Goal: Task Accomplishment & Management: Complete application form

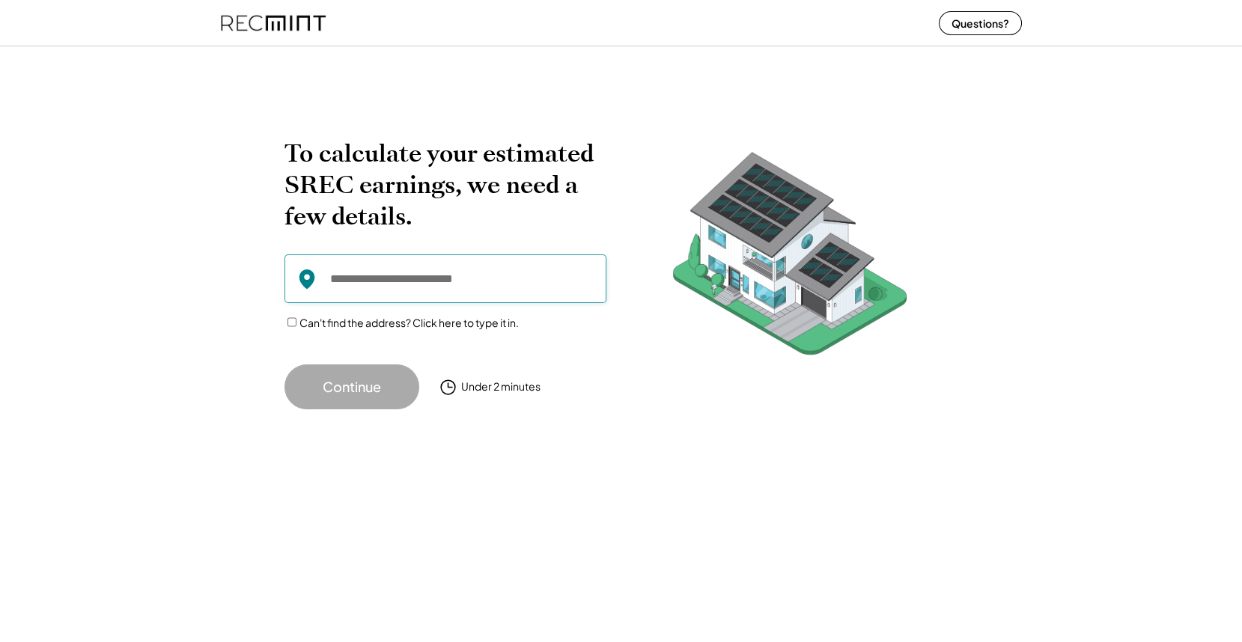
click at [381, 290] on input "input" at bounding box center [445, 278] width 322 height 49
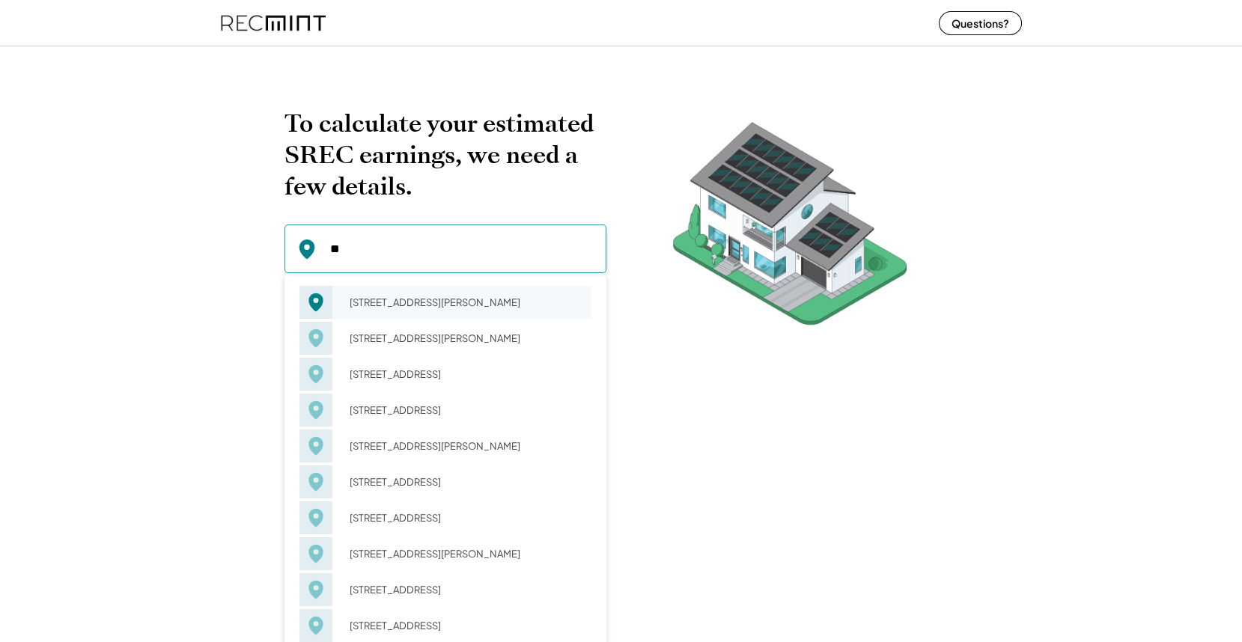
click at [423, 313] on div "41 1/2 Brogden Ln Hampton, VA 23666" at bounding box center [465, 302] width 251 height 21
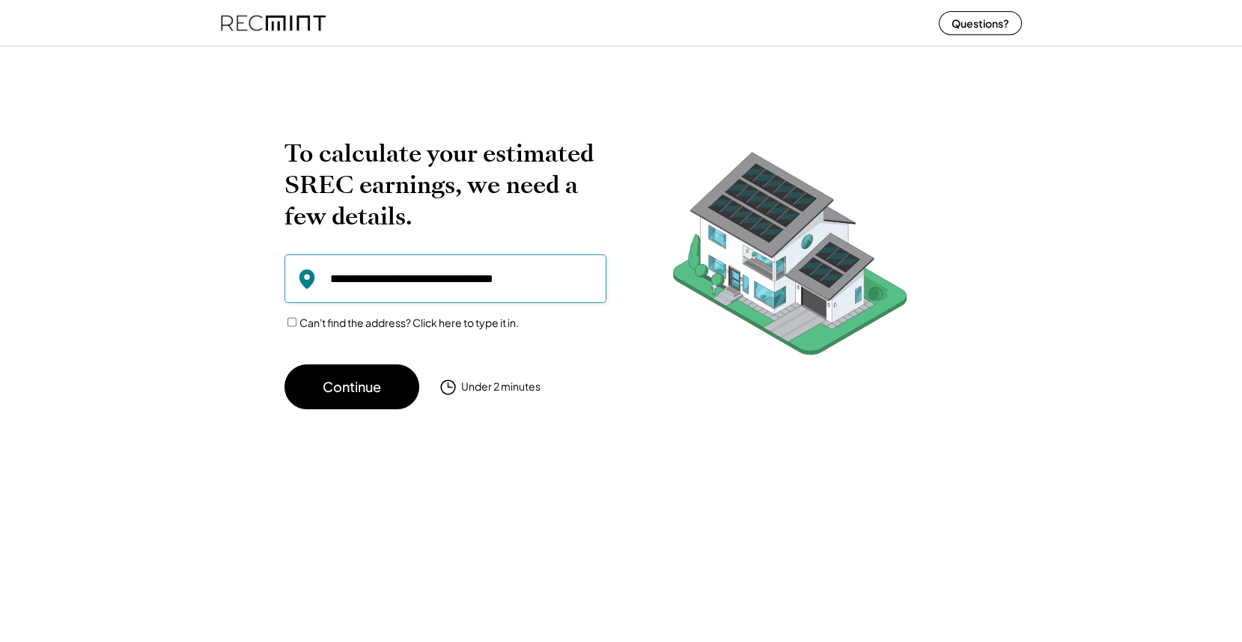
drag, startPoint x: 562, startPoint y: 276, endPoint x: 178, endPoint y: 254, distance: 384.5
click at [178, 254] on div "To calculate your estimated SREC earnings, we need a few details. 41 1/2 Brogde…" at bounding box center [621, 247] width 1242 height 354
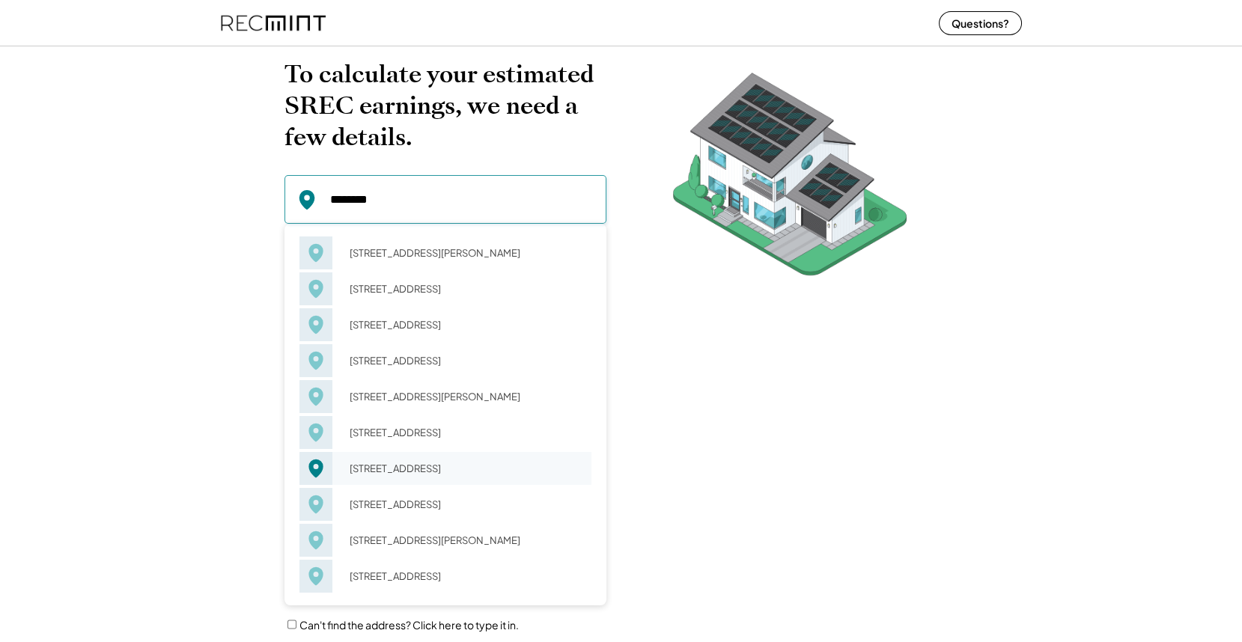
scroll to position [213, 0]
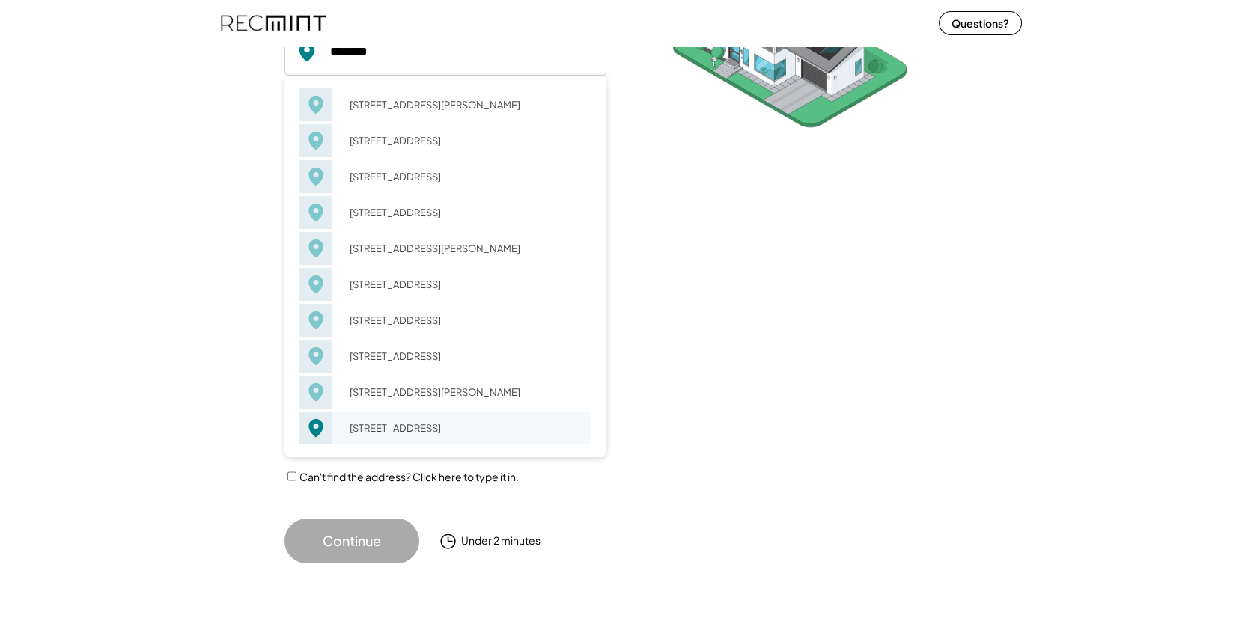
click at [389, 434] on div "602 E Green Ave Gallup, NM 87301" at bounding box center [465, 428] width 251 height 21
type input "**********"
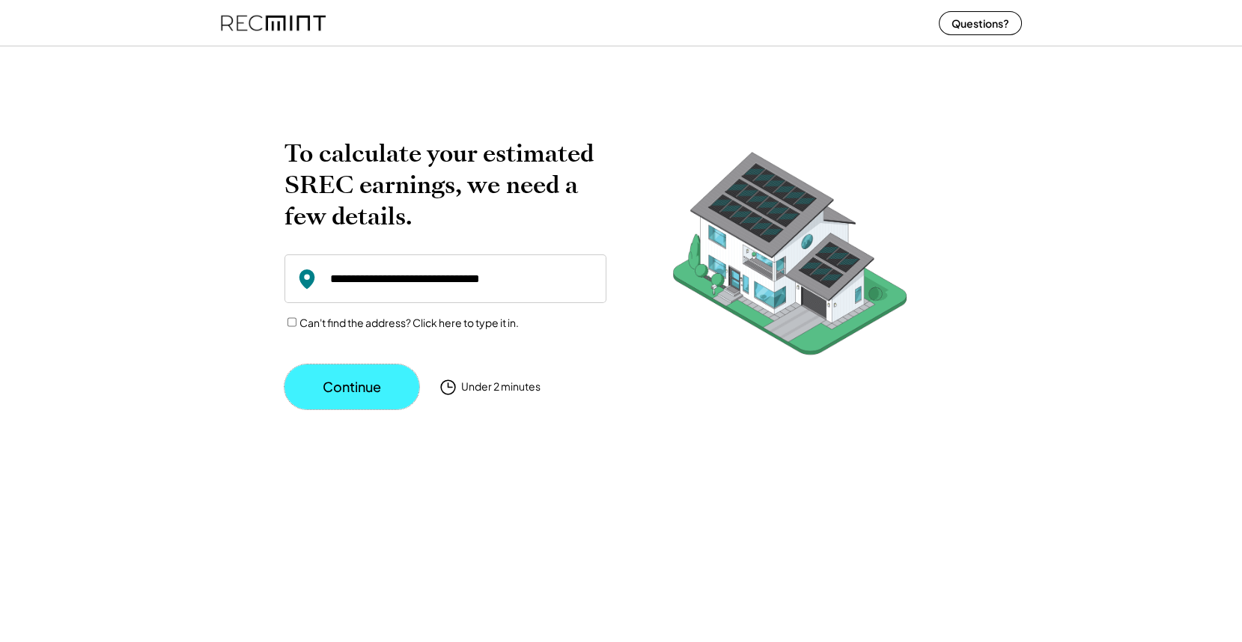
click at [336, 394] on button "Continue" at bounding box center [351, 386] width 135 height 45
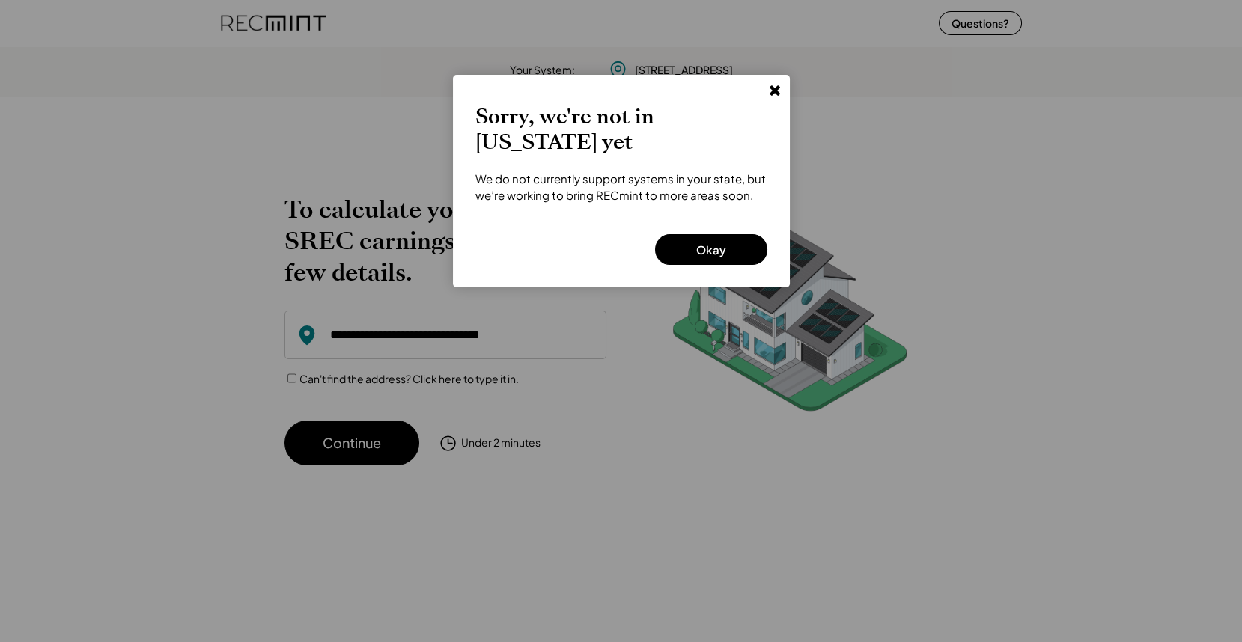
drag, startPoint x: 124, startPoint y: 2, endPoint x: 497, endPoint y: 400, distance: 544.8
click at [497, 400] on div at bounding box center [621, 321] width 1242 height 642
click at [694, 243] on button "Okay" at bounding box center [711, 249] width 112 height 31
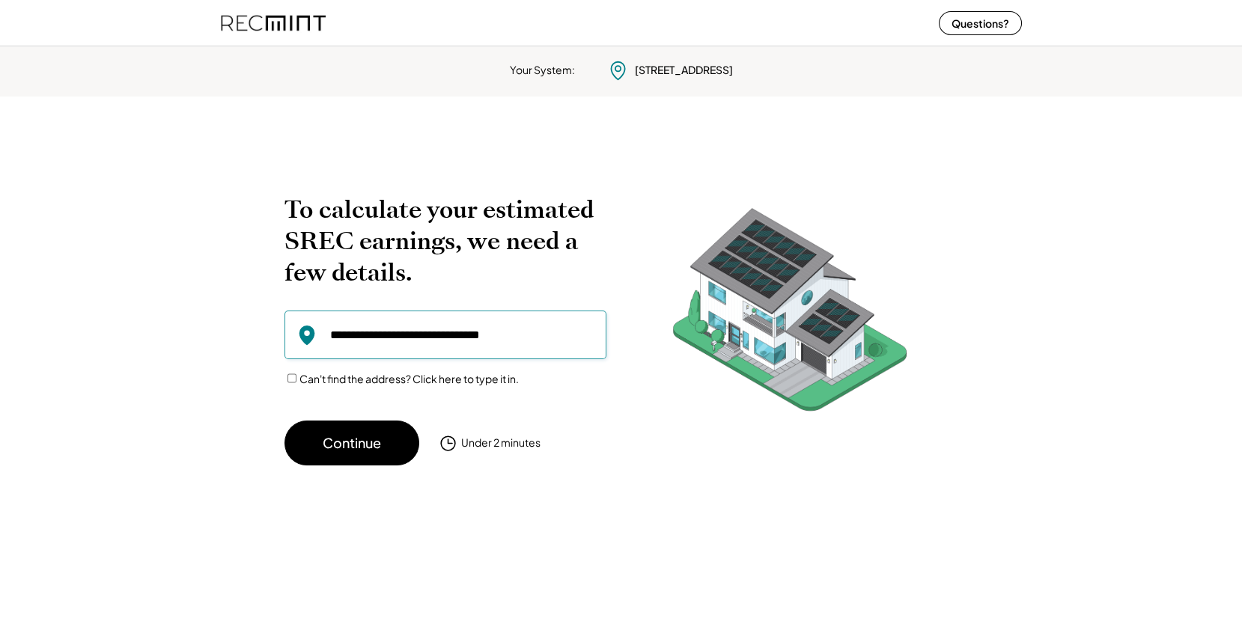
drag, startPoint x: 536, startPoint y: 332, endPoint x: 209, endPoint y: 329, distance: 327.0
click at [209, 329] on div "To calculate your estimated SREC earnings, we need a few details. 602 Green Ave…" at bounding box center [621, 303] width 1242 height 354
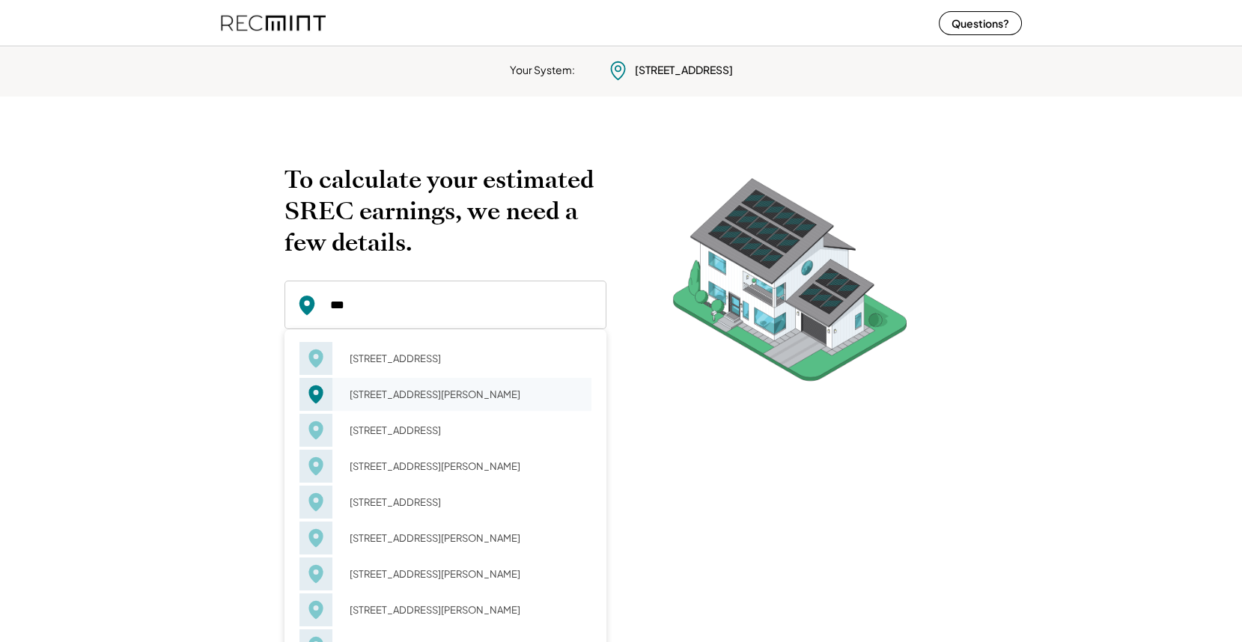
click at [440, 391] on div "401 Benthall Rd Hampton, VA 23664" at bounding box center [465, 394] width 251 height 21
type input "**********"
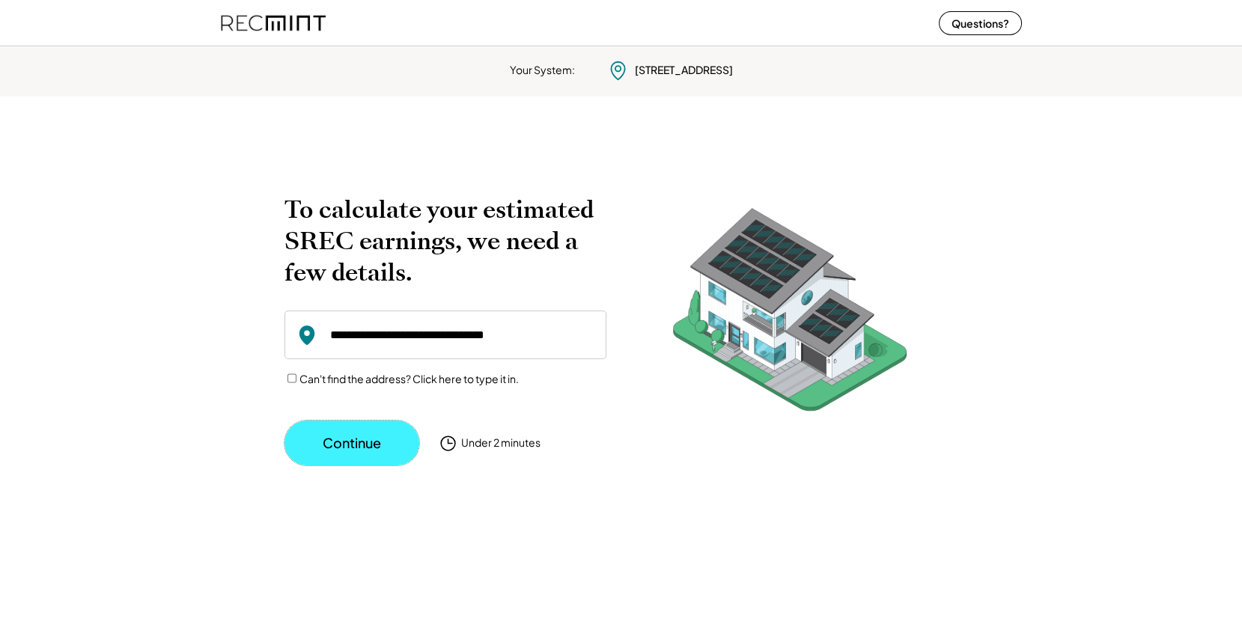
click at [370, 439] on button "Continue" at bounding box center [351, 443] width 135 height 45
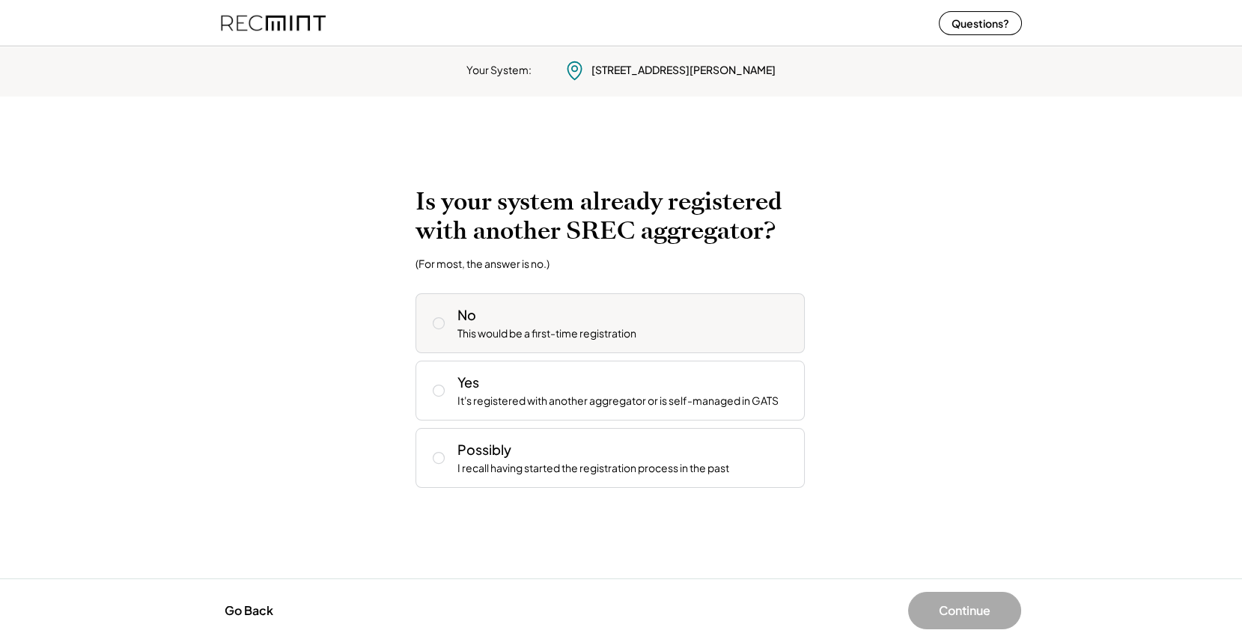
click at [545, 303] on div "No This would be a first-time registration" at bounding box center [609, 323] width 389 height 60
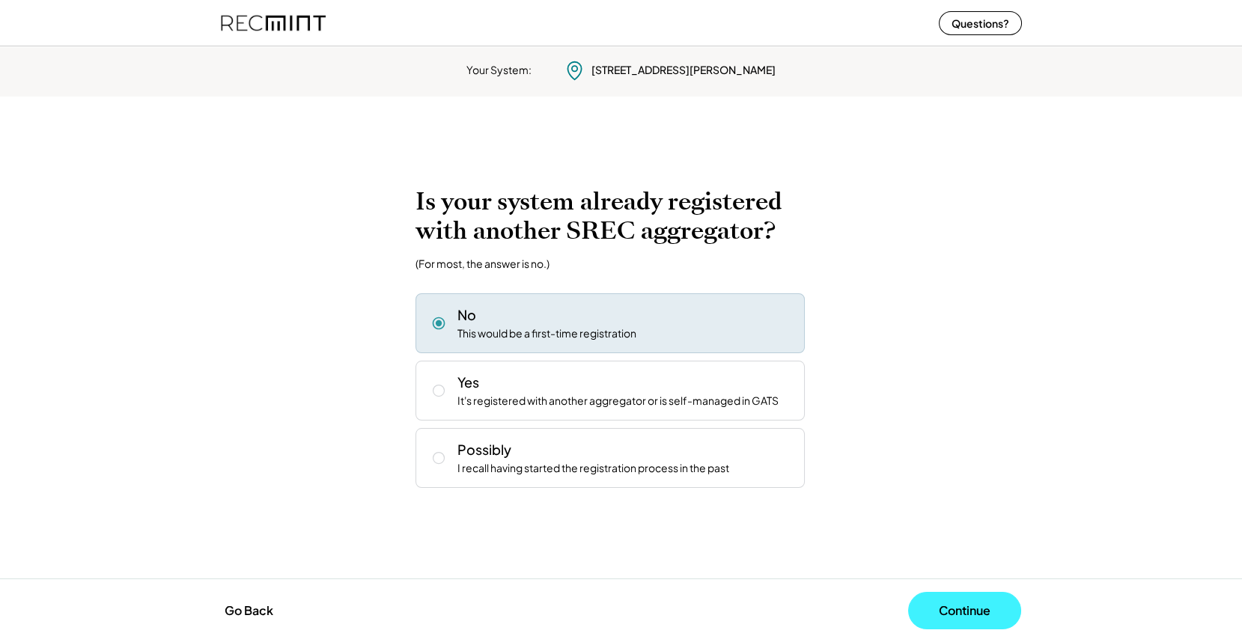
click at [950, 608] on button "Continue" at bounding box center [964, 610] width 113 height 37
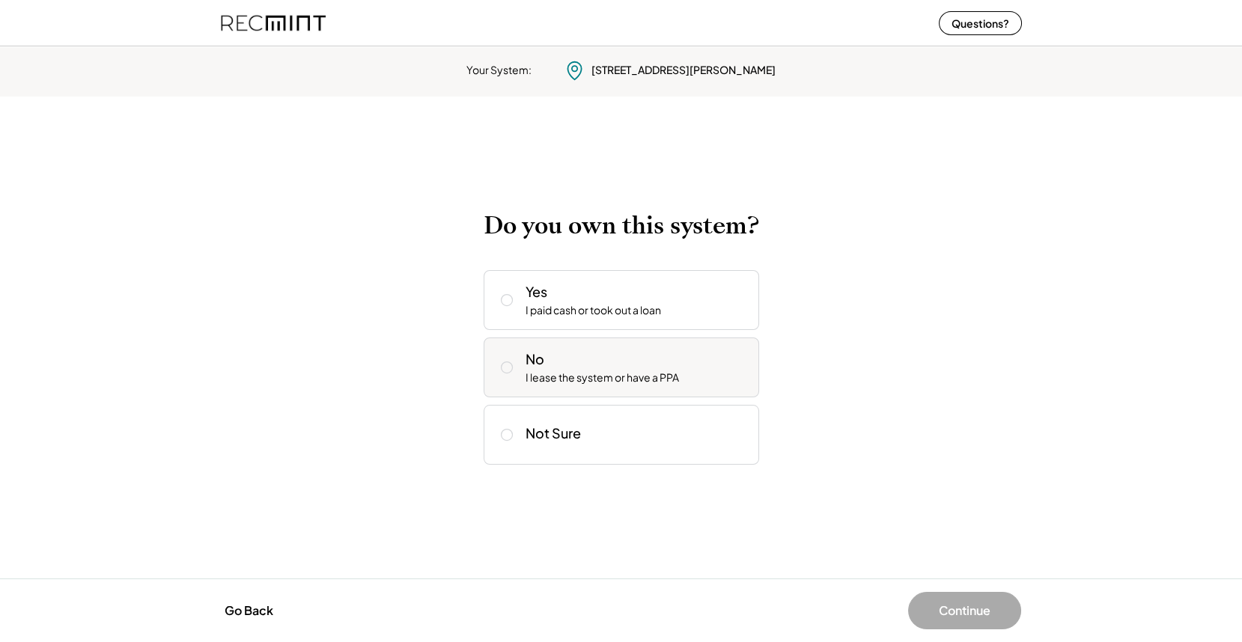
click at [565, 371] on div "I lease the system or have a PPA" at bounding box center [601, 377] width 153 height 15
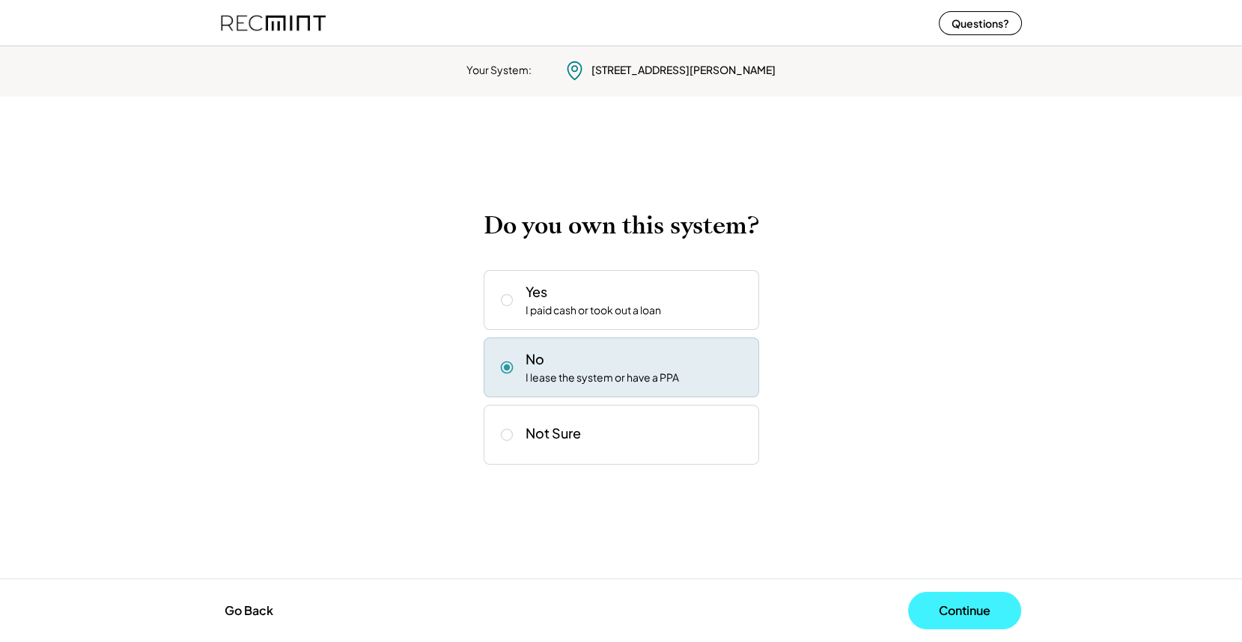
click at [959, 611] on button "Continue" at bounding box center [964, 610] width 113 height 37
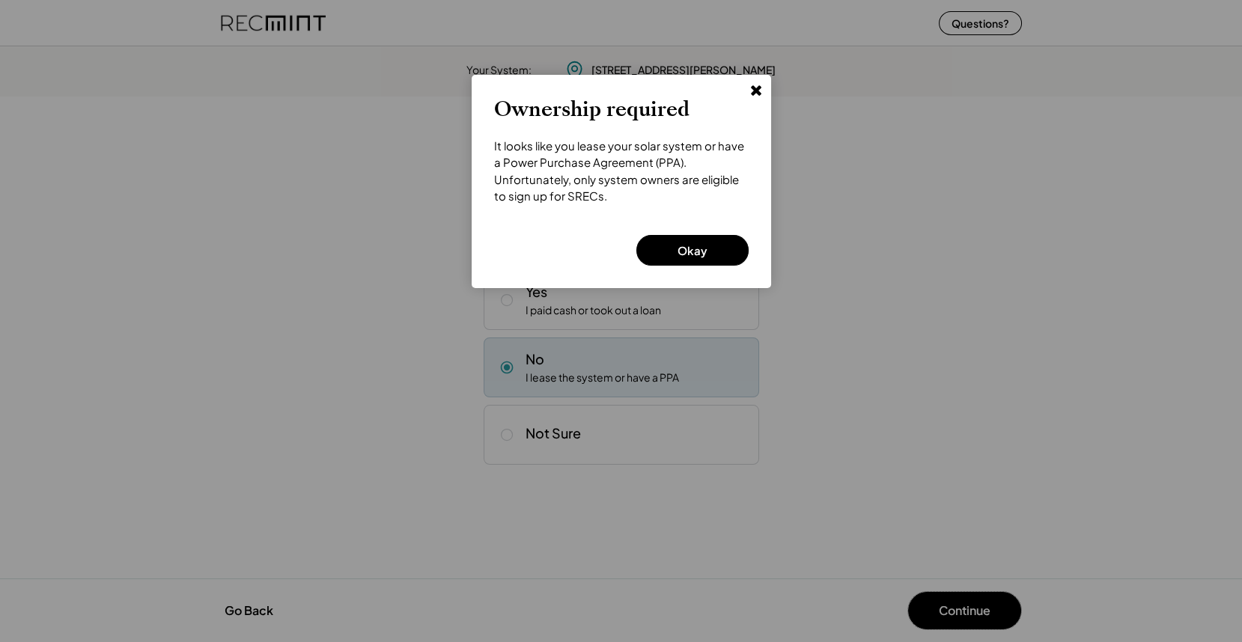
click at [756, 85] on icon at bounding box center [755, 89] width 15 height 15
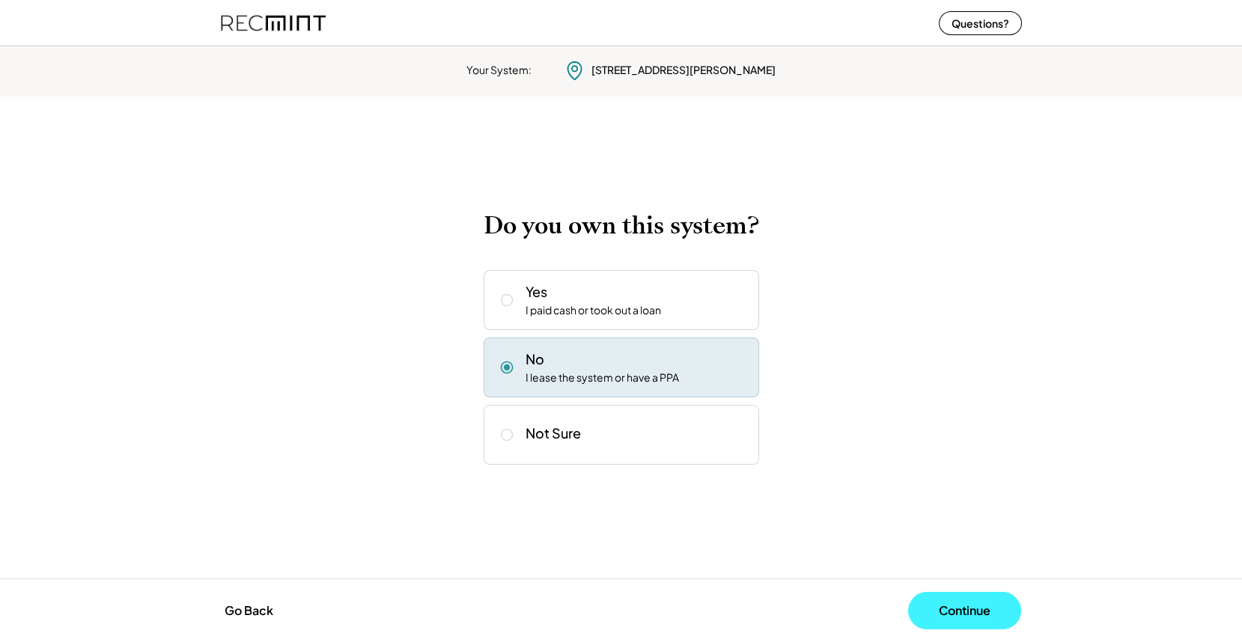
click at [961, 607] on button "Continue" at bounding box center [964, 610] width 113 height 37
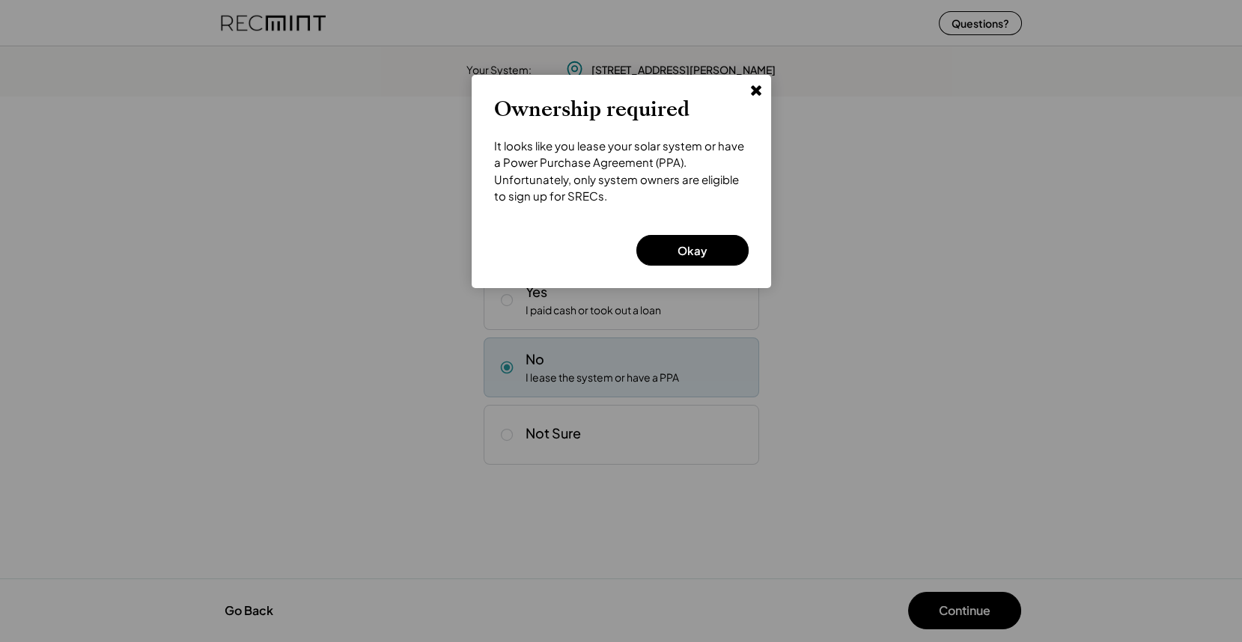
click at [753, 85] on icon at bounding box center [755, 89] width 15 height 15
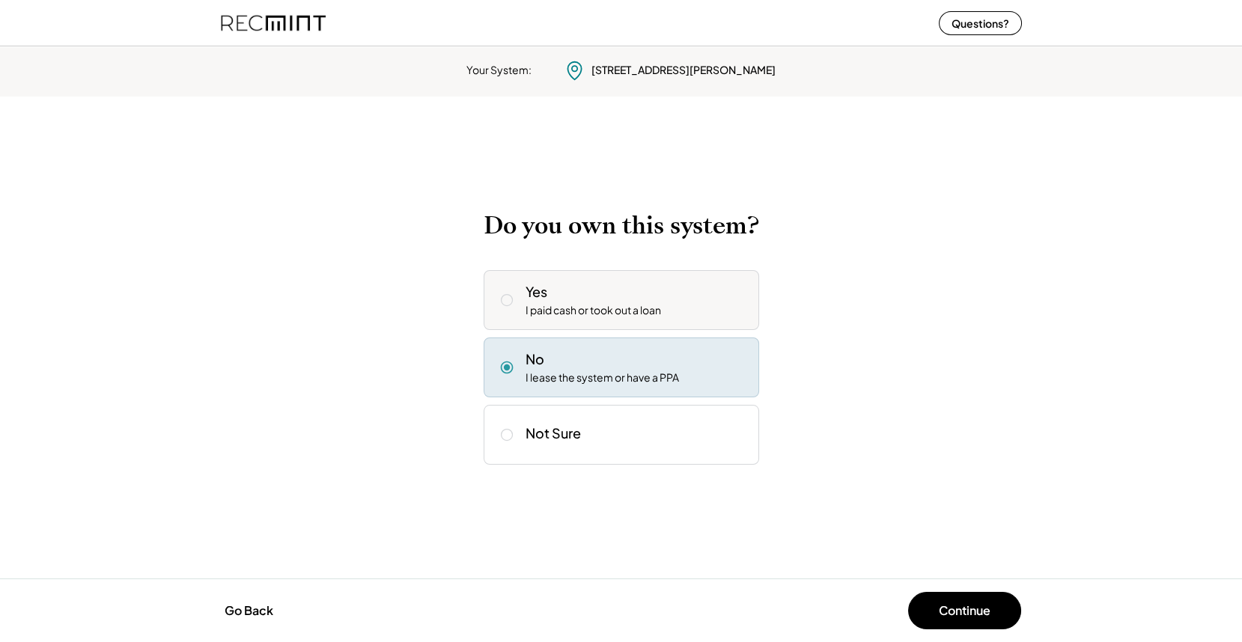
click at [558, 314] on div "I paid cash or took out a loan" at bounding box center [592, 310] width 135 height 15
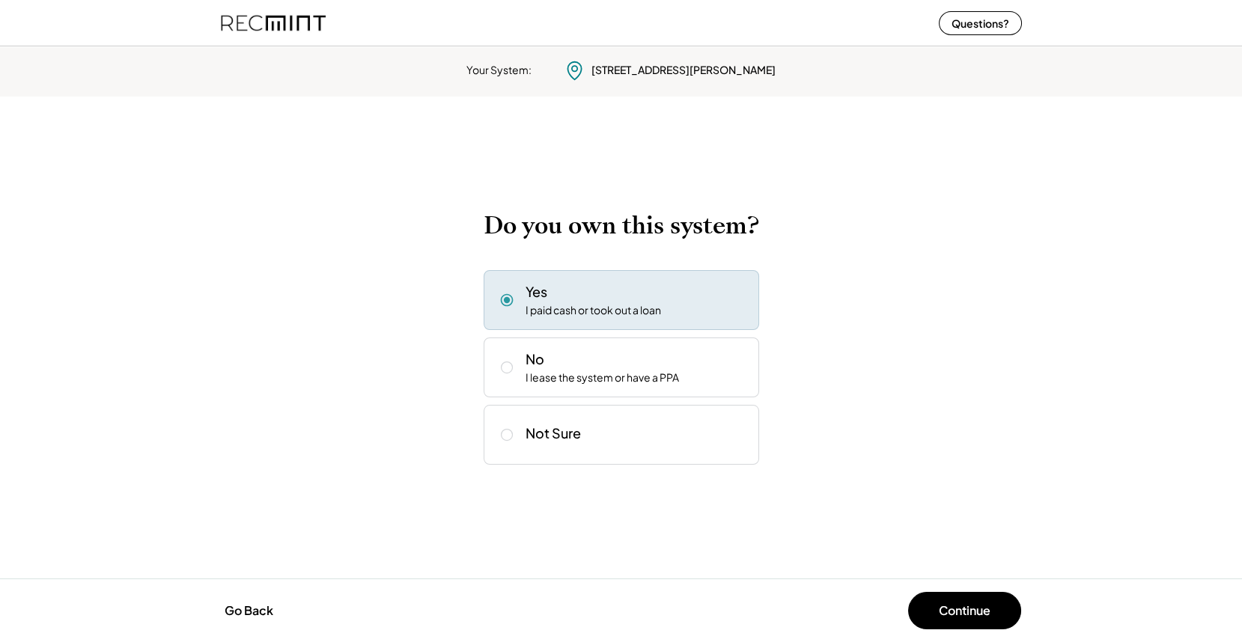
click at [965, 630] on div "Go Back Continue" at bounding box center [621, 610] width 1242 height 64
click at [963, 606] on button "Continue" at bounding box center [964, 610] width 113 height 37
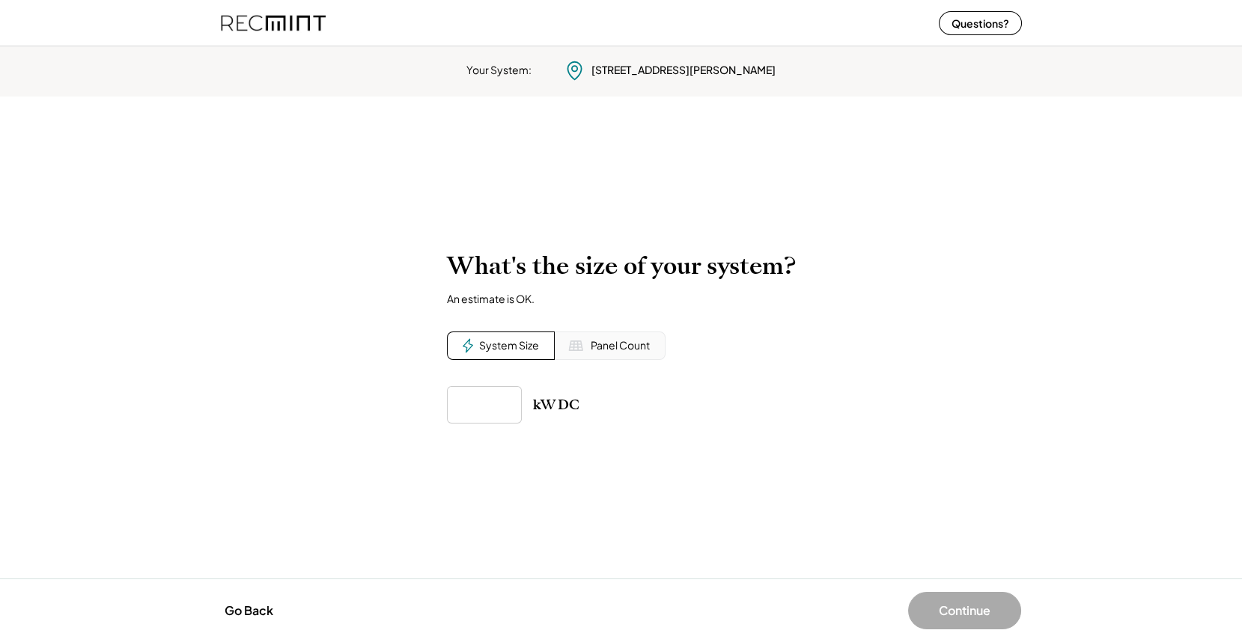
click at [483, 406] on input "input" at bounding box center [484, 404] width 75 height 37
type input "*****"
click at [949, 614] on button "Continue" at bounding box center [964, 610] width 113 height 37
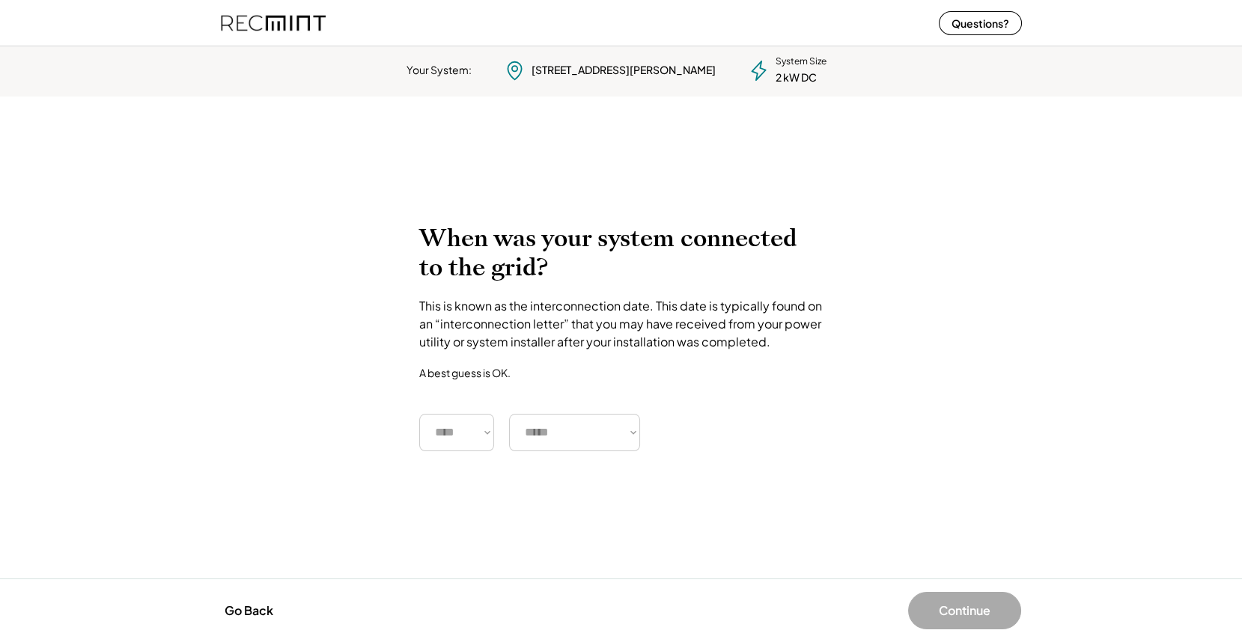
click at [449, 431] on select "**** **** **** **** **** **** **** **** **** **** **** **** **** **** ****" at bounding box center [456, 432] width 75 height 37
select select "****"
click at [584, 484] on div "Your System: 401 Benthall Rd Hampton, VA 23664 System Size 2 kW DC To calculate…" at bounding box center [621, 341] width 1242 height 602
click at [627, 424] on select "***** ******* ******** ***** ***** *** **** **** ****** ********* ******* *****…" at bounding box center [574, 432] width 131 height 37
select select "*******"
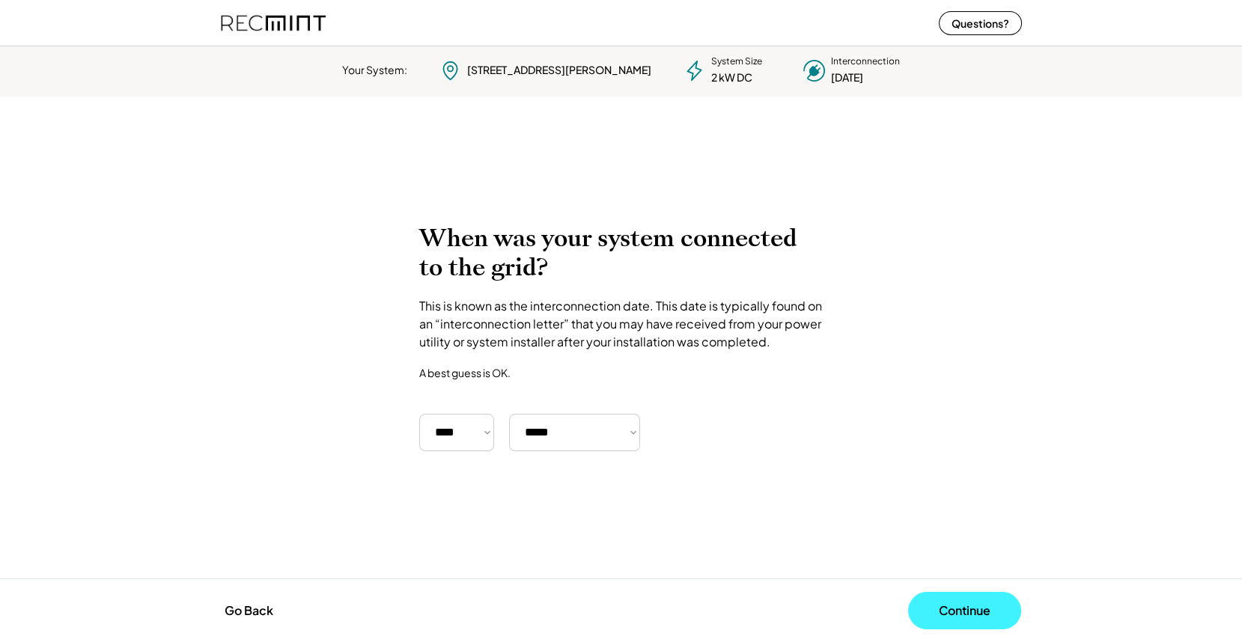
click at [958, 604] on button "Continue" at bounding box center [964, 610] width 113 height 37
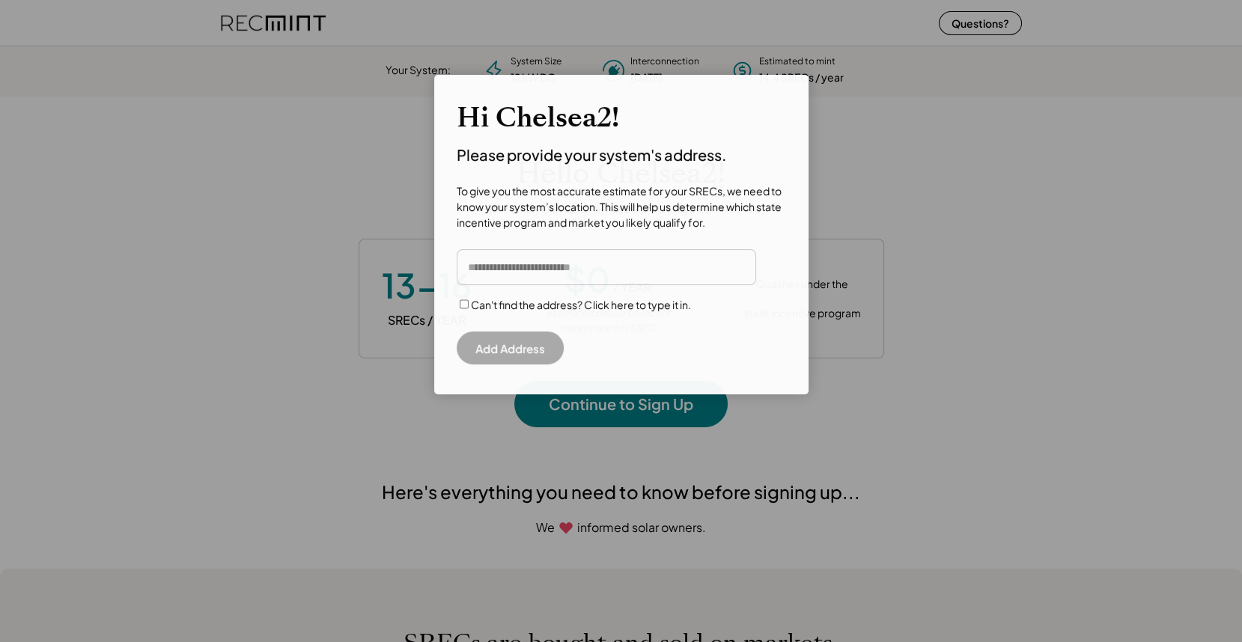
scroll to position [210, 418]
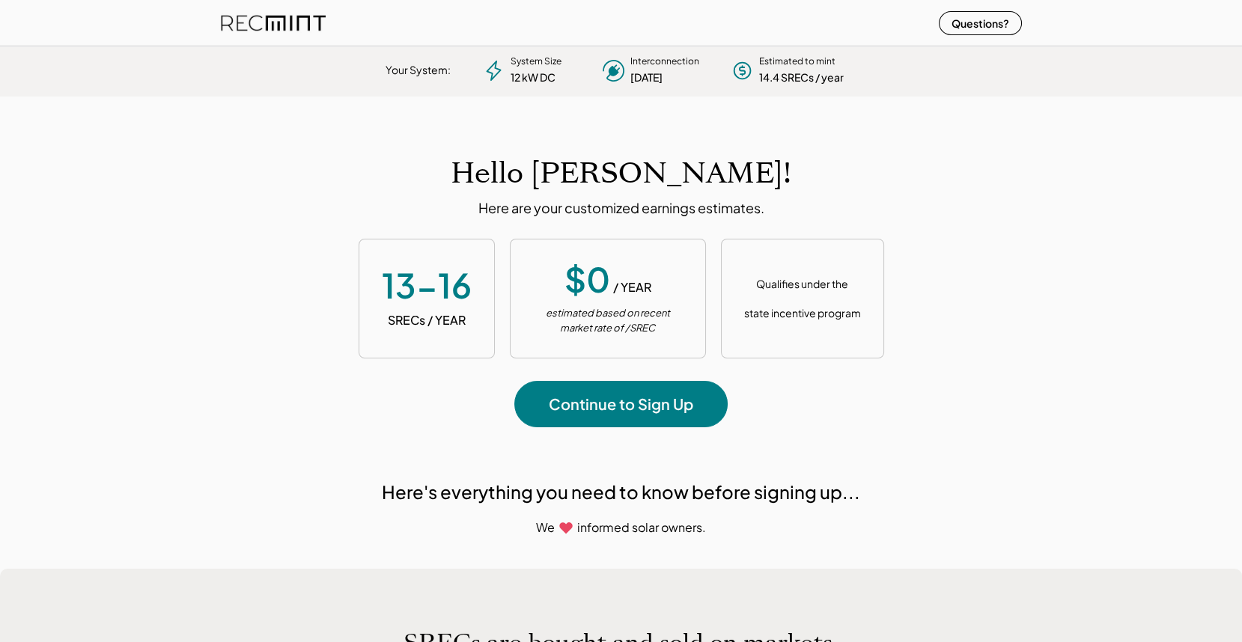
scroll to position [210, 418]
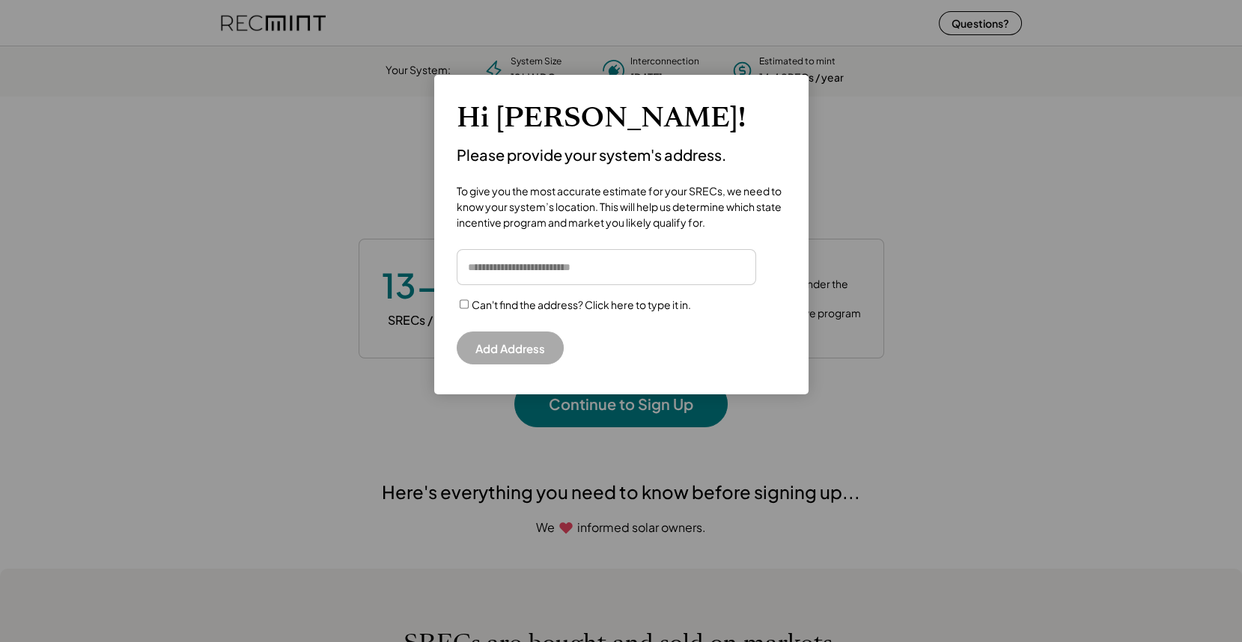
click at [538, 271] on input "input" at bounding box center [605, 267] width 299 height 36
click at [537, 258] on input "input" at bounding box center [605, 267] width 299 height 36
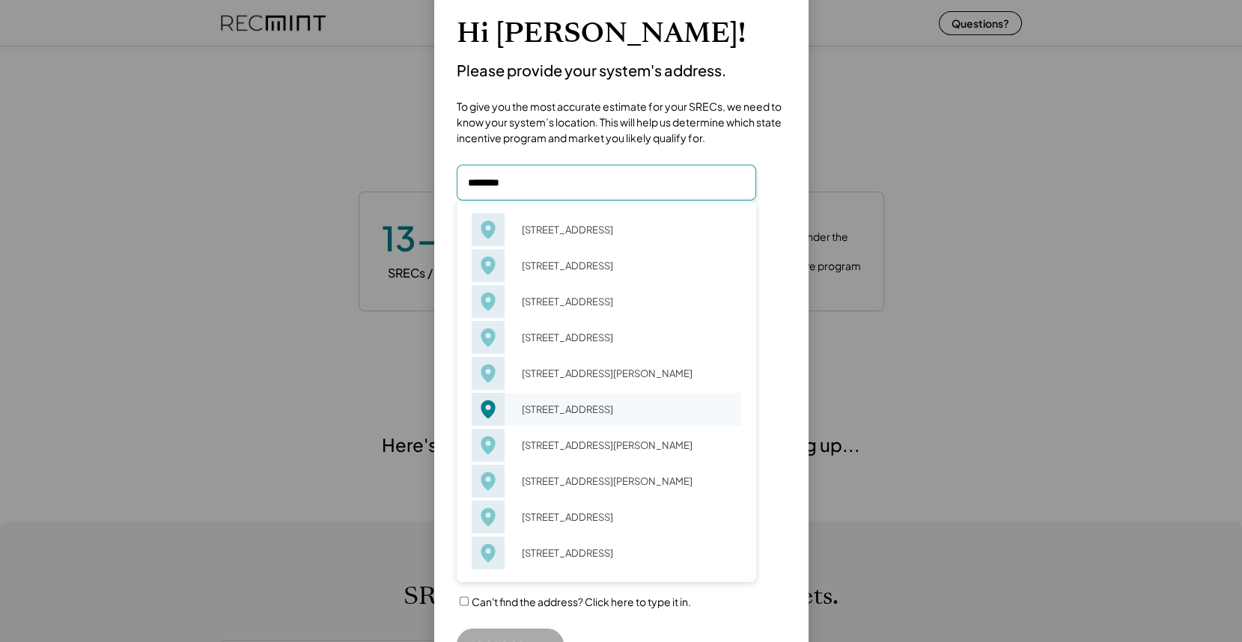
scroll to position [64, 0]
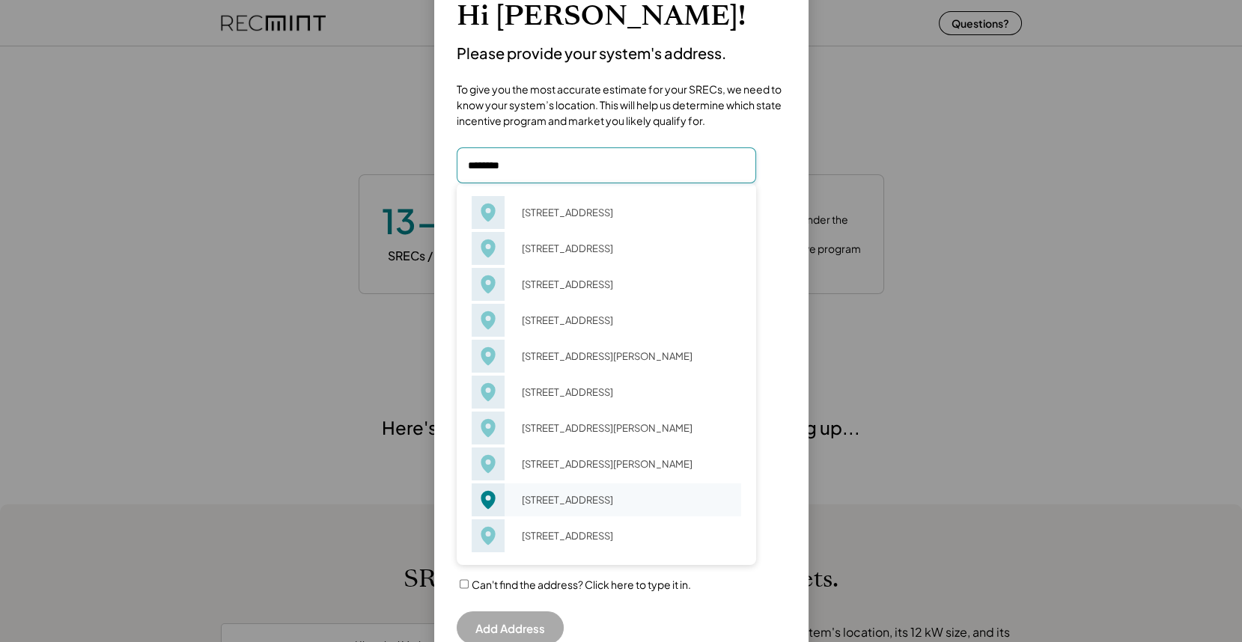
click at [570, 510] on div "301 N Heartz Rd Coppell, TX 75019" at bounding box center [626, 499] width 229 height 21
type input "**********"
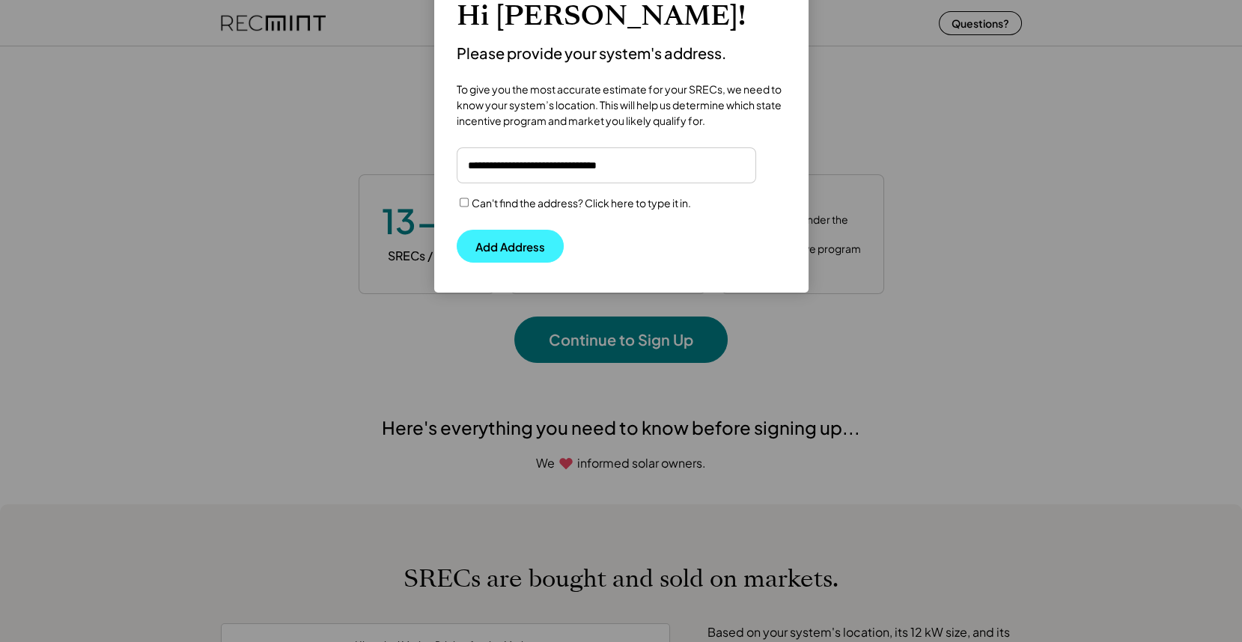
click at [534, 244] on button "Add Address" at bounding box center [509, 246] width 107 height 33
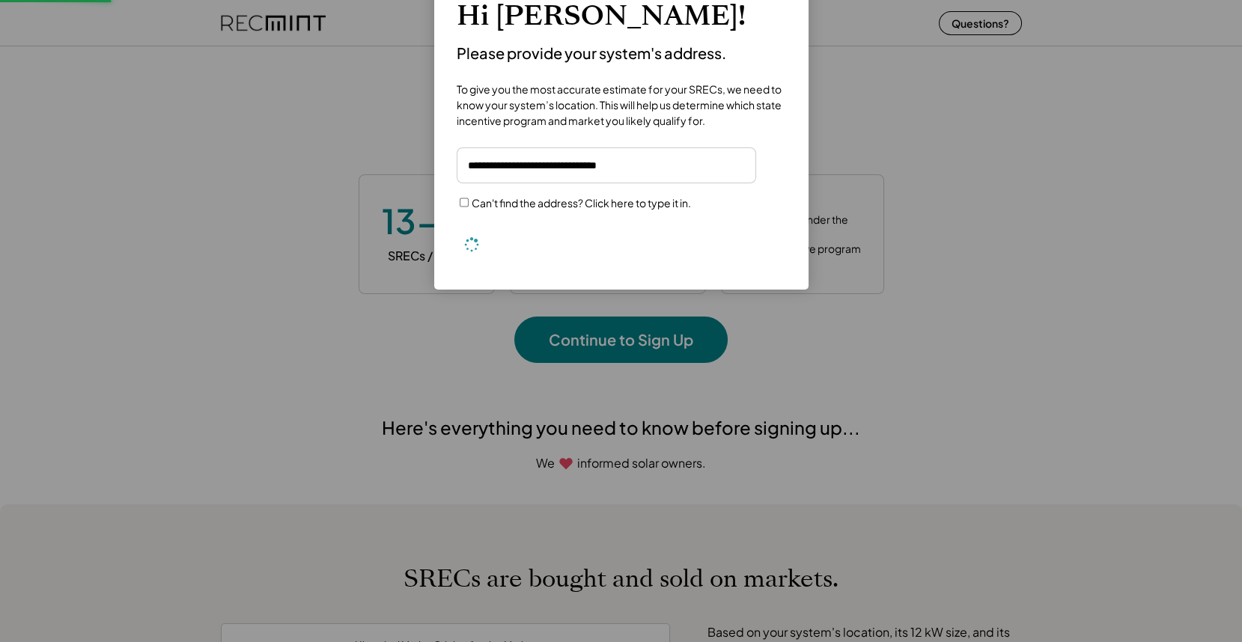
scroll to position [0, 0]
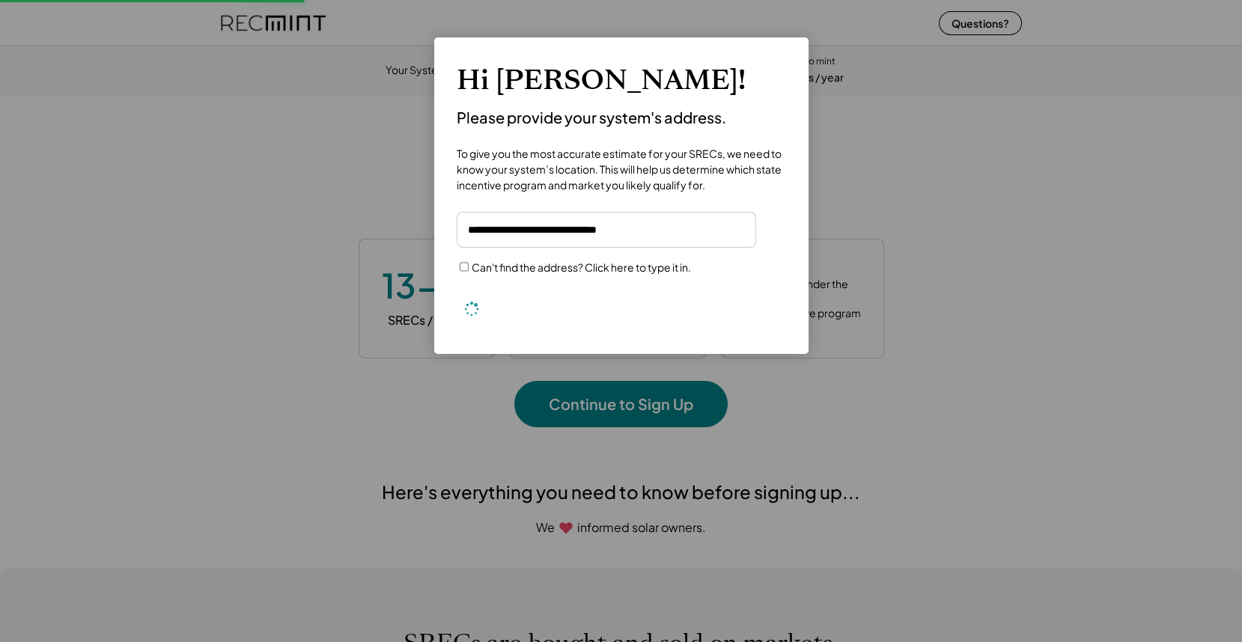
click at [622, 238] on input "input" at bounding box center [605, 230] width 299 height 36
click at [729, 332] on div "Hi Chelsea! Please provide your system's address. To give you the most accurate…" at bounding box center [621, 197] width 374 height 313
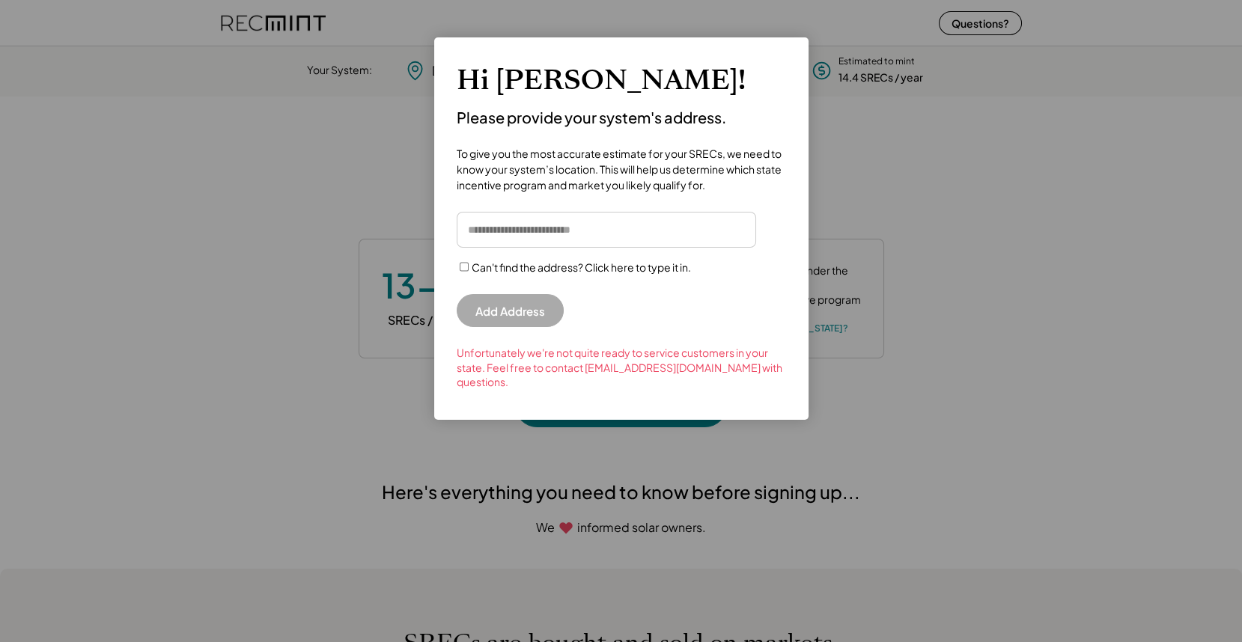
click at [834, 112] on div at bounding box center [621, 321] width 1242 height 642
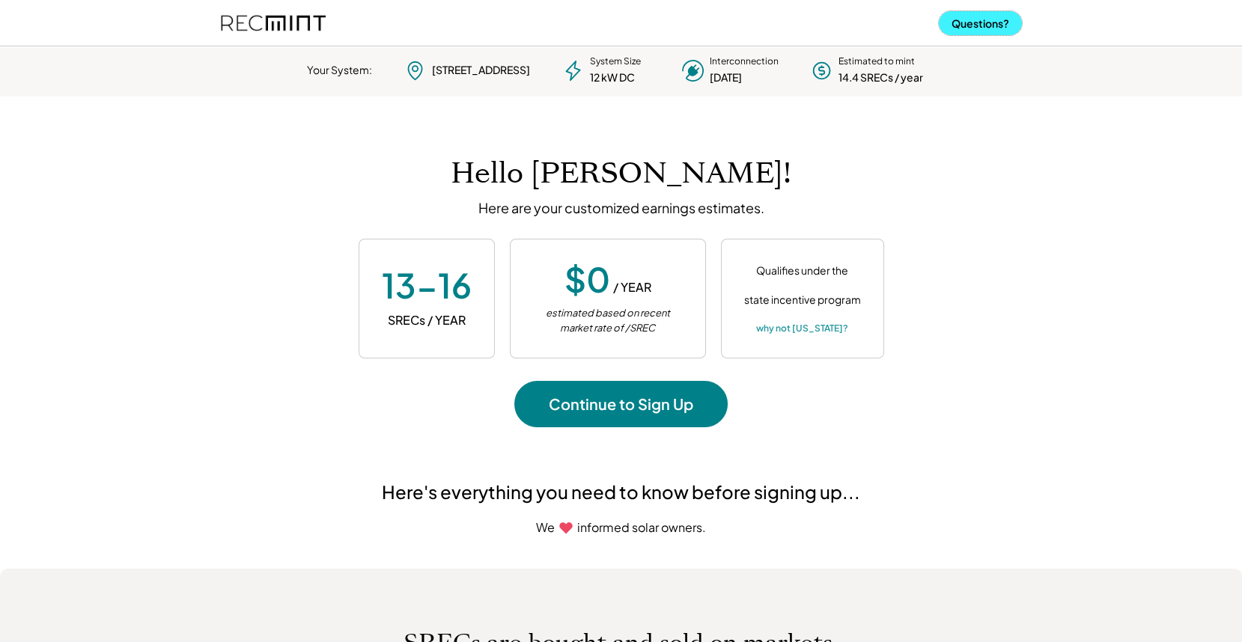
click at [970, 28] on button "Questions?" at bounding box center [979, 23] width 83 height 24
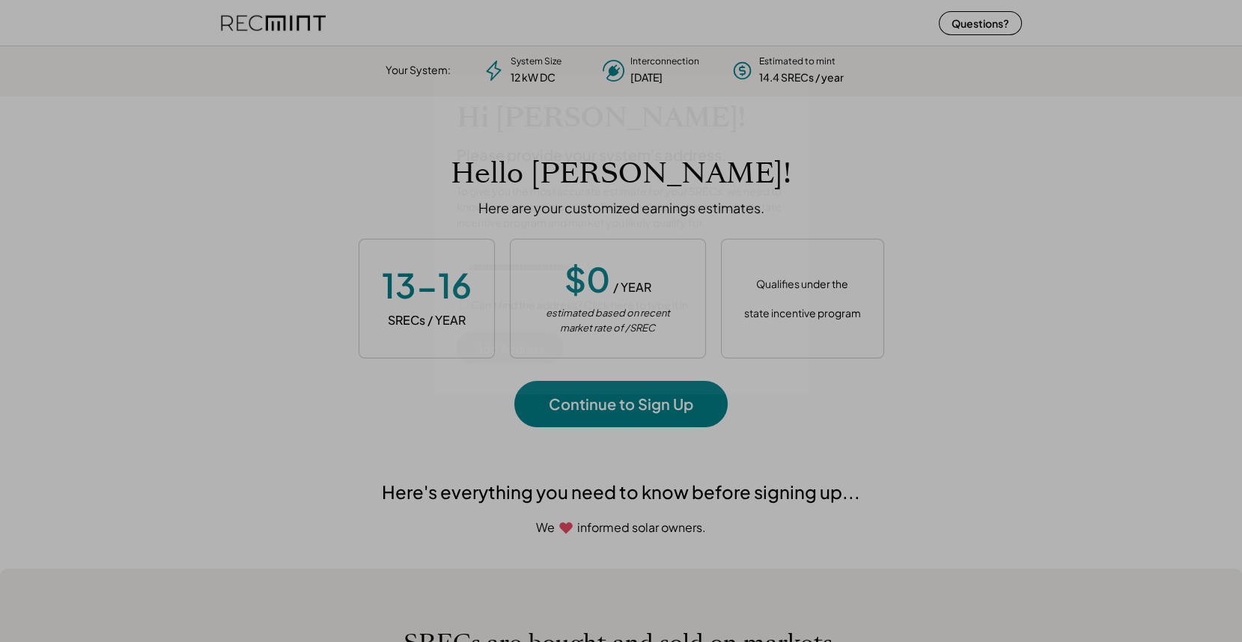
scroll to position [210, 418]
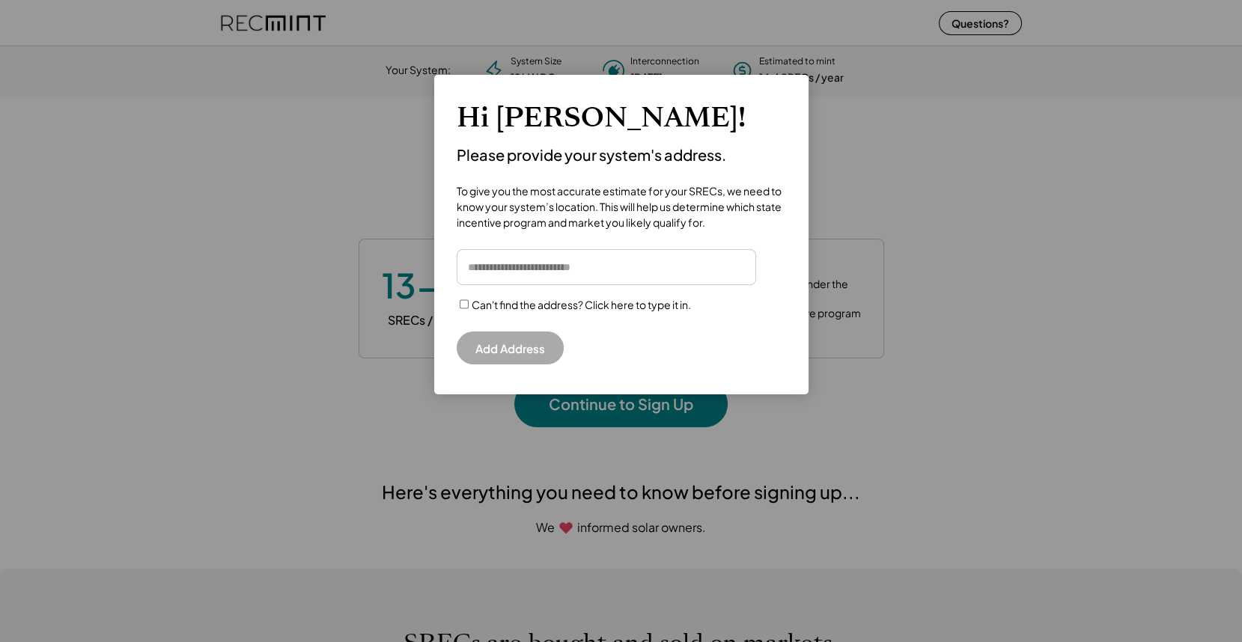
click at [900, 257] on div at bounding box center [621, 321] width 1242 height 642
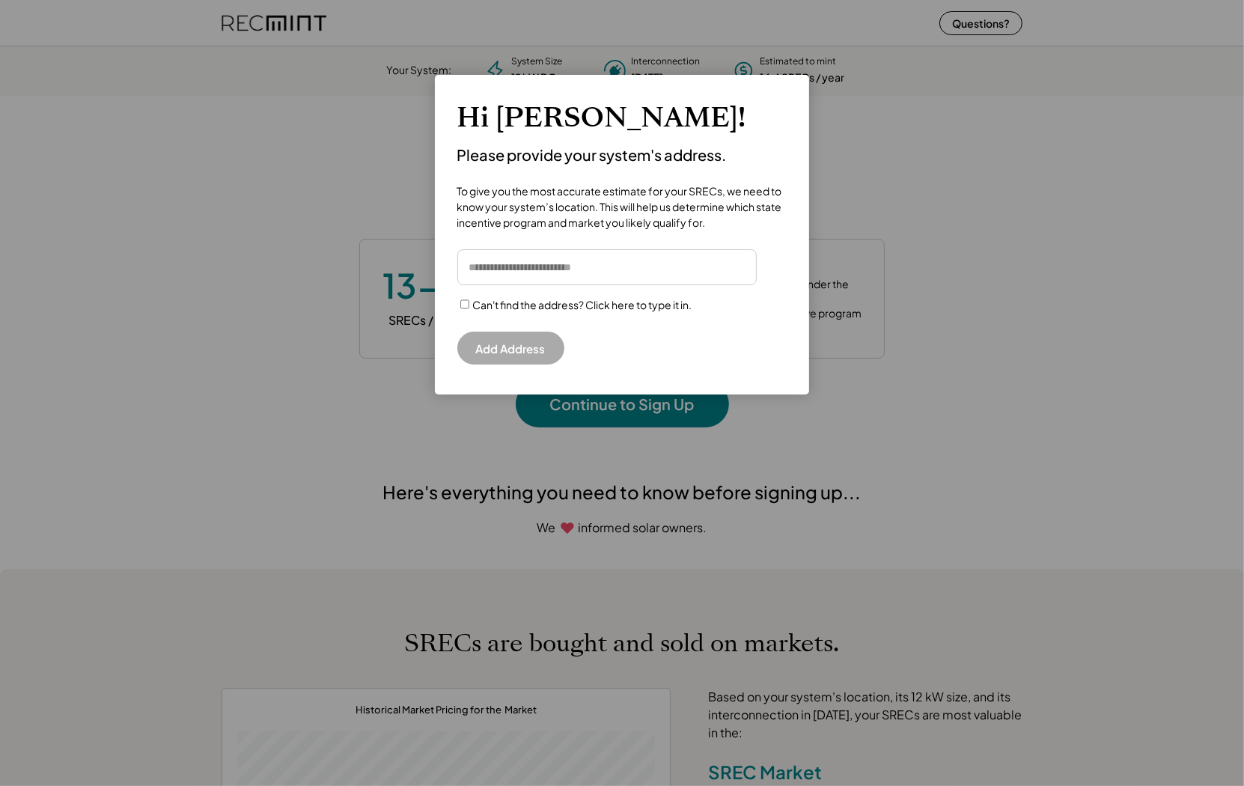
scroll to position [210, 417]
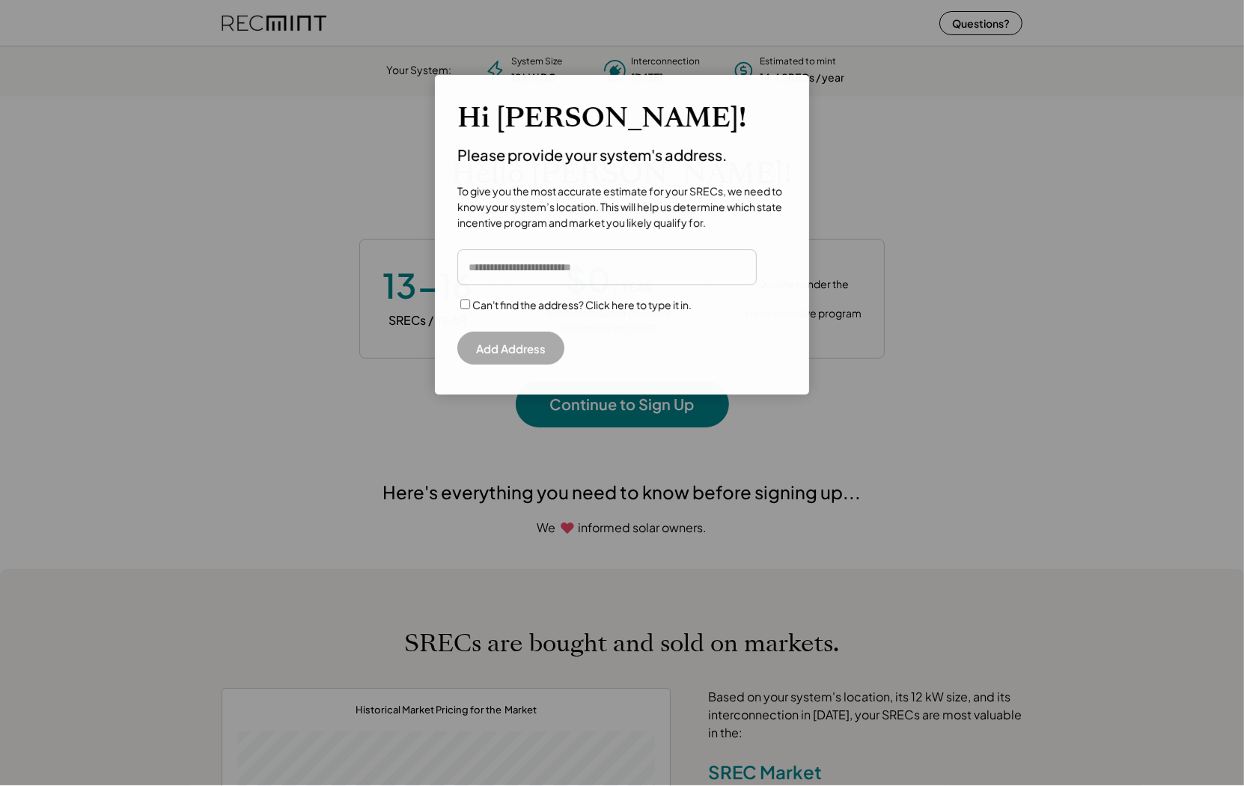
scroll to position [210, 417]
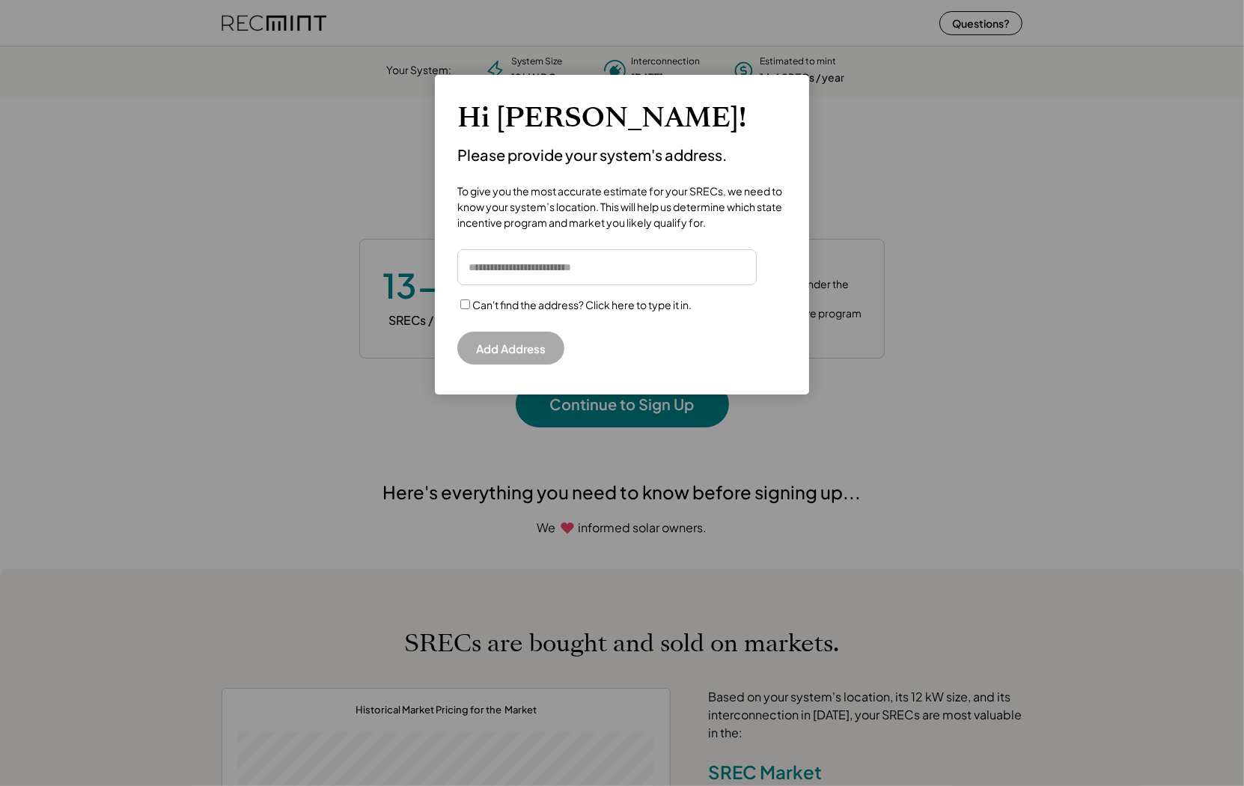
click at [761, 533] on div at bounding box center [622, 393] width 1244 height 786
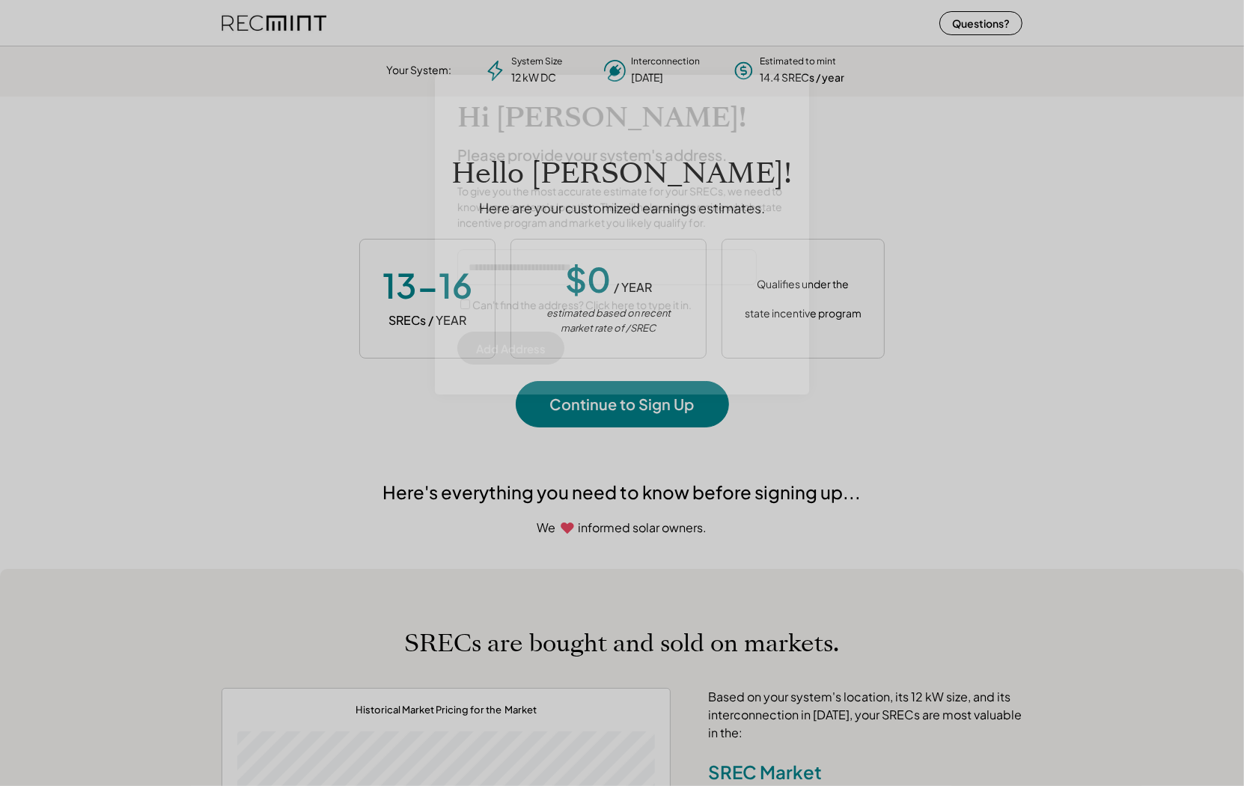
scroll to position [210, 417]
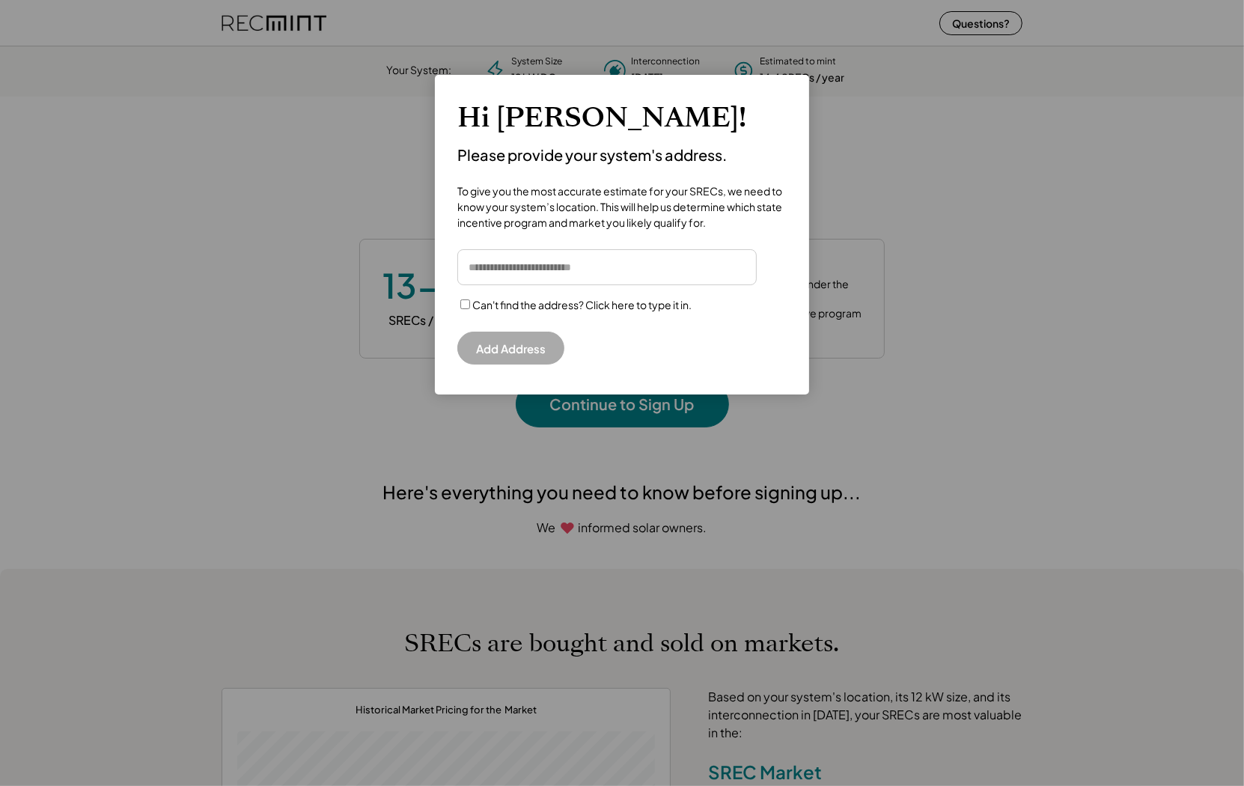
click at [978, 263] on div at bounding box center [622, 393] width 1244 height 786
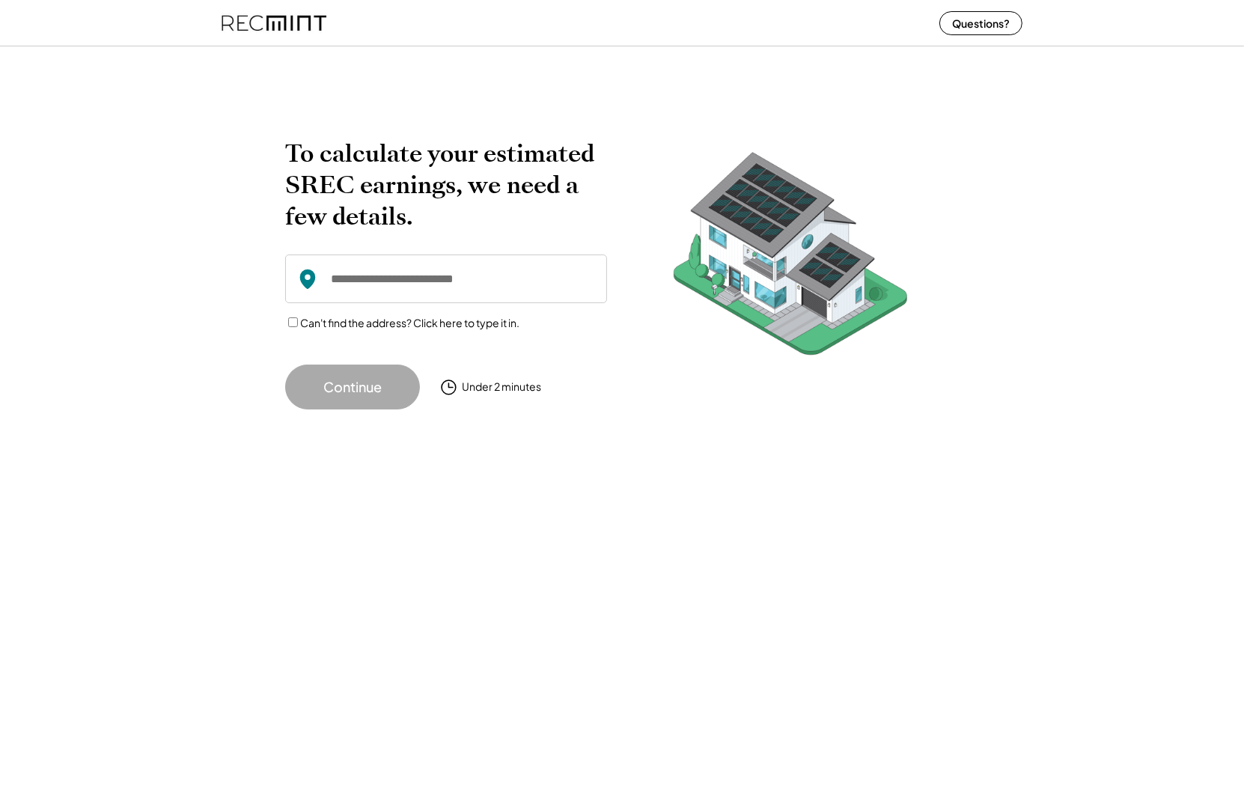
click at [408, 288] on input "input" at bounding box center [446, 278] width 322 height 49
click at [416, 293] on input "input" at bounding box center [446, 278] width 322 height 49
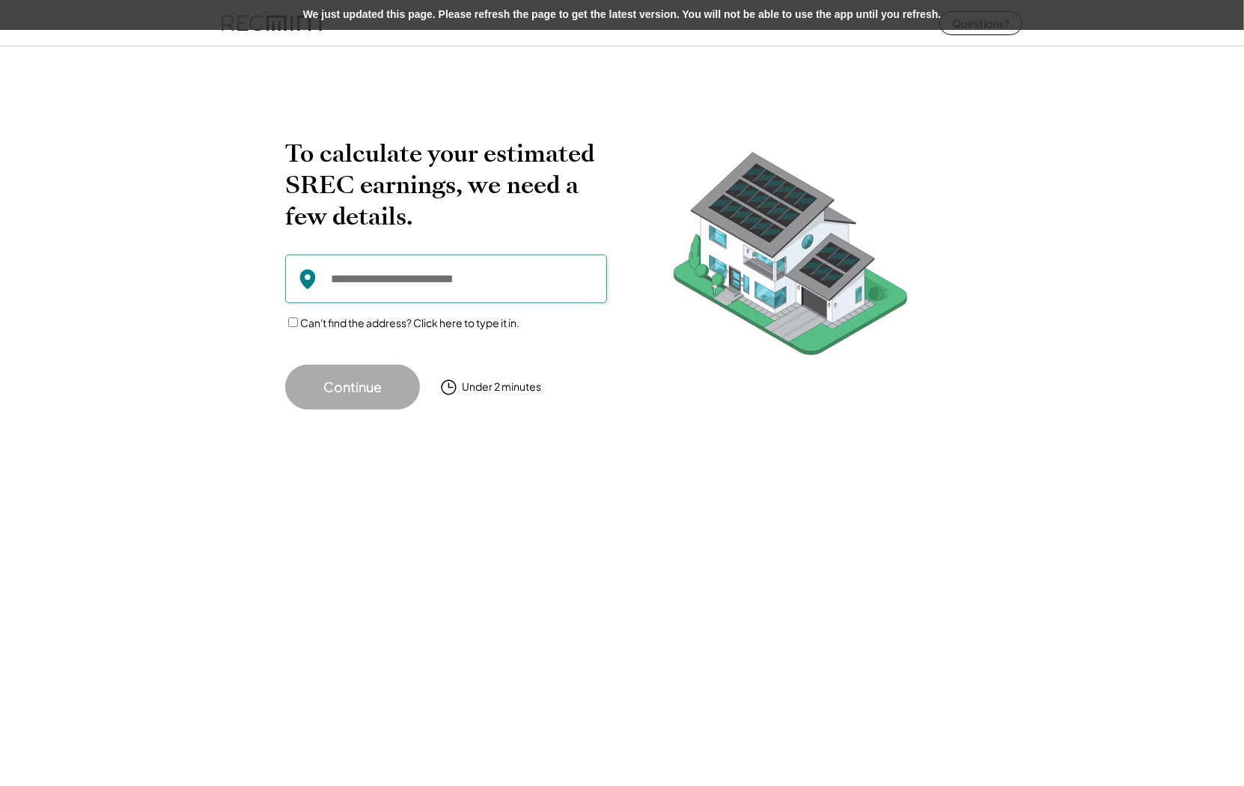
click at [361, 279] on input "input" at bounding box center [446, 278] width 322 height 49
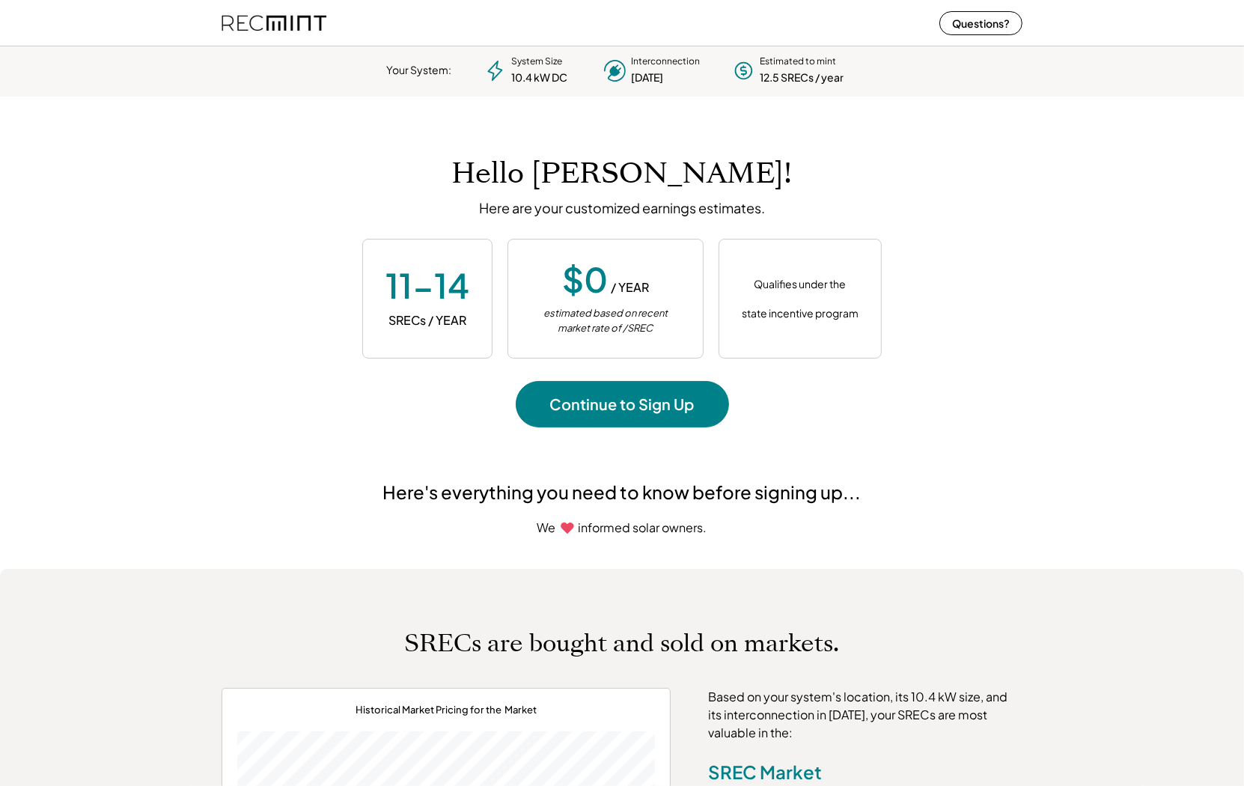
scroll to position [210, 417]
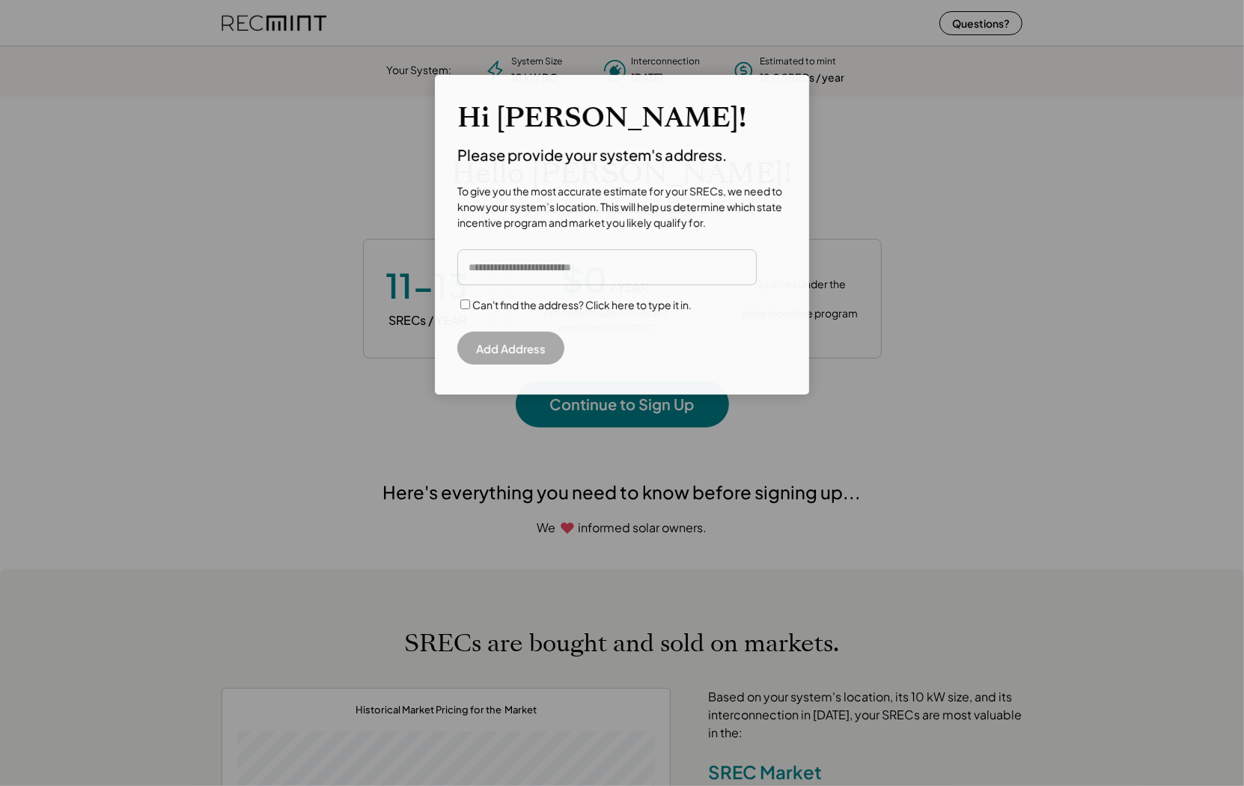
scroll to position [210, 417]
click at [511, 269] on input "input" at bounding box center [606, 267] width 299 height 36
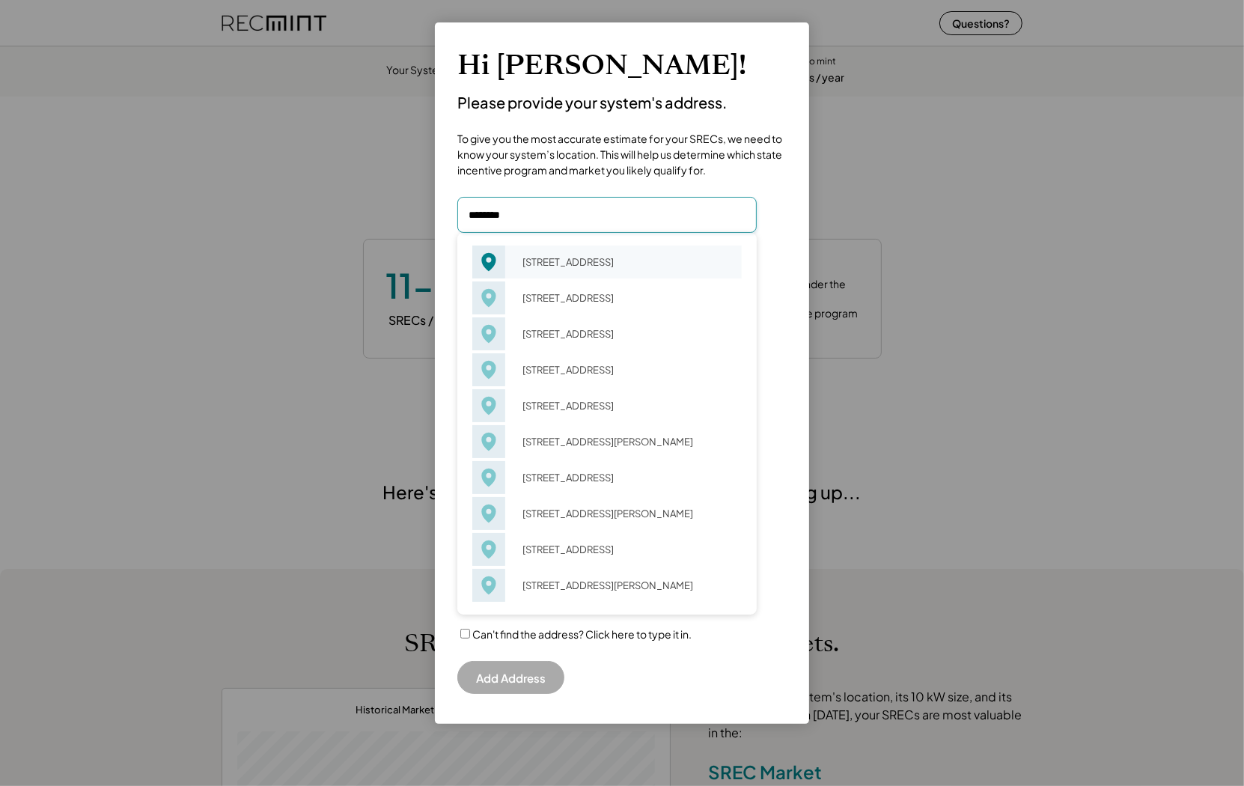
click at [605, 272] on div "23 Jersey Ave Morristown, NJ 07960" at bounding box center [627, 261] width 229 height 21
type input "**********"
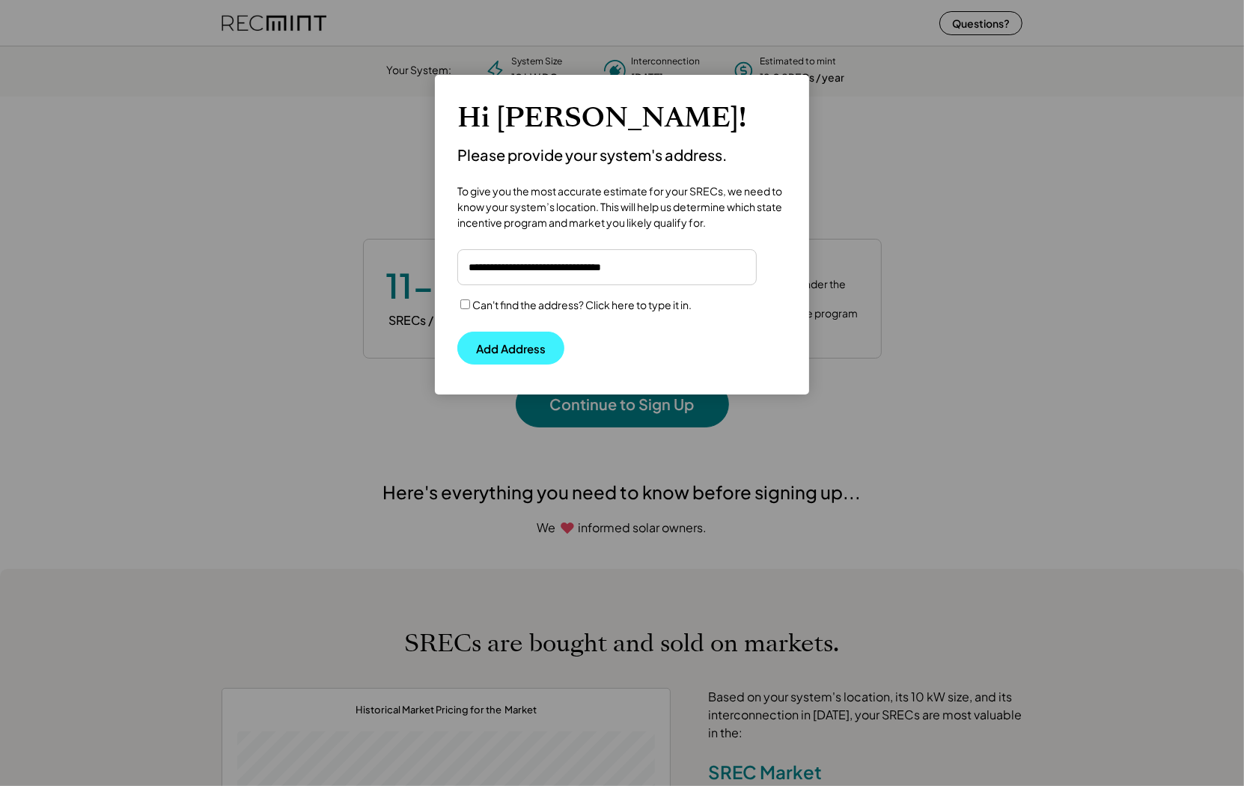
click at [505, 346] on button "Add Address" at bounding box center [510, 348] width 107 height 33
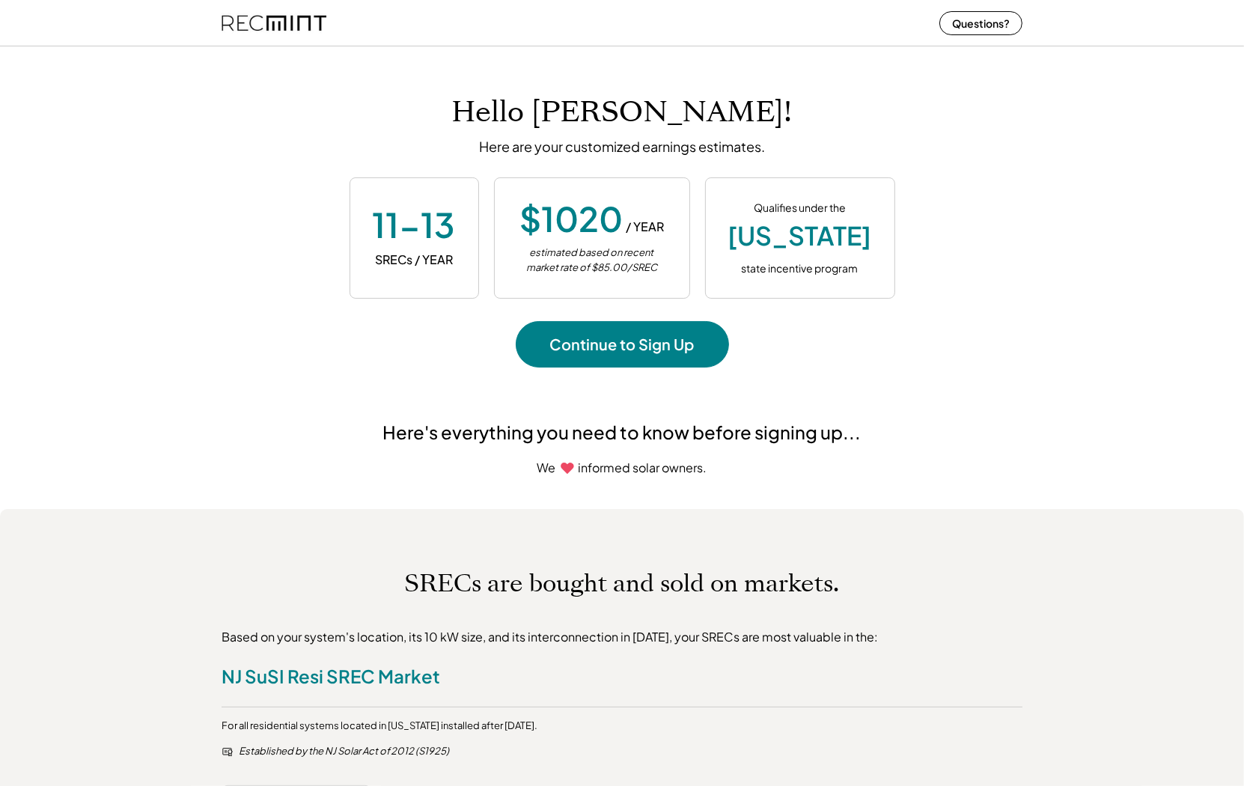
scroll to position [0, 0]
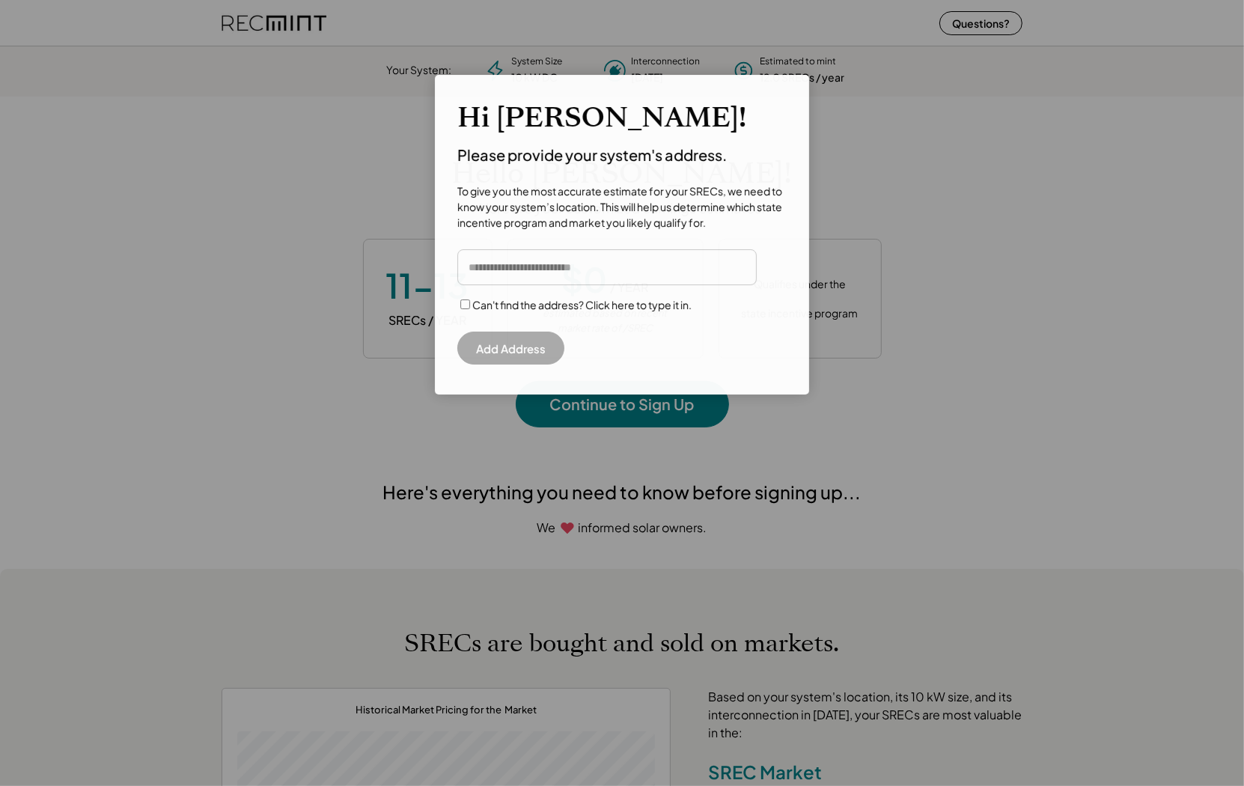
scroll to position [210, 417]
click at [526, 274] on input "input" at bounding box center [606, 267] width 299 height 36
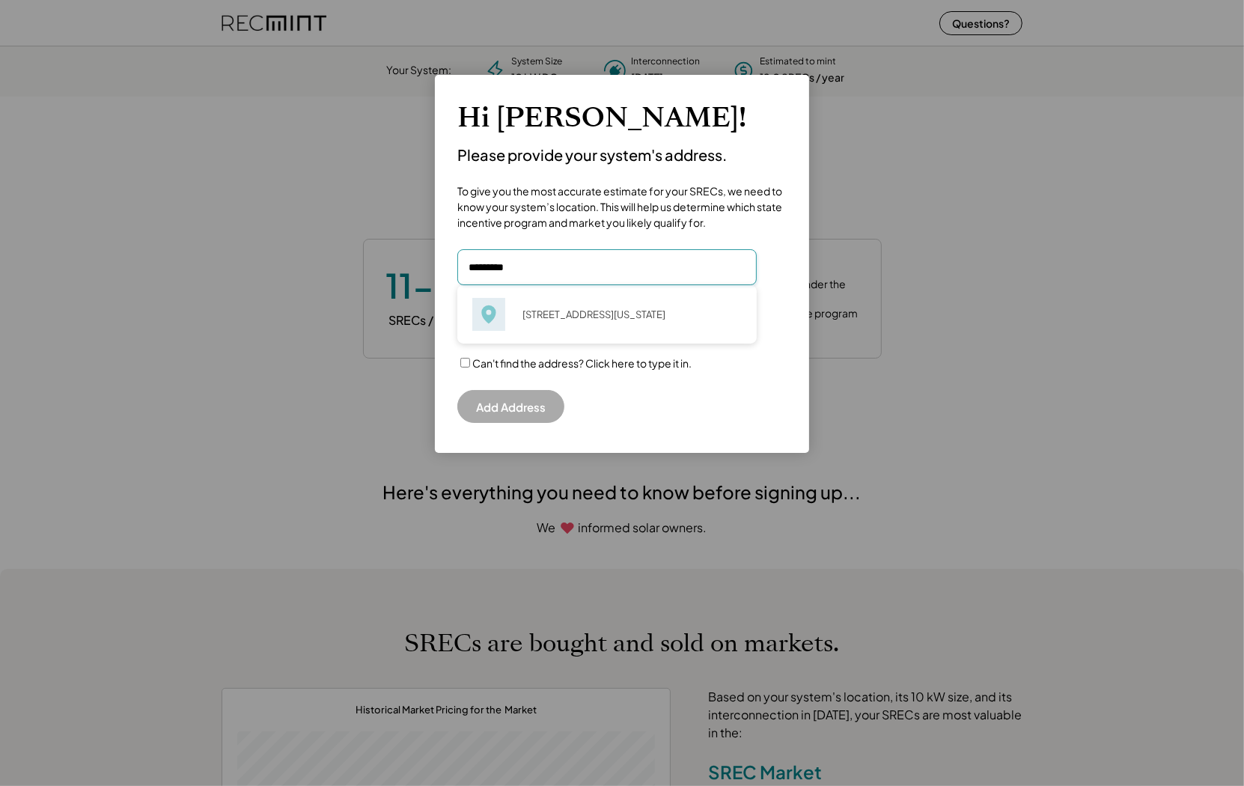
click at [494, 269] on input "input" at bounding box center [606, 267] width 299 height 36
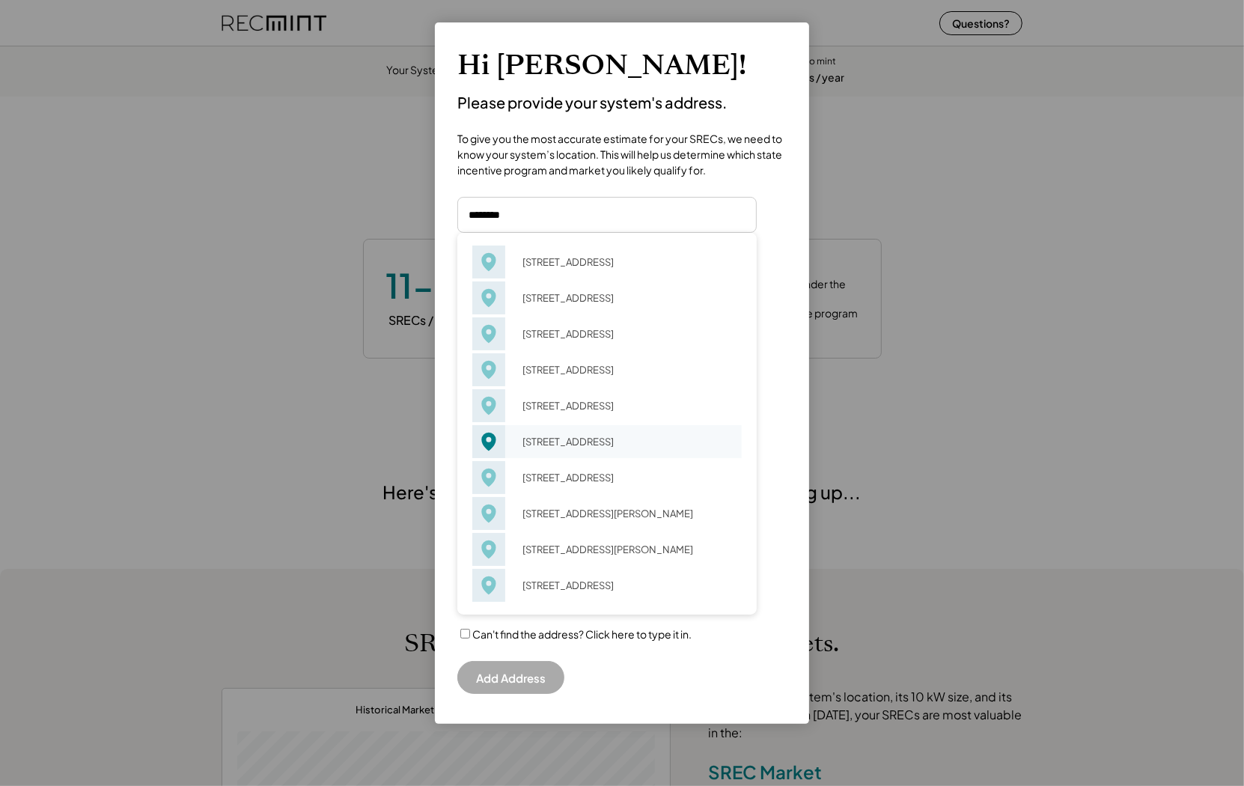
click at [579, 445] on div "[STREET_ADDRESS]" at bounding box center [627, 441] width 229 height 21
type input "**********"
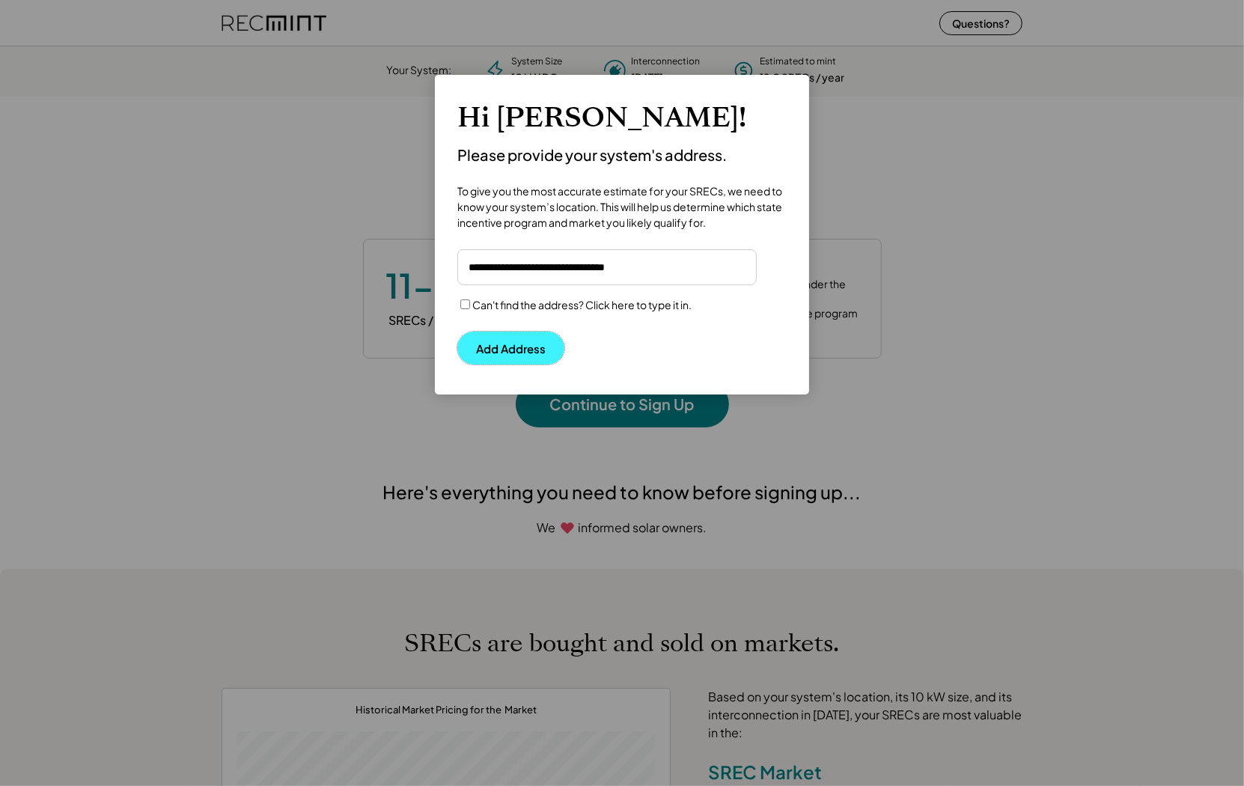
click at [513, 351] on button "Add Address" at bounding box center [510, 348] width 107 height 33
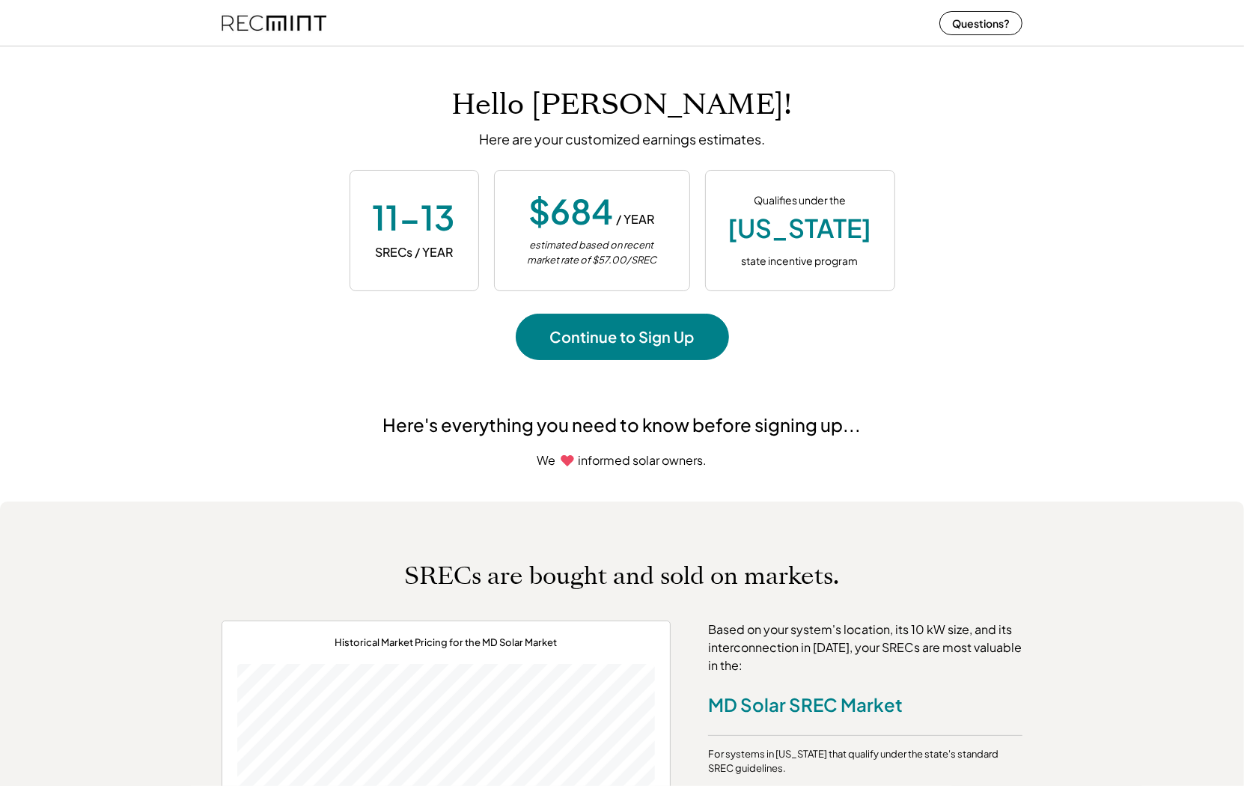
scroll to position [0, 0]
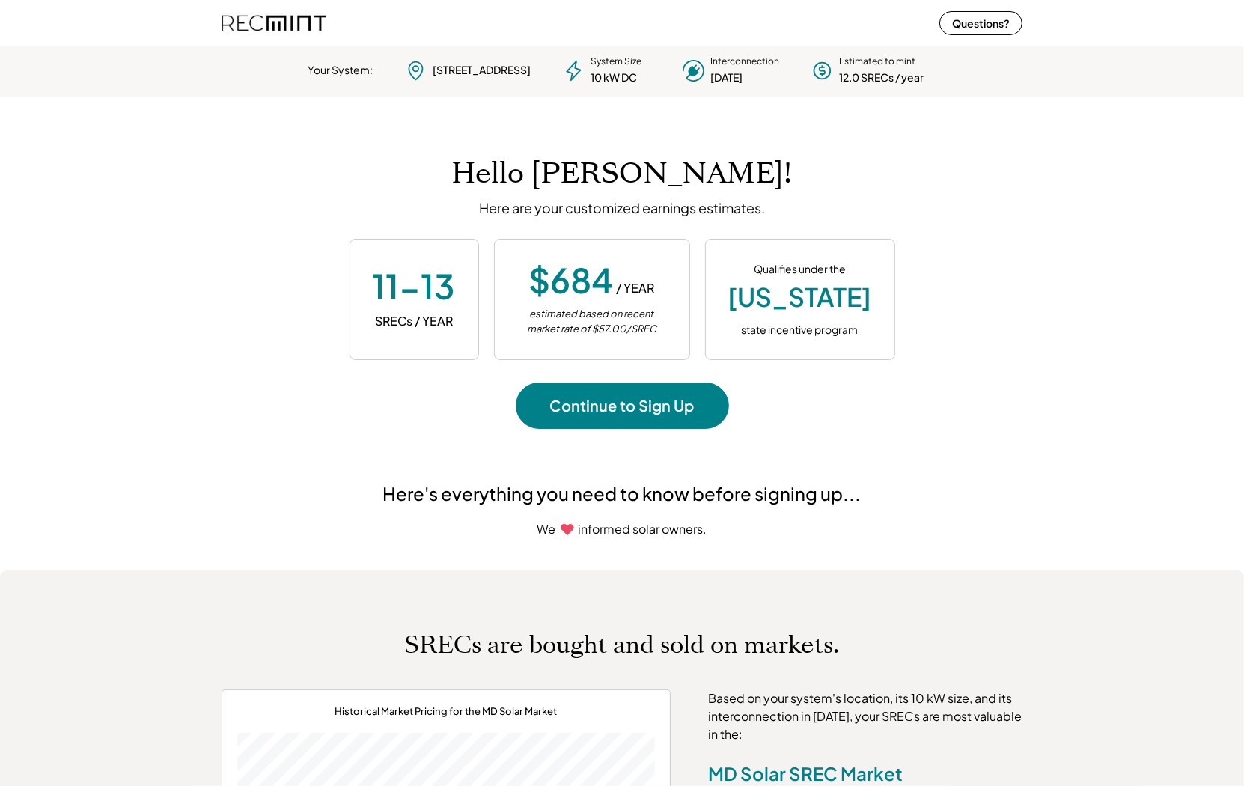
scroll to position [210, 417]
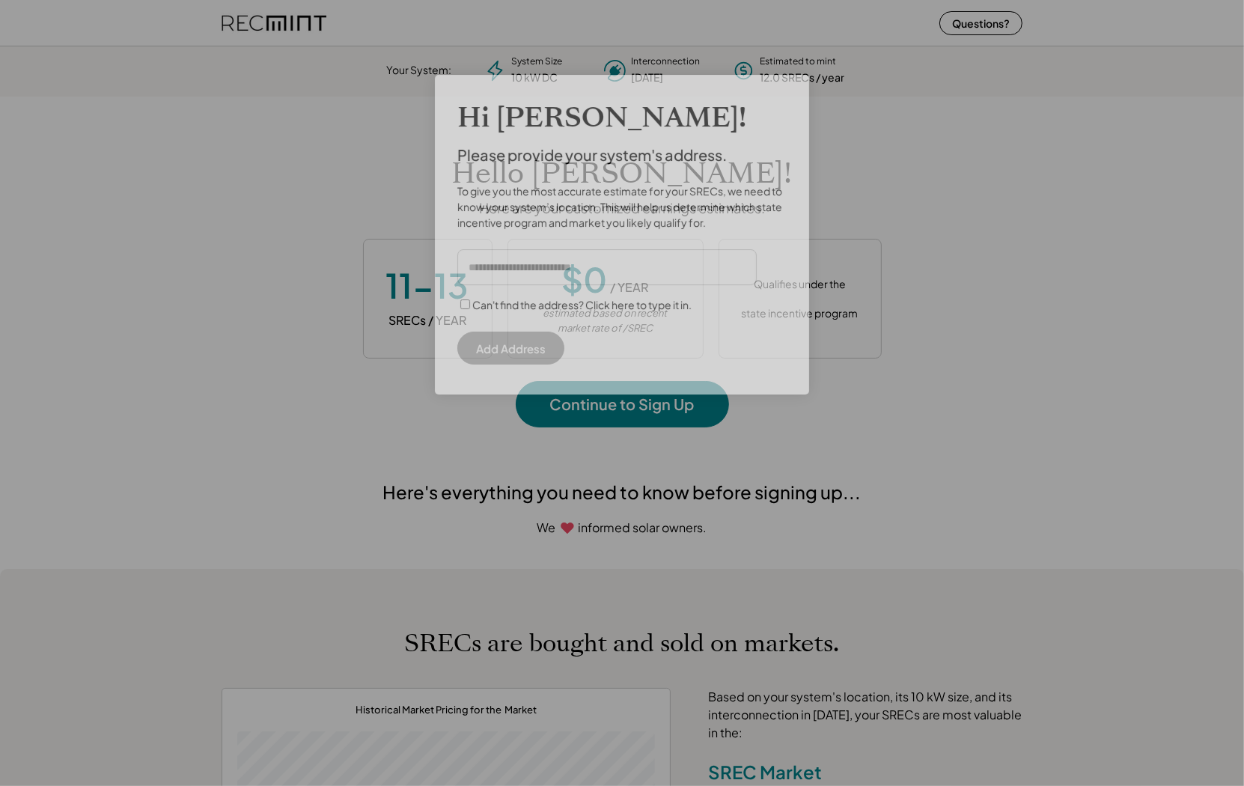
scroll to position [210, 417]
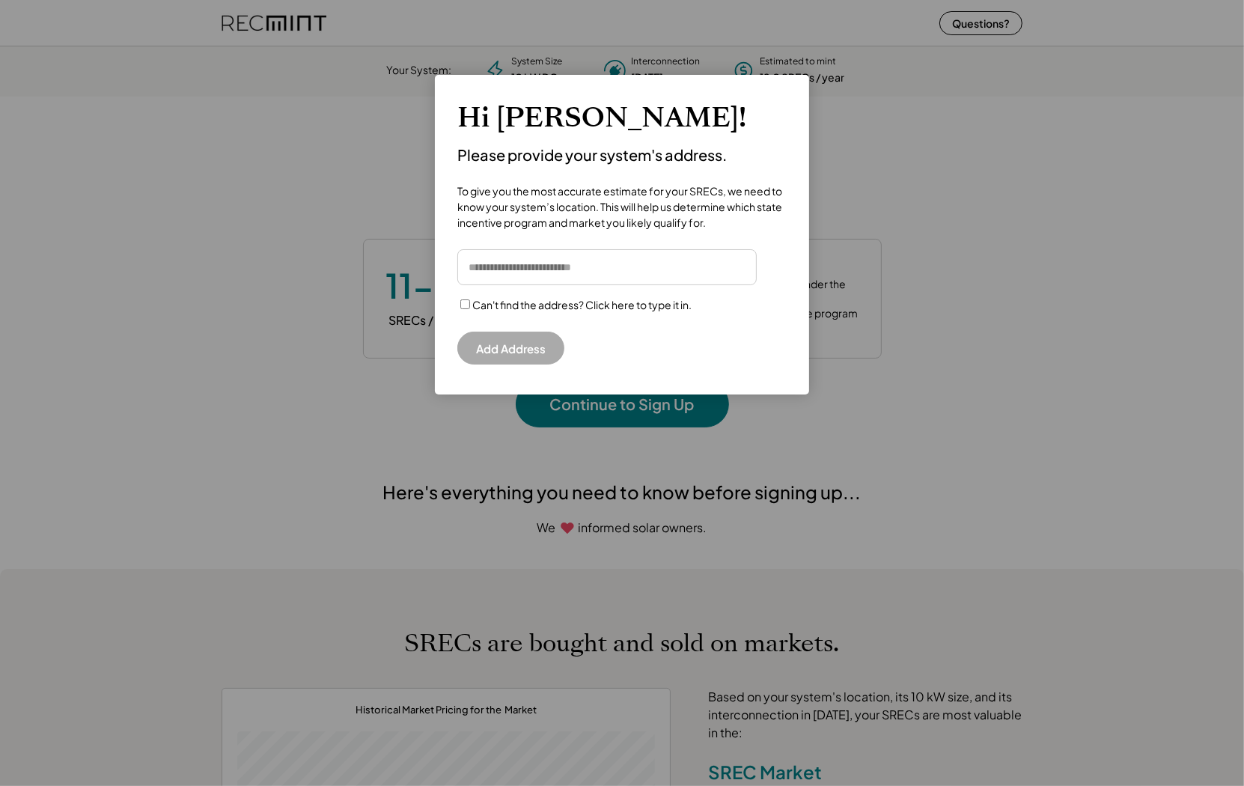
click at [485, 268] on input "input" at bounding box center [606, 267] width 299 height 36
paste input "**********"
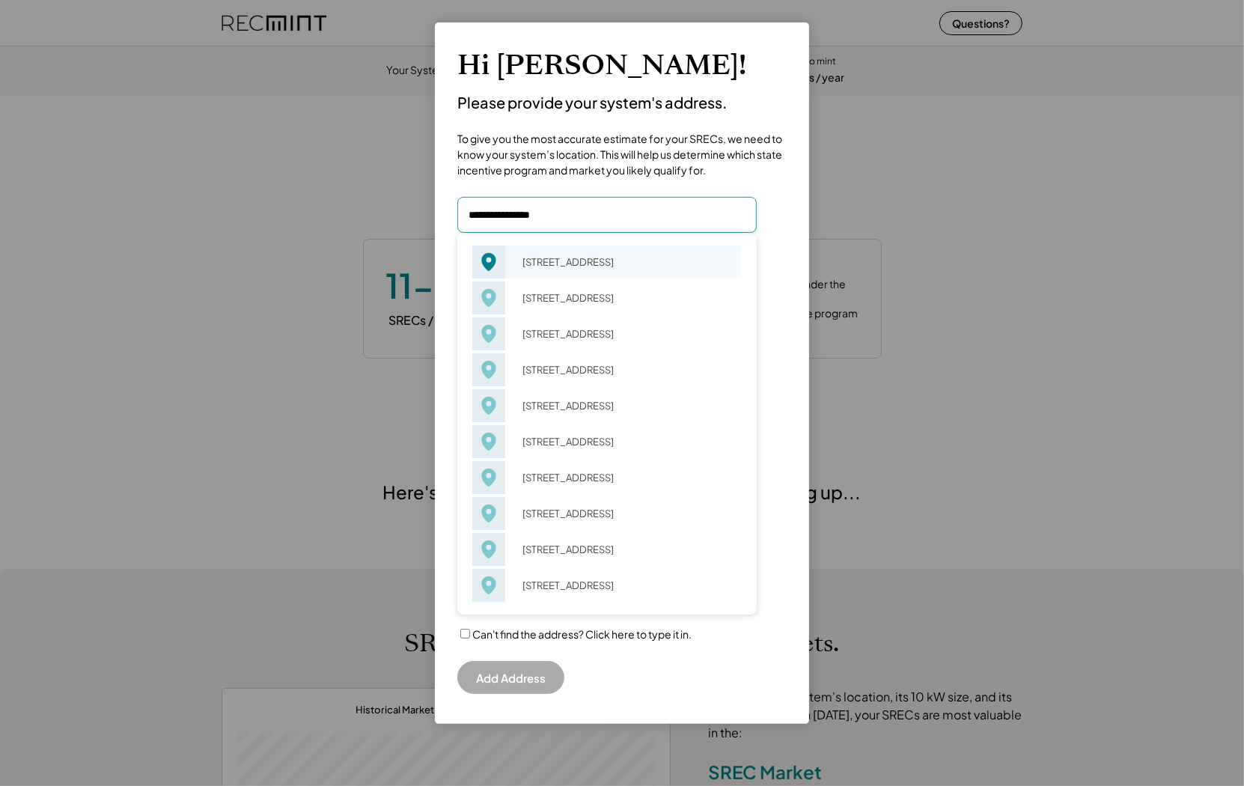
click at [538, 260] on div "4225 29th St Mount Rainier, MD 20712" at bounding box center [627, 261] width 229 height 21
type input "**********"
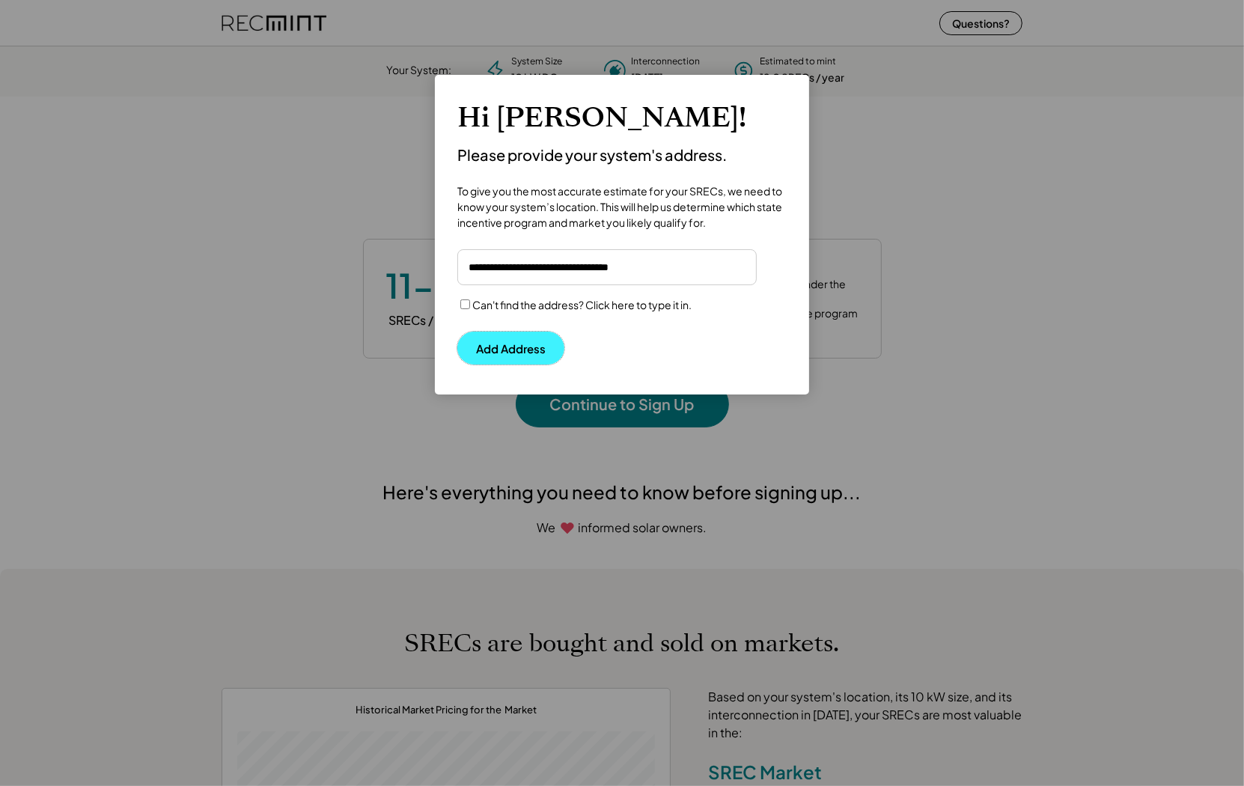
click at [510, 347] on button "Add Address" at bounding box center [510, 348] width 107 height 33
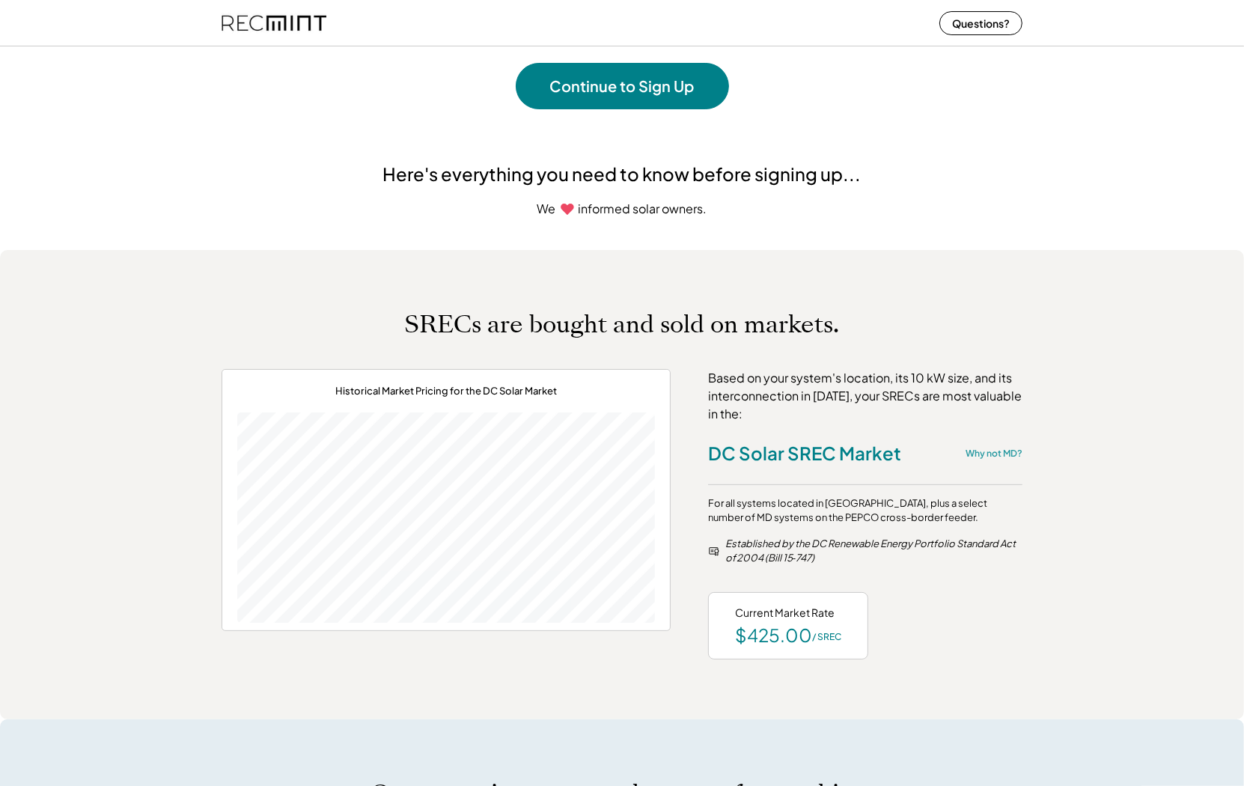
scroll to position [347, 0]
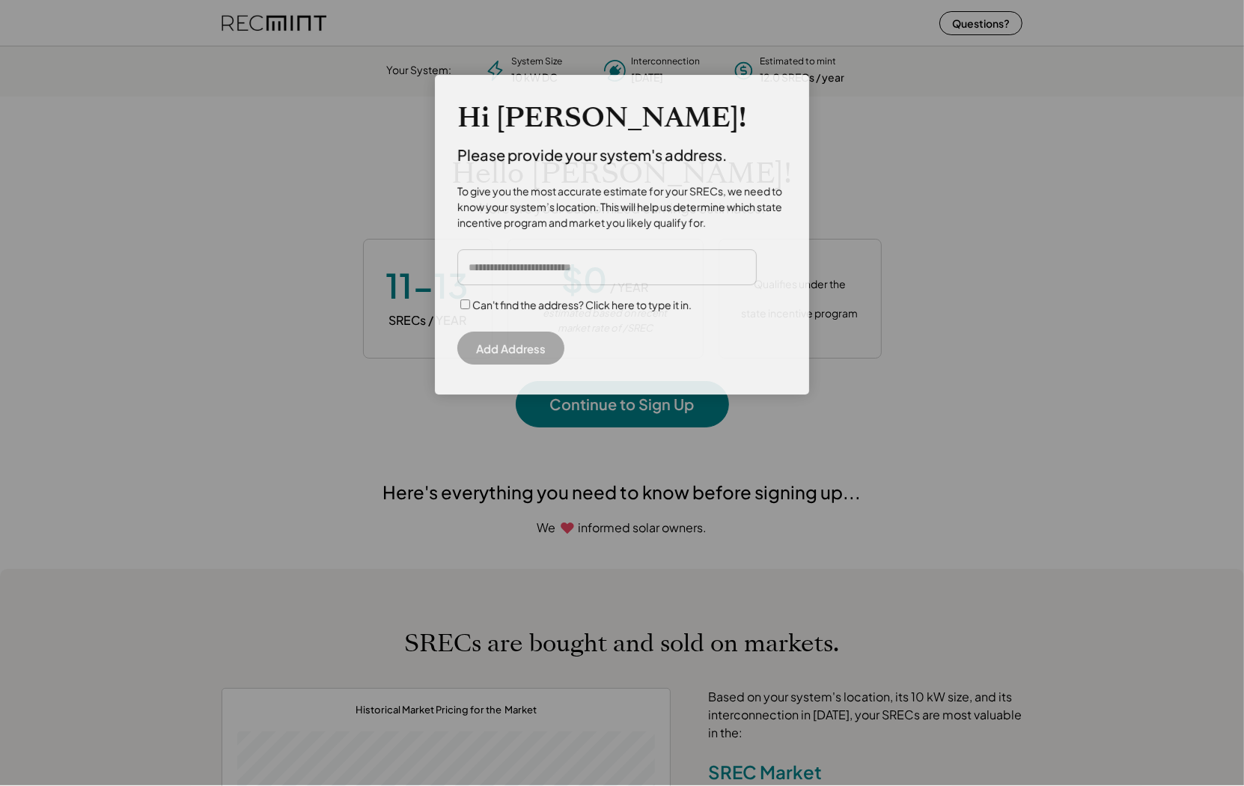
scroll to position [210, 417]
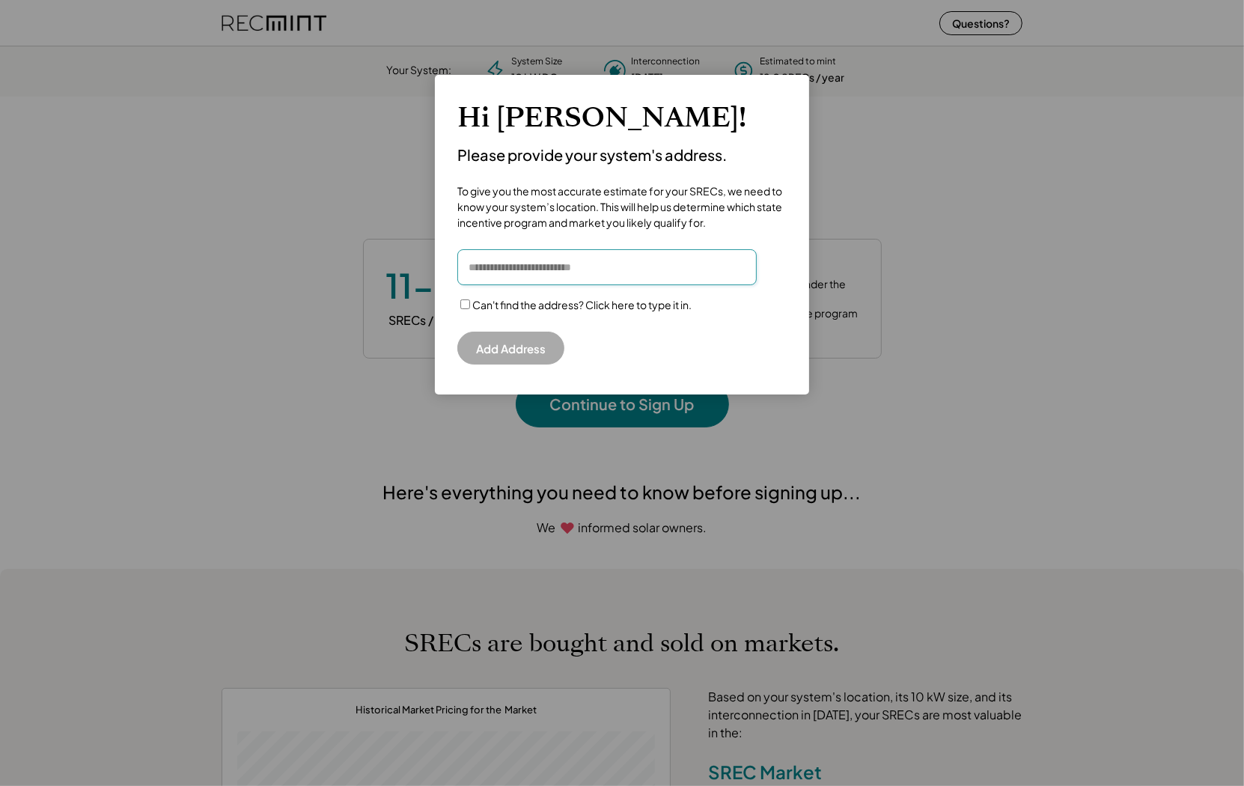
click at [526, 269] on input "input" at bounding box center [606, 267] width 299 height 36
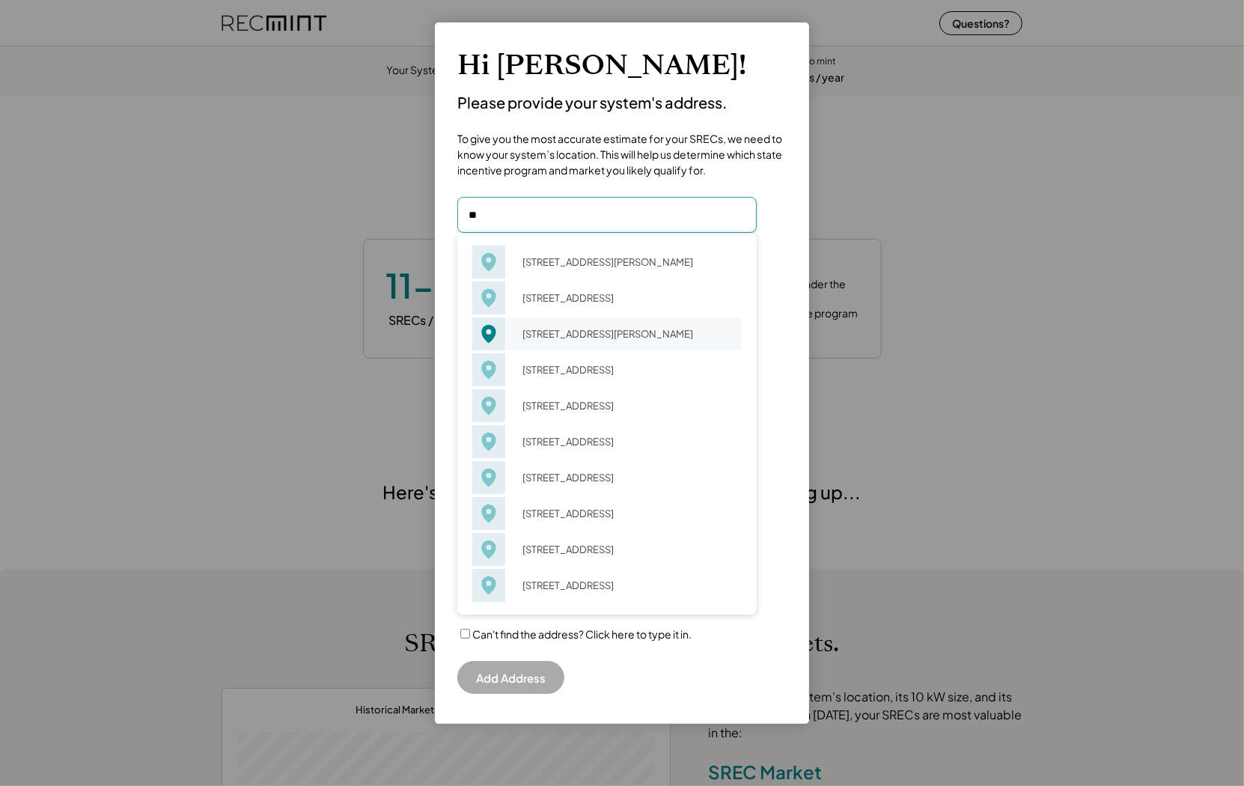
click at [572, 344] on div "[STREET_ADDRESS][PERSON_NAME]" at bounding box center [627, 333] width 229 height 21
type input "**********"
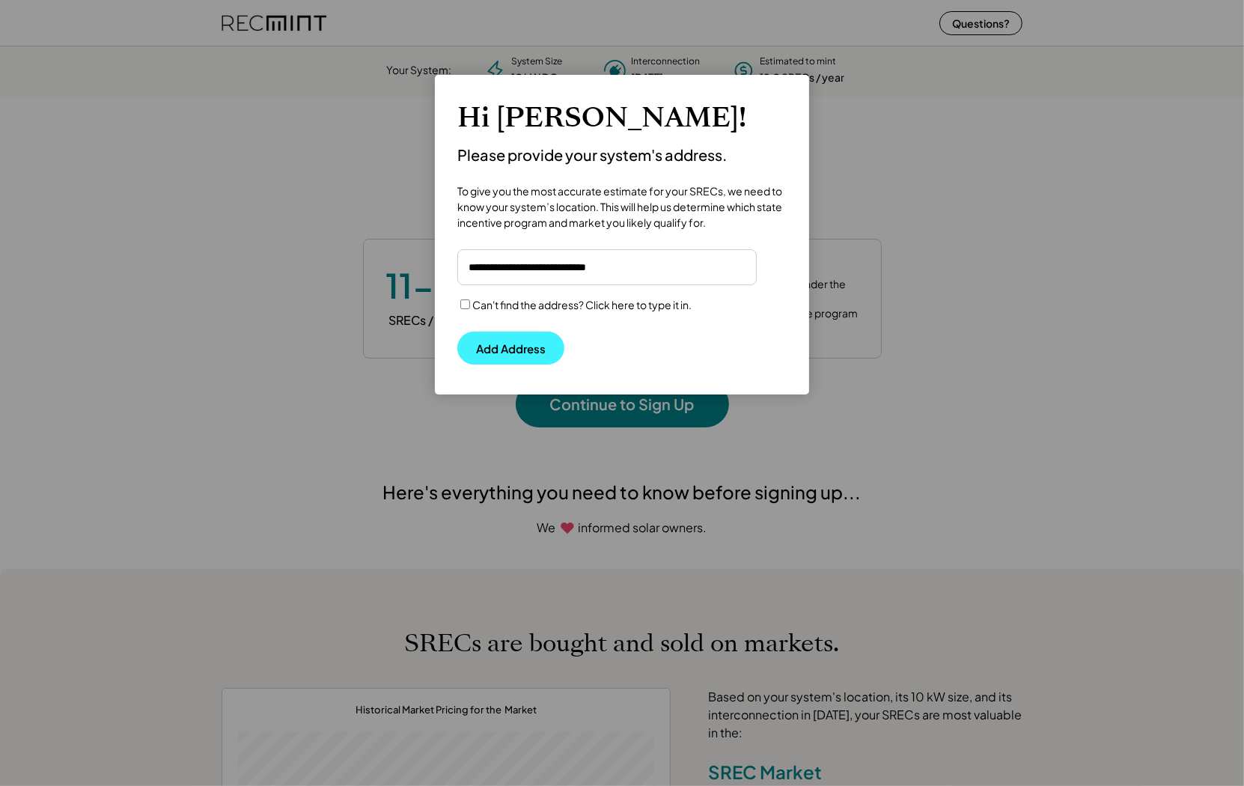
click at [512, 352] on button "Add Address" at bounding box center [510, 348] width 107 height 33
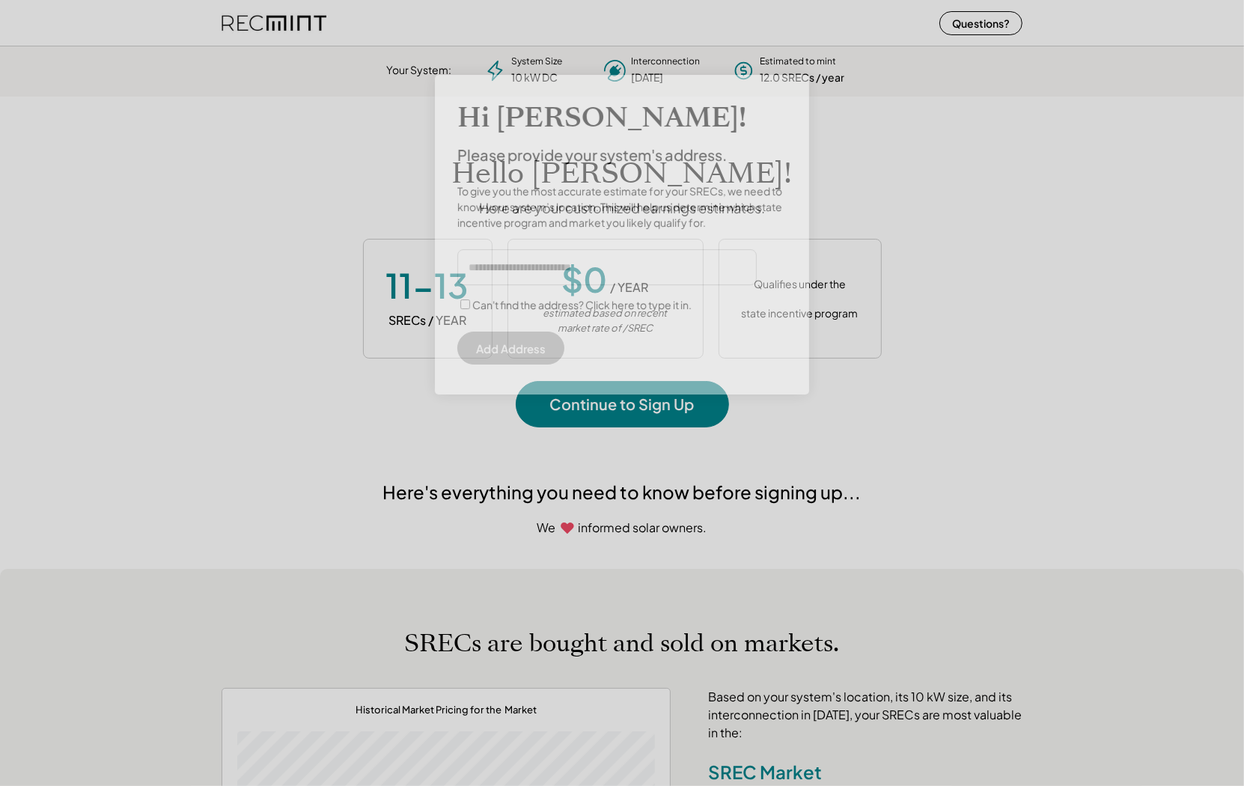
scroll to position [210, 417]
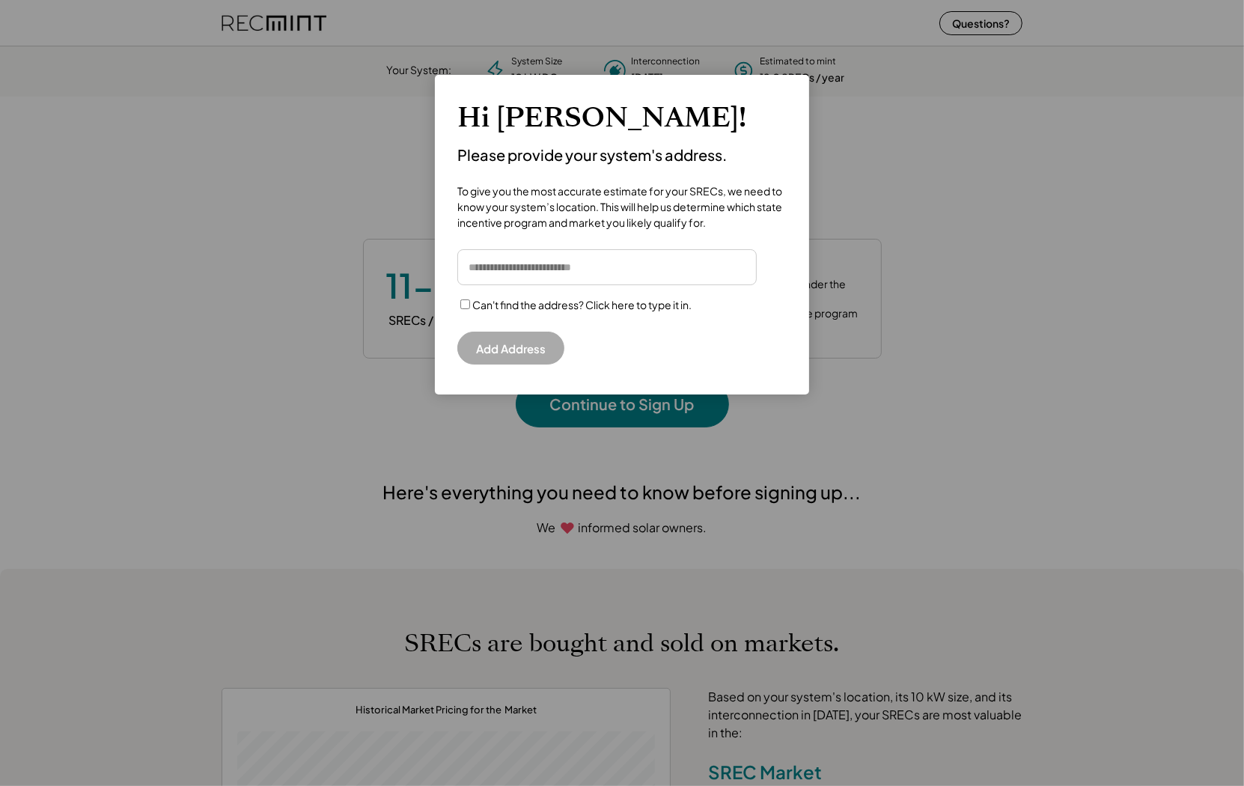
click at [496, 268] on input "input" at bounding box center [606, 267] width 299 height 36
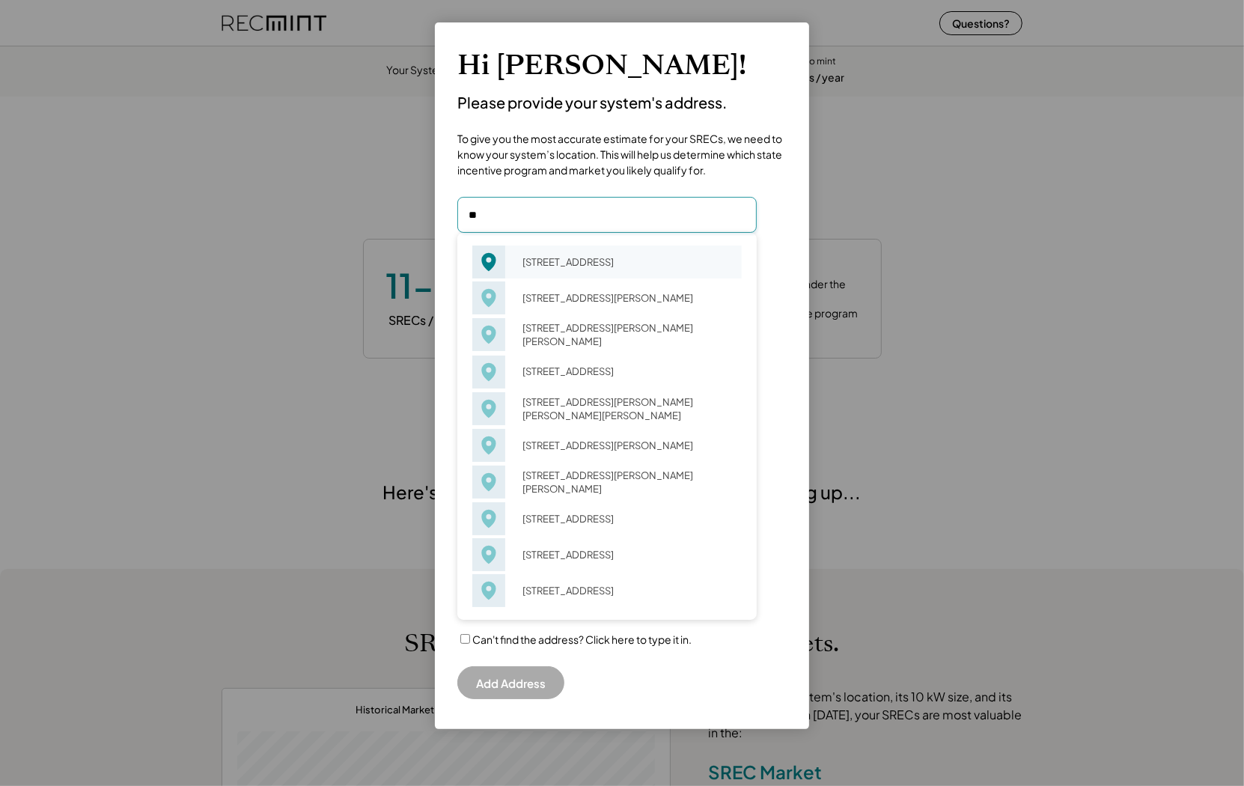
click at [547, 272] on div "50 1/2 N Boxwood St Hampton, VA 23669" at bounding box center [627, 261] width 229 height 21
type input "**********"
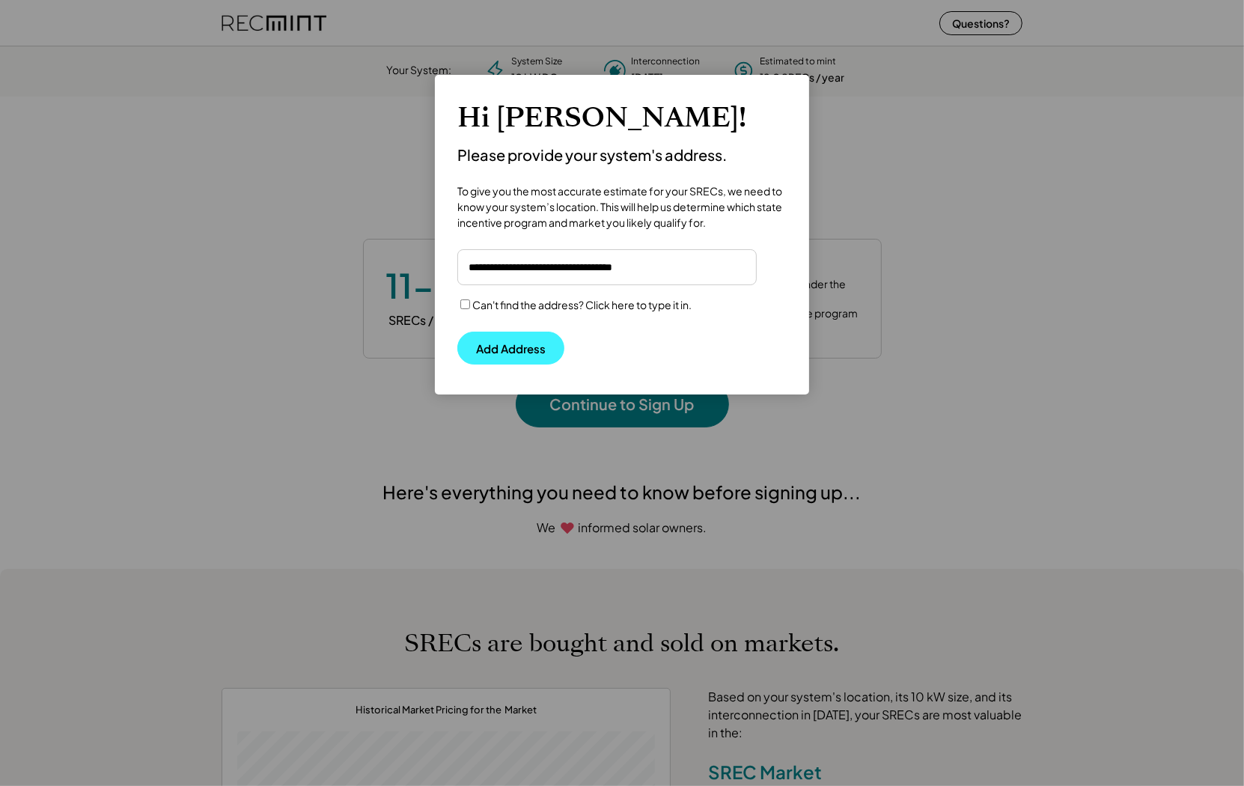
click at [496, 352] on button "Add Address" at bounding box center [510, 348] width 107 height 33
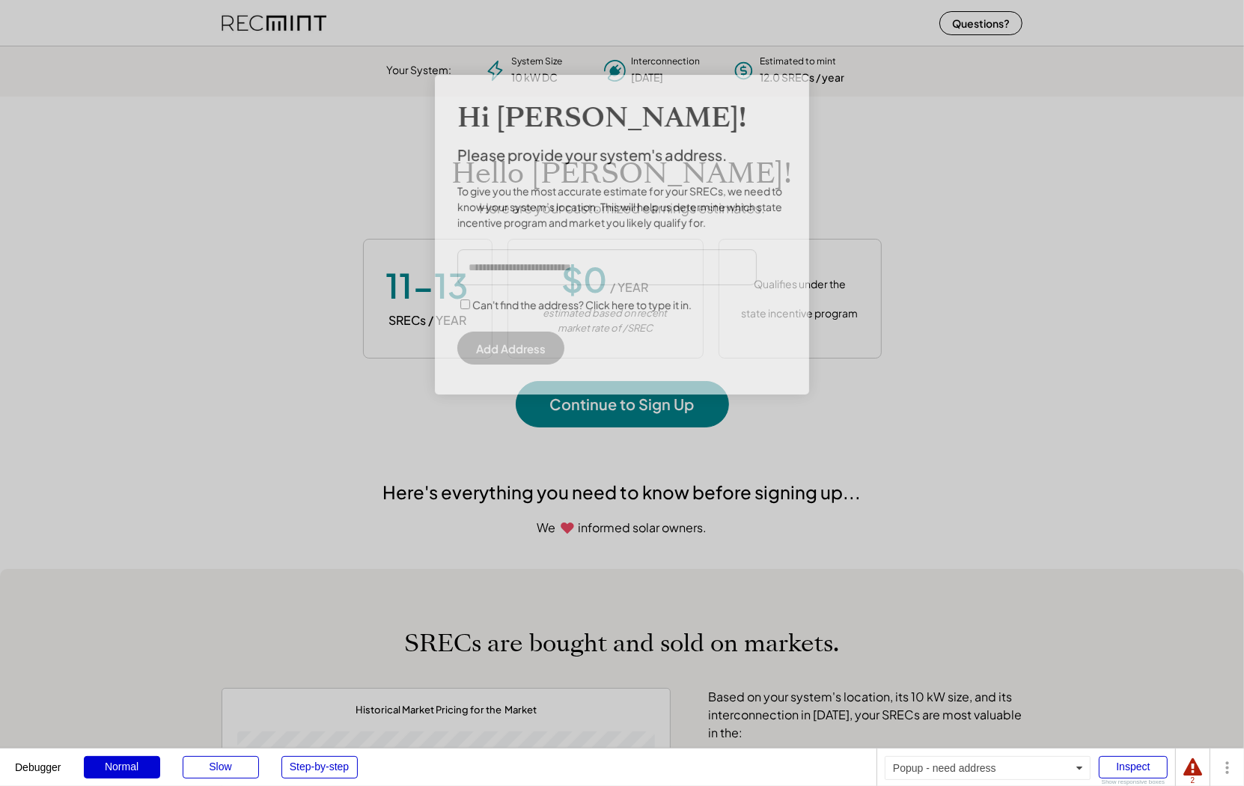
scroll to position [210, 417]
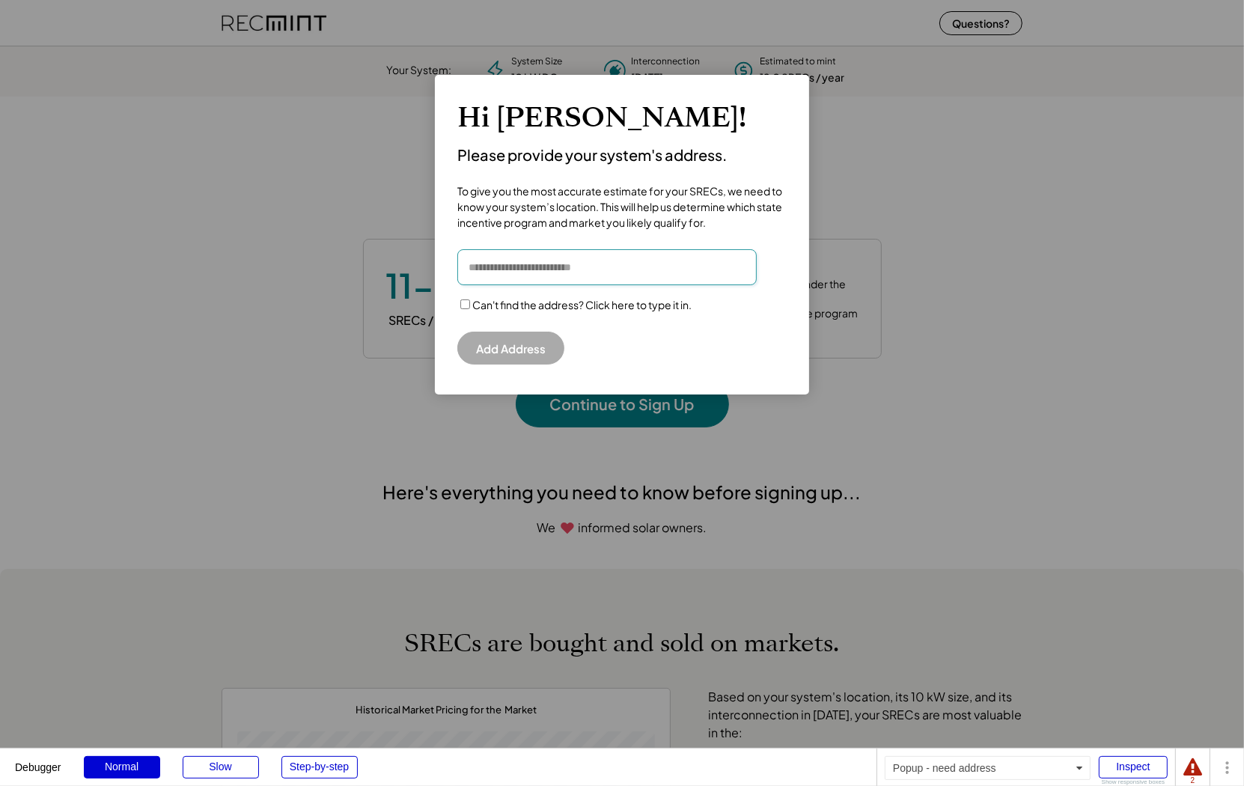
click at [561, 273] on input "input" at bounding box center [606, 267] width 299 height 36
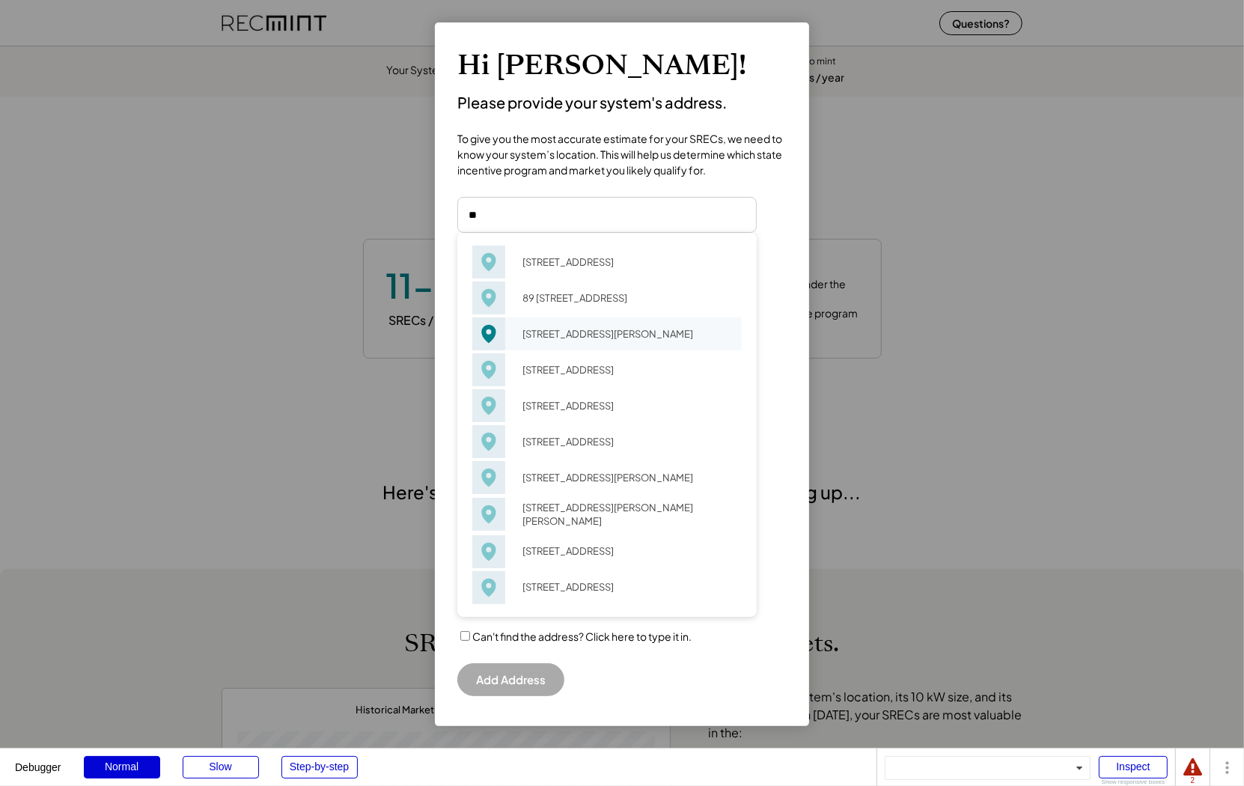
click at [568, 335] on div "89 Ab Lambdin Rd Hampton, VA 23630" at bounding box center [627, 333] width 229 height 21
type input "**********"
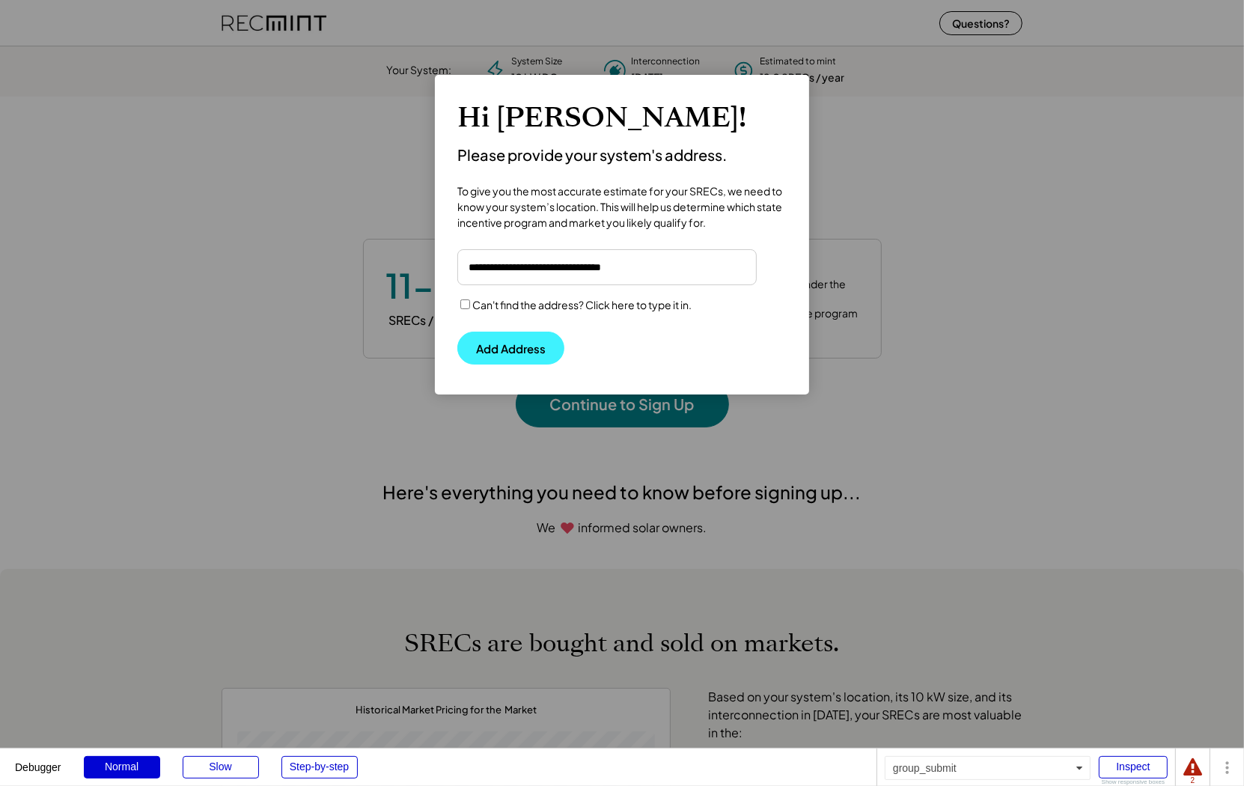
click at [498, 351] on button "Add Address" at bounding box center [510, 348] width 107 height 33
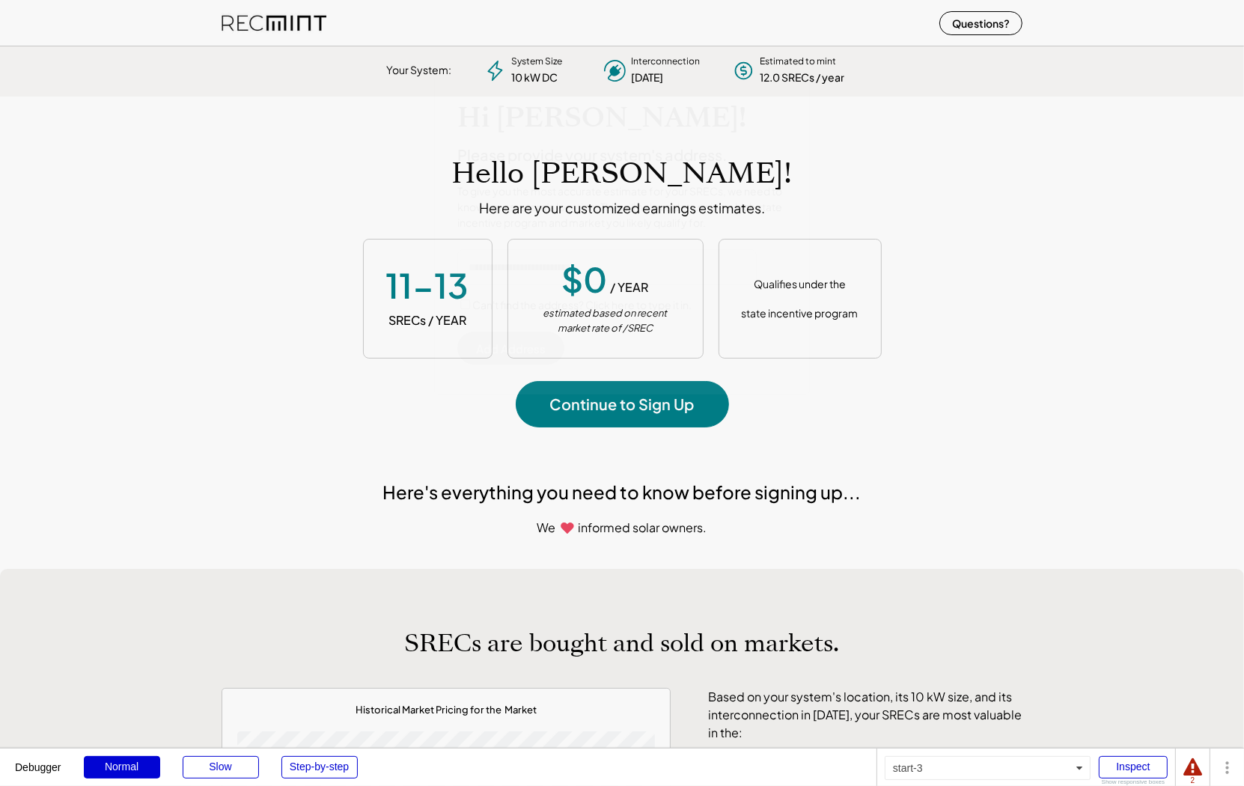
scroll to position [210, 417]
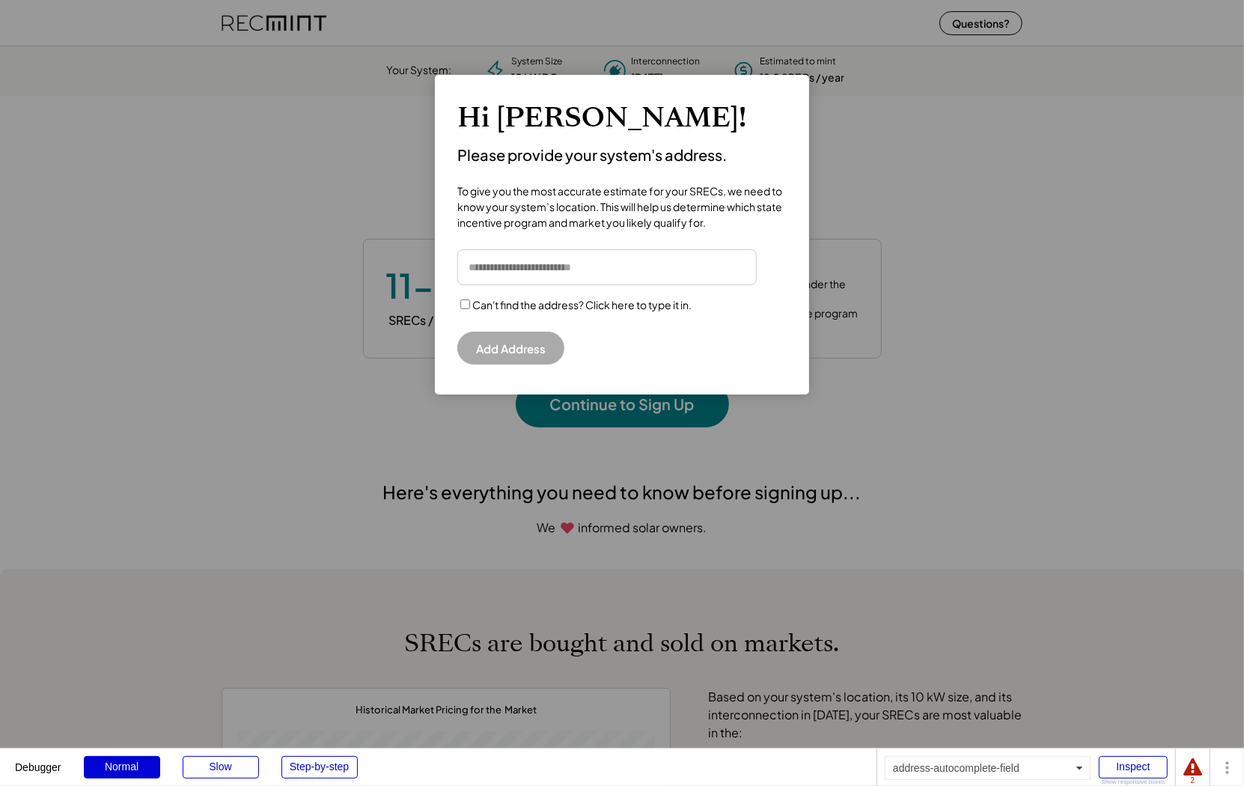
click at [531, 272] on input "input" at bounding box center [606, 267] width 299 height 36
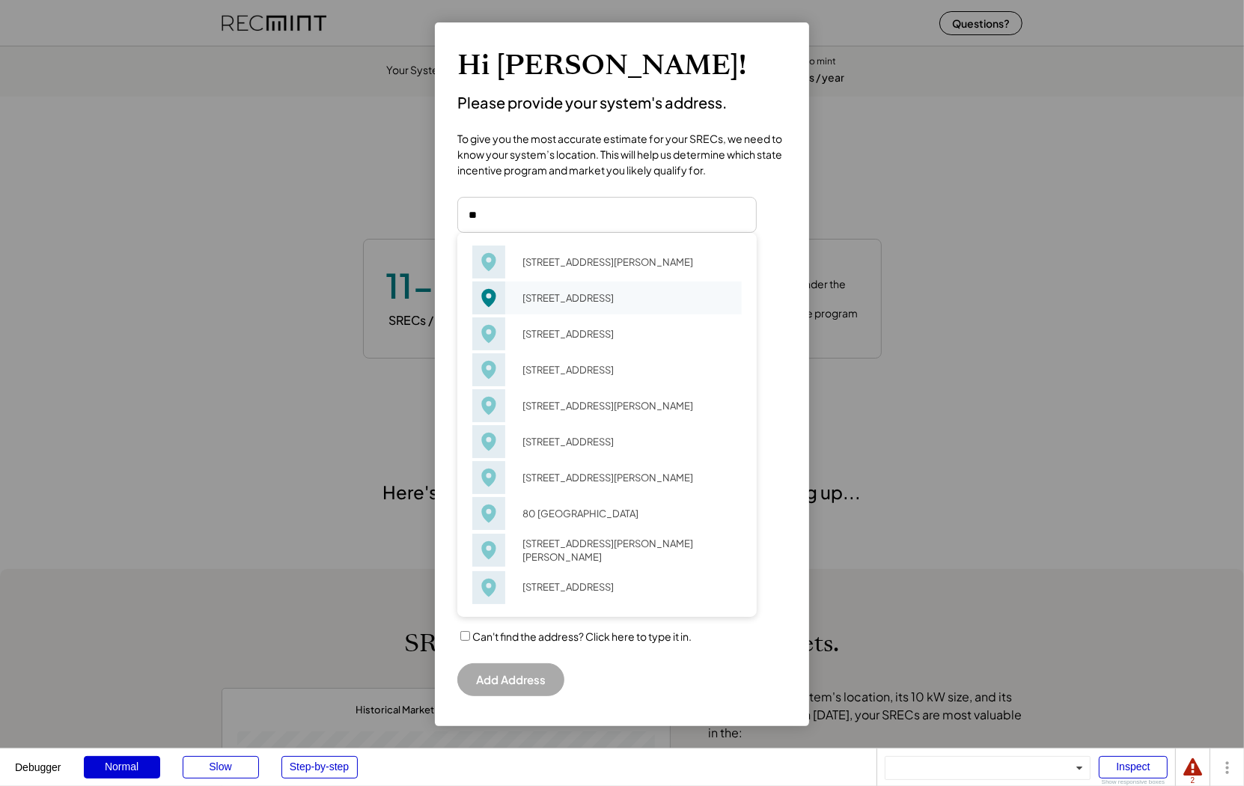
click at [544, 308] on div "[STREET_ADDRESS]" at bounding box center [627, 297] width 229 height 21
type input "**********"
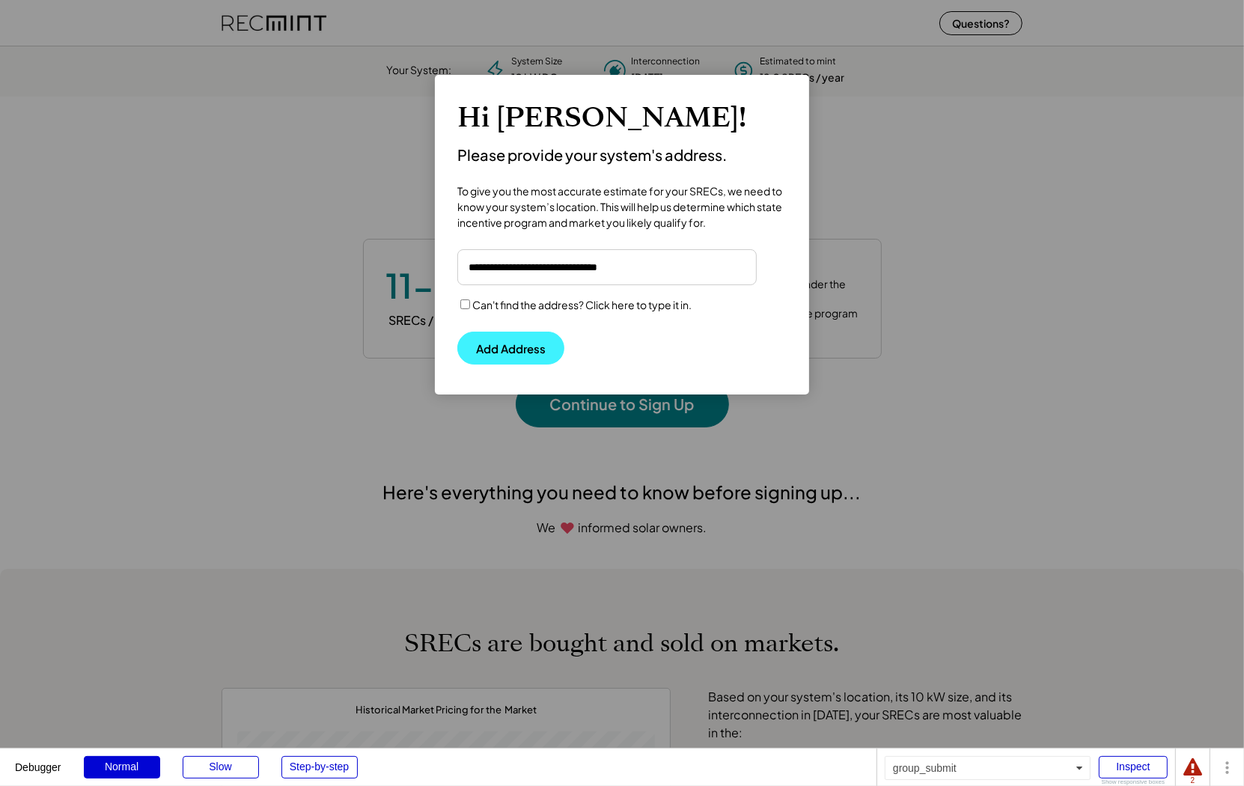
click at [501, 364] on button "Add Address" at bounding box center [510, 348] width 107 height 33
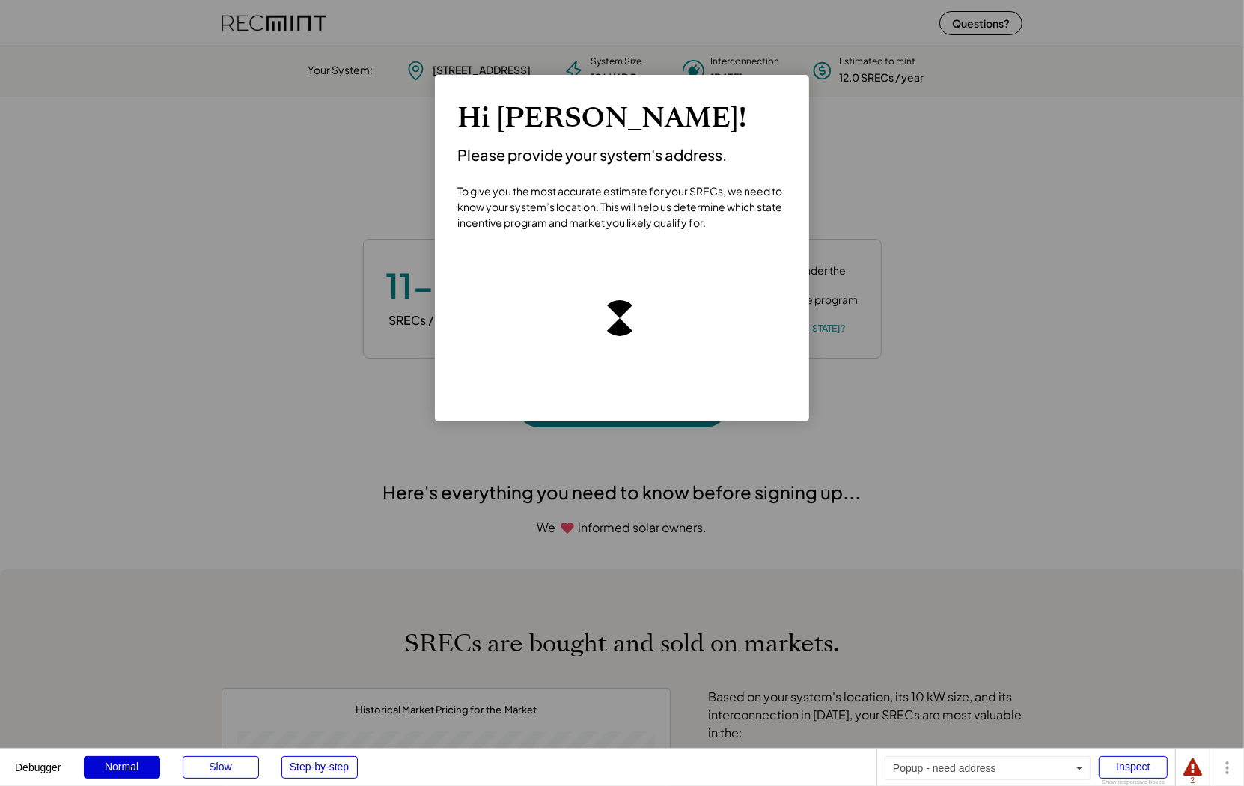
click at [1190, 775] on div at bounding box center [1192, 767] width 19 height 19
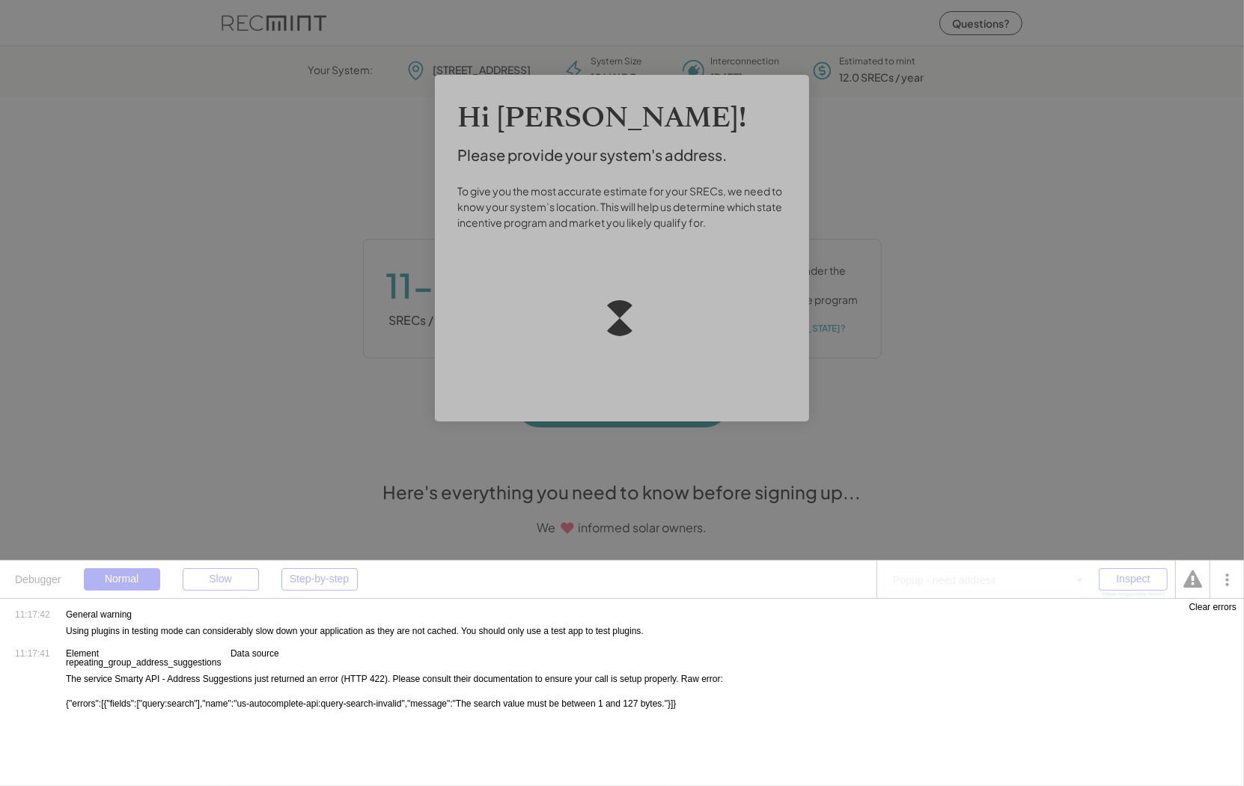
click at [1206, 611] on div "Clear errors" at bounding box center [1212, 606] width 47 height 9
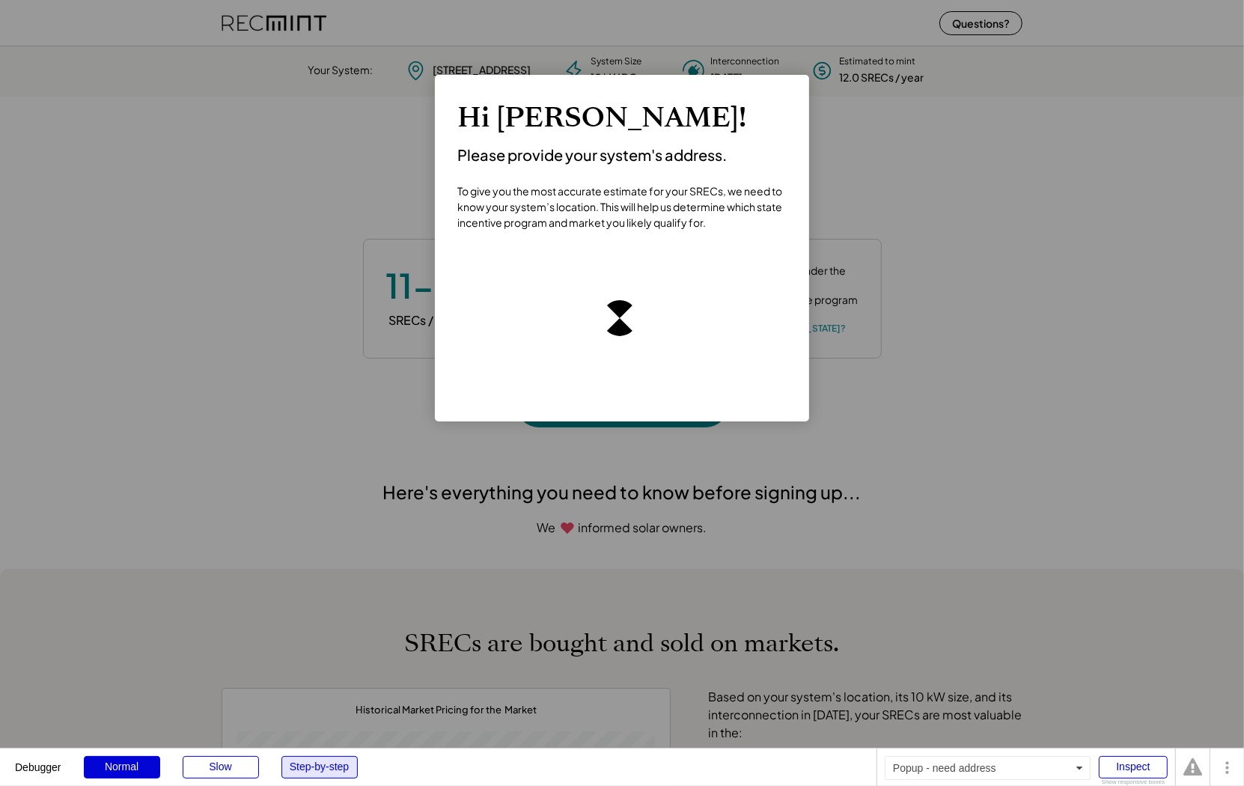
click at [321, 773] on div "Step-by-step" at bounding box center [319, 767] width 76 height 22
click at [1137, 767] on div "Inspect" at bounding box center [1133, 767] width 69 height 22
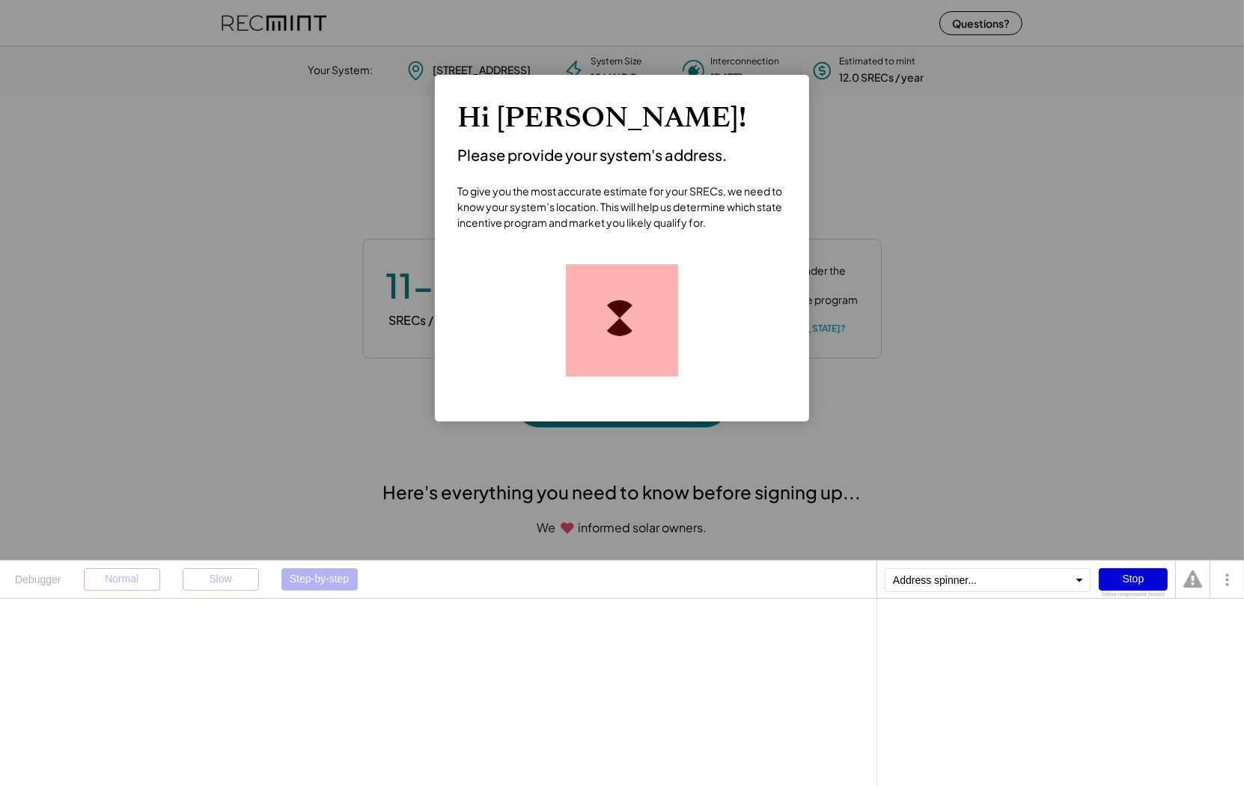
click at [612, 298] on div at bounding box center [620, 318] width 84 height 84
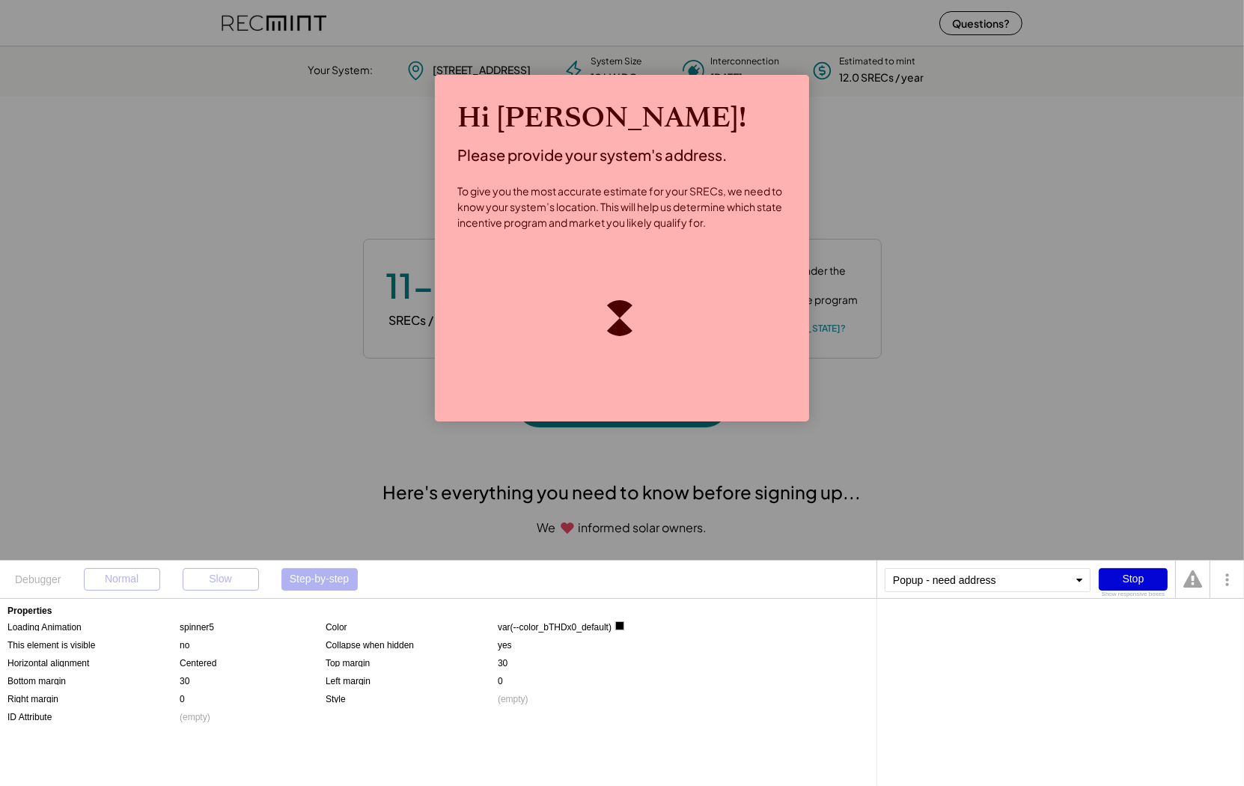
click at [984, 579] on div "Popup - need address" at bounding box center [988, 580] width 206 height 24
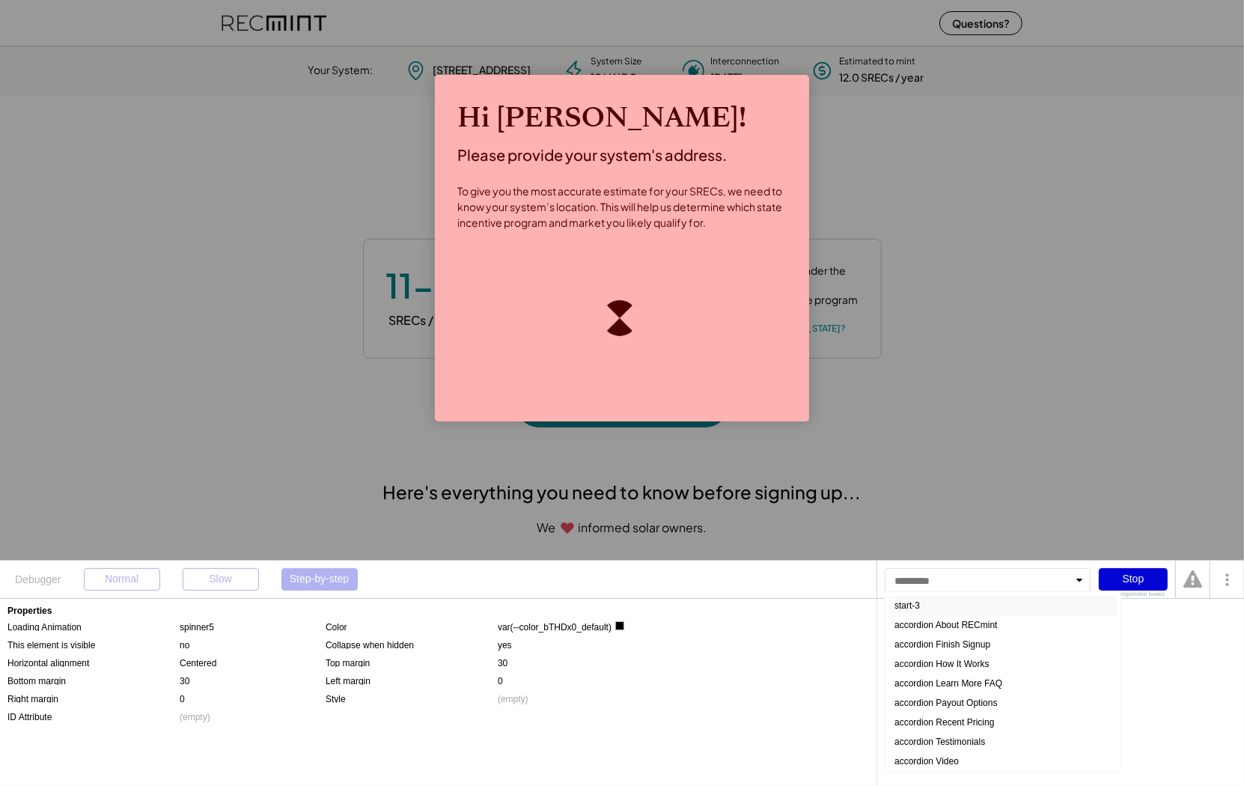
click at [937, 611] on div "start-3" at bounding box center [1002, 605] width 227 height 19
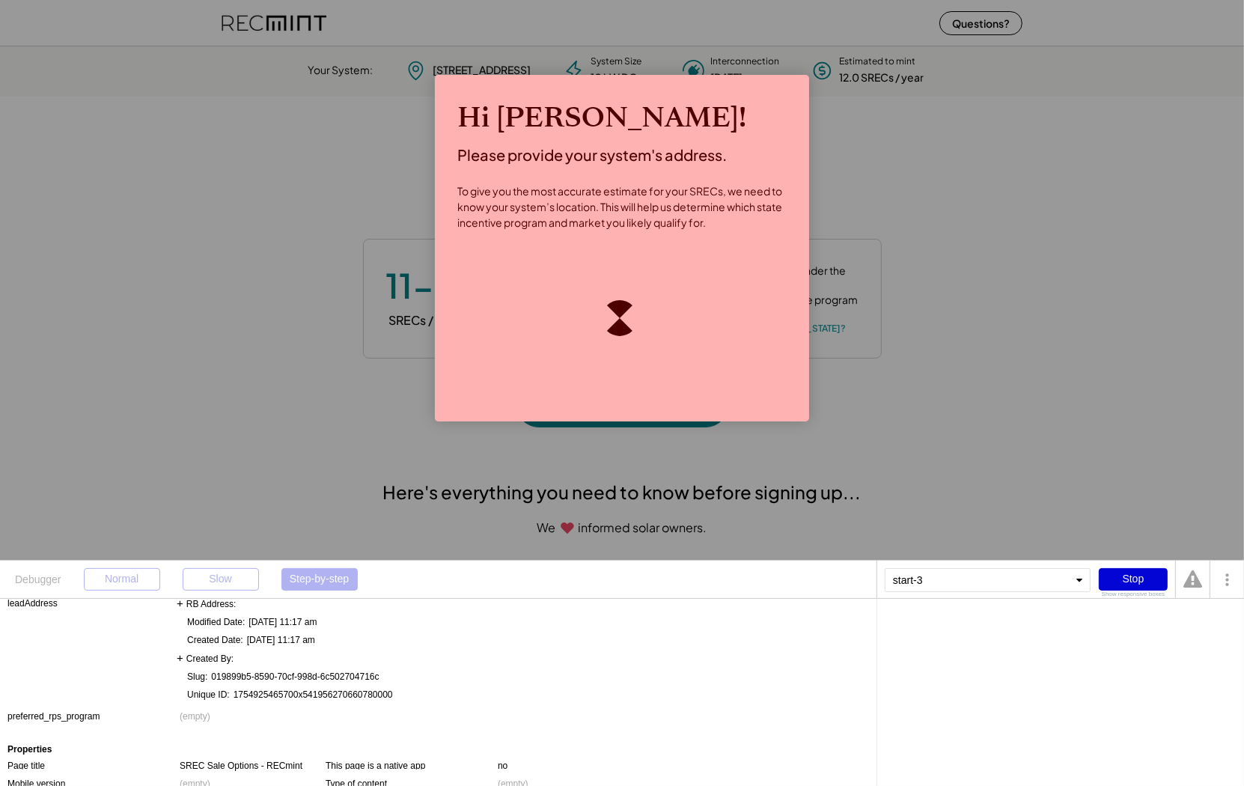
scroll to position [865, 0]
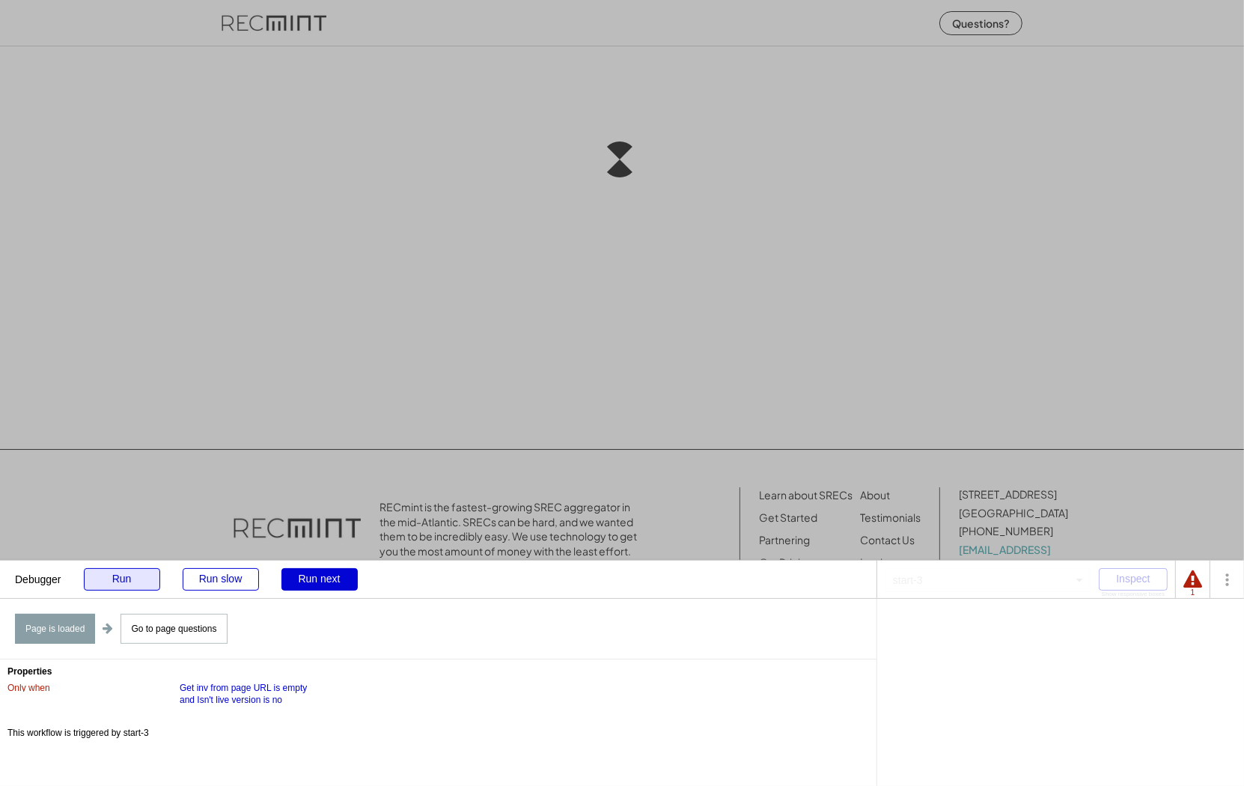
click at [135, 584] on div "Run" at bounding box center [122, 579] width 76 height 22
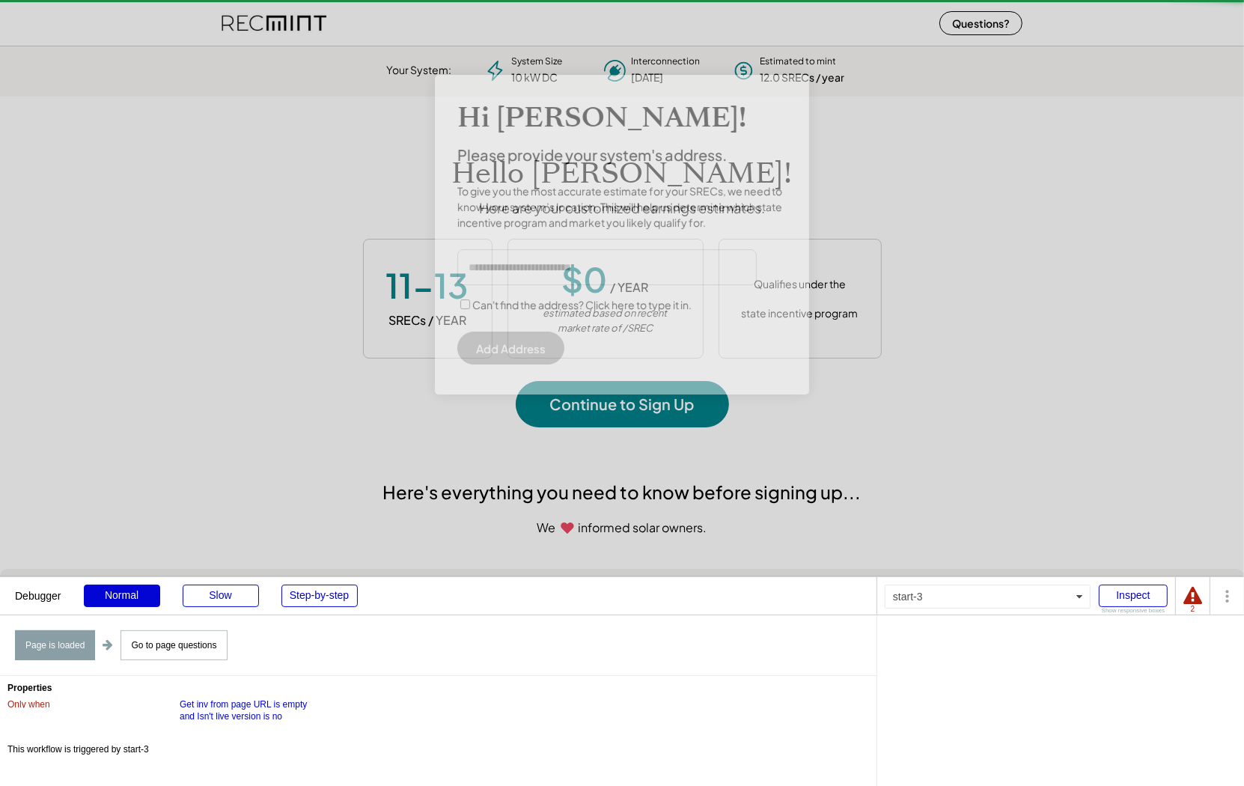
scroll to position [210, 417]
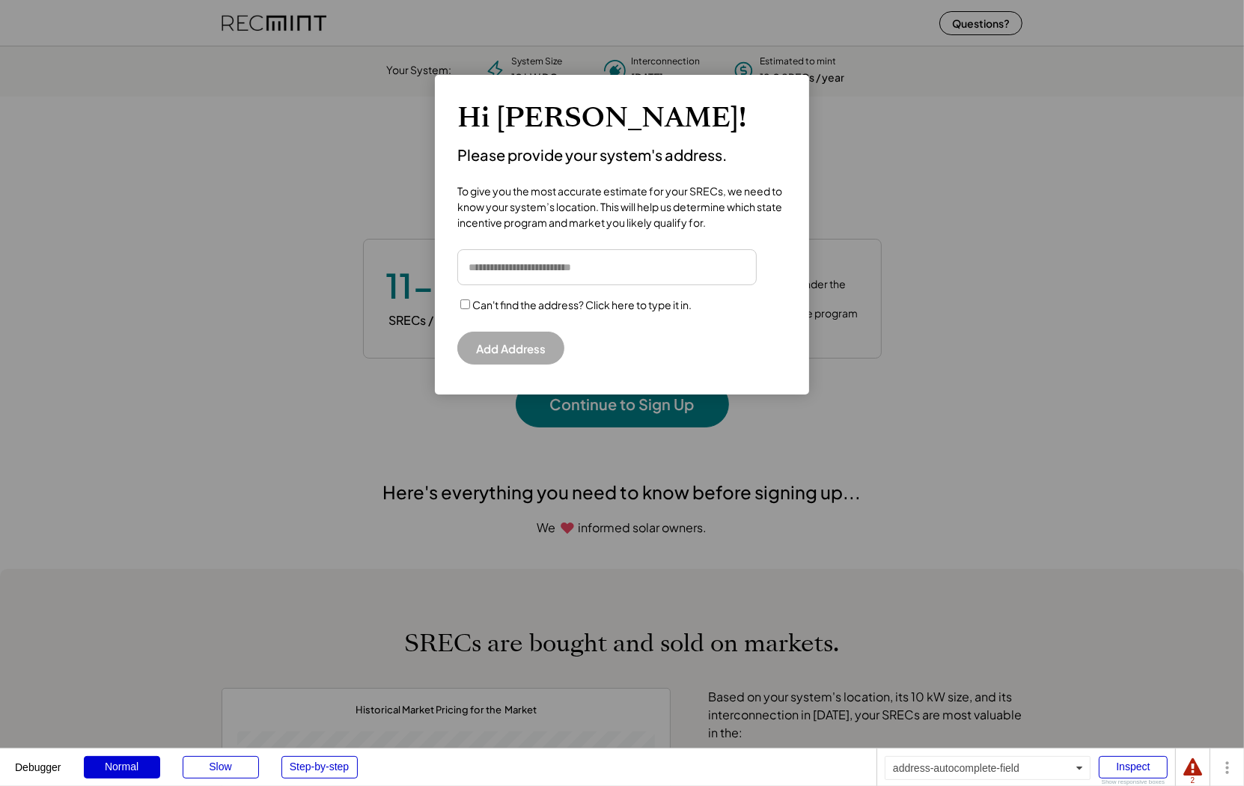
click at [549, 272] on input "input" at bounding box center [606, 267] width 299 height 36
type input "*"
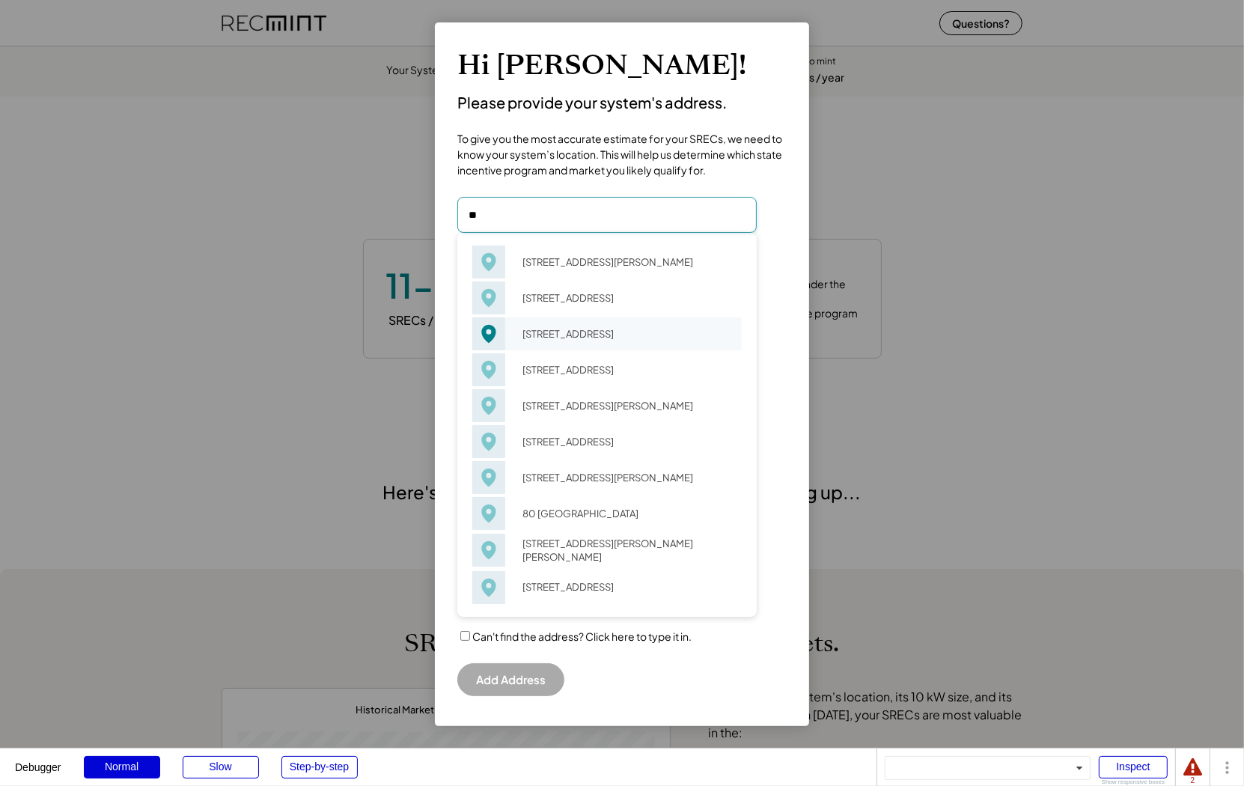
click at [555, 326] on div "80 Ash Ave Hampton, VA 23665" at bounding box center [627, 333] width 229 height 21
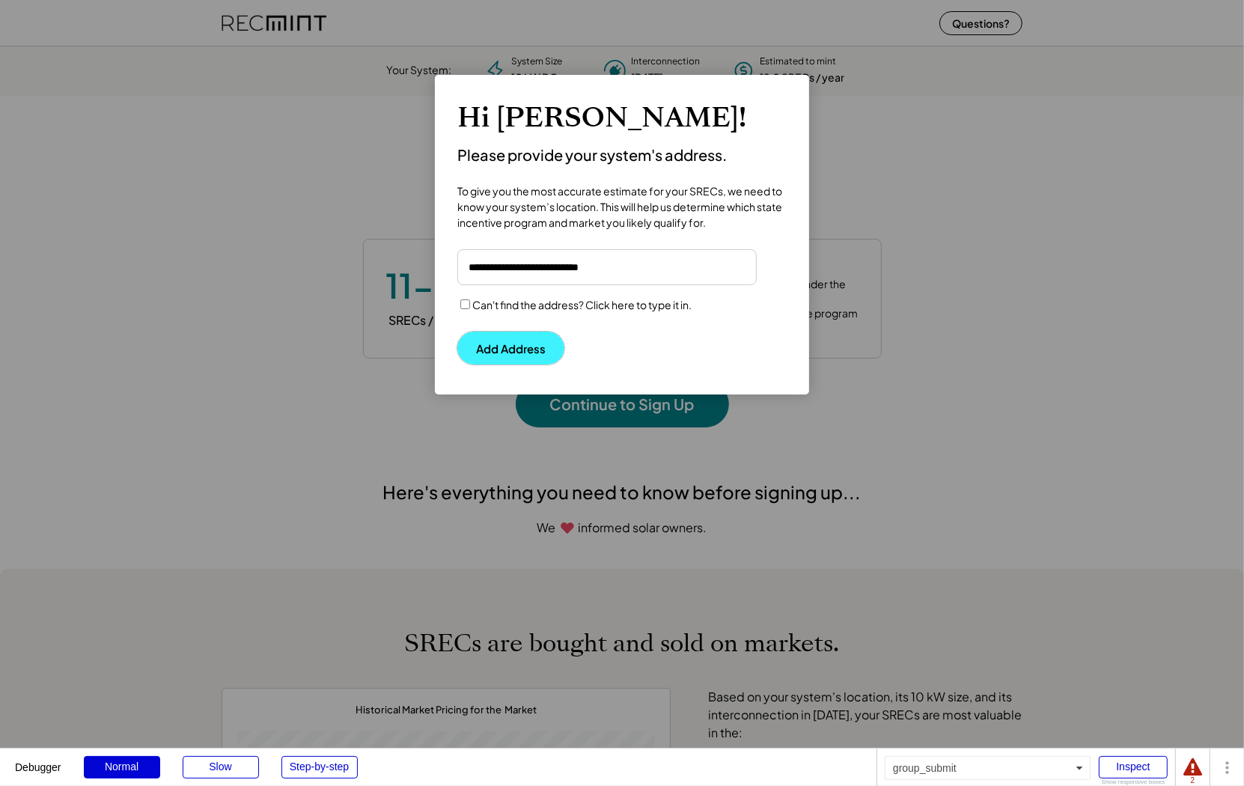
click at [498, 341] on button "Add Address" at bounding box center [510, 348] width 107 height 33
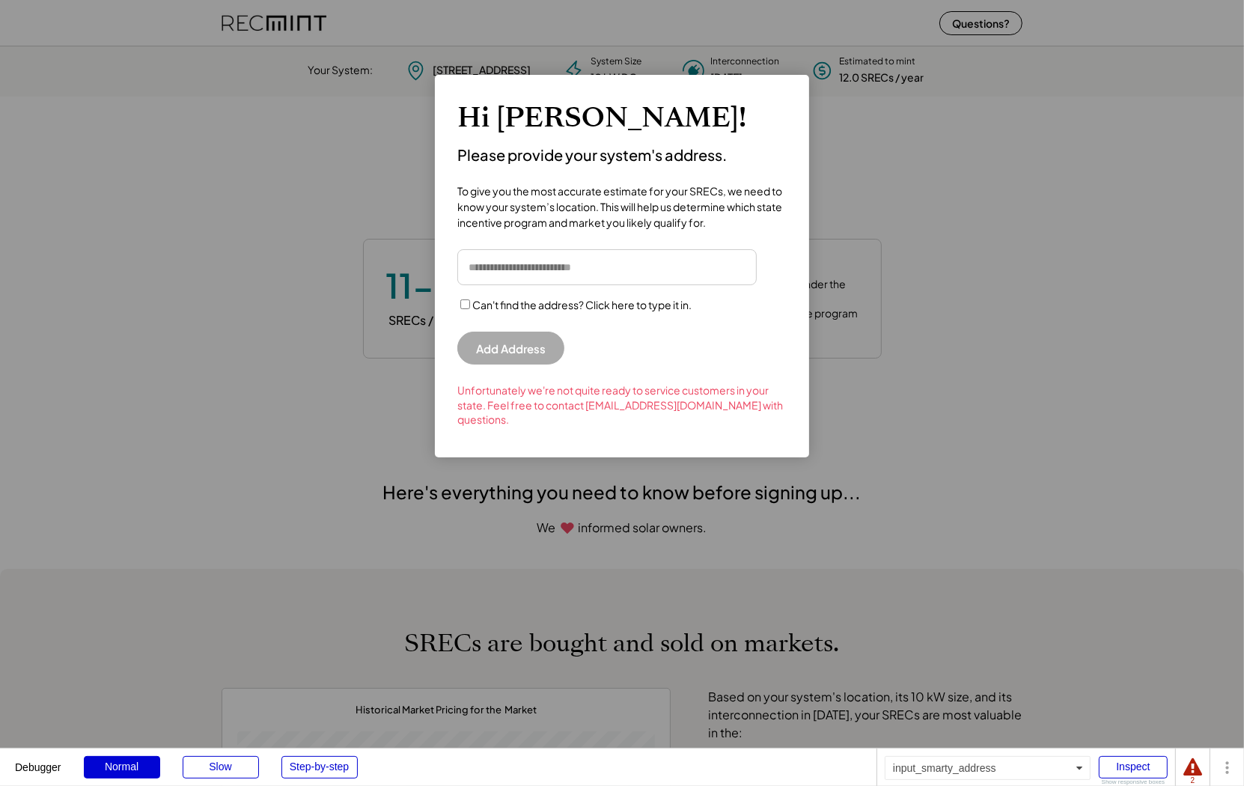
click at [516, 266] on input "input" at bounding box center [606, 267] width 299 height 36
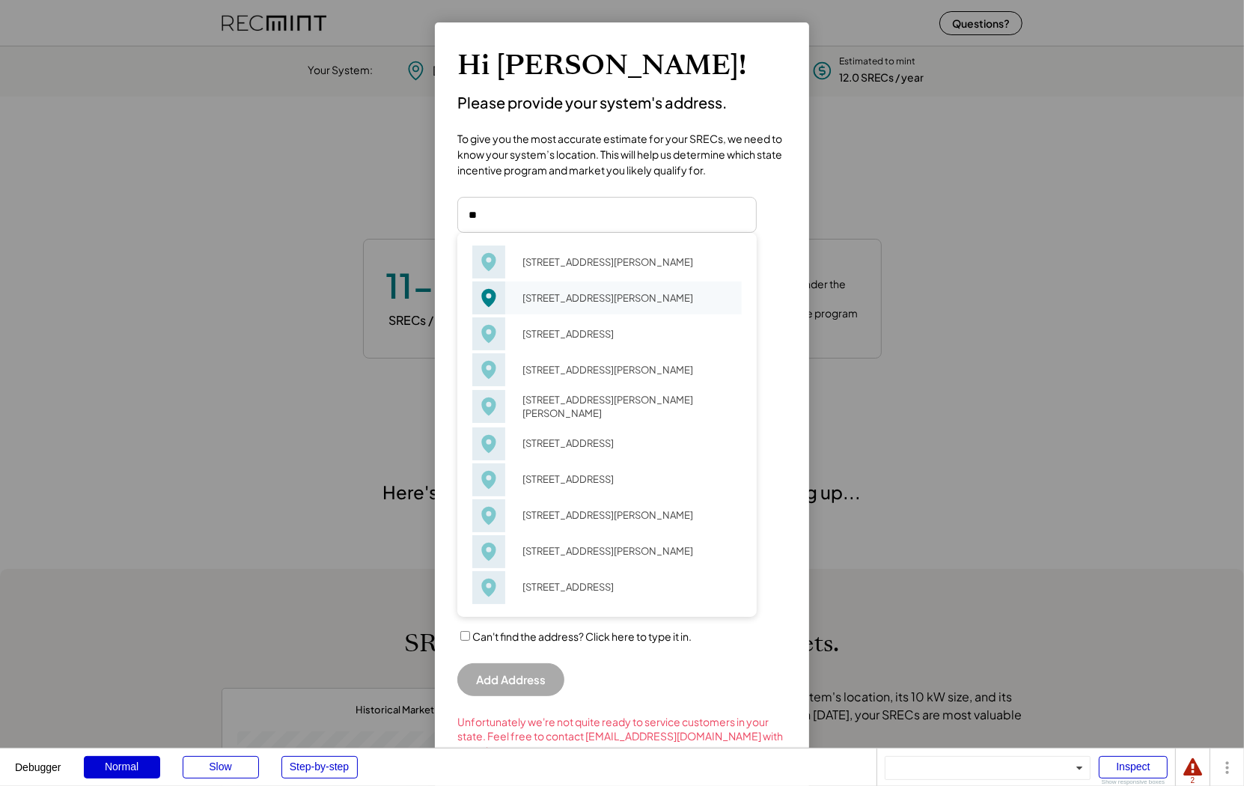
click at [577, 304] on div "68 Apollo Dr Hampton, VA 23669" at bounding box center [627, 297] width 229 height 21
type input "**********"
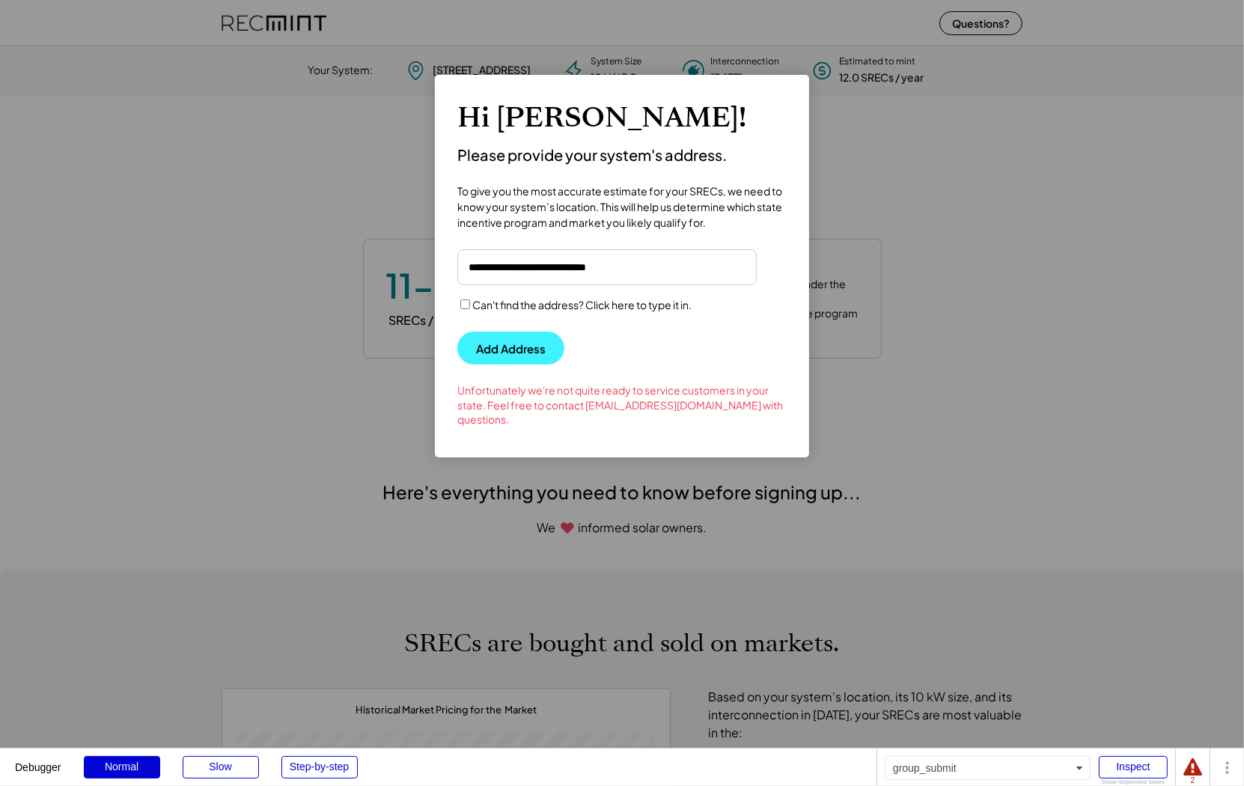
click at [507, 342] on button "Add Address" at bounding box center [510, 348] width 107 height 33
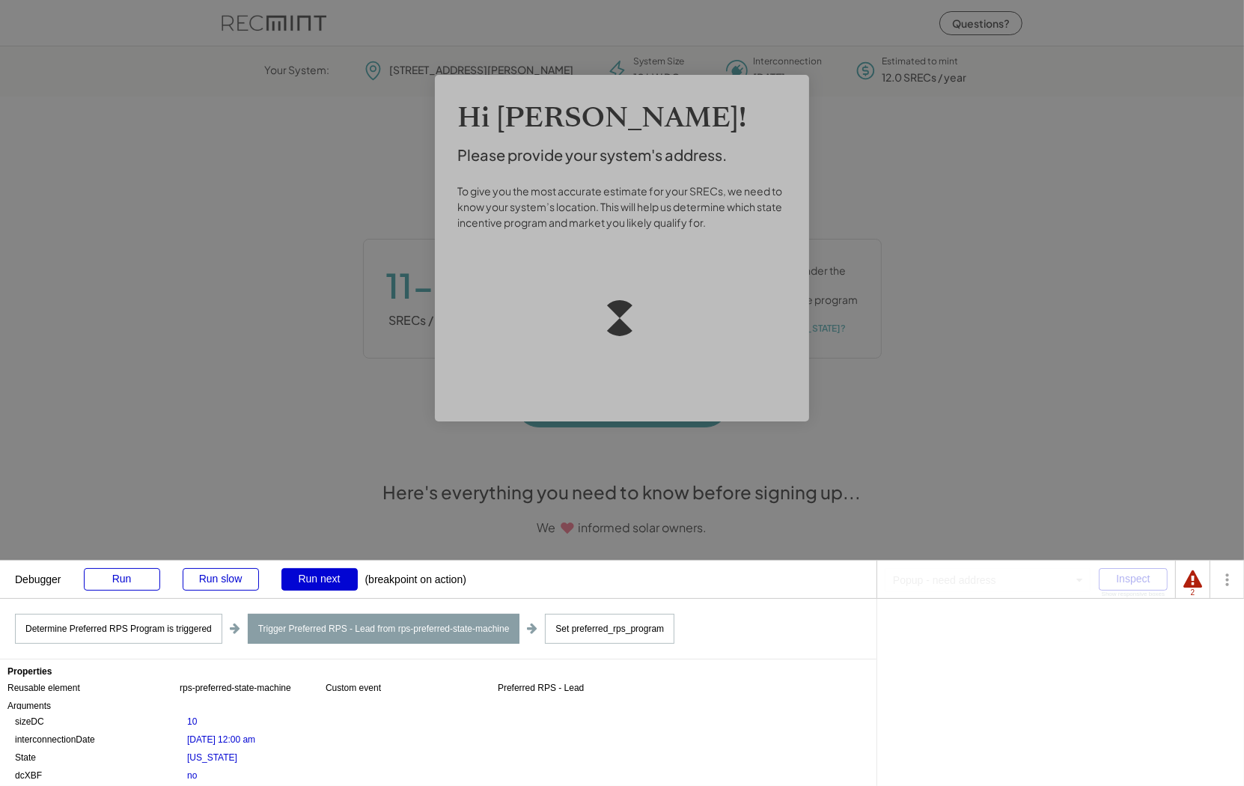
scroll to position [56, 0]
click at [309, 577] on div "Run next" at bounding box center [319, 579] width 76 height 22
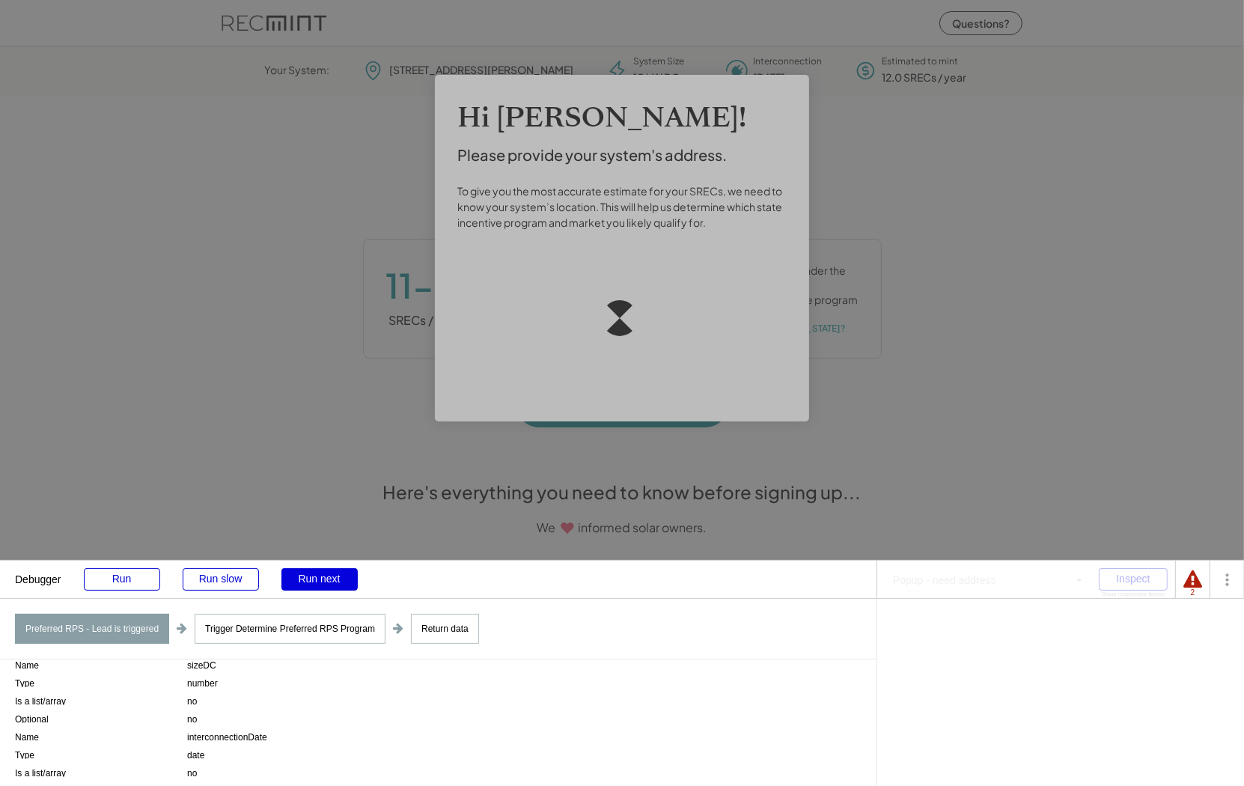
click at [309, 577] on div "Run next" at bounding box center [319, 579] width 76 height 22
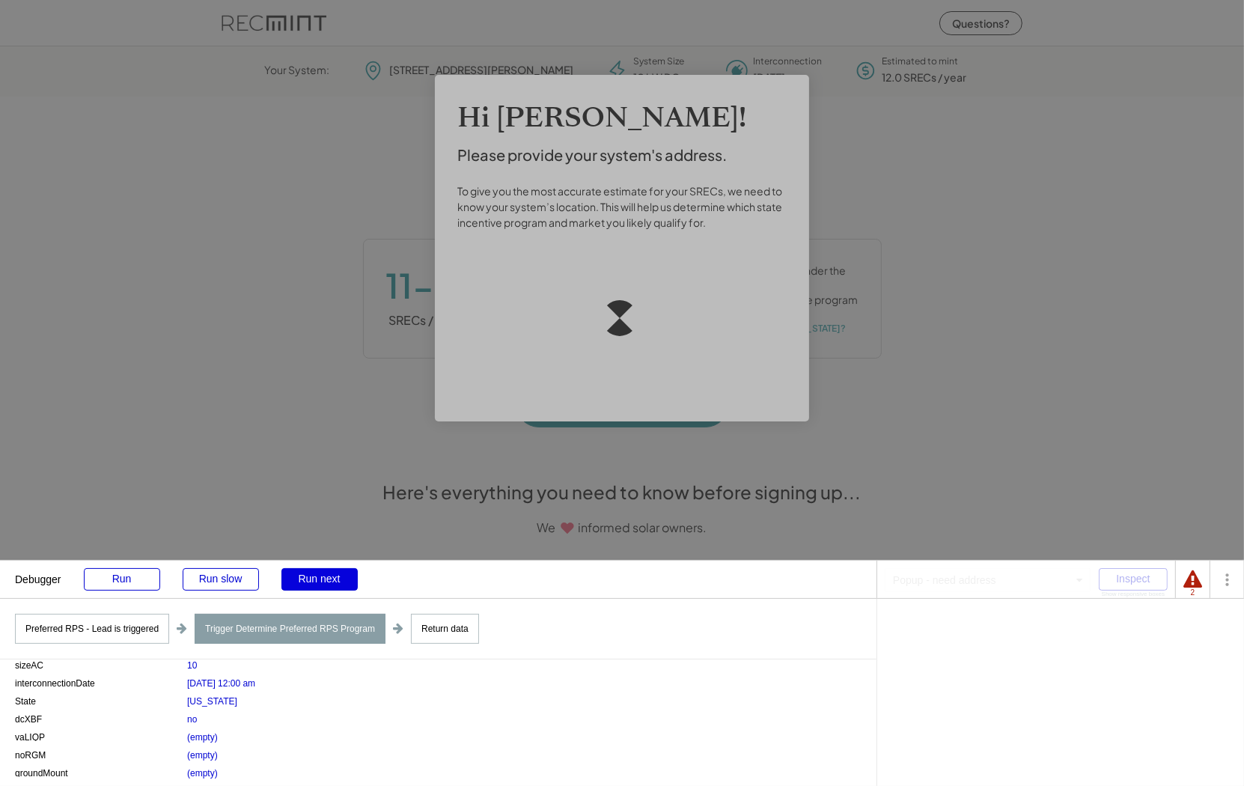
click at [309, 577] on div "Run next" at bounding box center [319, 579] width 76 height 22
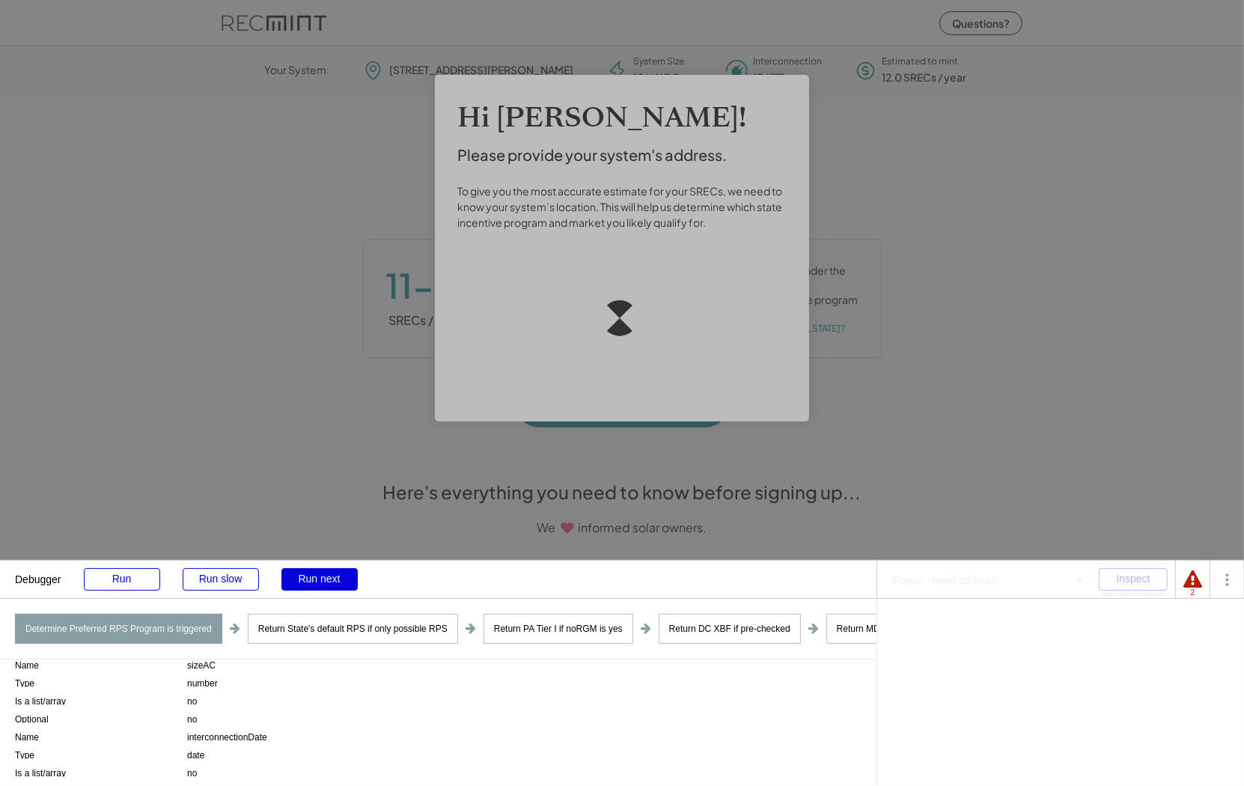
click at [309, 577] on div "Run next" at bounding box center [319, 579] width 76 height 22
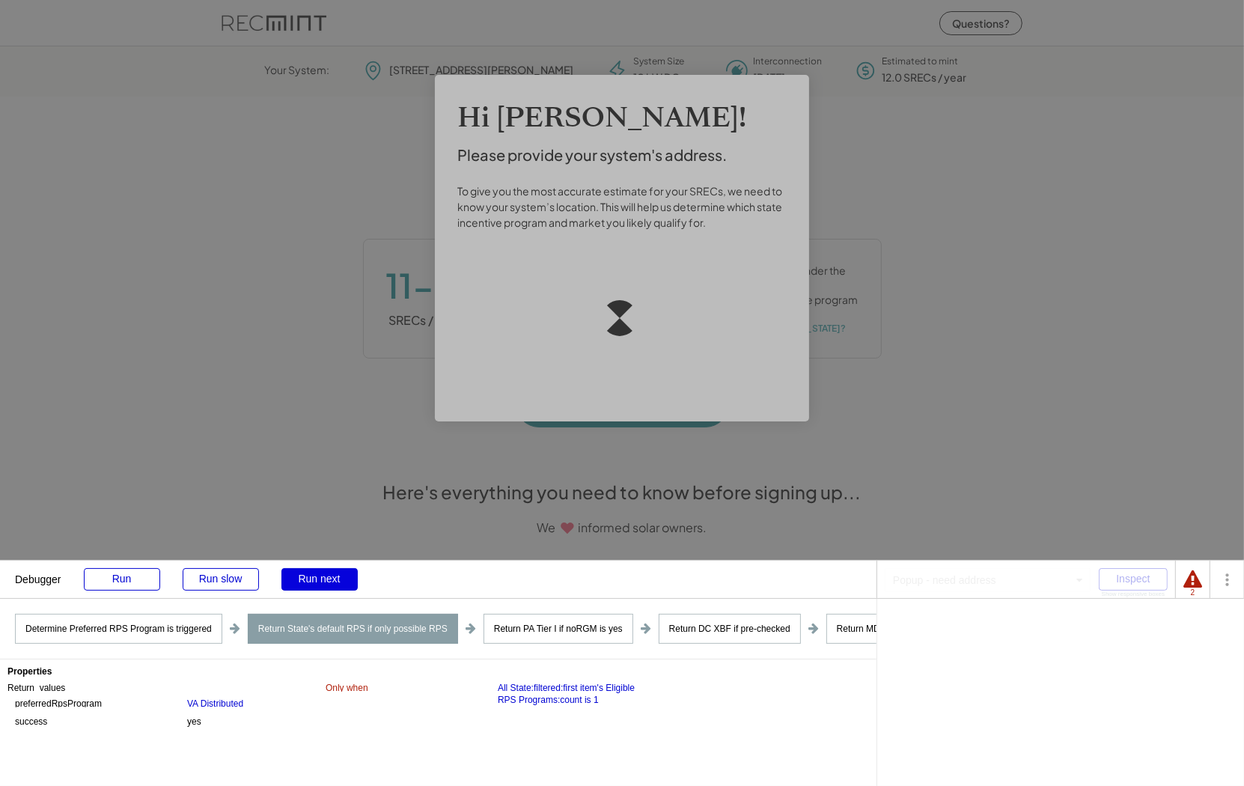
click at [309, 577] on div "Run next" at bounding box center [319, 579] width 76 height 22
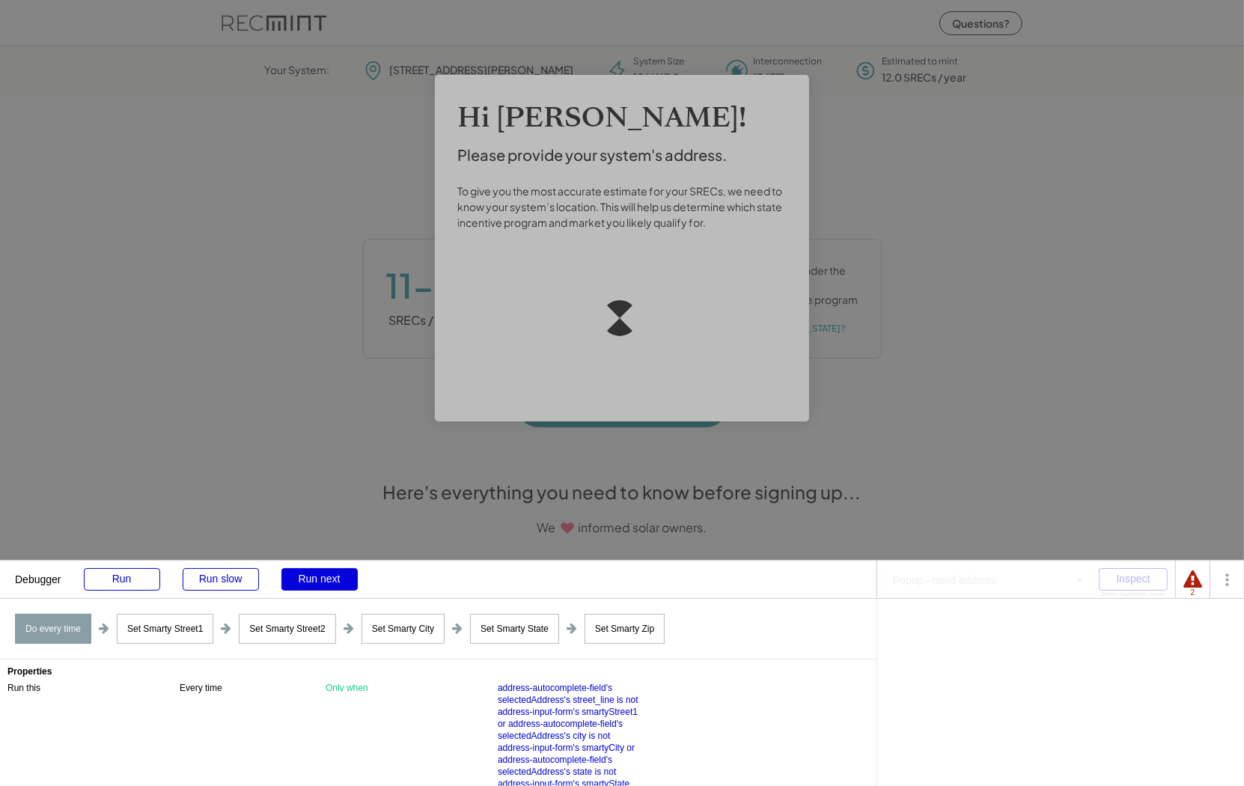
click at [309, 577] on div "Run next" at bounding box center [319, 579] width 76 height 22
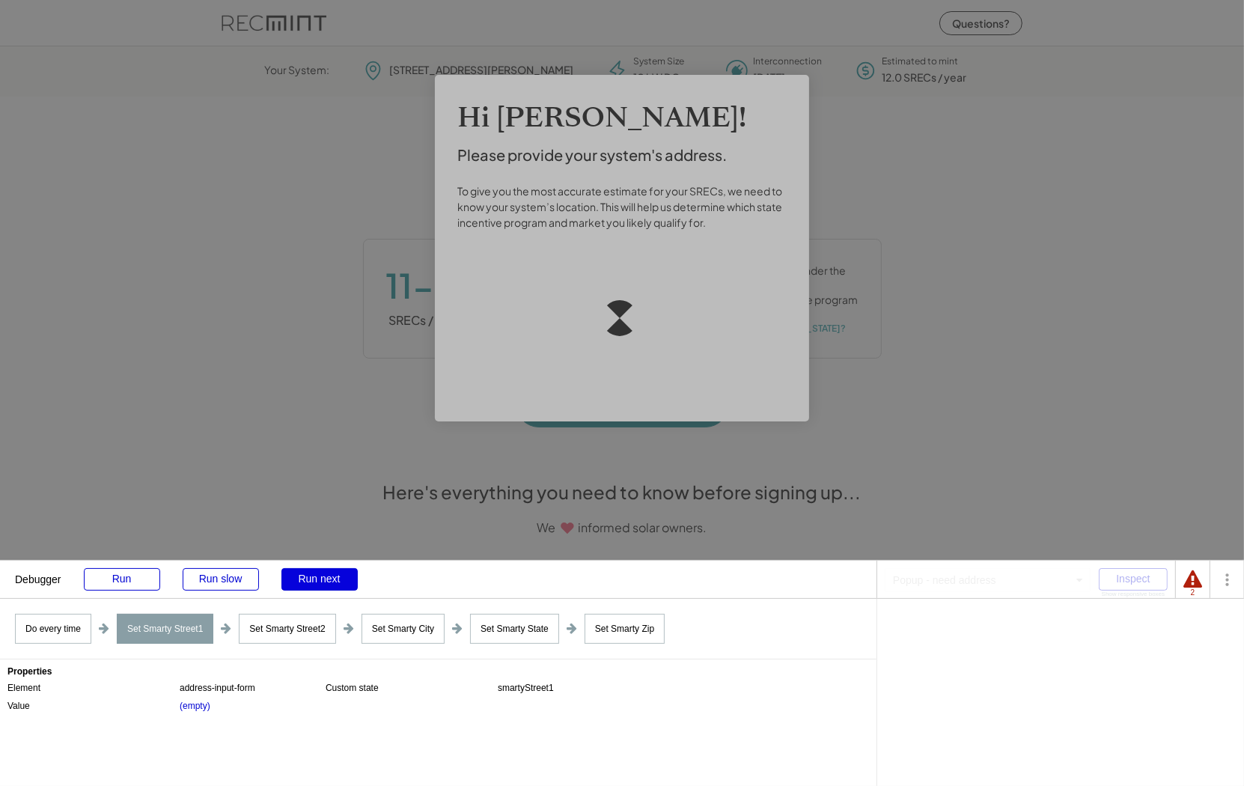
click at [309, 577] on div "Run next" at bounding box center [319, 579] width 76 height 22
click at [309, 576] on div "Run next" at bounding box center [319, 579] width 76 height 22
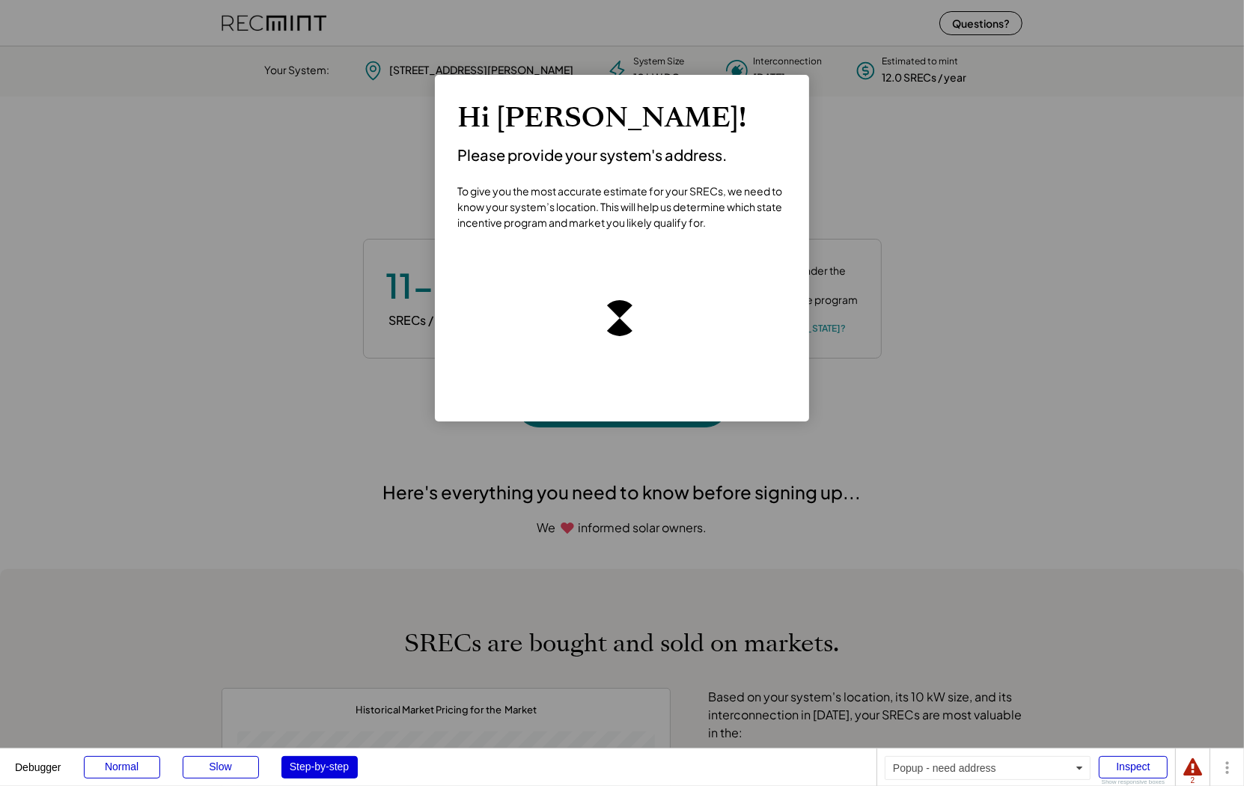
click at [308, 767] on div "Step-by-step" at bounding box center [319, 767] width 76 height 22
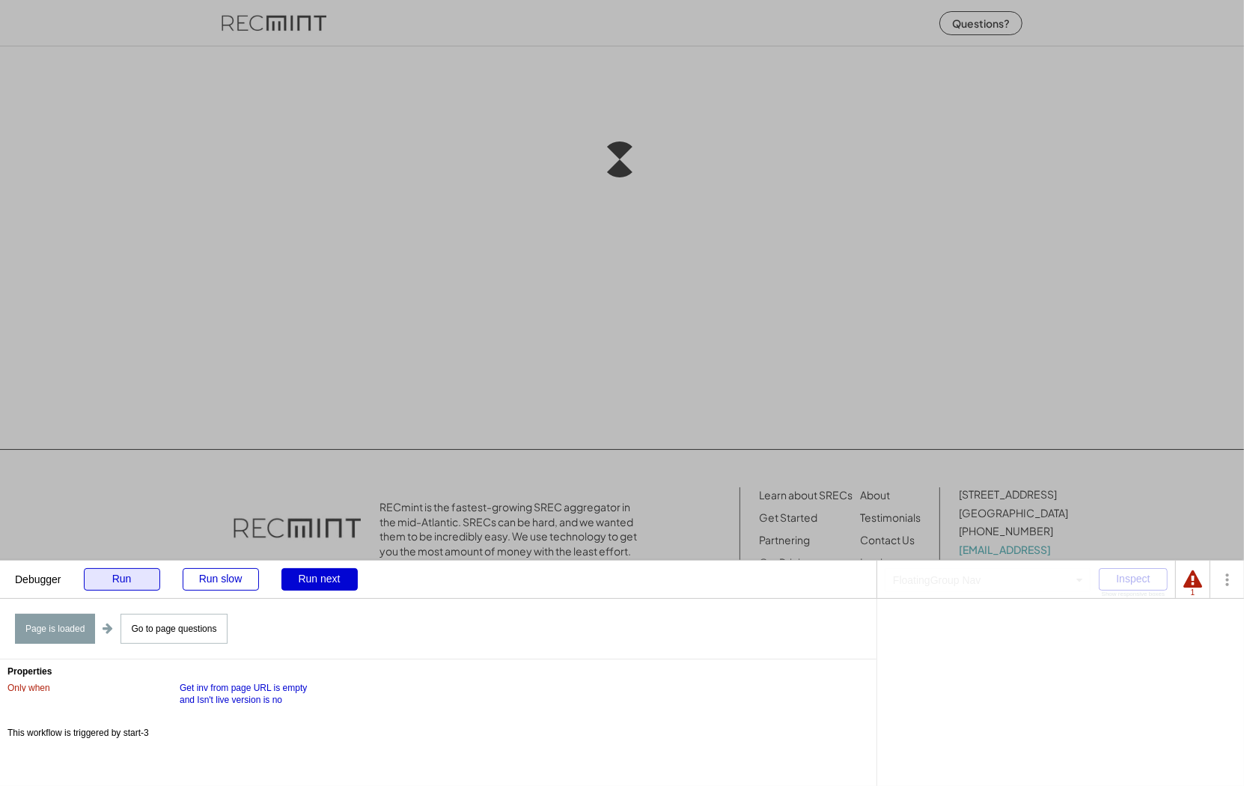
click at [117, 577] on div "Run" at bounding box center [122, 579] width 76 height 22
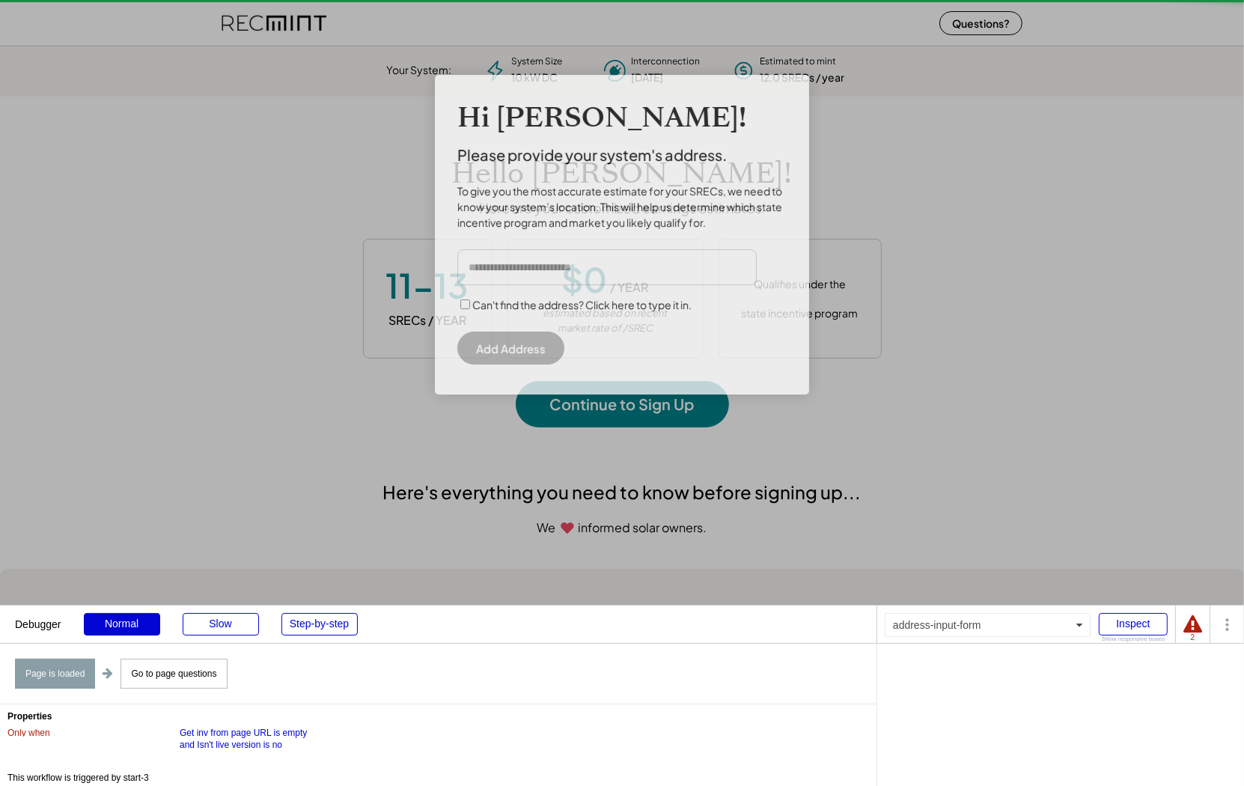
scroll to position [210, 417]
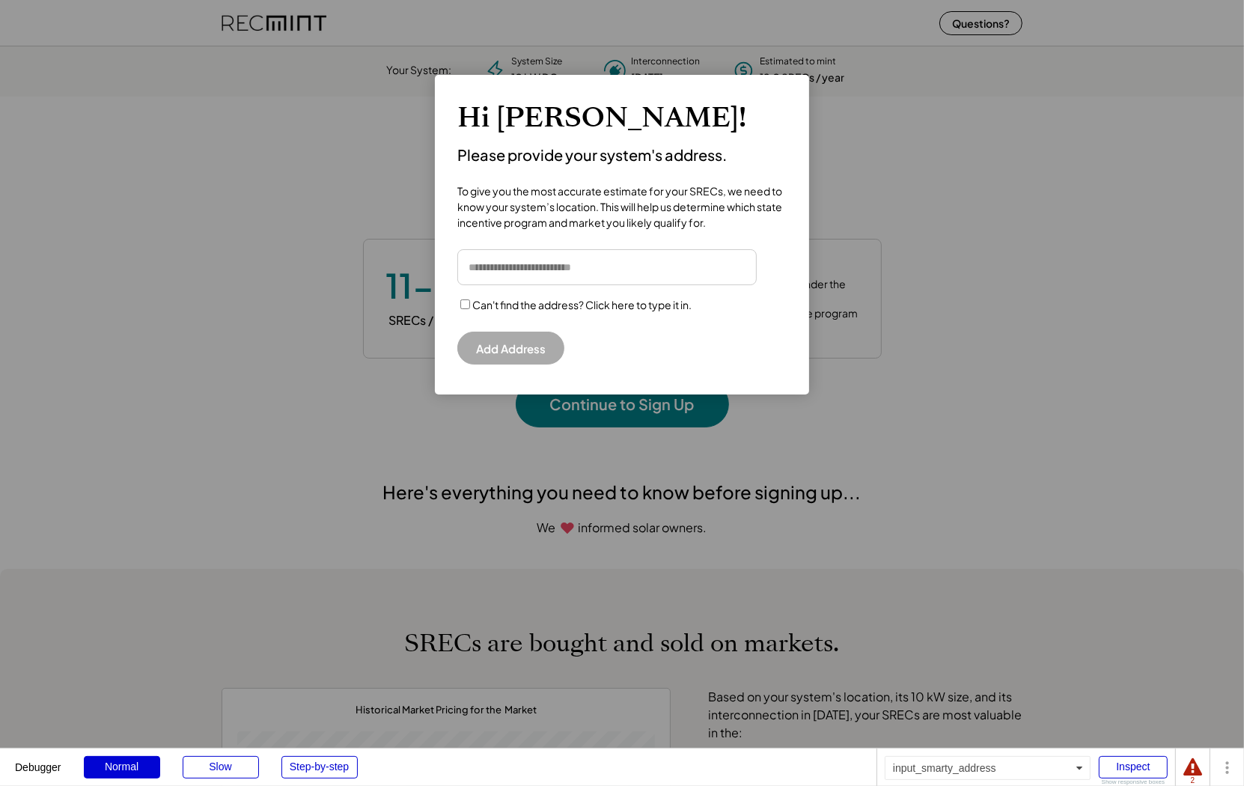
click at [626, 271] on input "input" at bounding box center [606, 267] width 299 height 36
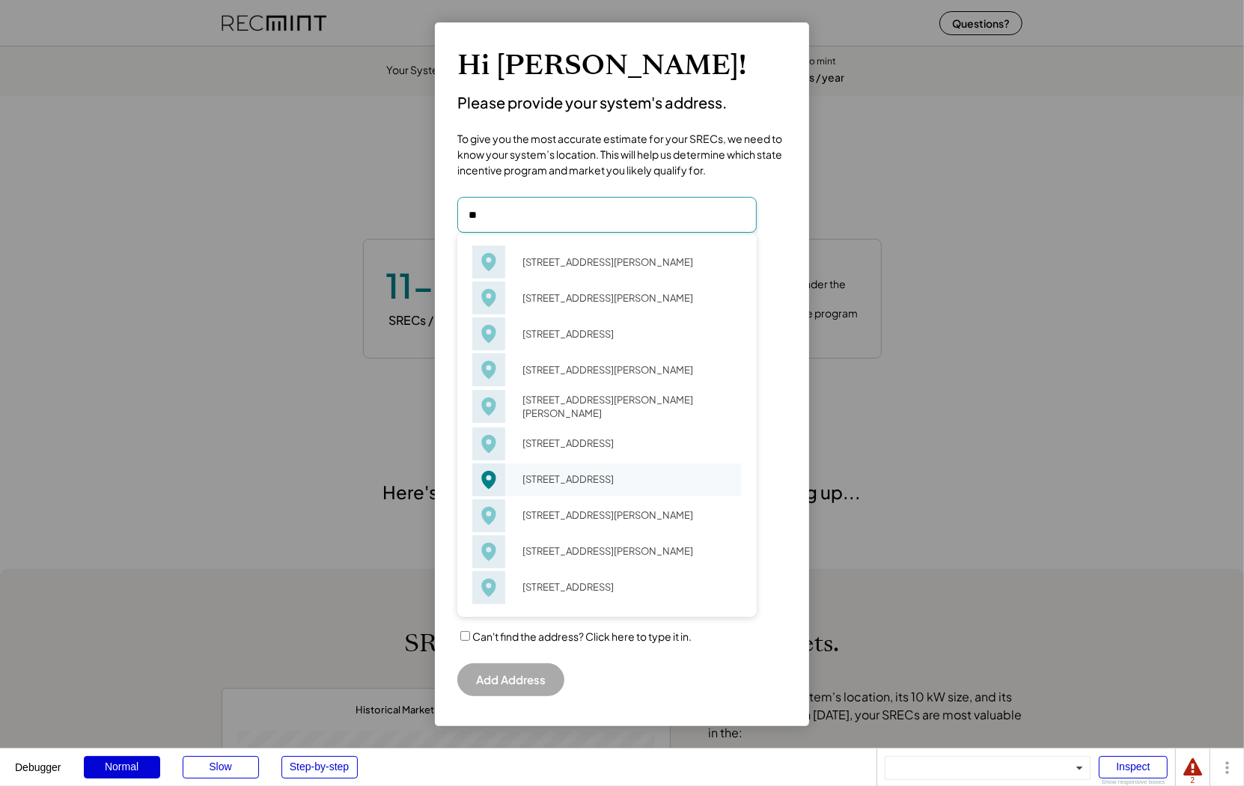
click at [582, 489] on div "68 Birch St Hampton, VA 23665" at bounding box center [627, 478] width 229 height 21
type input "**********"
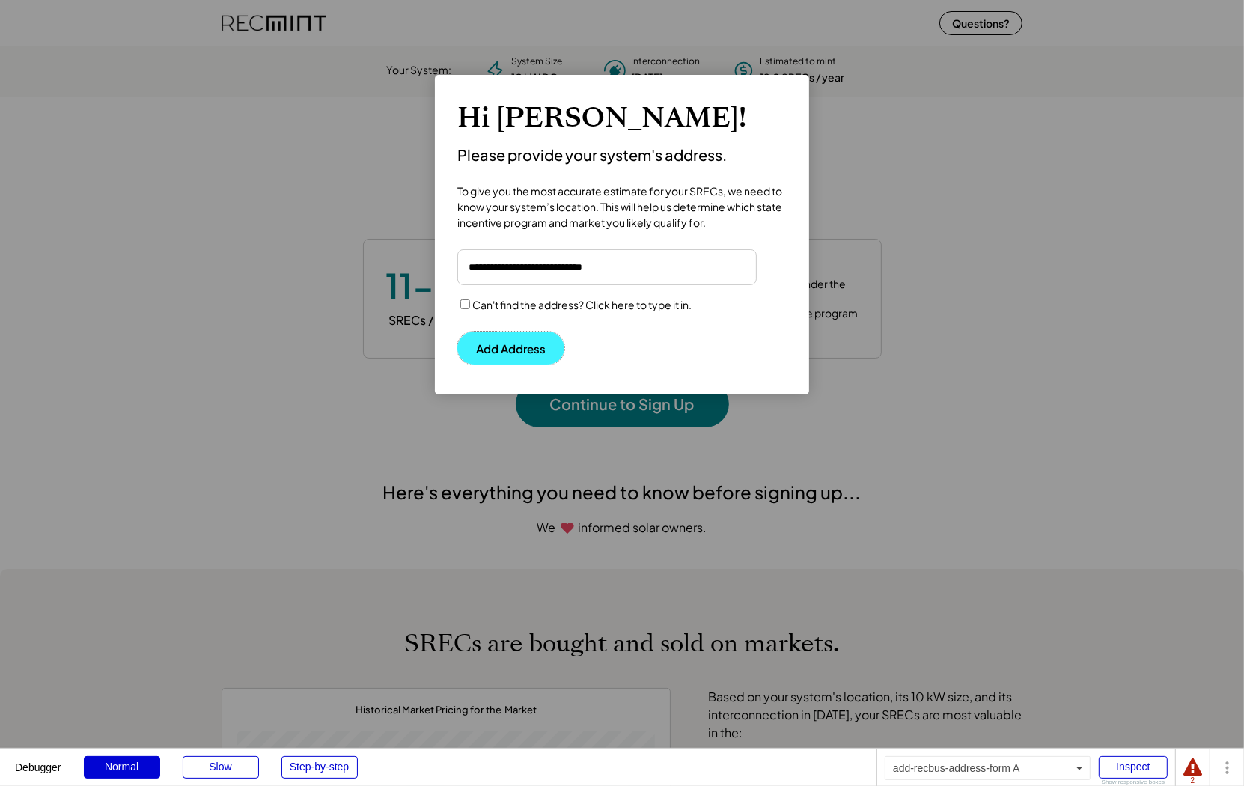
click at [519, 343] on button "Add Address" at bounding box center [510, 348] width 107 height 33
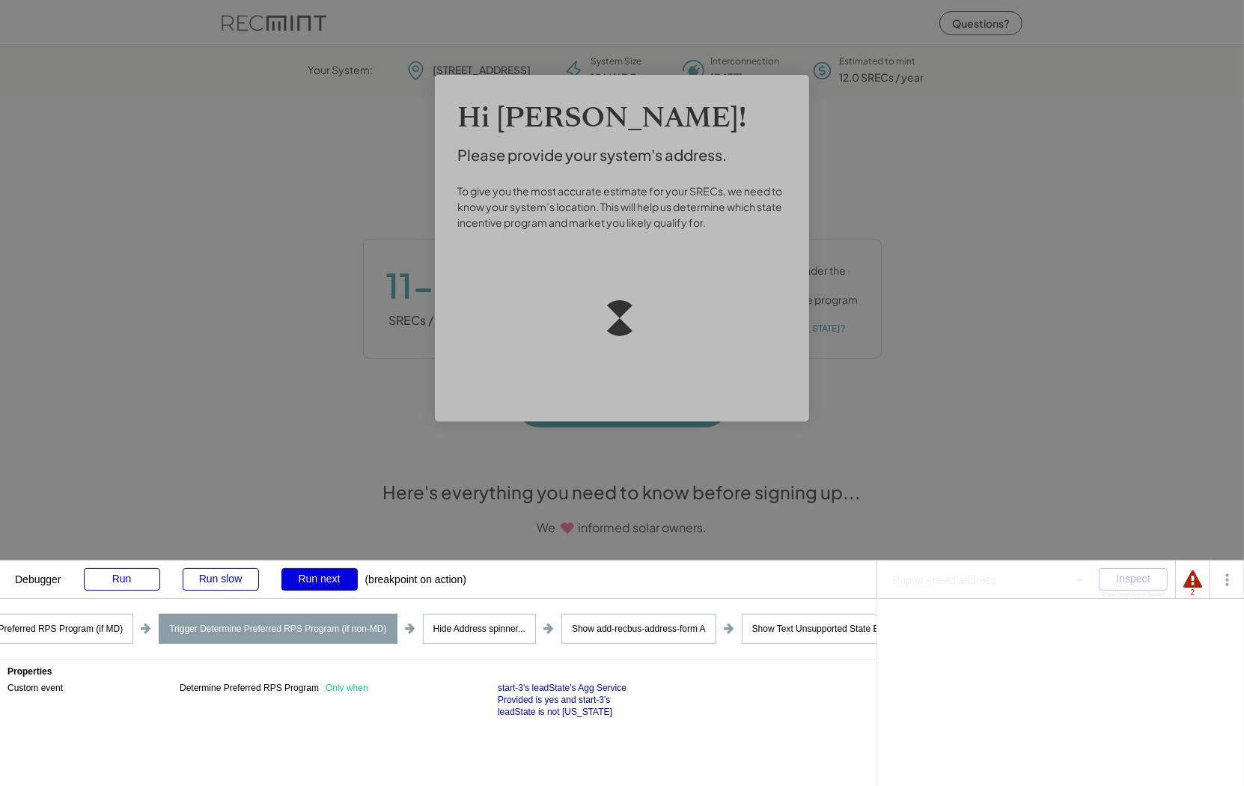
click at [300, 578] on div "Run next" at bounding box center [319, 579] width 76 height 22
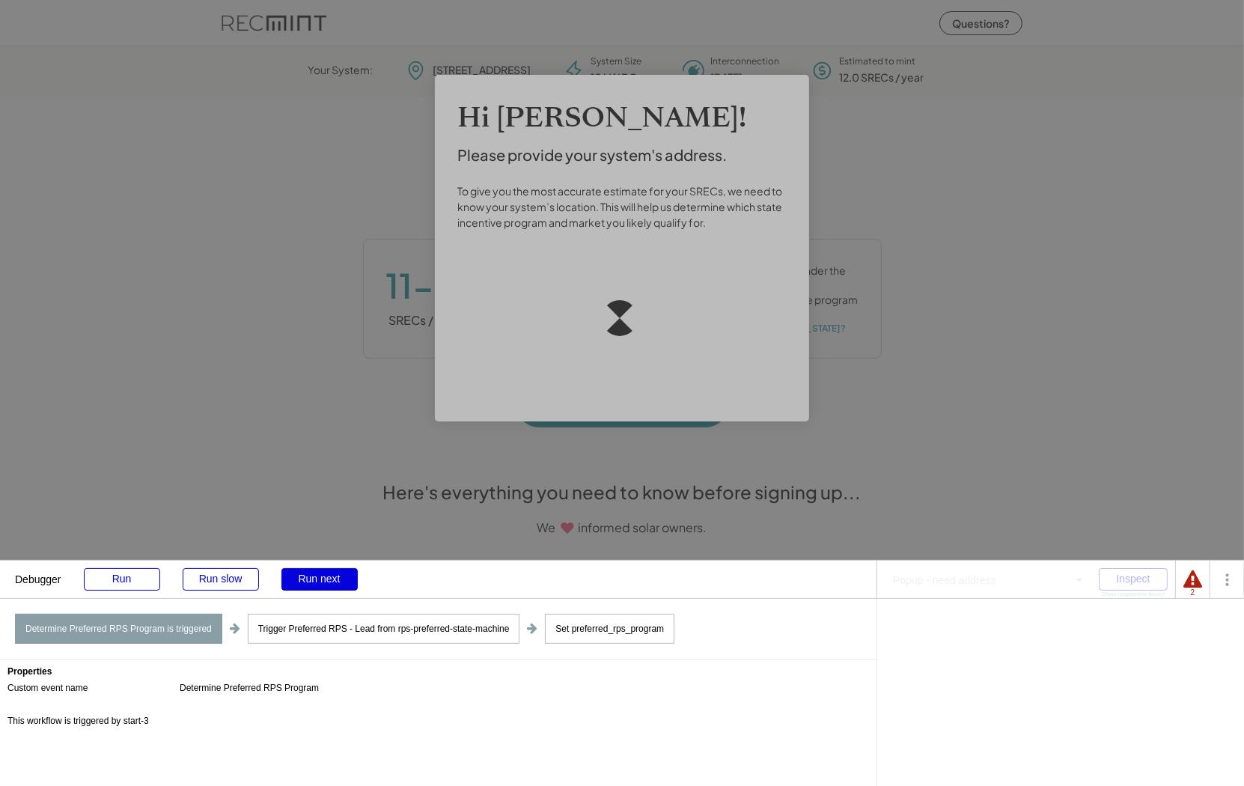
click at [300, 578] on div "Run next" at bounding box center [319, 579] width 76 height 22
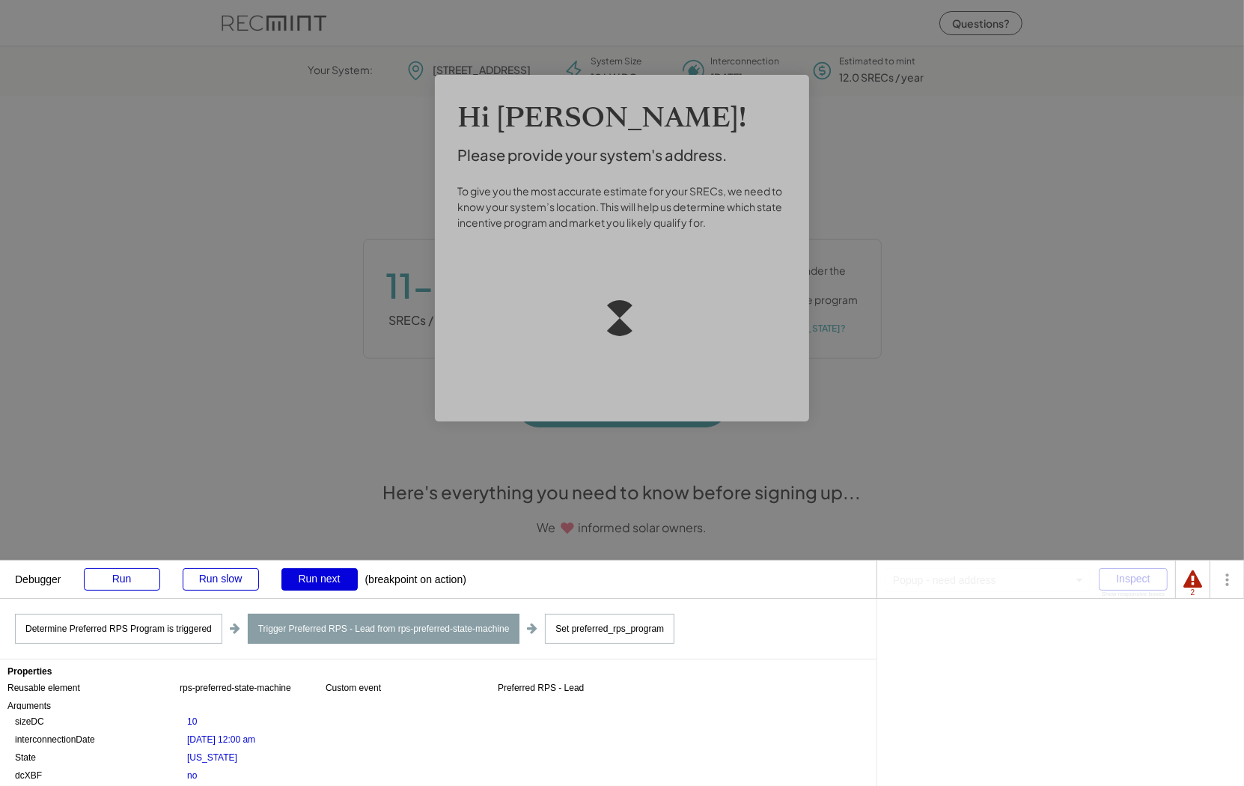
click at [300, 578] on div "Run next" at bounding box center [319, 579] width 76 height 22
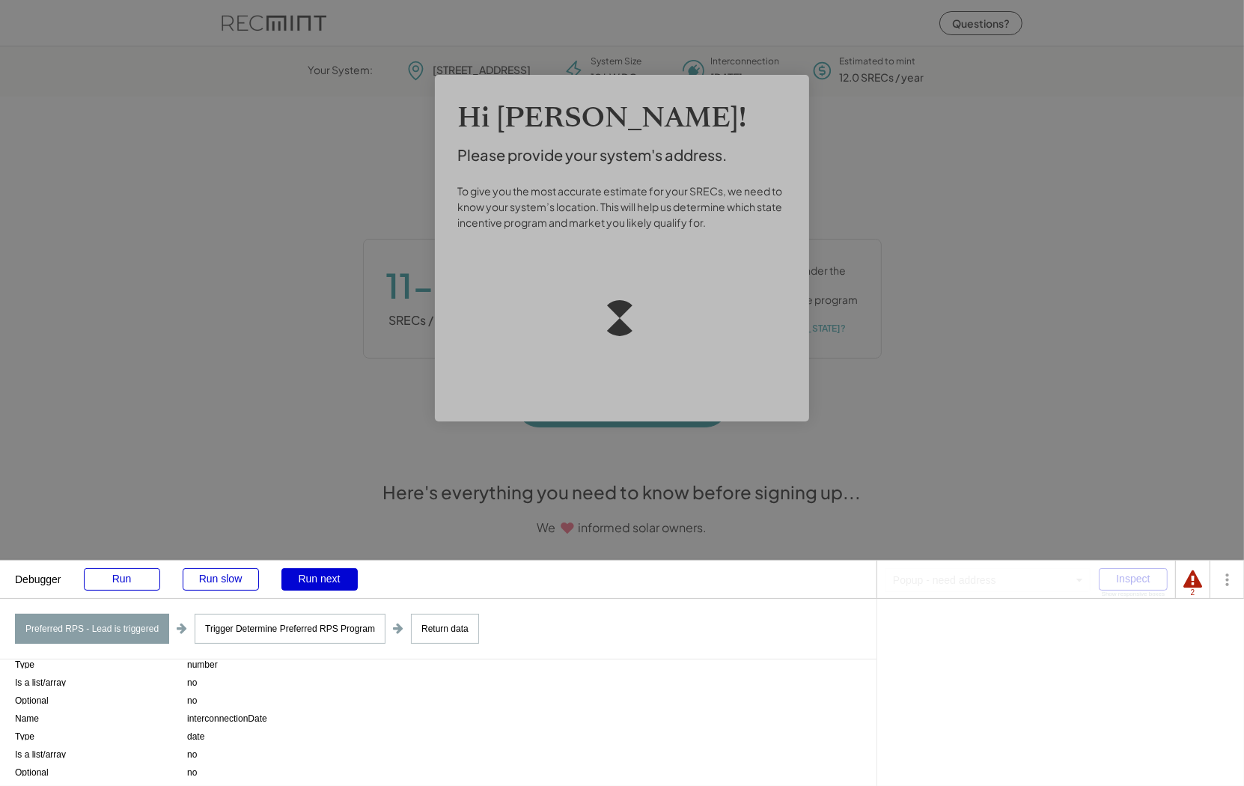
scroll to position [79, 0]
click at [301, 584] on div "Run next" at bounding box center [319, 579] width 76 height 22
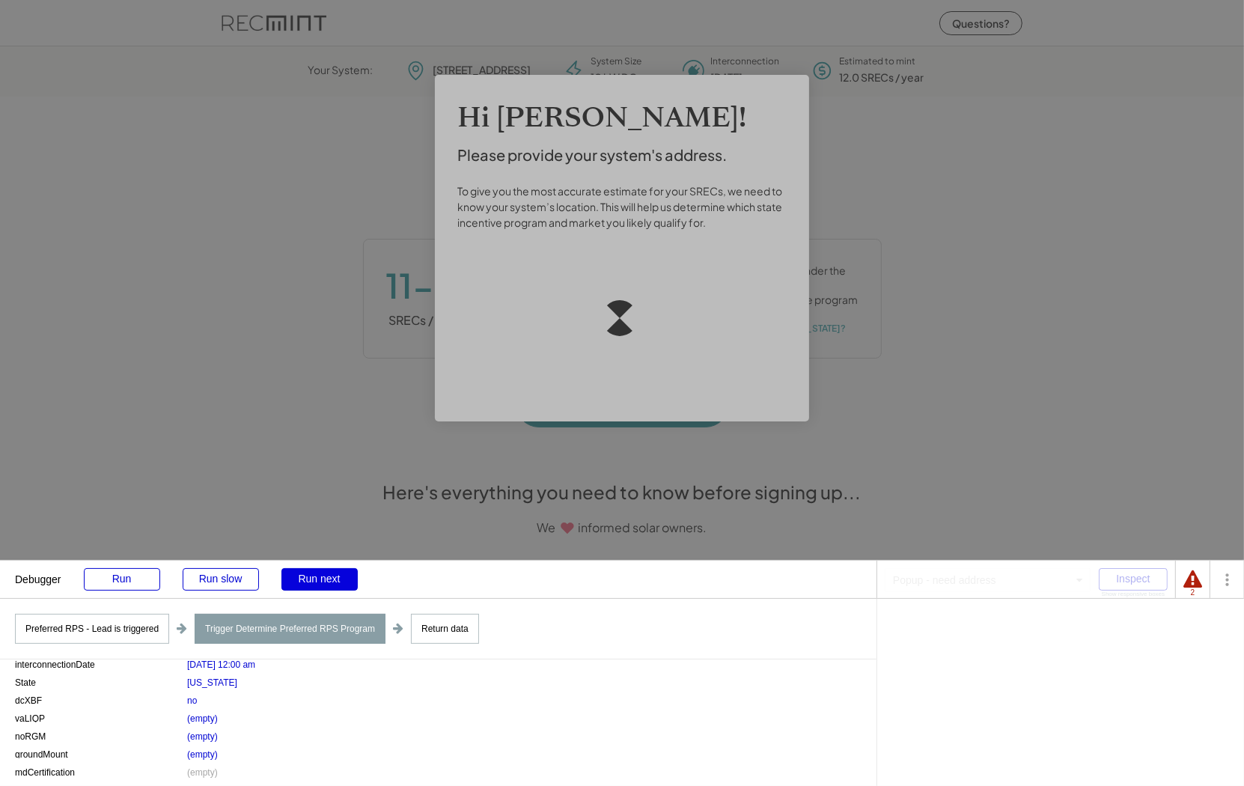
click at [301, 584] on div "Run next" at bounding box center [319, 579] width 76 height 22
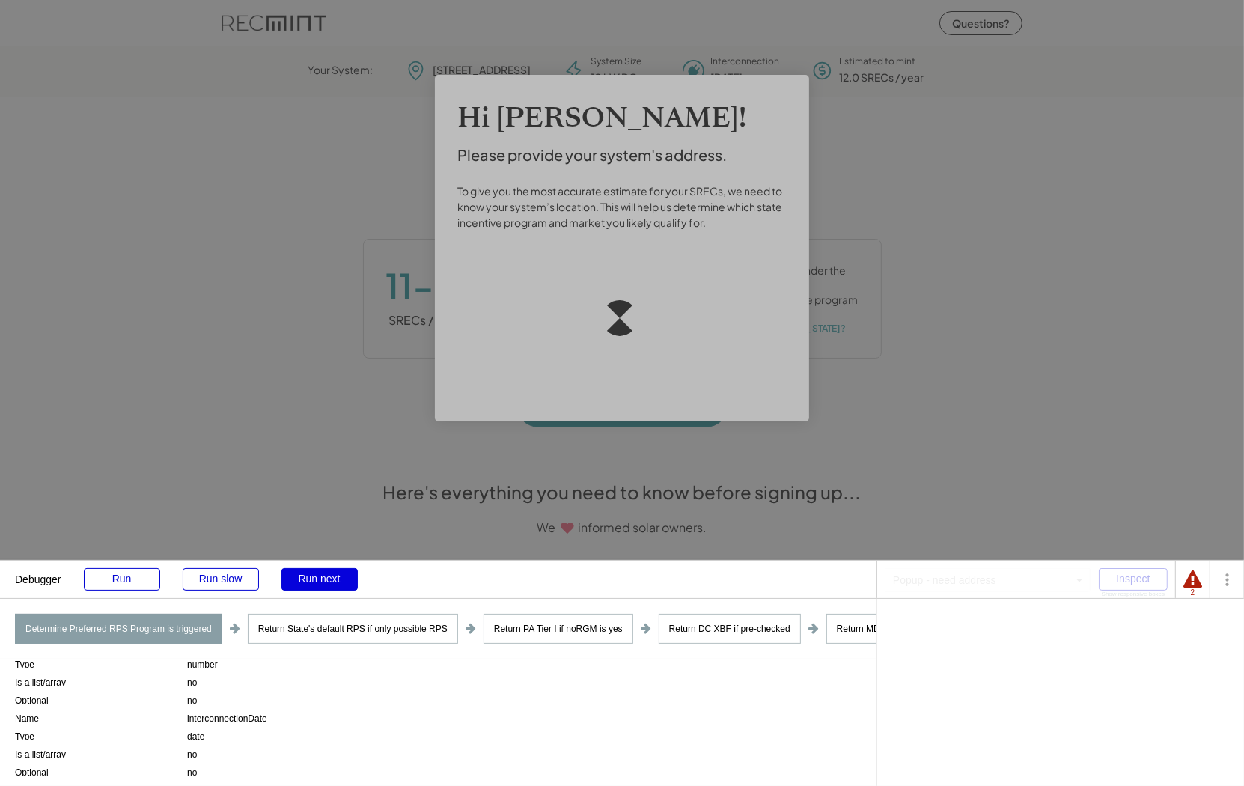
click at [296, 584] on div "Run next" at bounding box center [319, 579] width 76 height 22
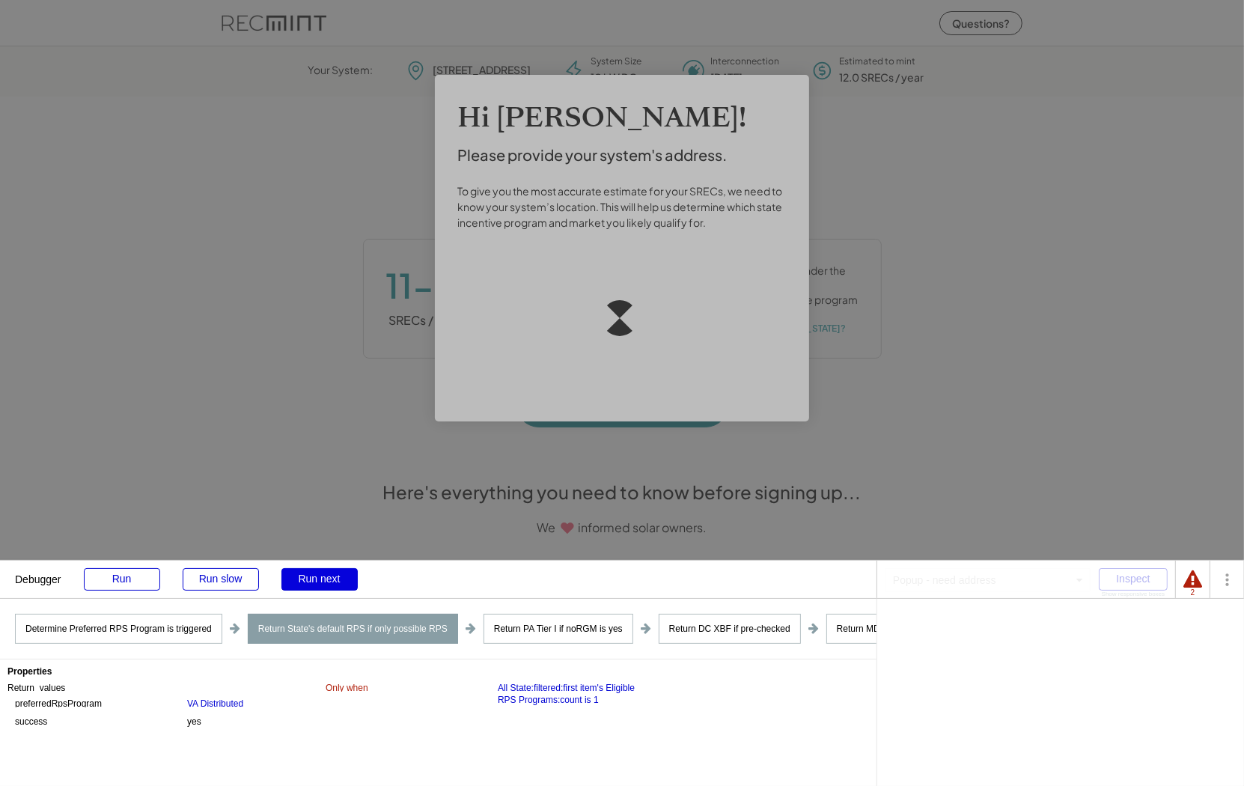
click at [296, 584] on div "Run next" at bounding box center [319, 579] width 76 height 22
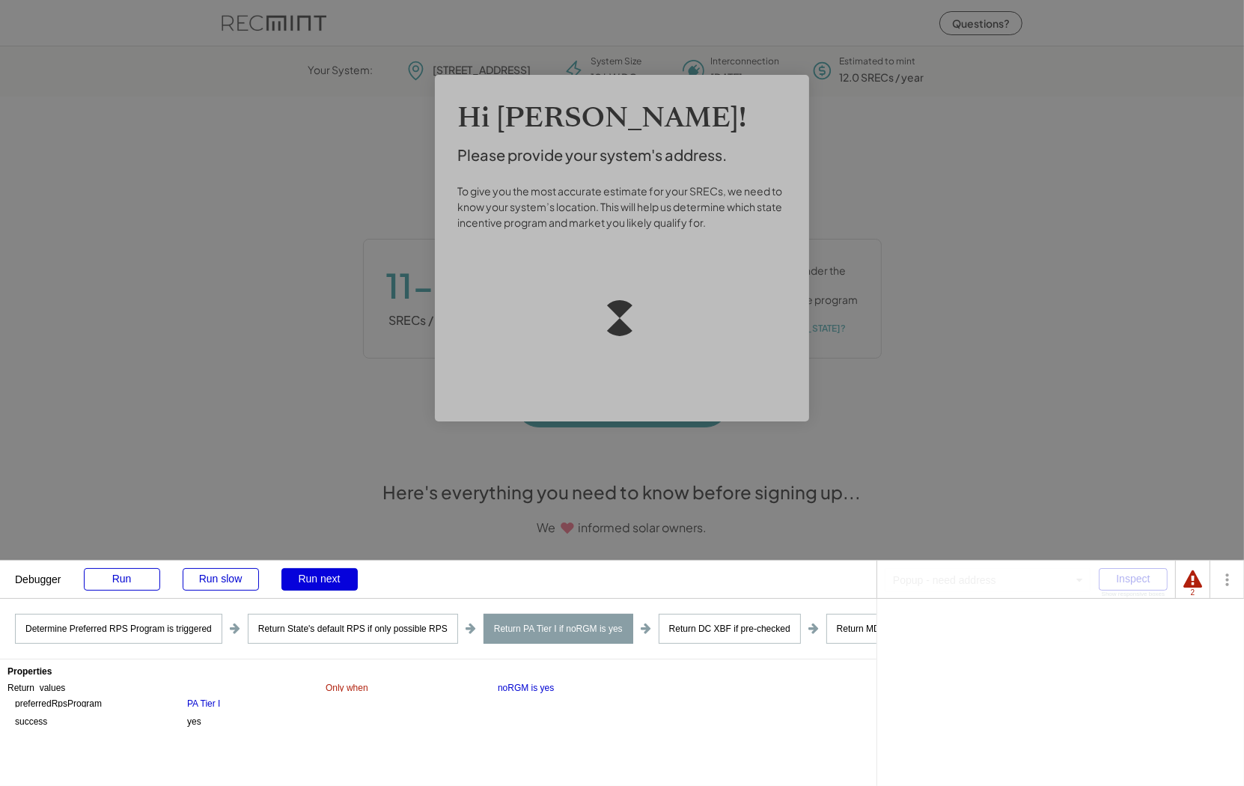
click at [296, 584] on div "Run next" at bounding box center [319, 579] width 76 height 22
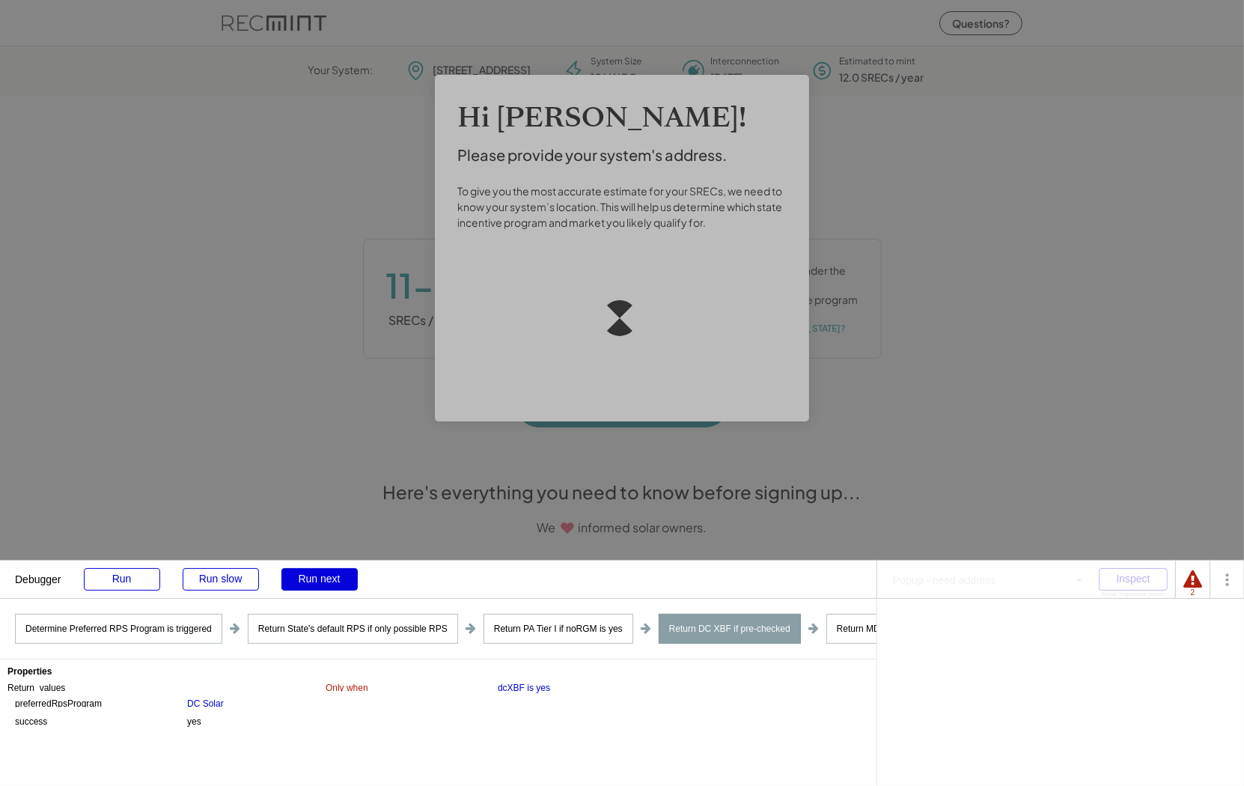
click at [296, 584] on div "Run next" at bounding box center [319, 579] width 76 height 22
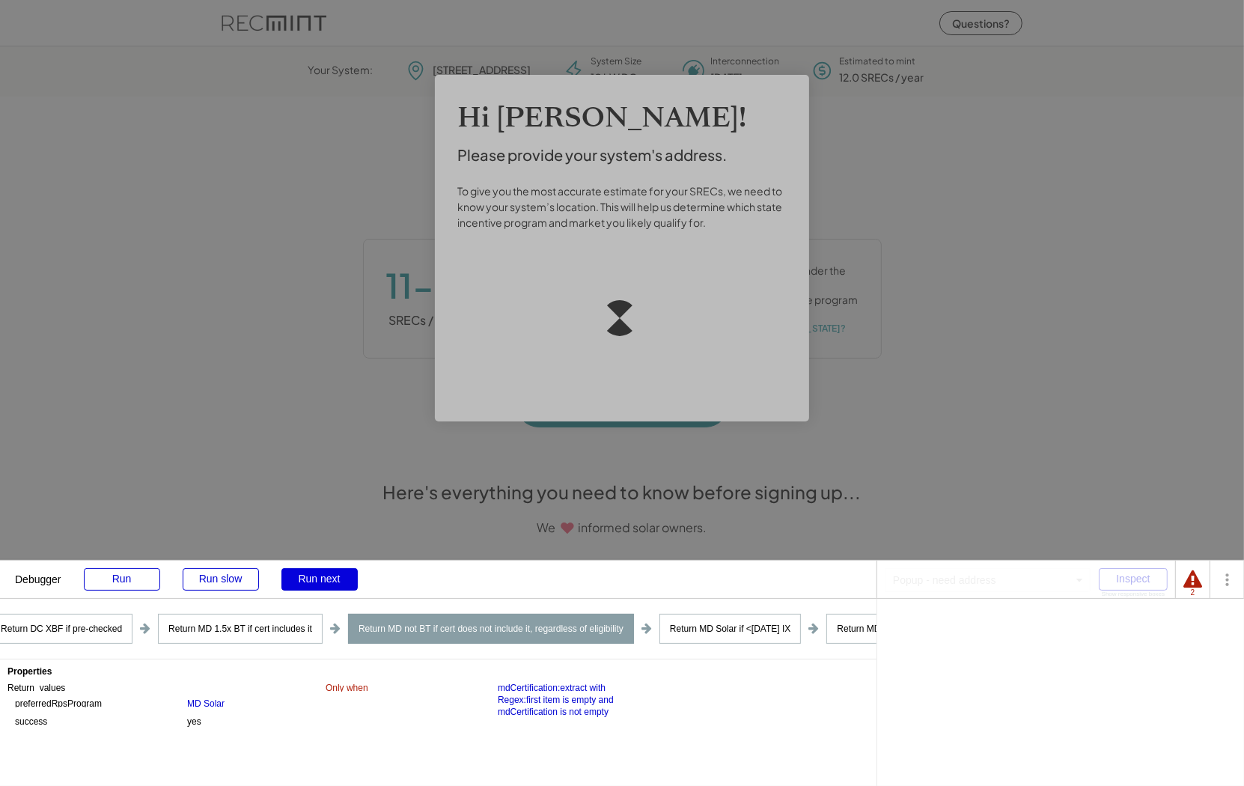
click at [296, 584] on div "Run next" at bounding box center [319, 579] width 76 height 22
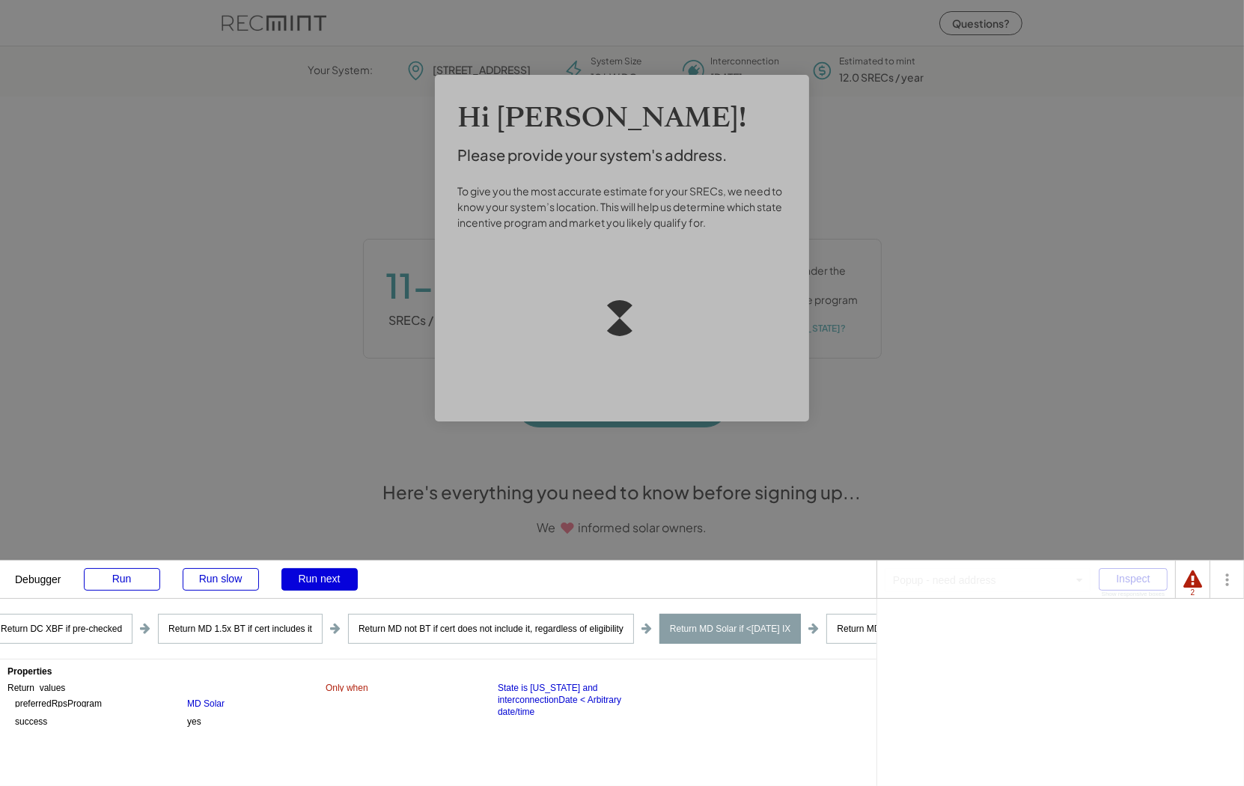
click at [296, 584] on div "Run next" at bounding box center [319, 579] width 76 height 22
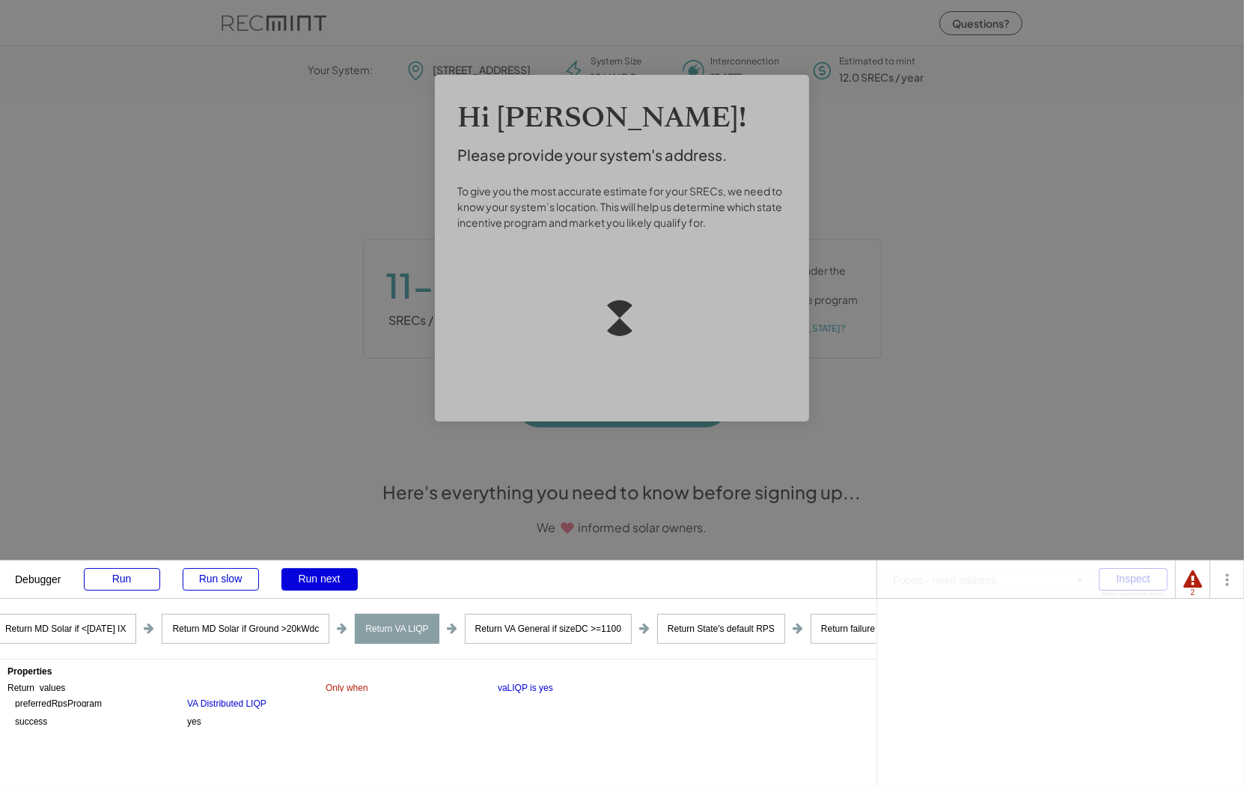
click at [296, 584] on div "Run next" at bounding box center [319, 579] width 76 height 22
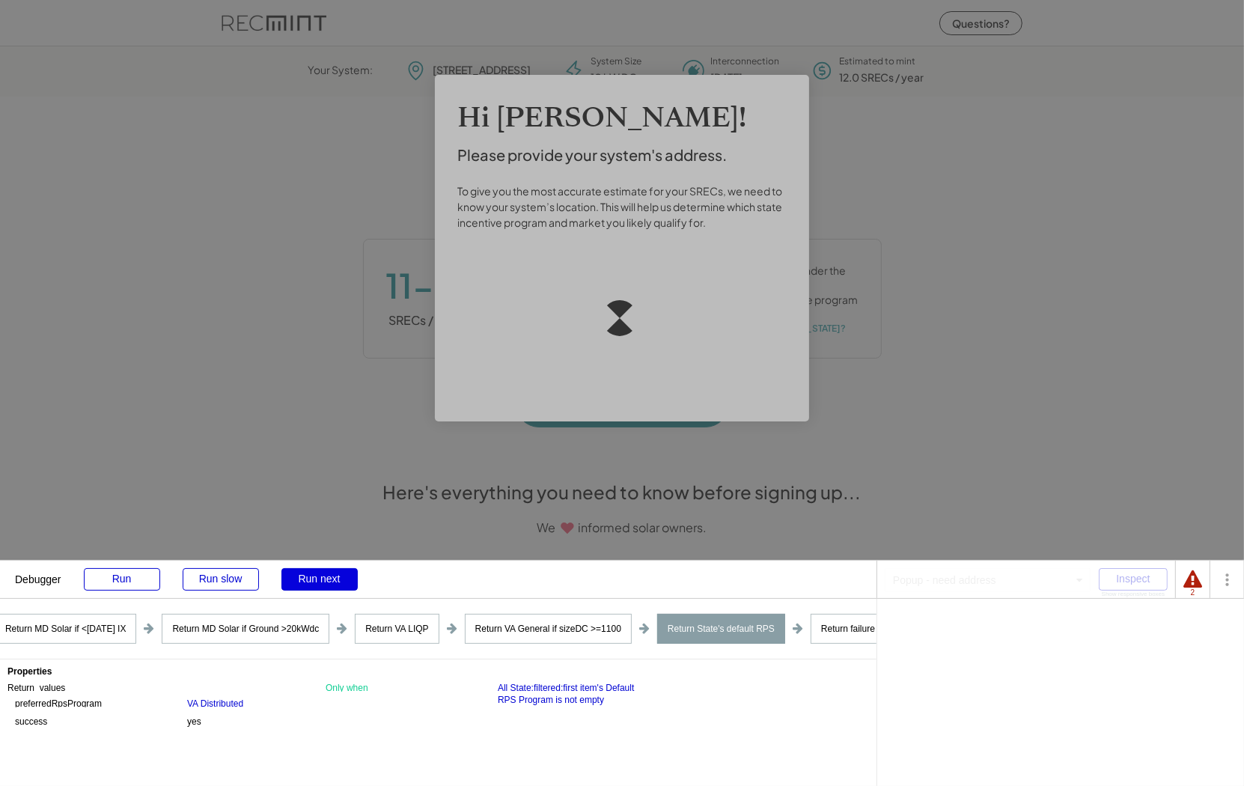
click at [296, 584] on div "Run next" at bounding box center [319, 579] width 76 height 22
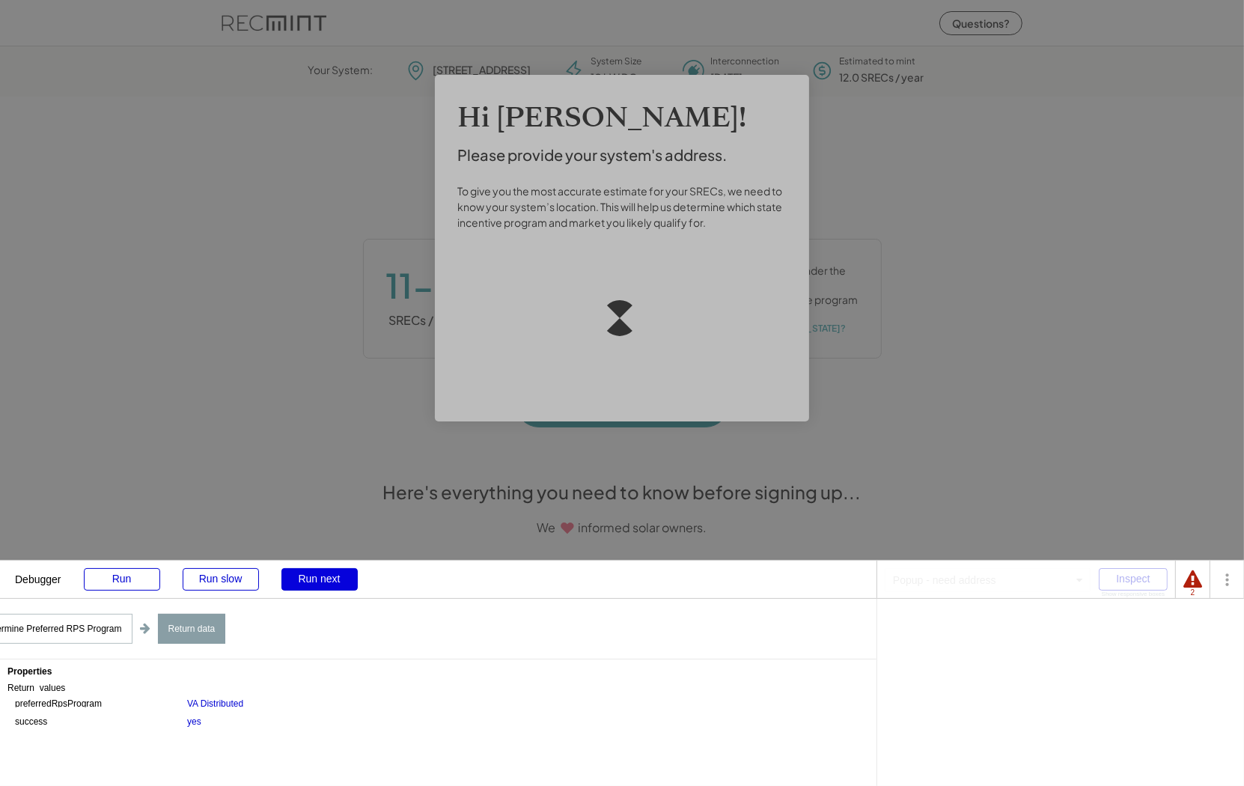
click at [296, 584] on div "Run next" at bounding box center [319, 579] width 76 height 22
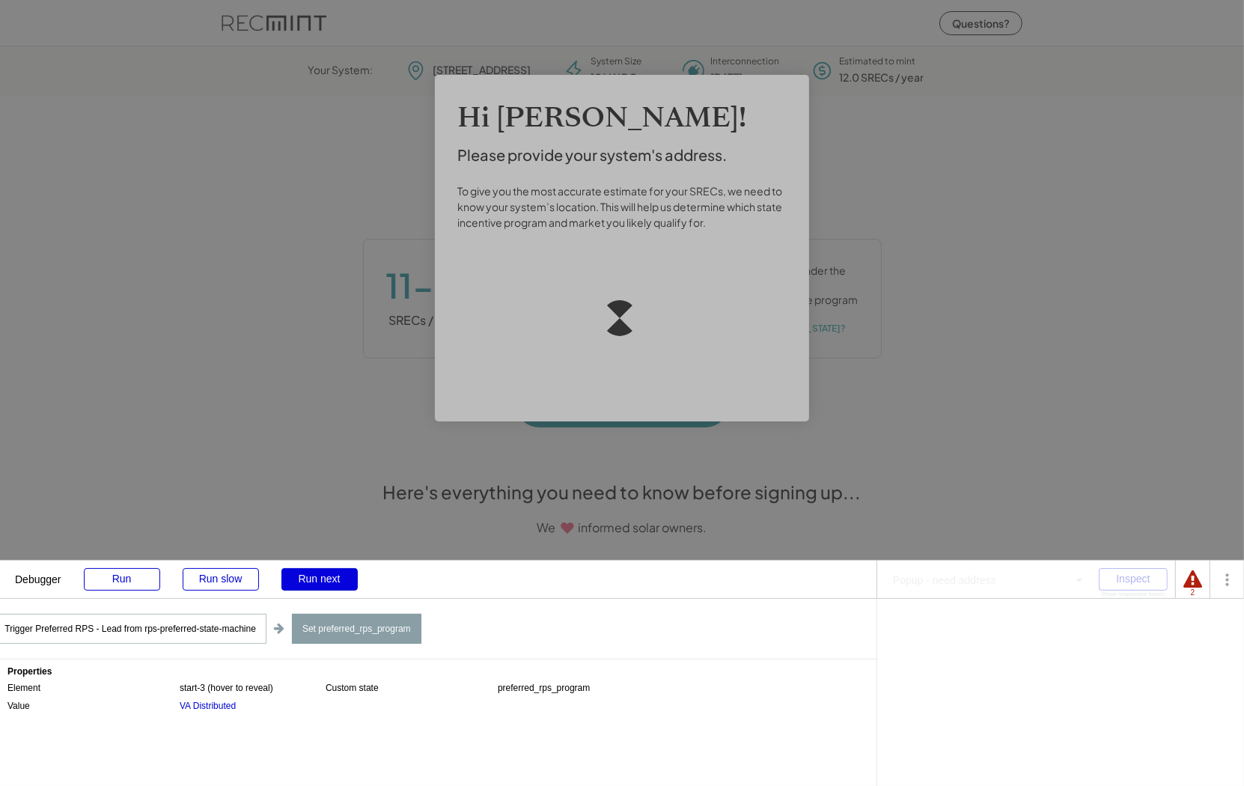
click at [296, 584] on div "Run next" at bounding box center [319, 579] width 76 height 22
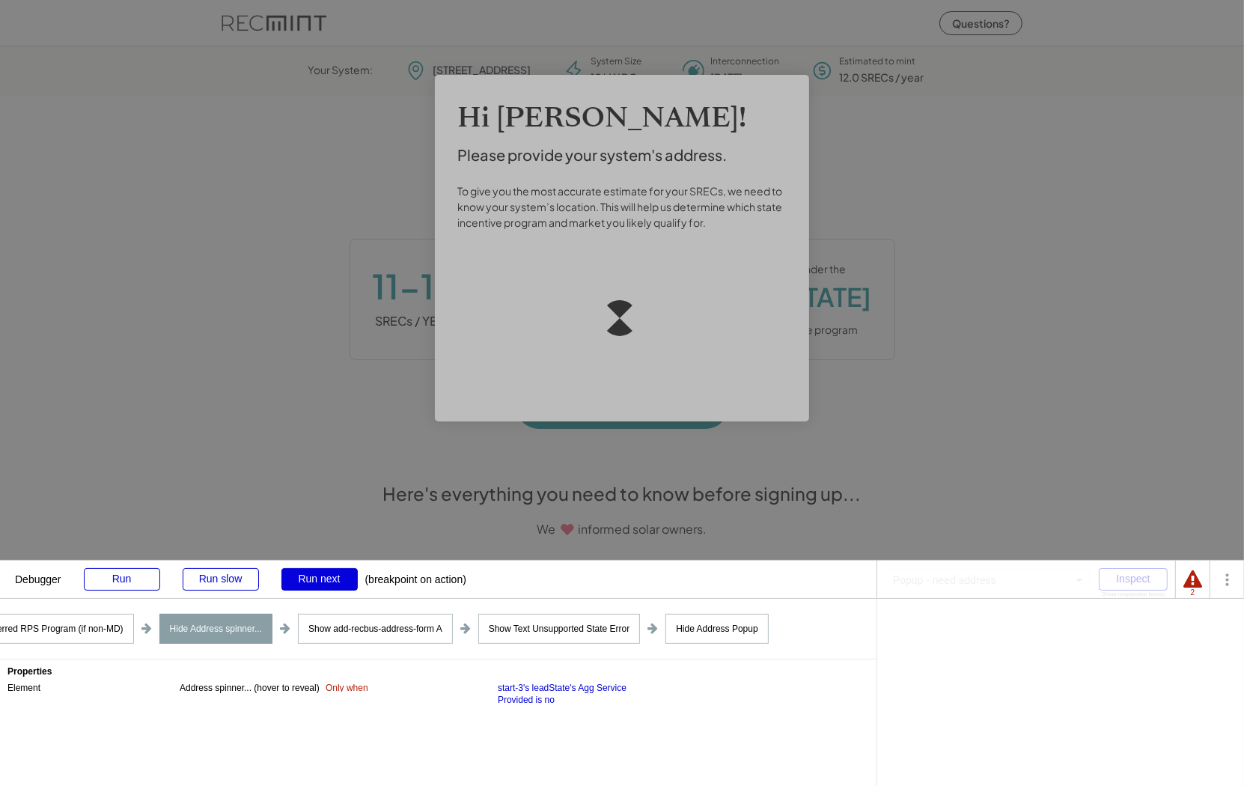
click at [296, 584] on div "Run next" at bounding box center [319, 579] width 76 height 22
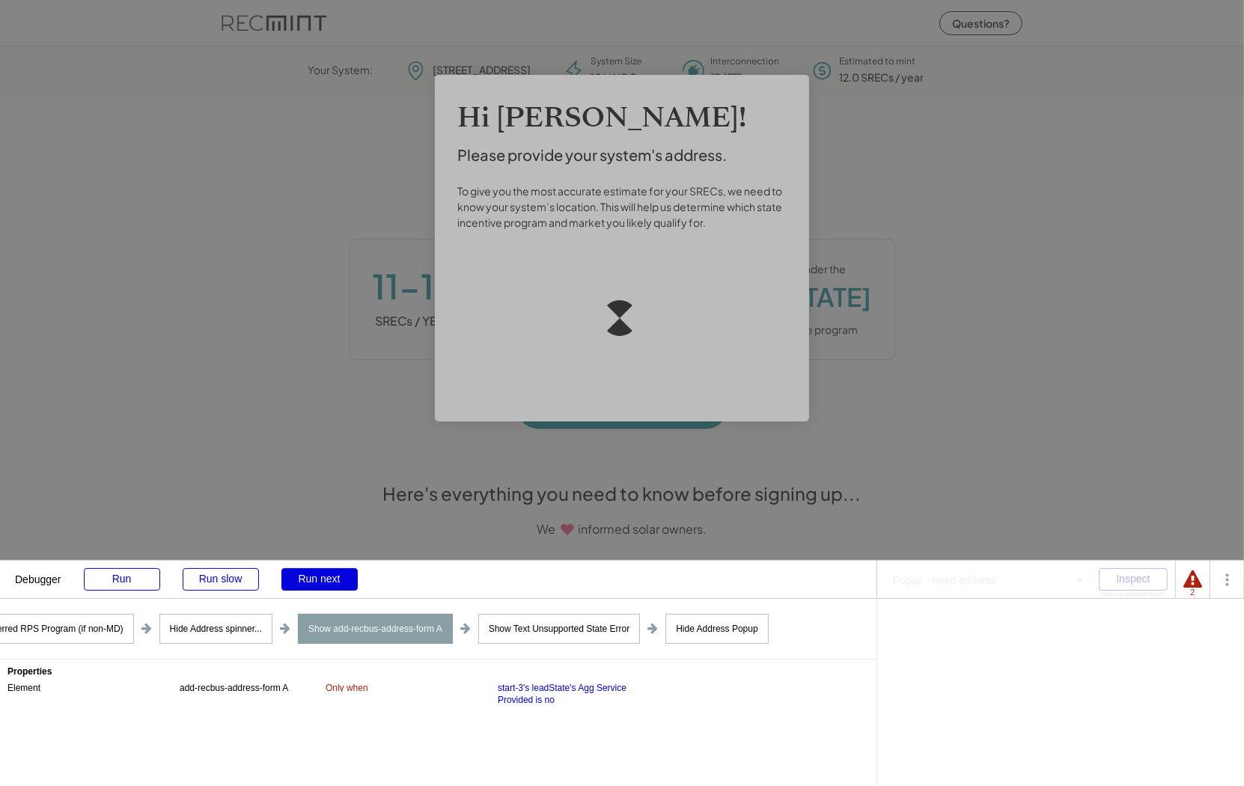
click at [296, 584] on div "Run next" at bounding box center [319, 579] width 76 height 22
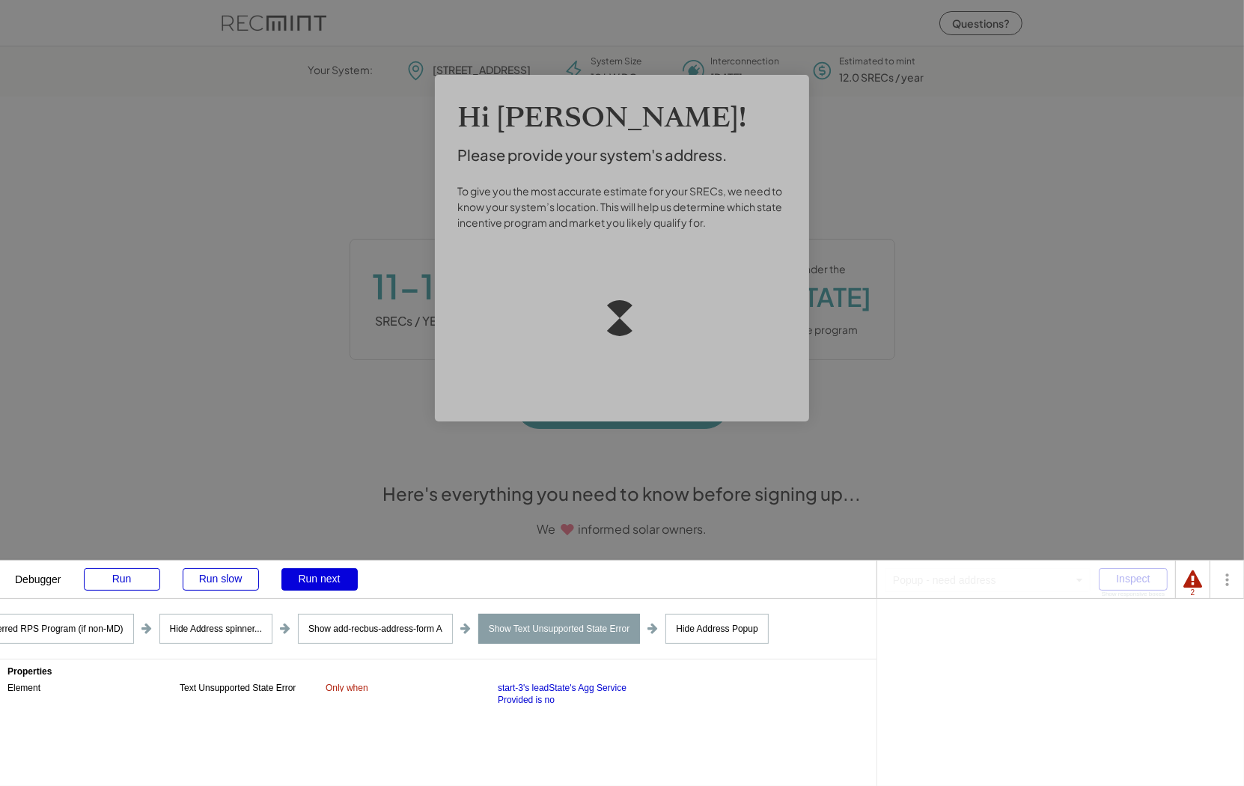
scroll to position [210, 417]
click at [298, 582] on div "Run next" at bounding box center [319, 579] width 76 height 22
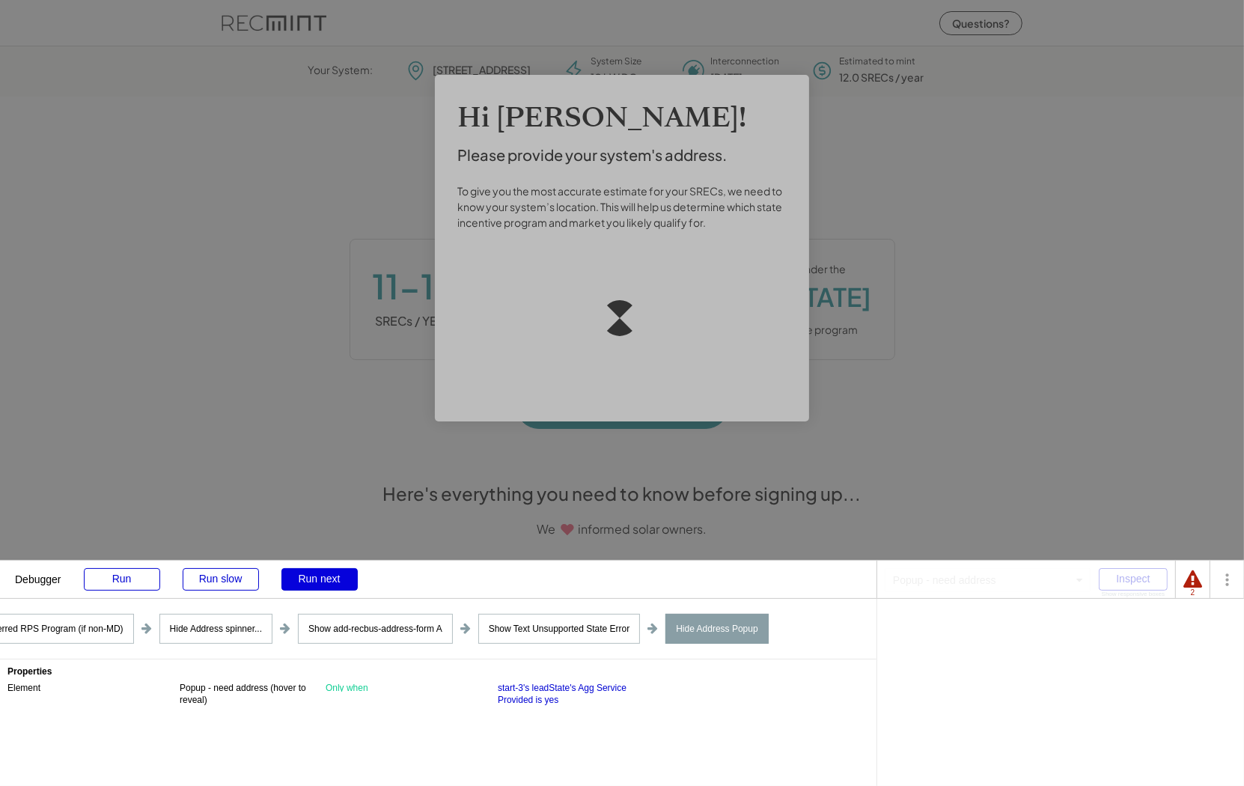
click at [298, 582] on div "Run next" at bounding box center [319, 579] width 76 height 22
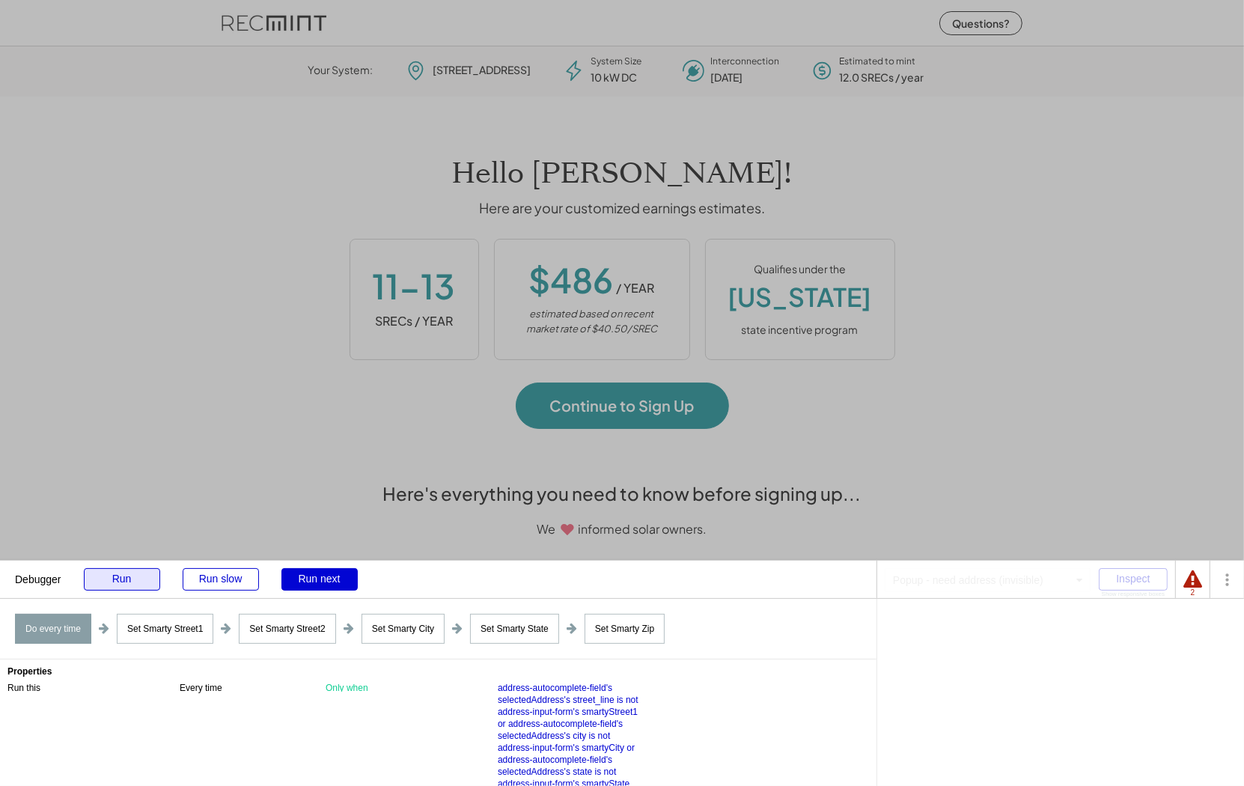
click at [126, 581] on div "Run" at bounding box center [122, 579] width 76 height 22
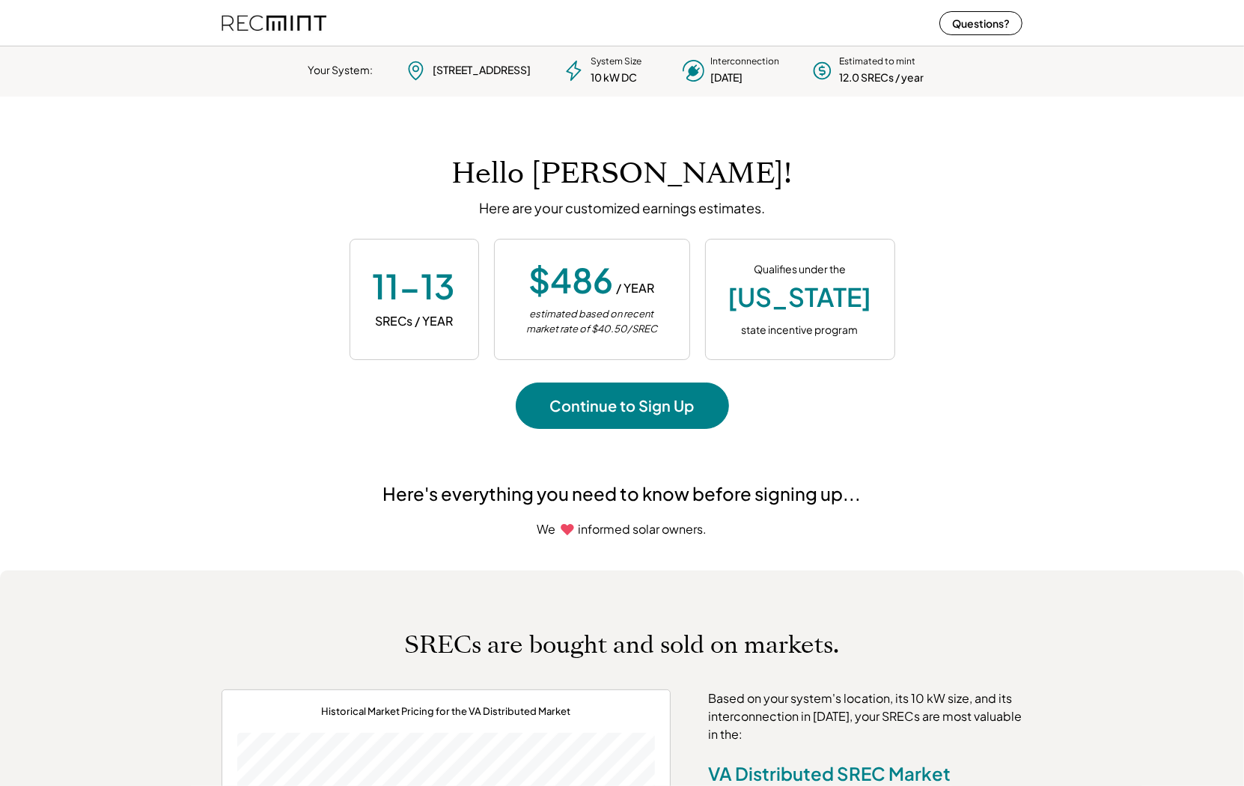
scroll to position [210, 417]
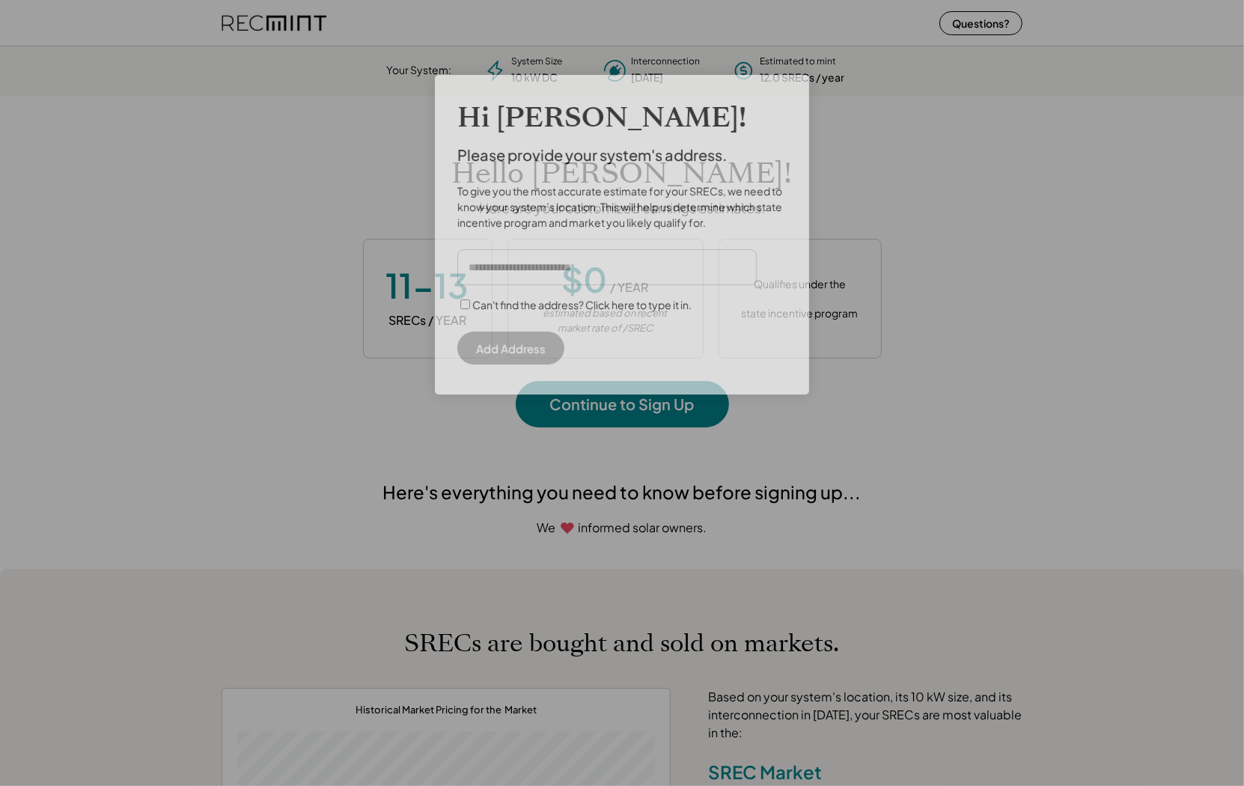
scroll to position [210, 417]
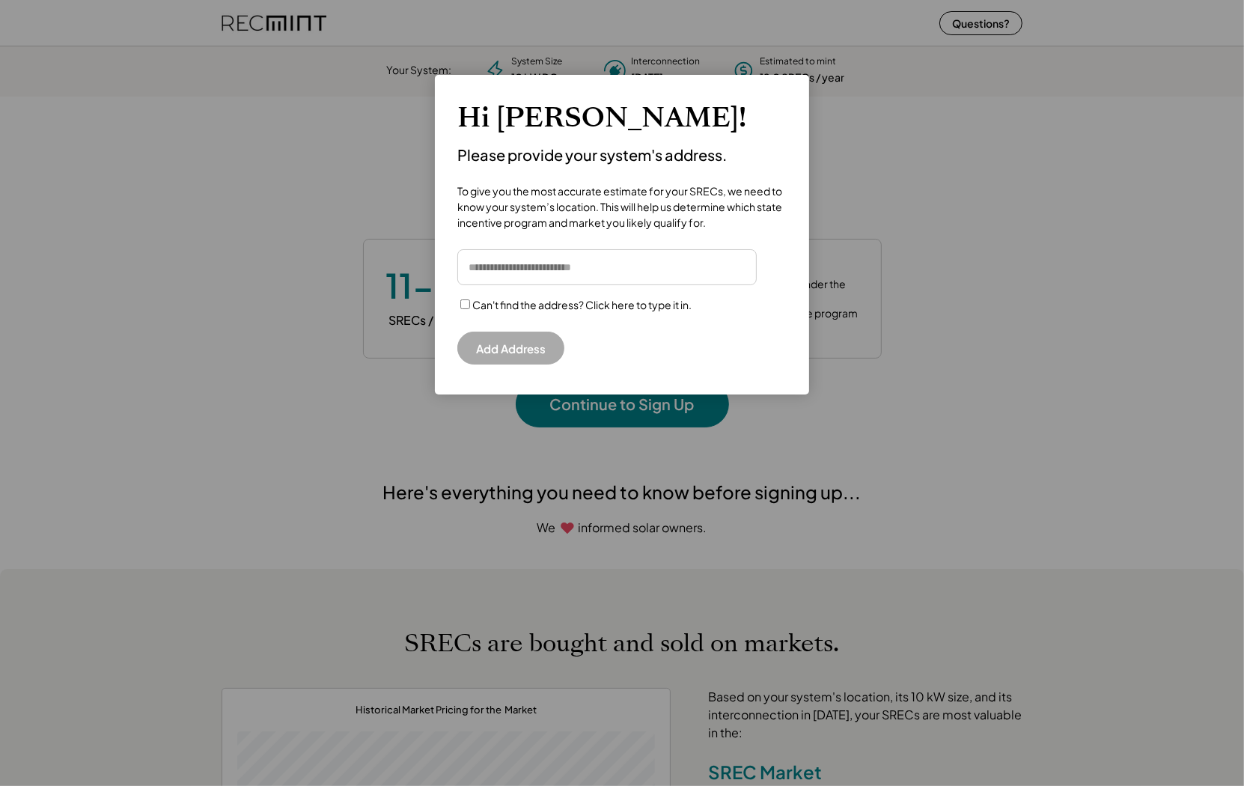
click at [543, 264] on input "input" at bounding box center [606, 267] width 299 height 36
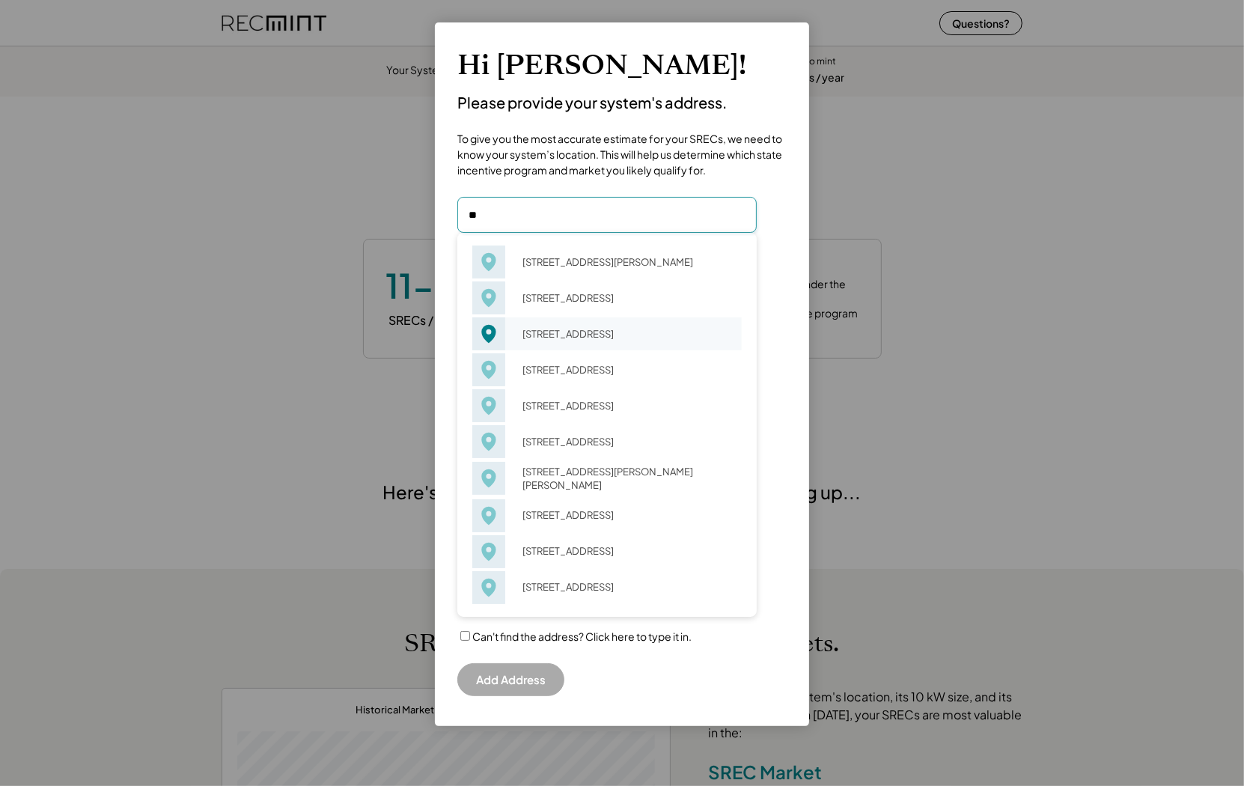
click at [574, 329] on div "78 Ash Ave Hampton, VA 23665" at bounding box center [627, 333] width 229 height 21
type input "**********"
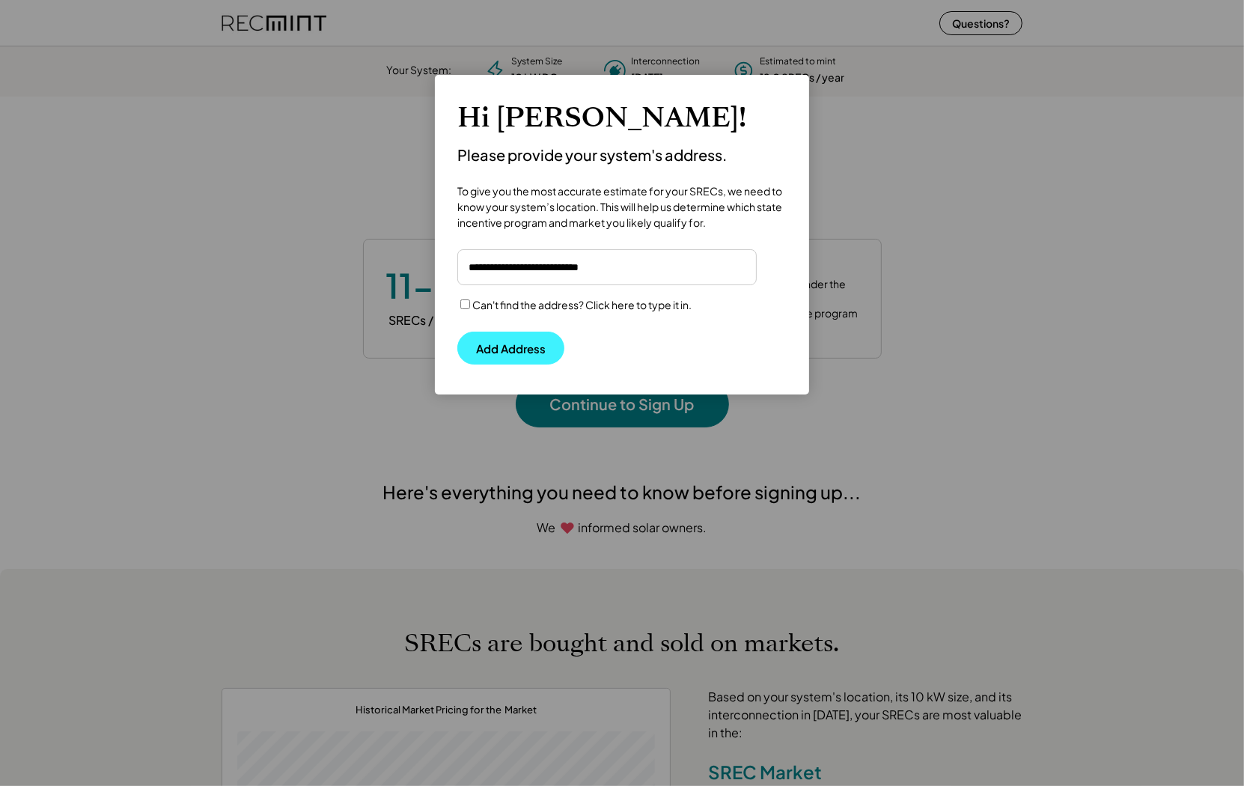
click at [491, 346] on button "Add Address" at bounding box center [510, 348] width 107 height 33
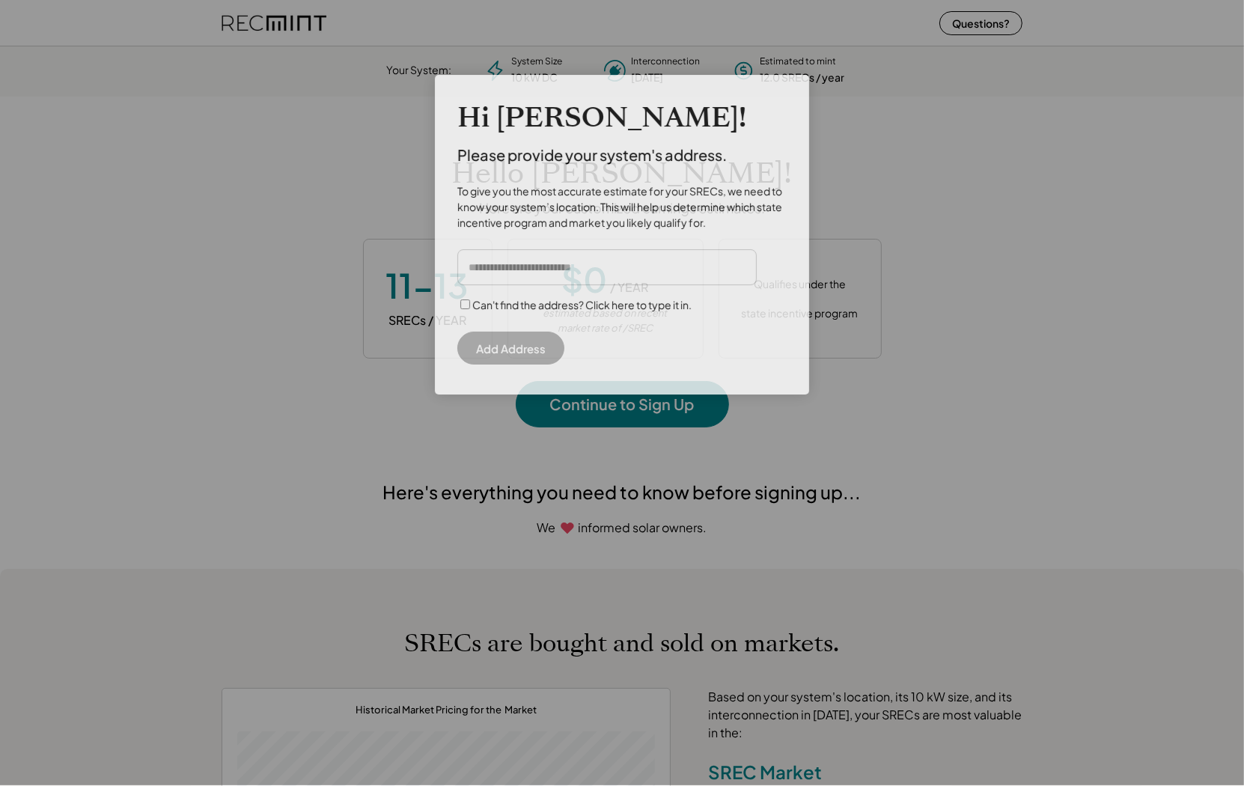
scroll to position [210, 417]
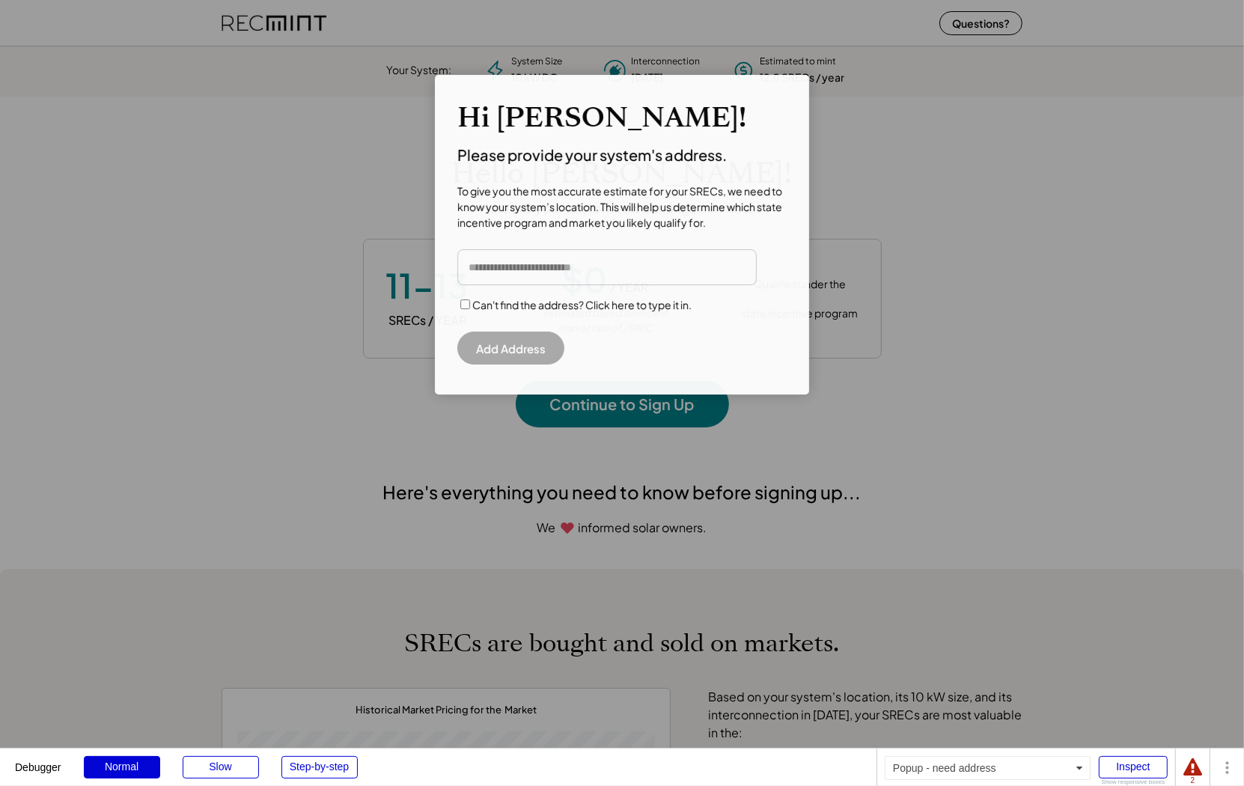
scroll to position [210, 417]
click at [513, 274] on input "input" at bounding box center [606, 267] width 299 height 36
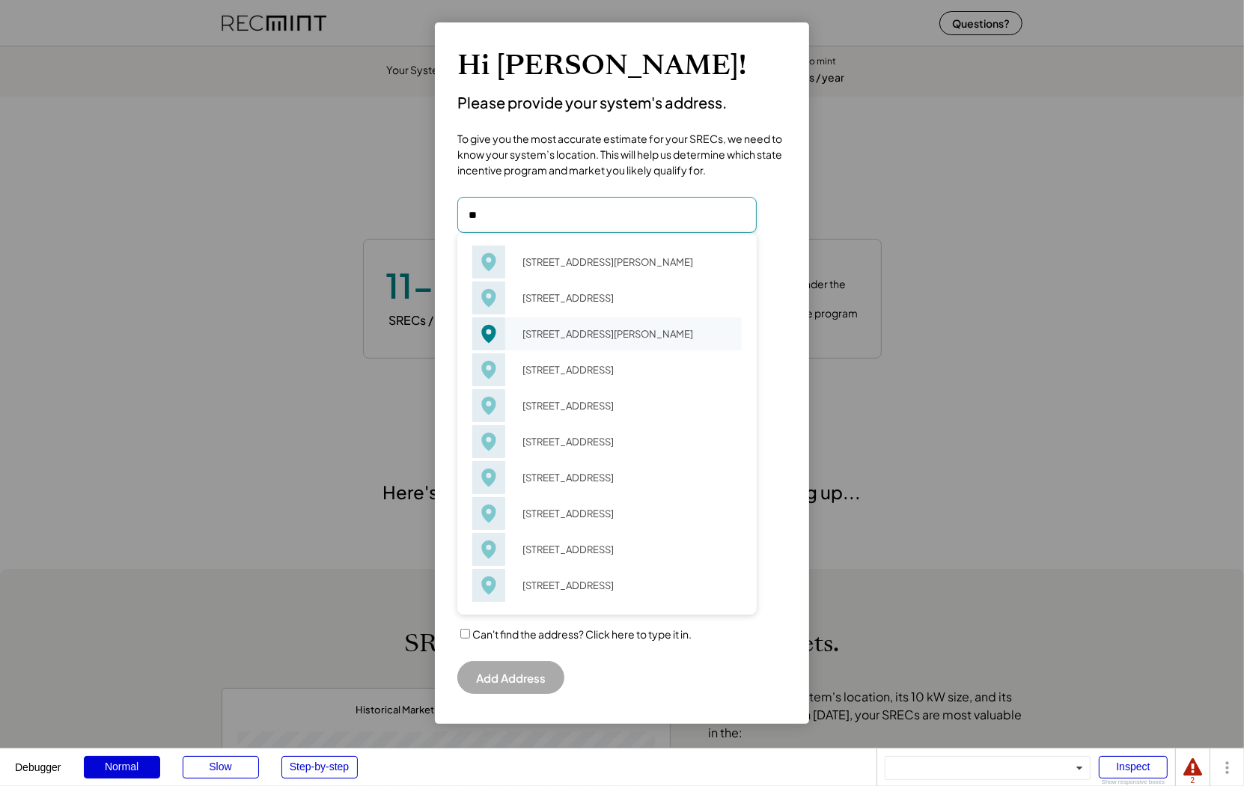
click at [593, 343] on div "[STREET_ADDRESS][PERSON_NAME]" at bounding box center [627, 333] width 229 height 21
type input "**********"
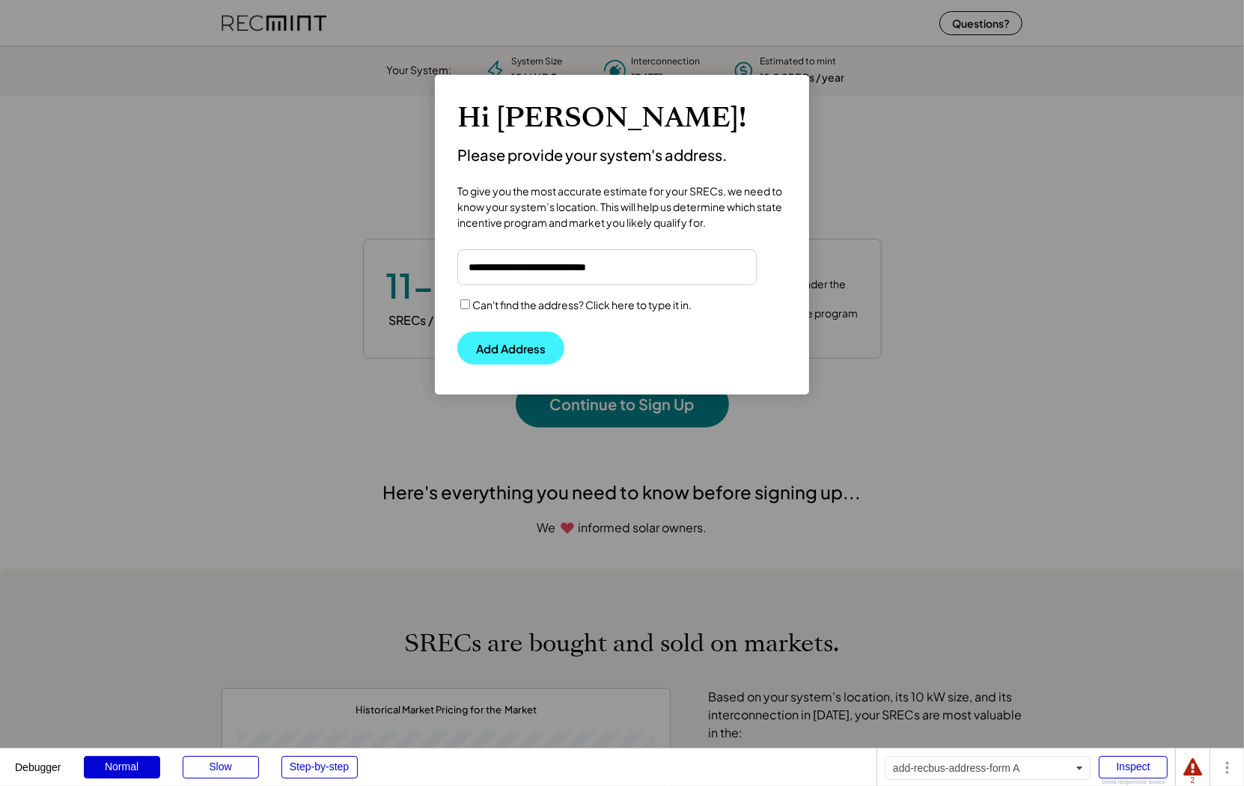
click at [498, 346] on button "Add Address" at bounding box center [510, 348] width 107 height 33
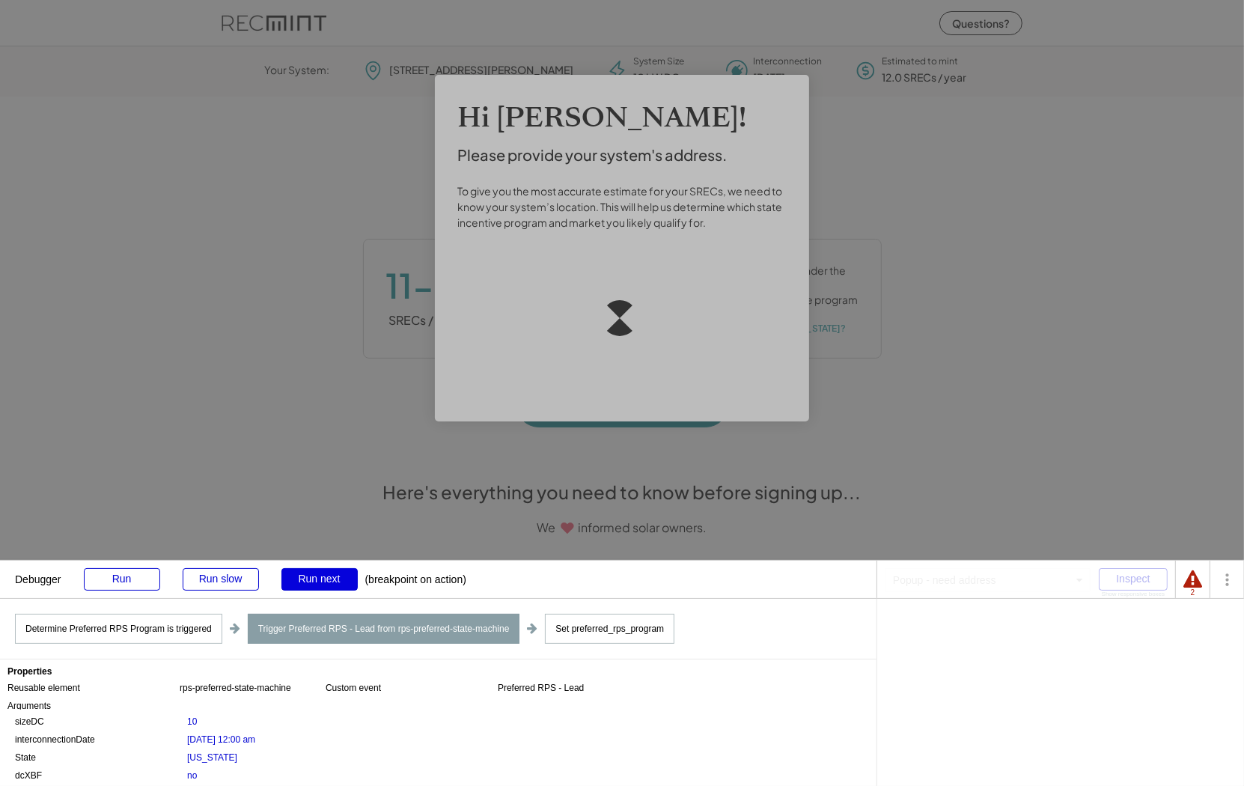
click at [308, 582] on div "Run next" at bounding box center [319, 579] width 76 height 22
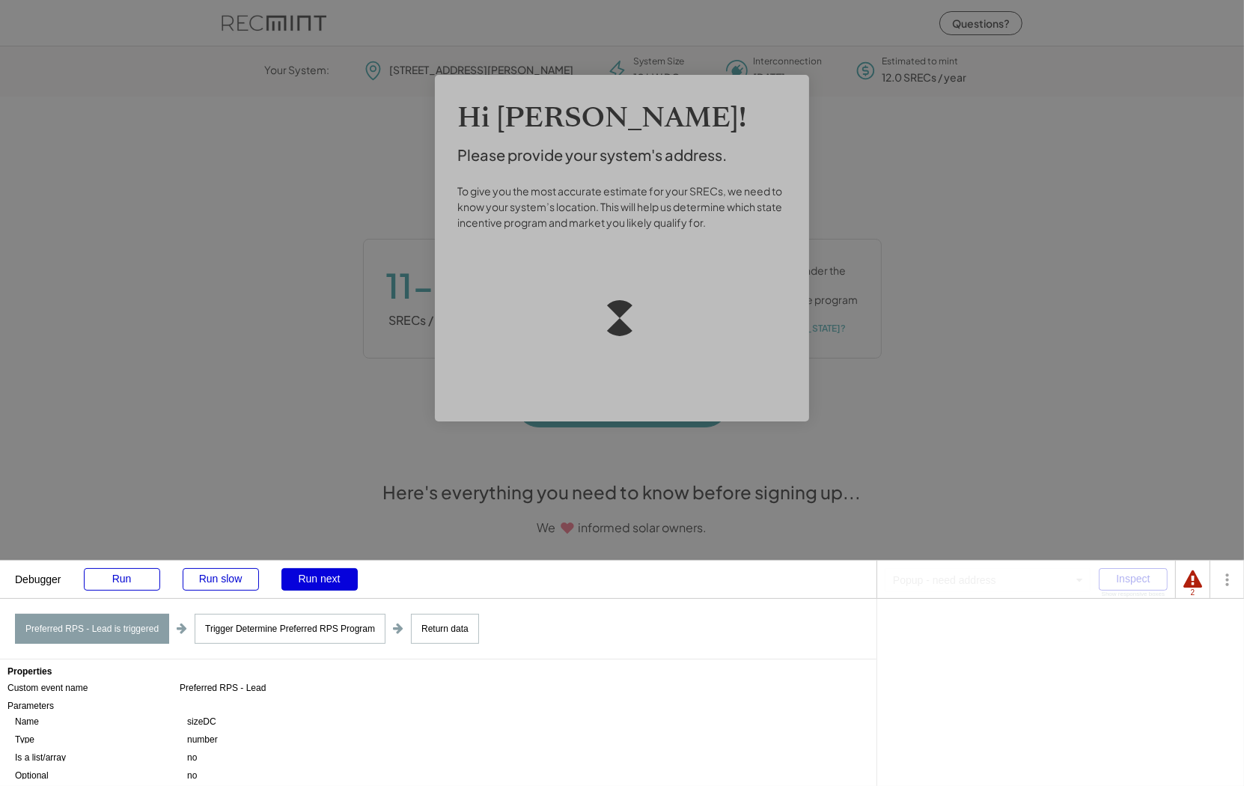
click at [308, 582] on div "Run next" at bounding box center [319, 579] width 76 height 22
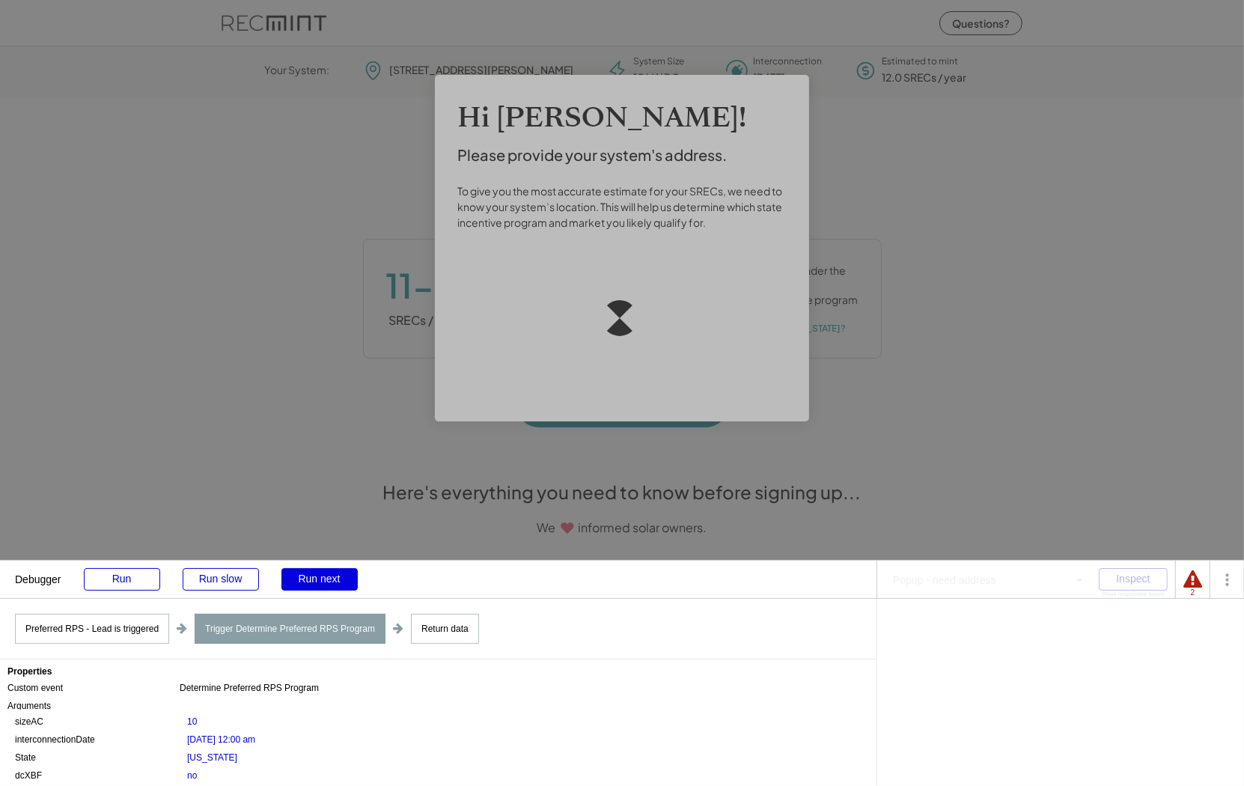
click at [308, 582] on div "Run next" at bounding box center [319, 579] width 76 height 22
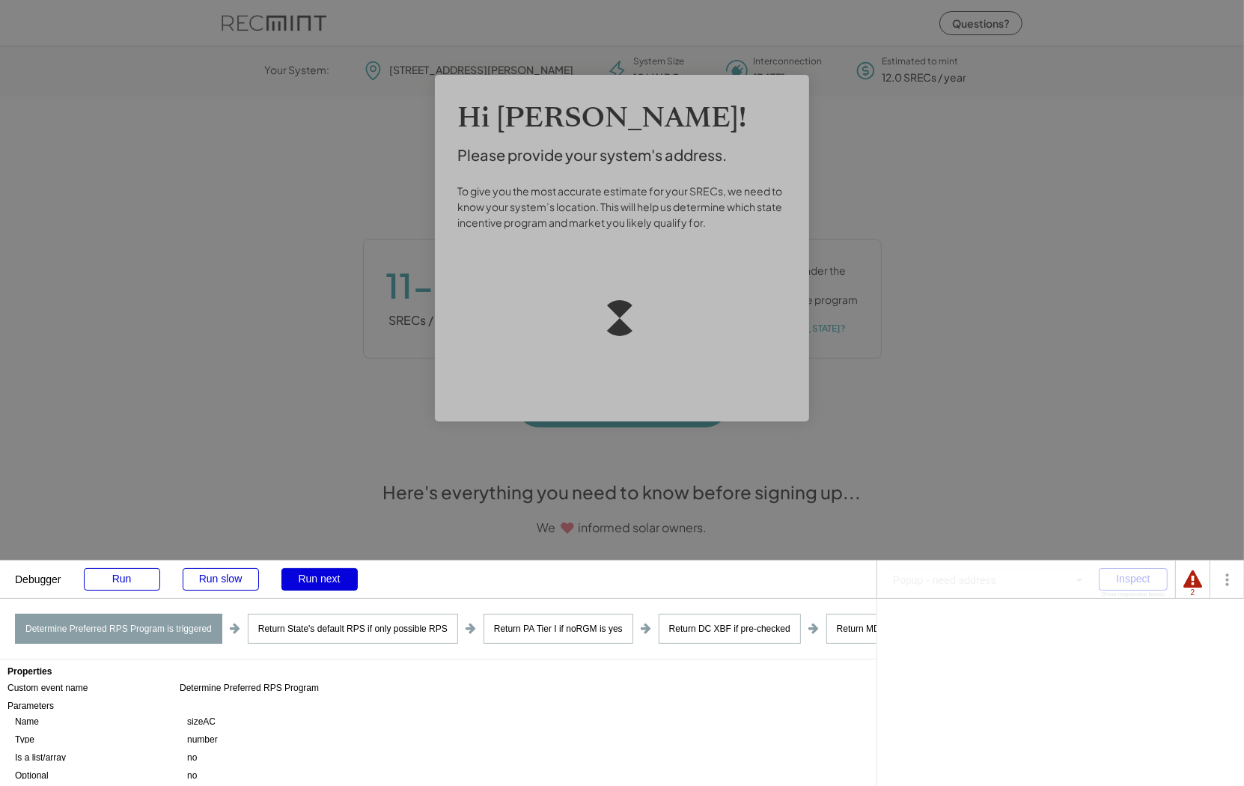
click at [308, 582] on div "Run next" at bounding box center [319, 579] width 76 height 22
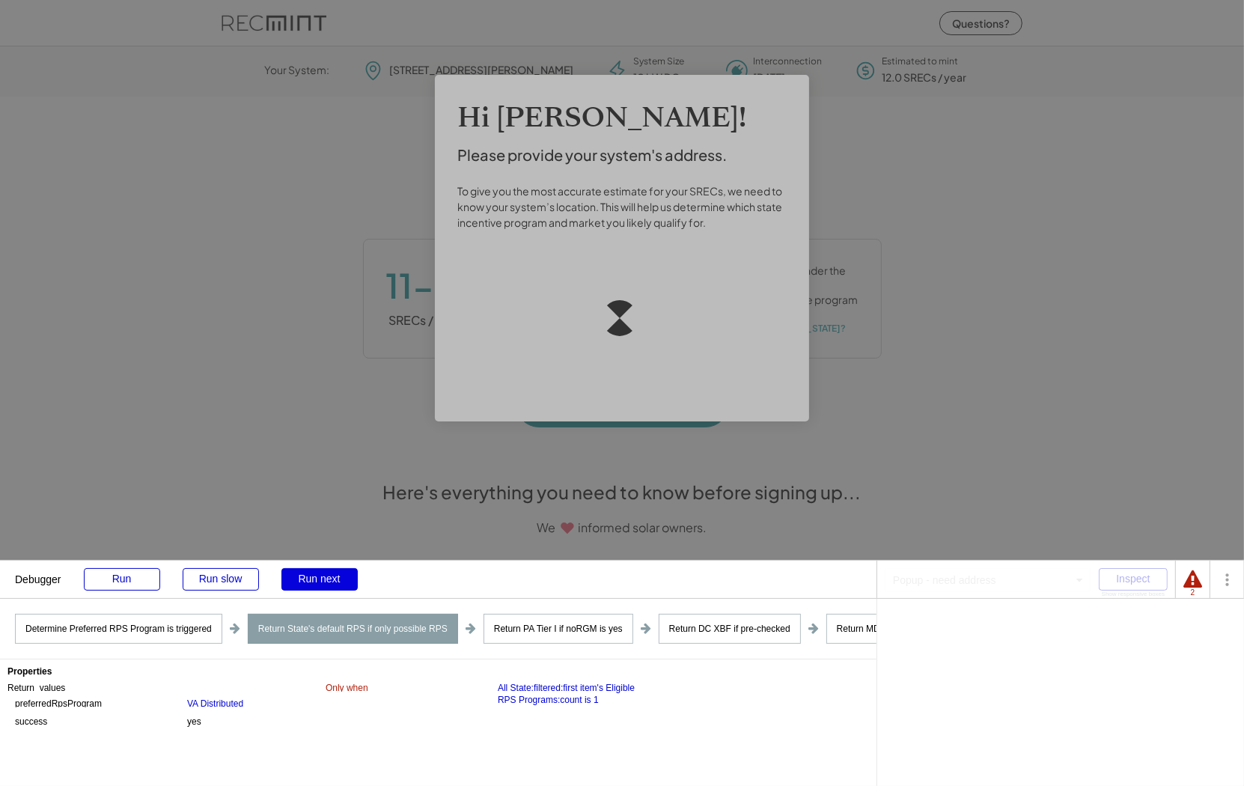
click at [308, 582] on div "Run next" at bounding box center [319, 579] width 76 height 22
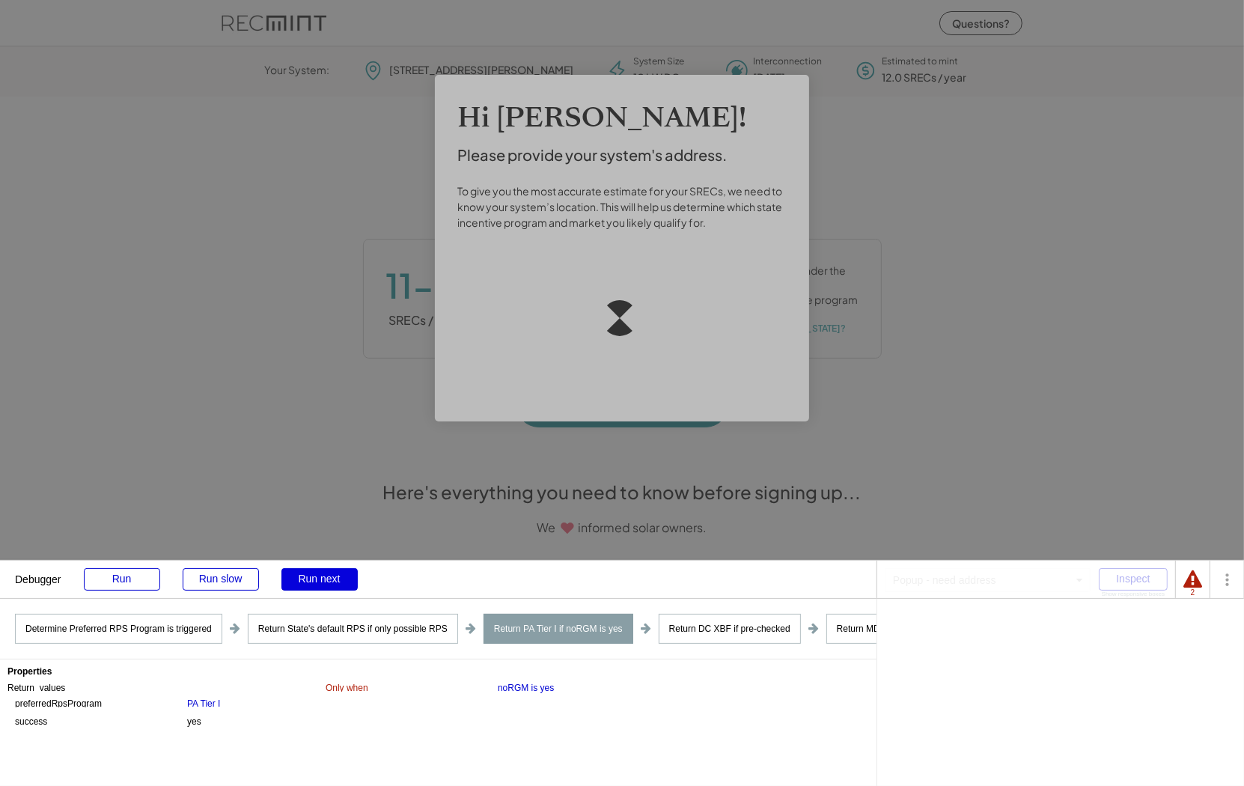
click at [308, 582] on div "Run next" at bounding box center [319, 579] width 76 height 22
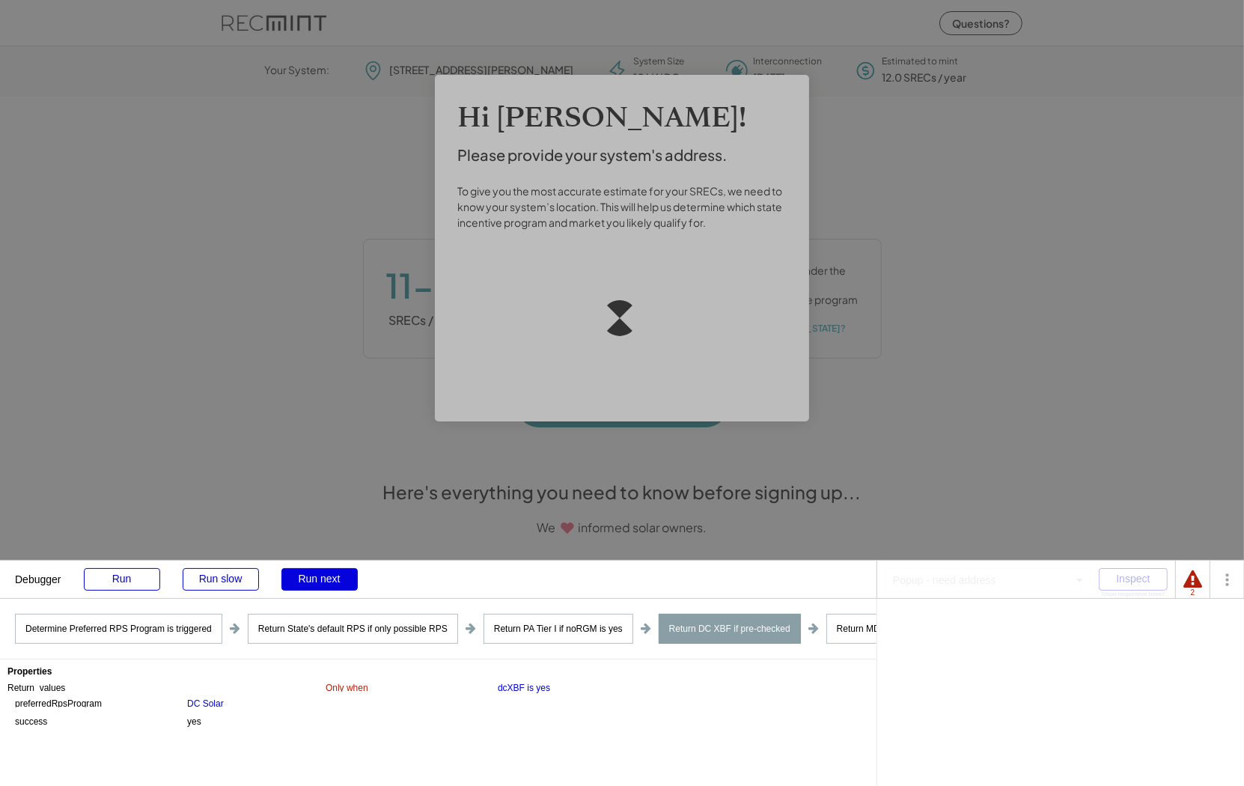
click at [308, 582] on div "Run next" at bounding box center [319, 579] width 76 height 22
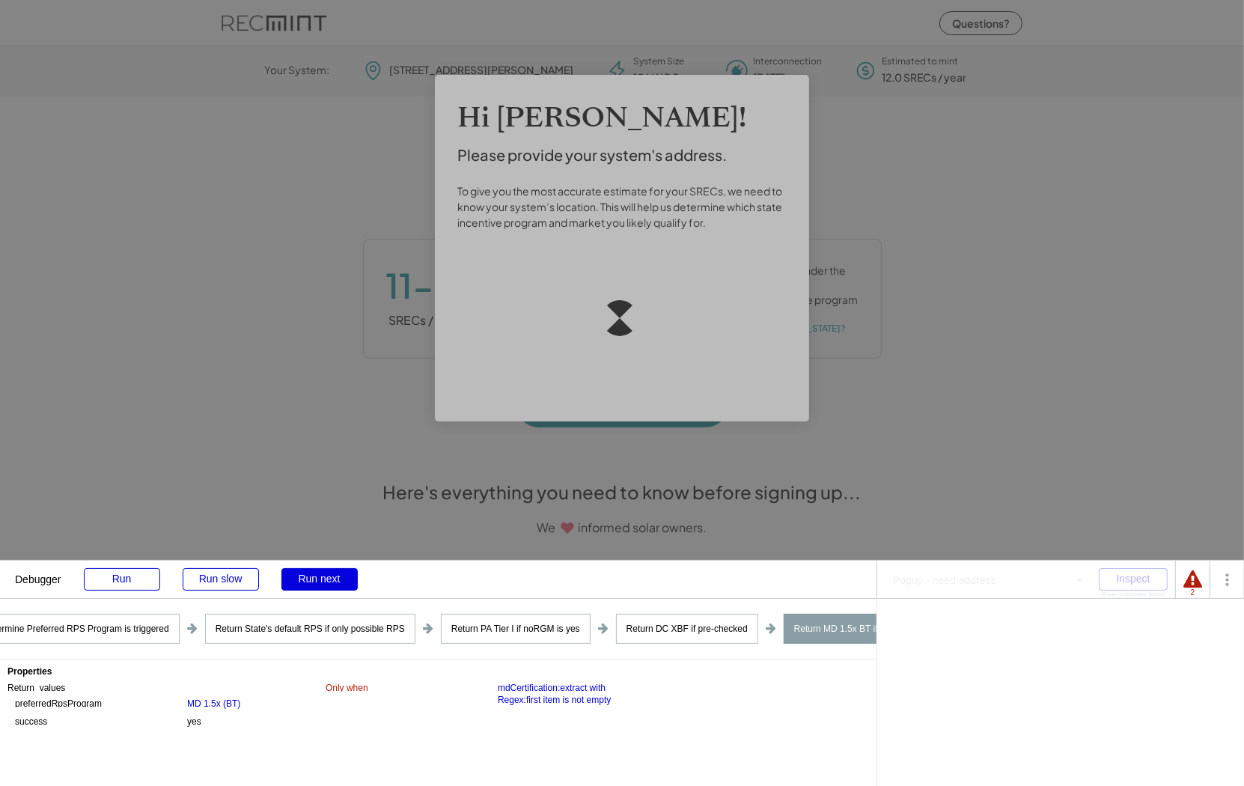
click at [308, 582] on div "Run next" at bounding box center [319, 579] width 76 height 22
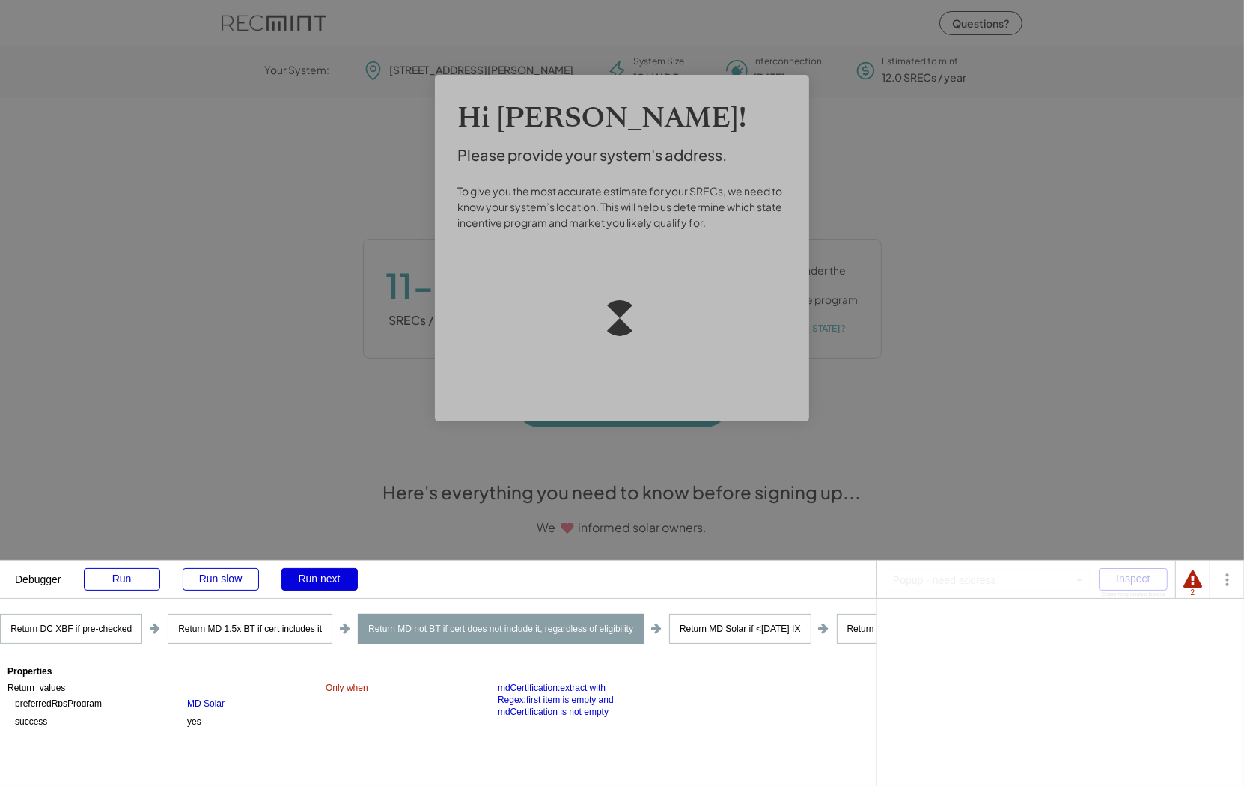
click at [308, 582] on div "Run next" at bounding box center [319, 579] width 76 height 22
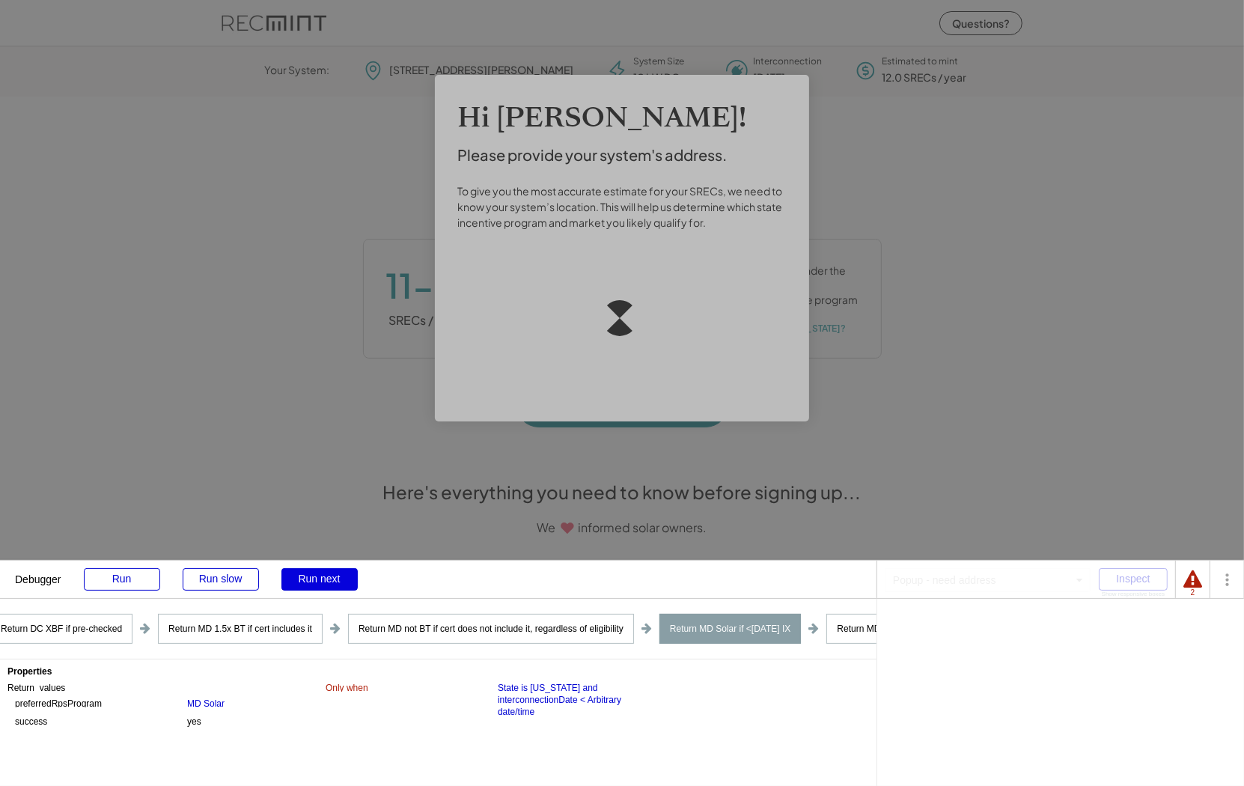
click at [308, 582] on div "Run next" at bounding box center [319, 579] width 76 height 22
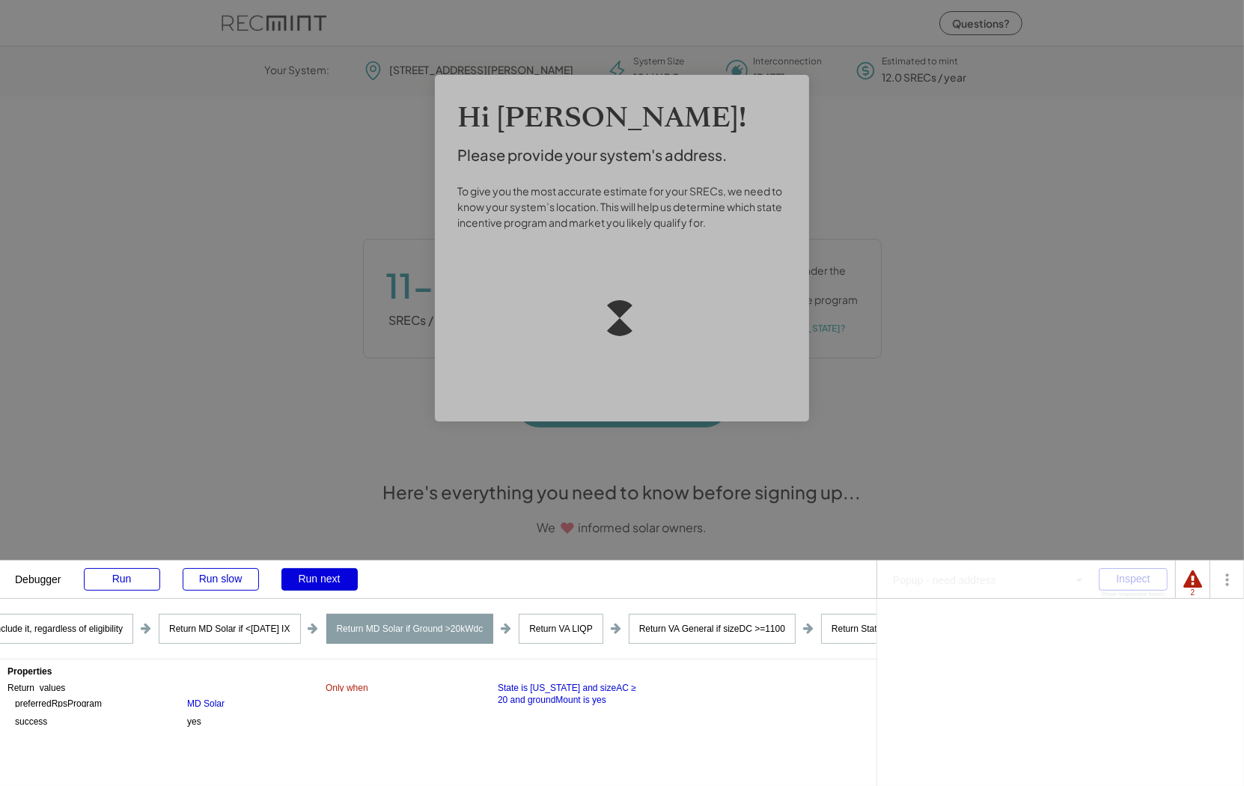
click at [308, 582] on div "Run next" at bounding box center [319, 579] width 76 height 22
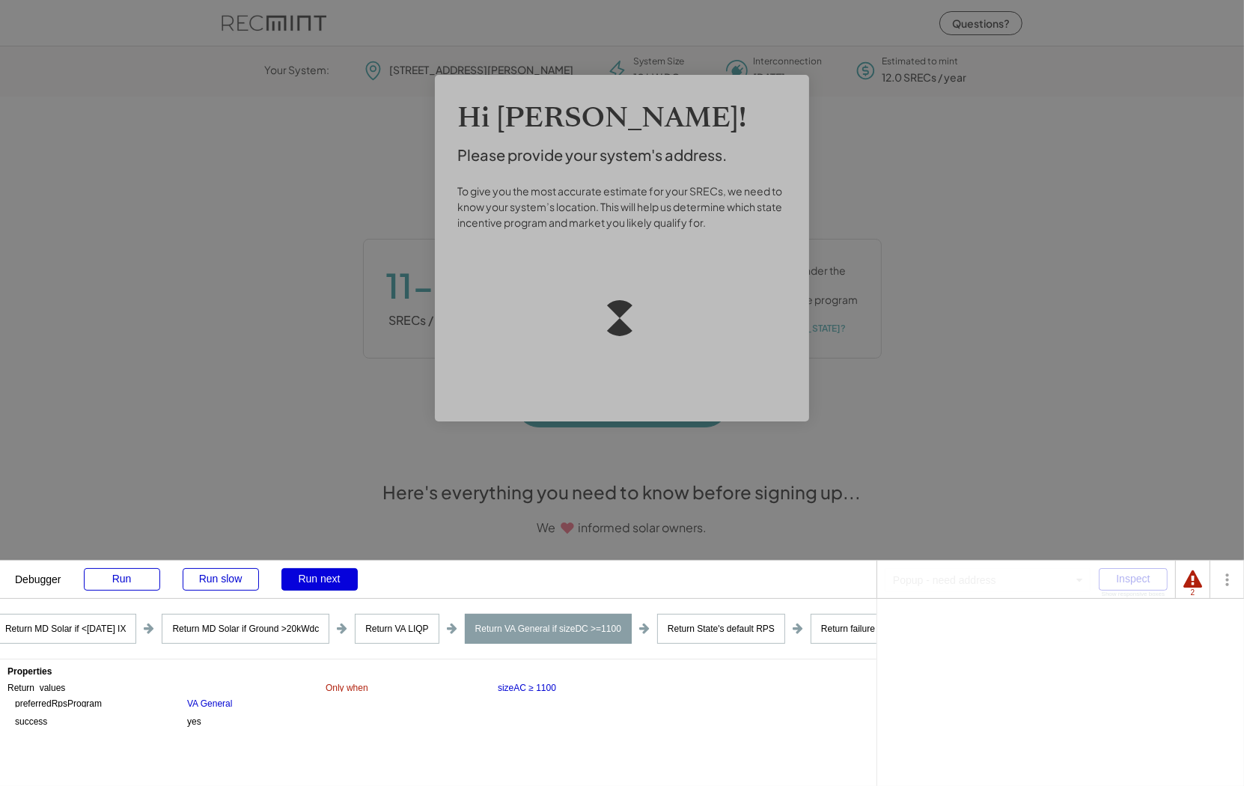
click at [308, 582] on div "Run next" at bounding box center [319, 579] width 76 height 22
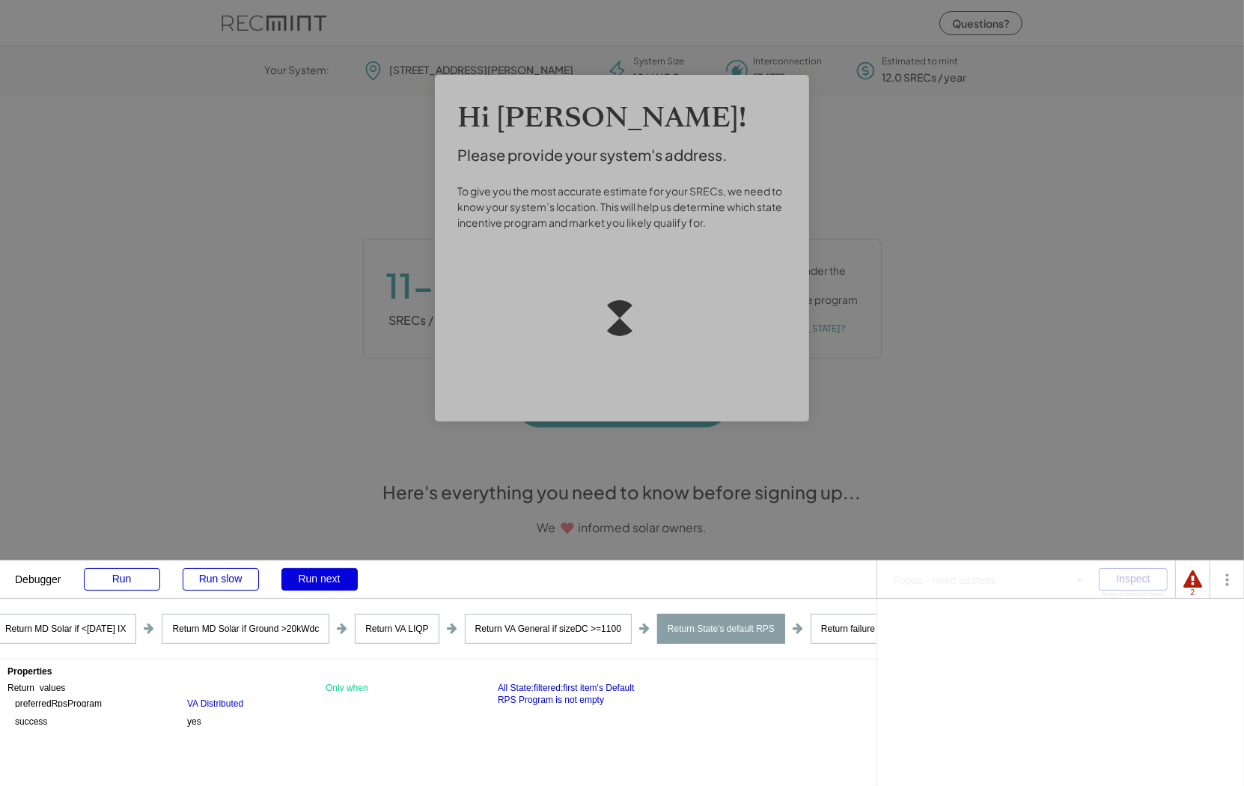
click at [308, 582] on div "Run next" at bounding box center [319, 579] width 76 height 22
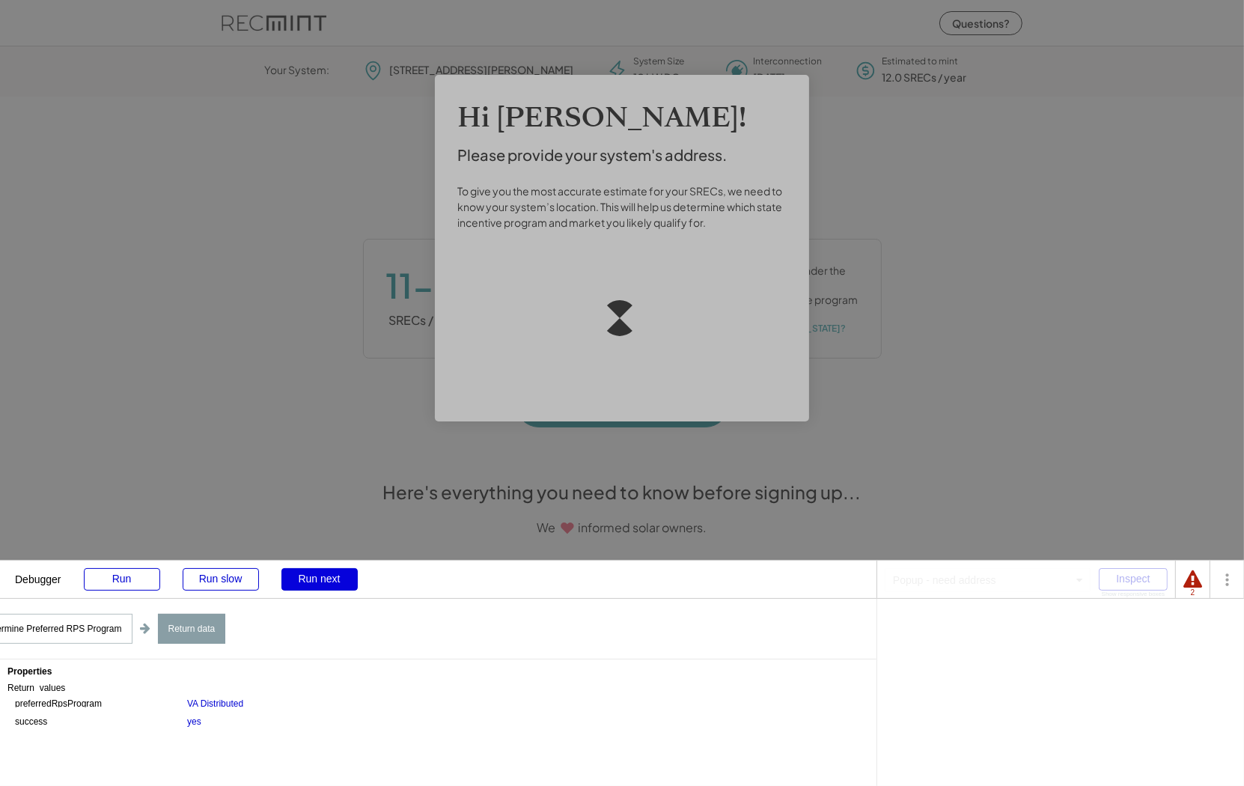
click at [308, 582] on div "Run next" at bounding box center [319, 579] width 76 height 22
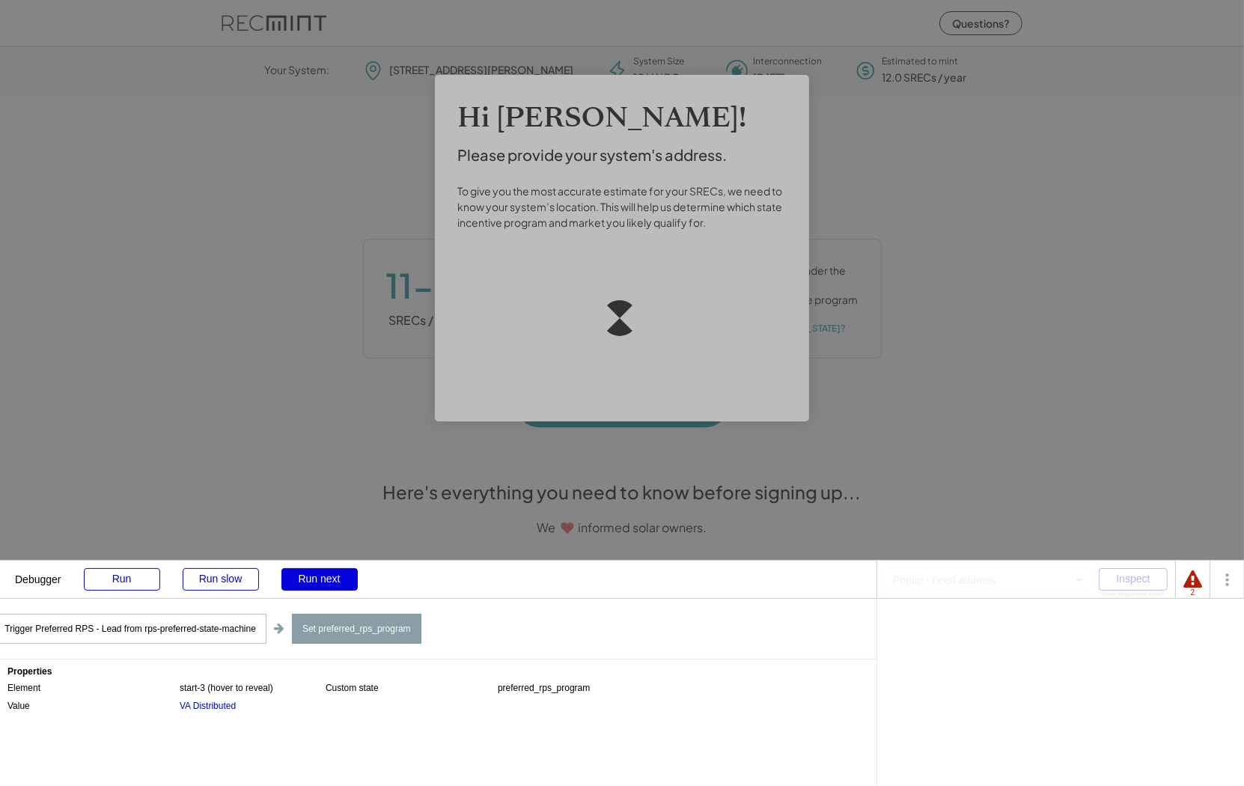
click at [308, 582] on div "Run next" at bounding box center [319, 579] width 76 height 22
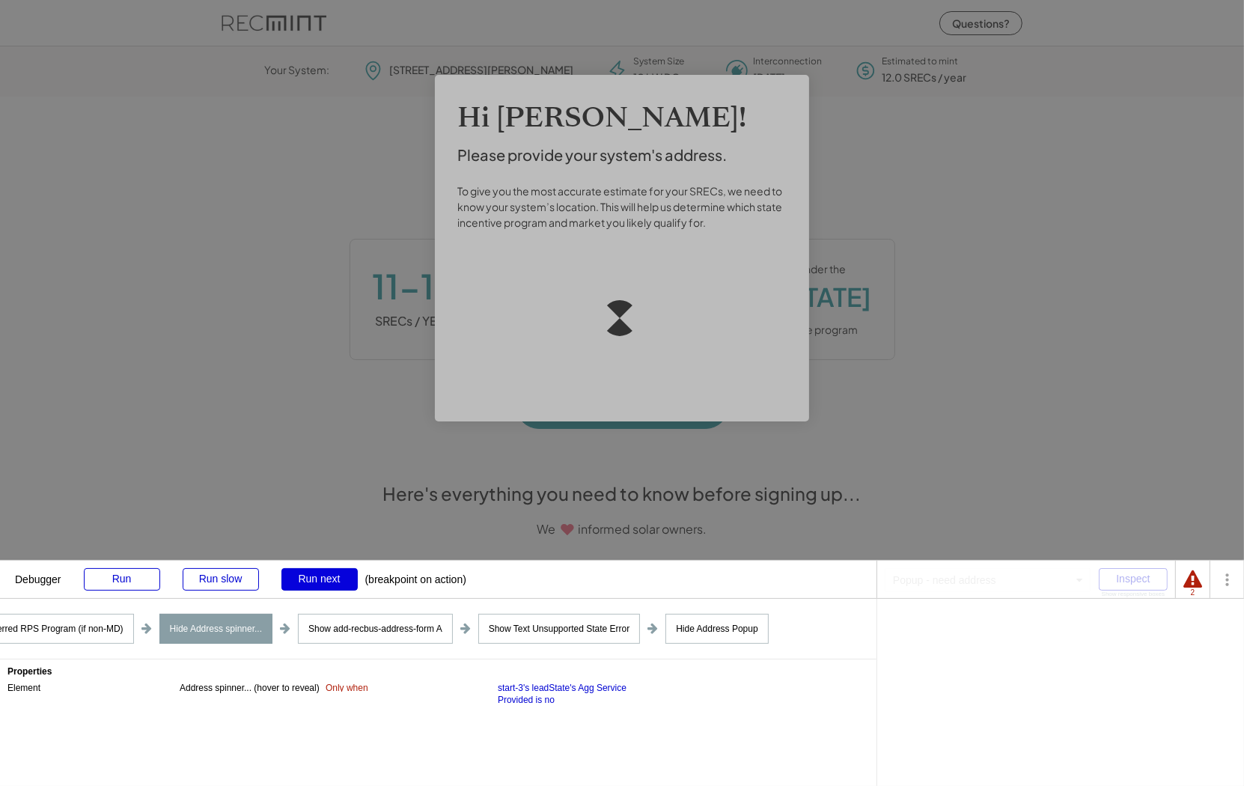
click at [308, 582] on div "Run next" at bounding box center [319, 579] width 76 height 22
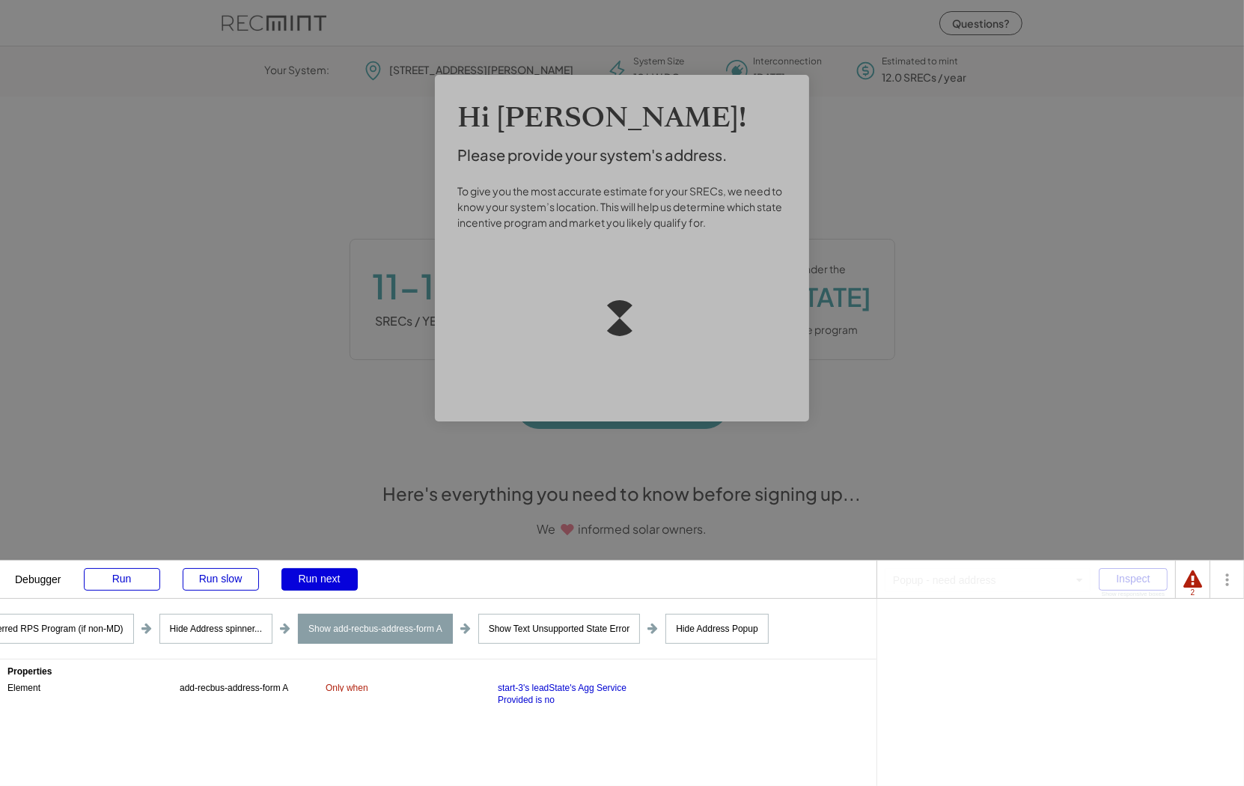
click at [308, 582] on div "Run next" at bounding box center [319, 579] width 76 height 22
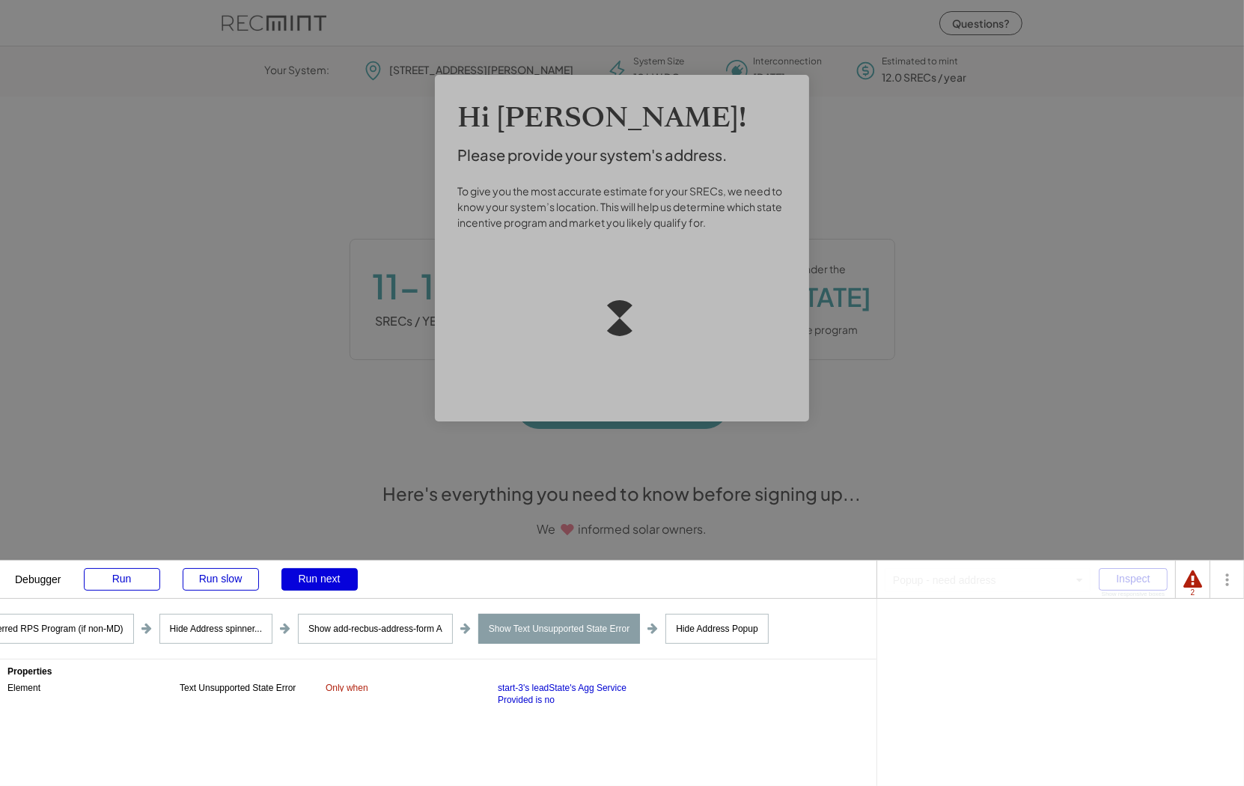
click at [308, 582] on div "Run next" at bounding box center [319, 579] width 76 height 22
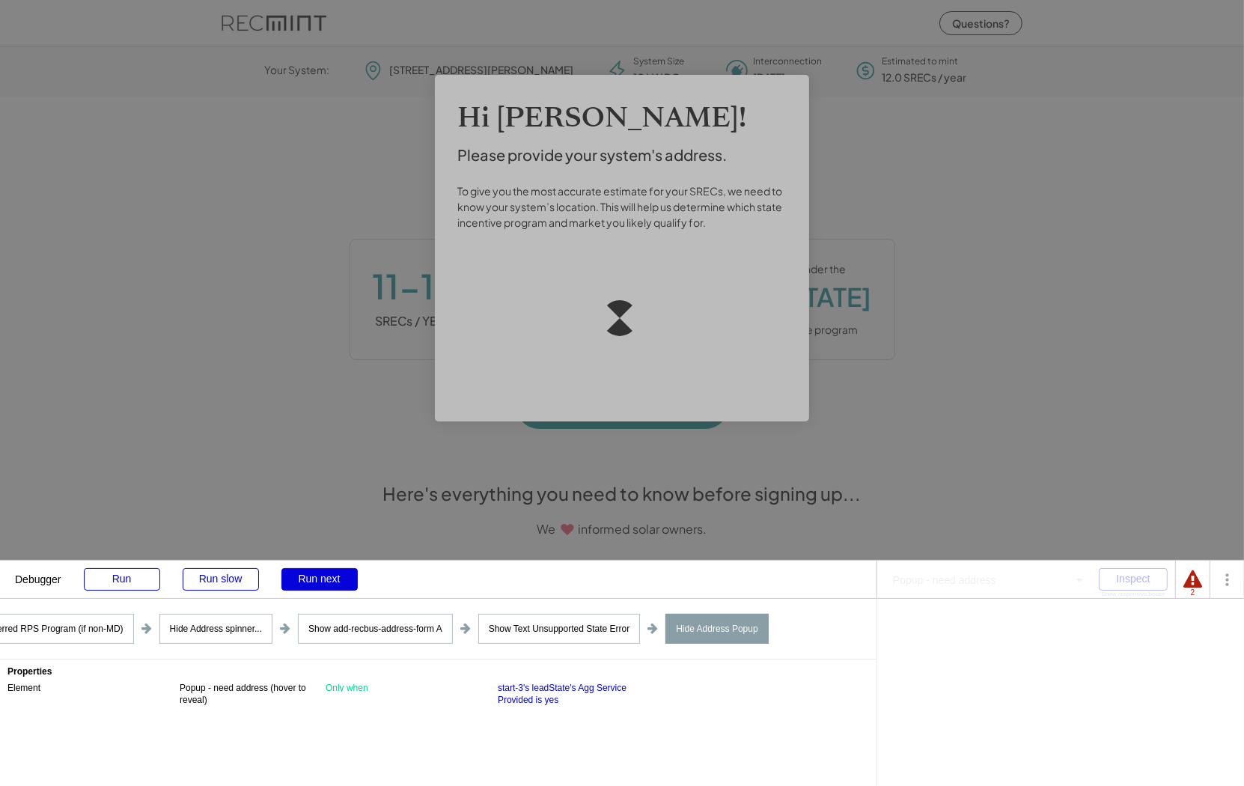
click at [308, 582] on div "Run next" at bounding box center [319, 579] width 76 height 22
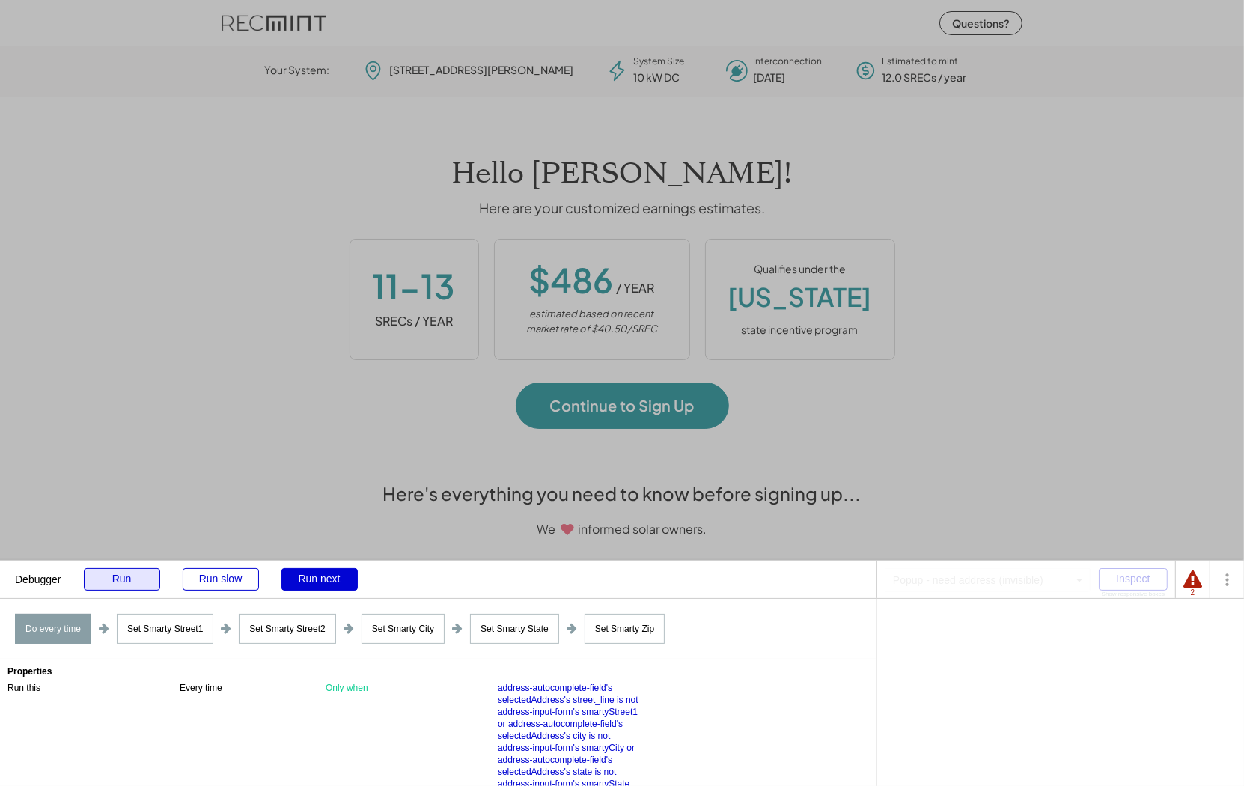
click at [153, 590] on div "Run" at bounding box center [122, 579] width 76 height 22
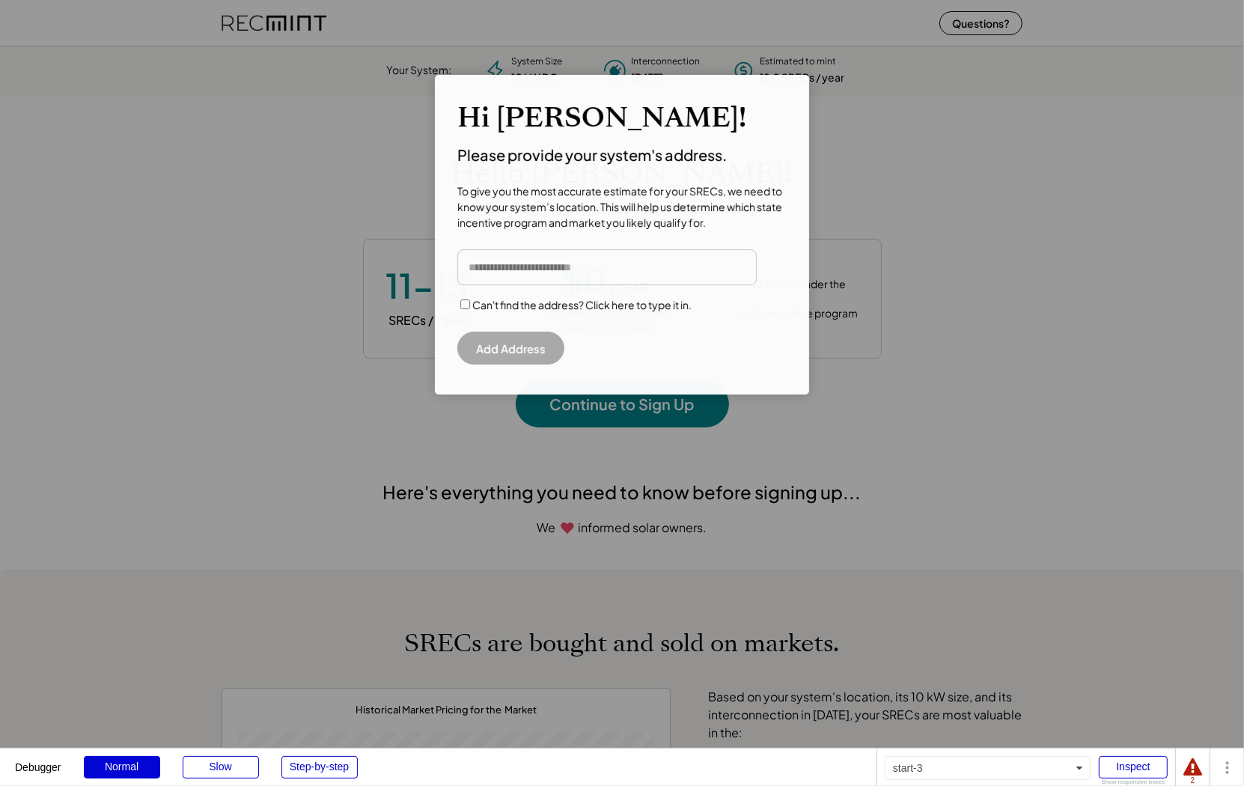
scroll to position [210, 417]
click at [584, 265] on input "input" at bounding box center [606, 267] width 299 height 36
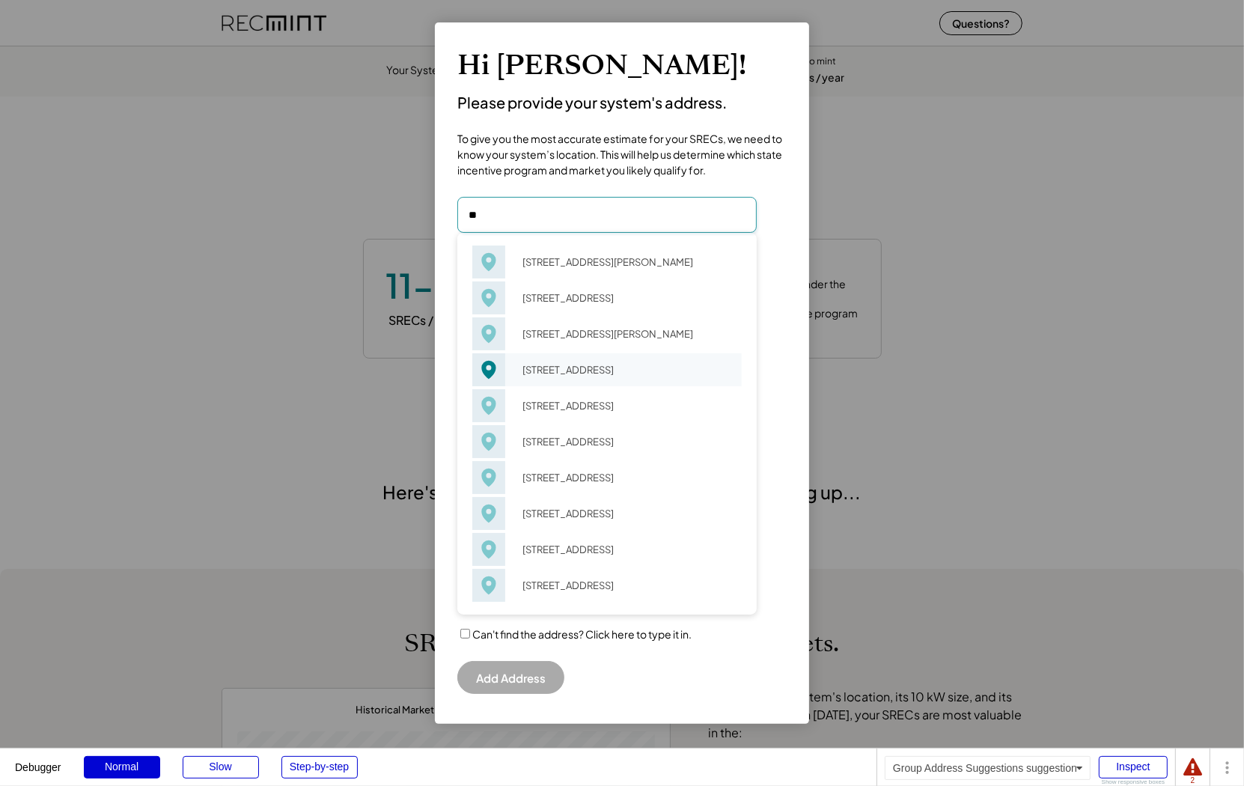
click at [589, 365] on div "[STREET_ADDRESS]" at bounding box center [627, 369] width 229 height 21
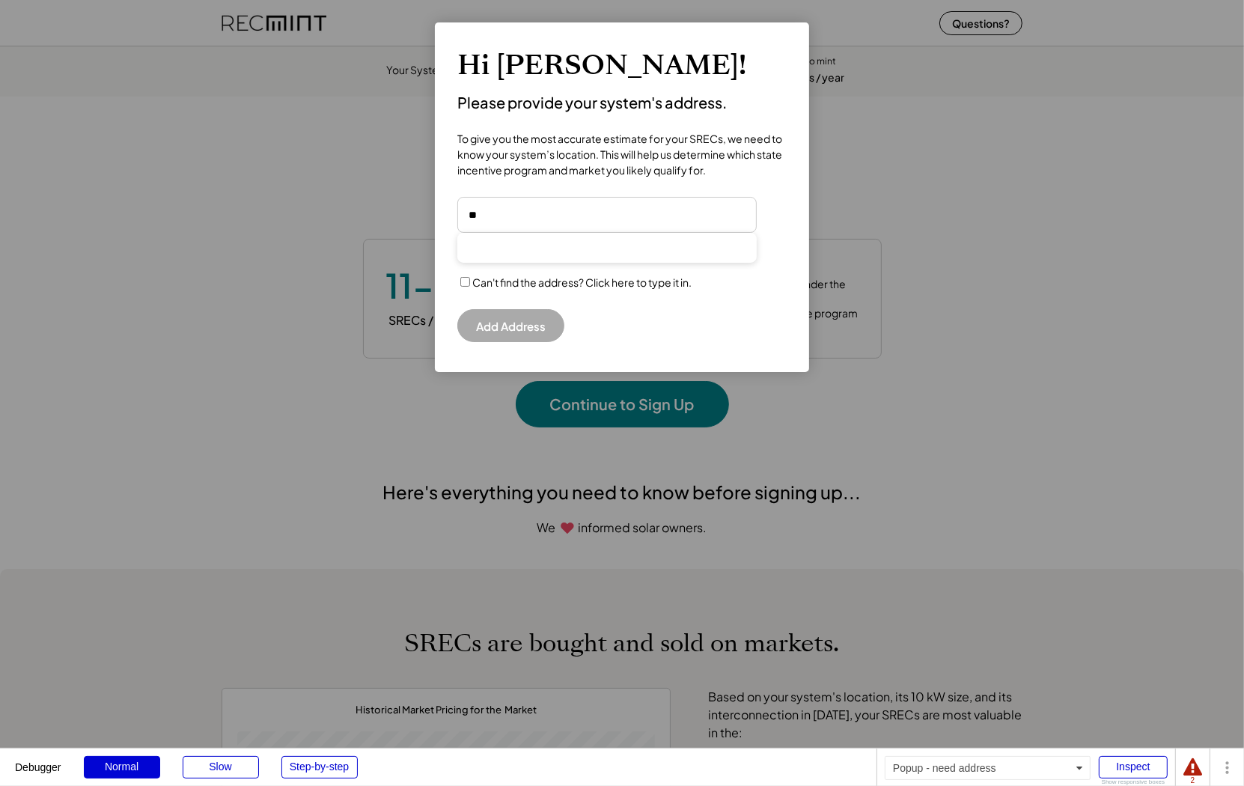
type input "**********"
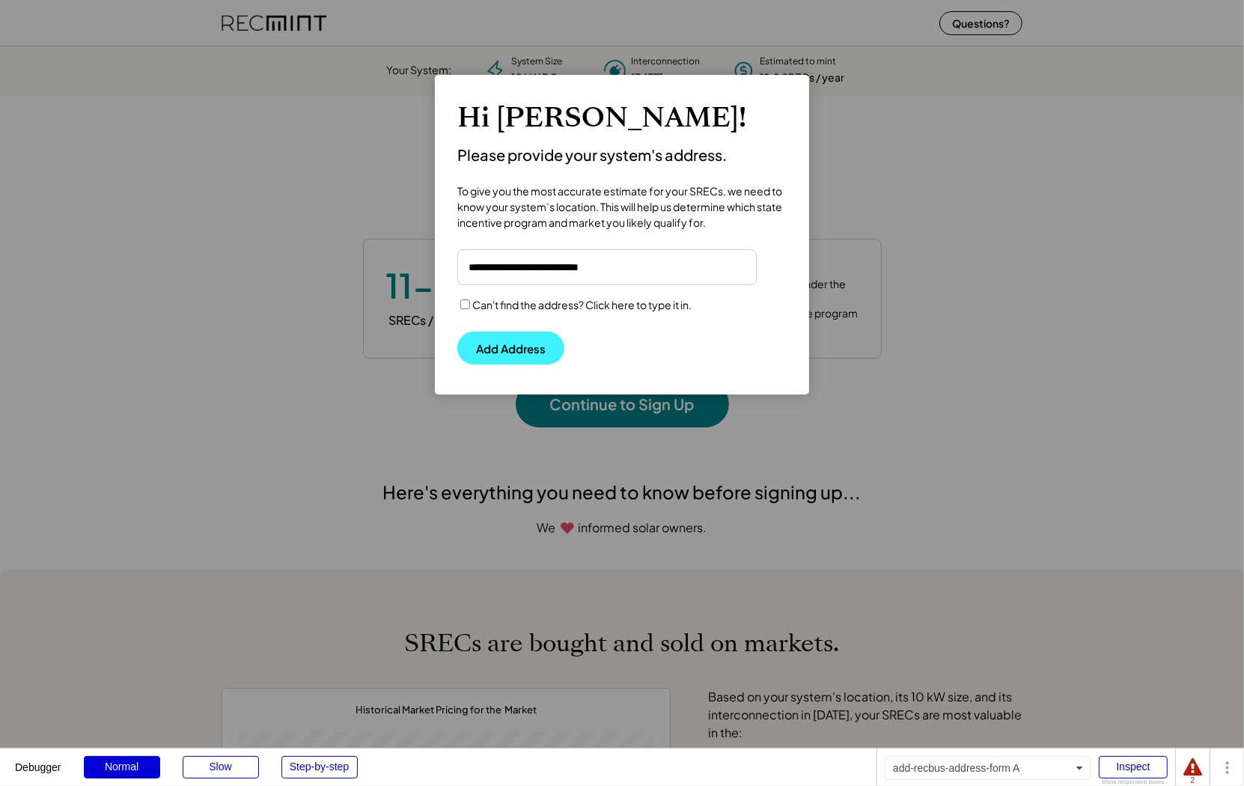
click at [498, 353] on button "Add Address" at bounding box center [510, 348] width 107 height 33
click at [564, 259] on input "input" at bounding box center [606, 267] width 299 height 36
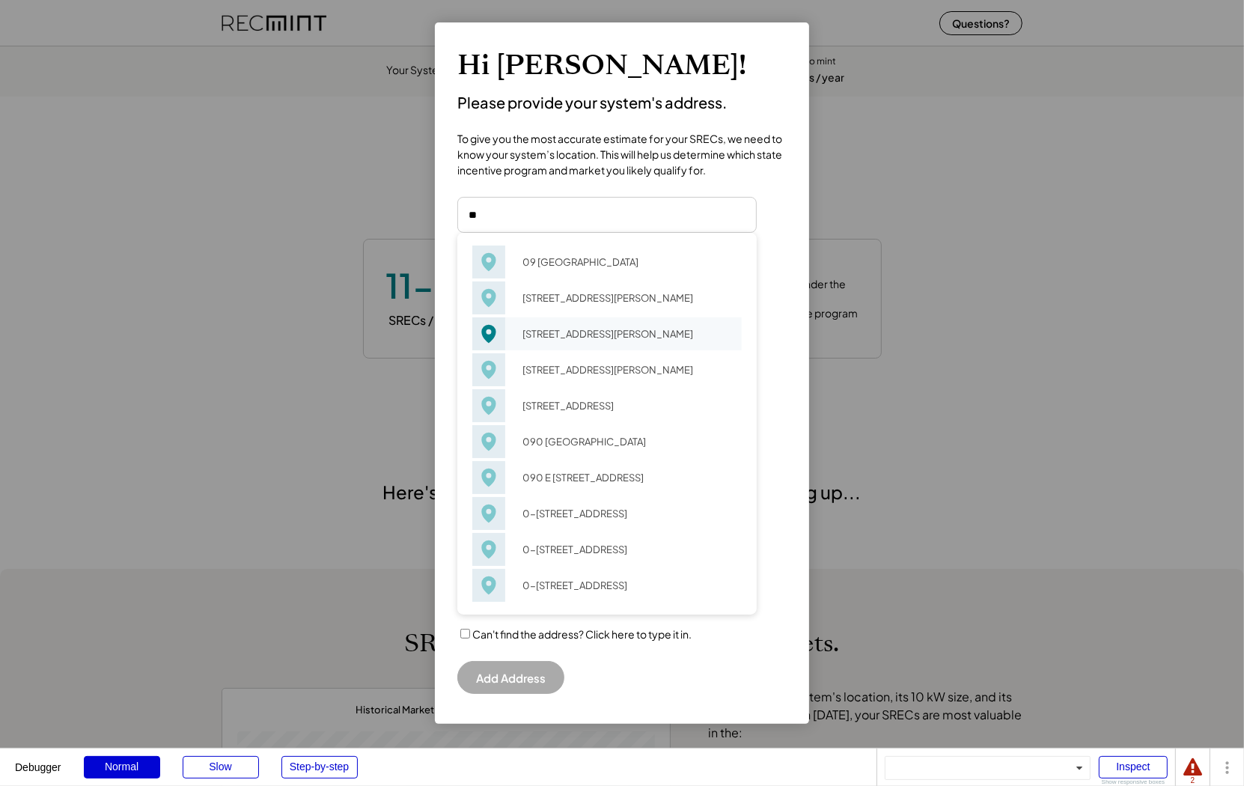
click at [564, 340] on div "09 SW Collins St Portland, OR 97219" at bounding box center [627, 333] width 229 height 21
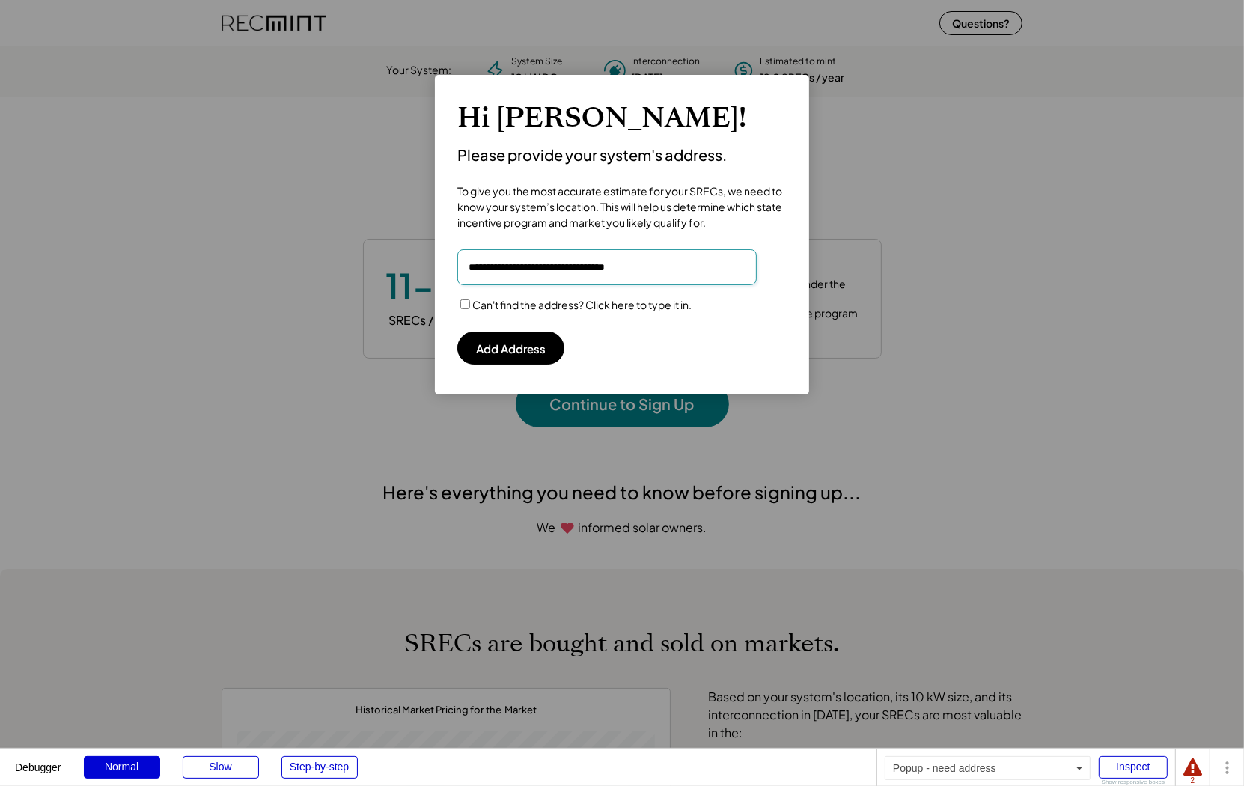
drag, startPoint x: 650, startPoint y: 269, endPoint x: 276, endPoint y: 241, distance: 374.5
click at [276, 241] on body "Debugger Normal Slow Step-by-step Popup - need address Inspect Show responsive …" at bounding box center [622, 393] width 1244 height 786
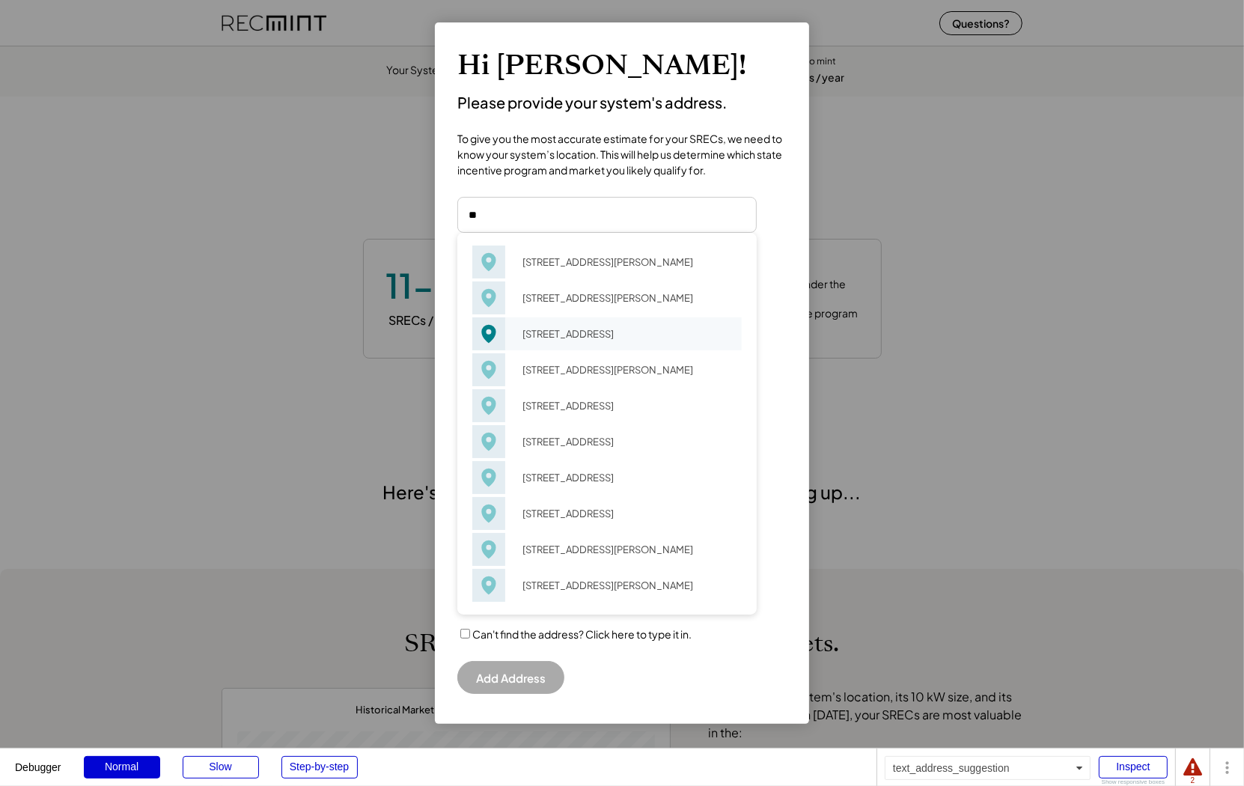
click at [552, 325] on div "67 Ash Ave Hampton, VA 23665" at bounding box center [627, 333] width 229 height 21
type input "**********"
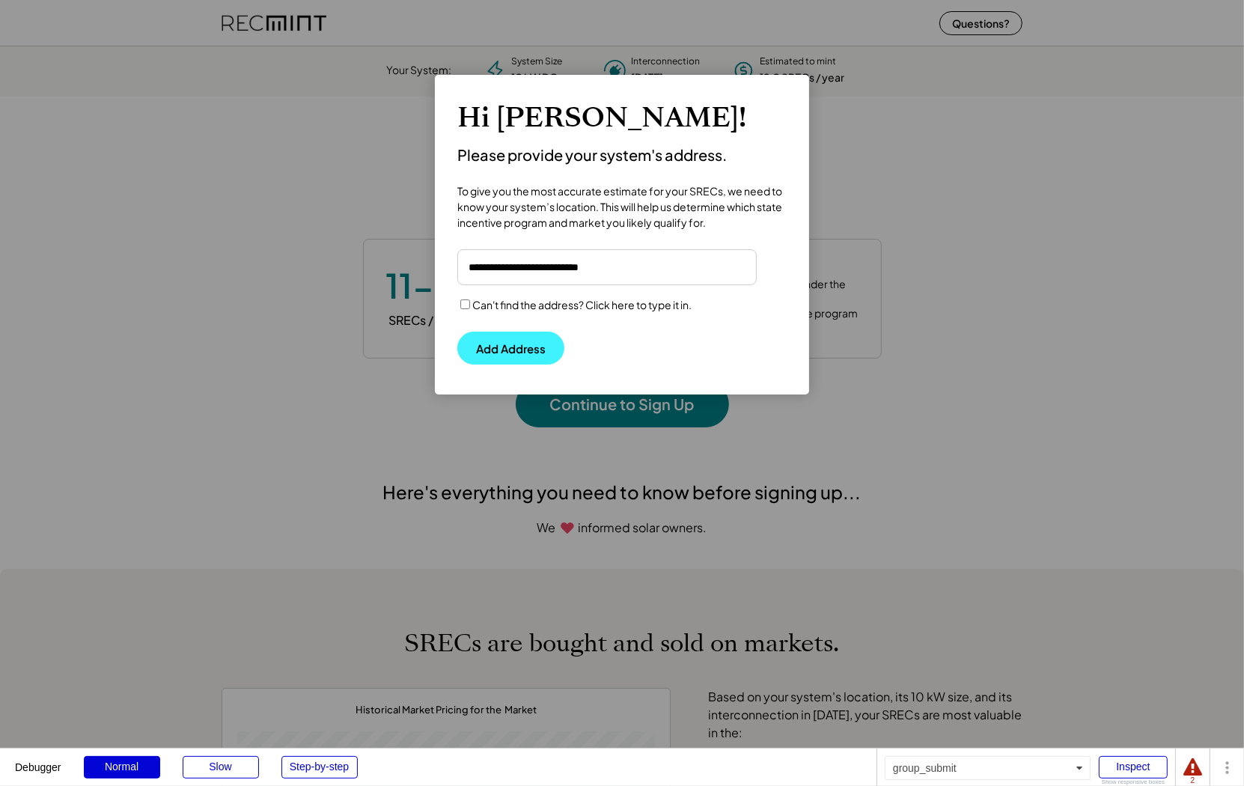
click at [497, 343] on button "Add Address" at bounding box center [510, 348] width 107 height 33
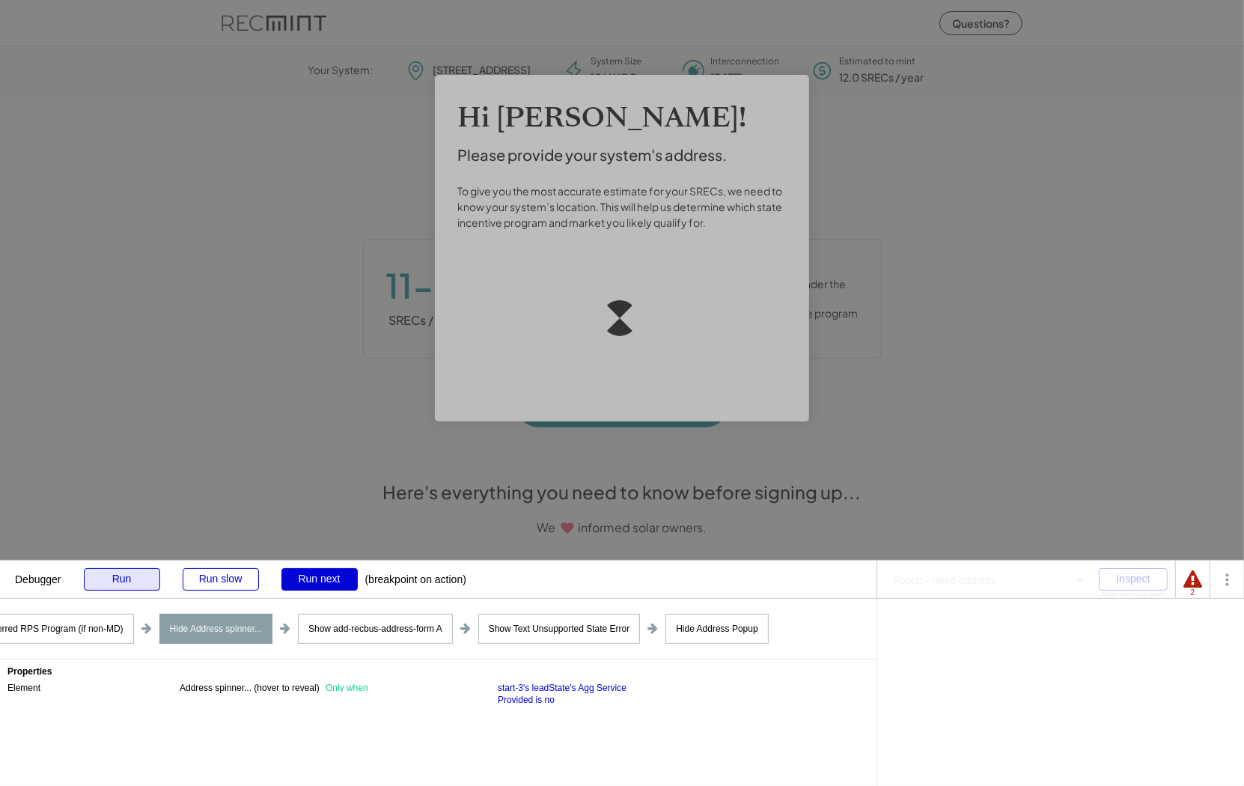
click at [103, 575] on div "Run" at bounding box center [122, 579] width 76 height 22
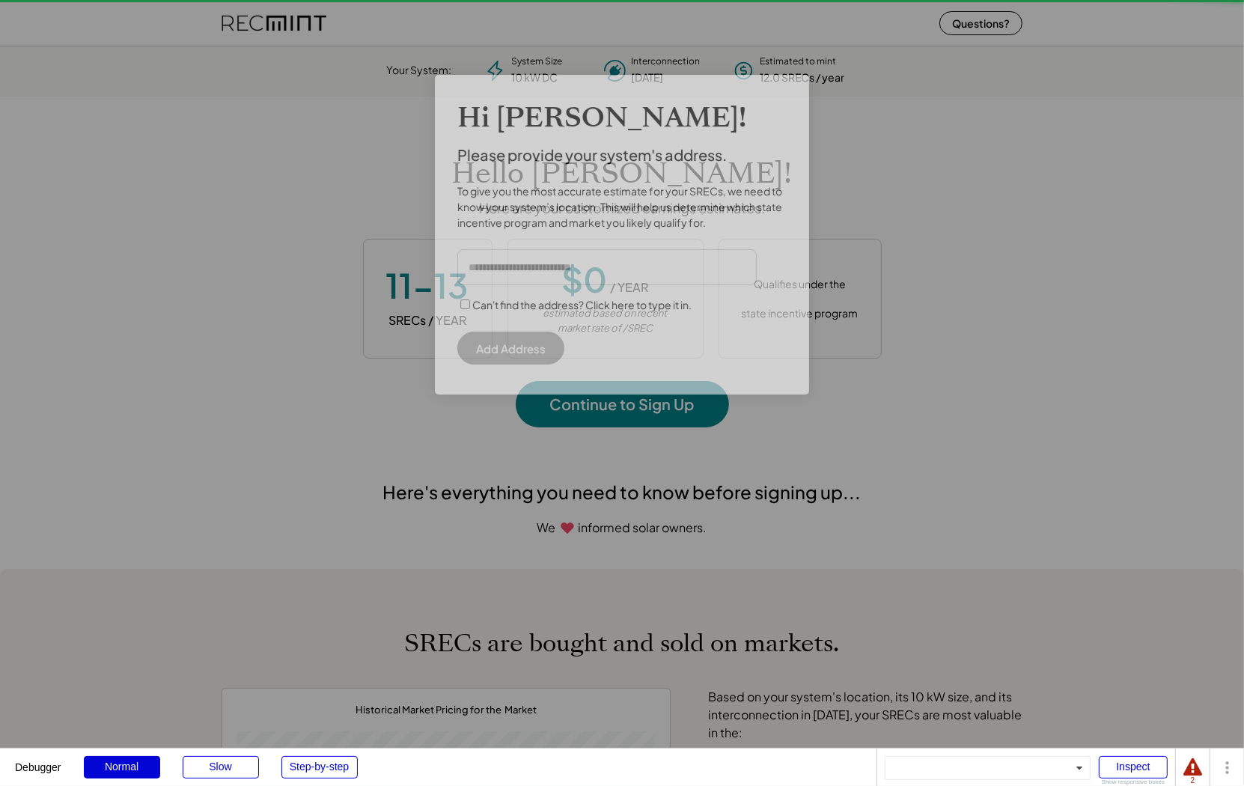
scroll to position [210, 417]
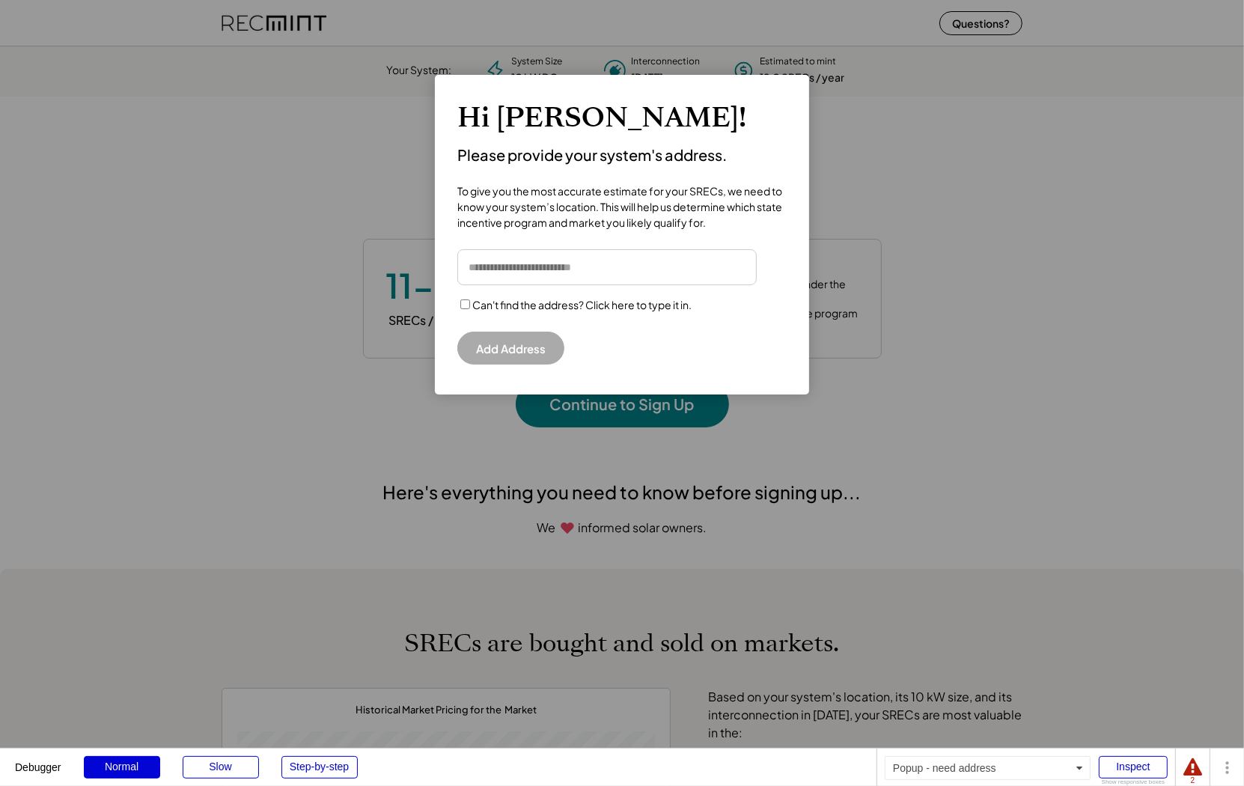
click at [512, 260] on input "input" at bounding box center [606, 267] width 299 height 36
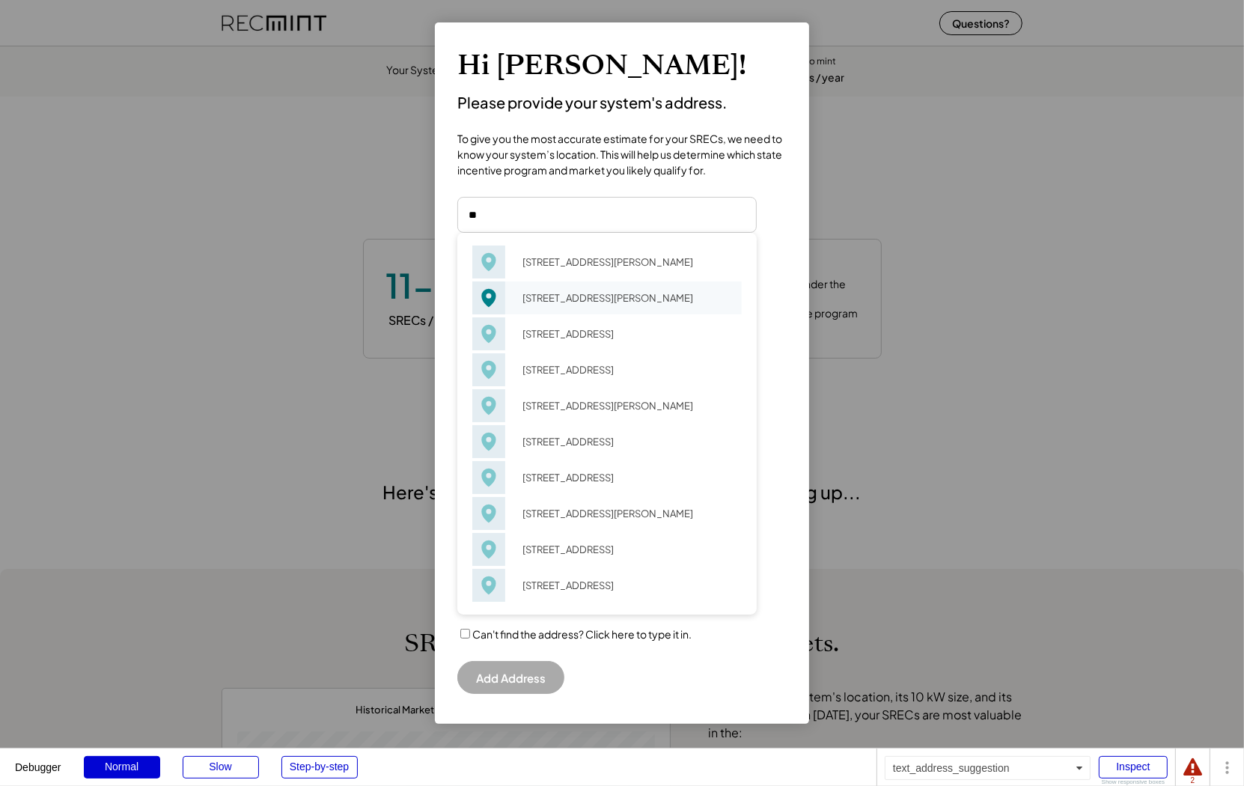
click at [543, 302] on div "[STREET_ADDRESS][PERSON_NAME]" at bounding box center [627, 297] width 229 height 21
type input "**********"
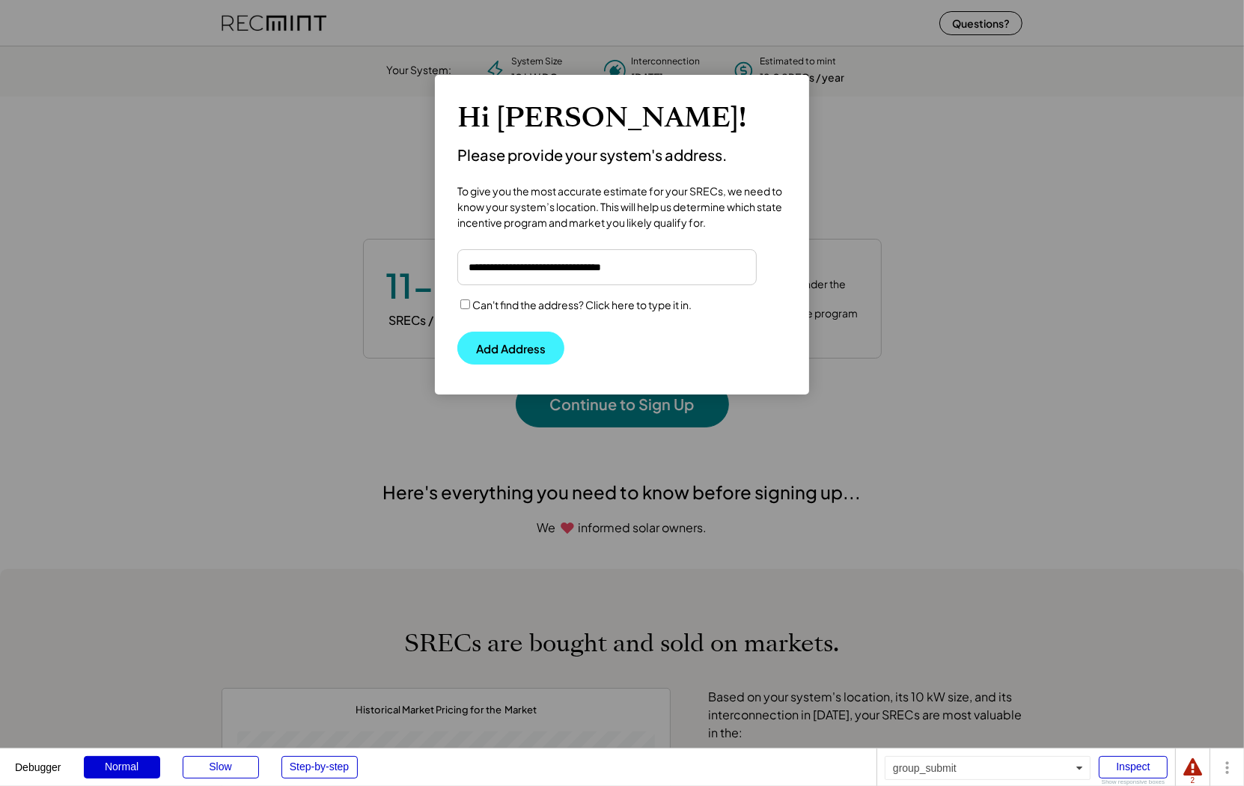
click at [498, 340] on button "Add Address" at bounding box center [510, 348] width 107 height 33
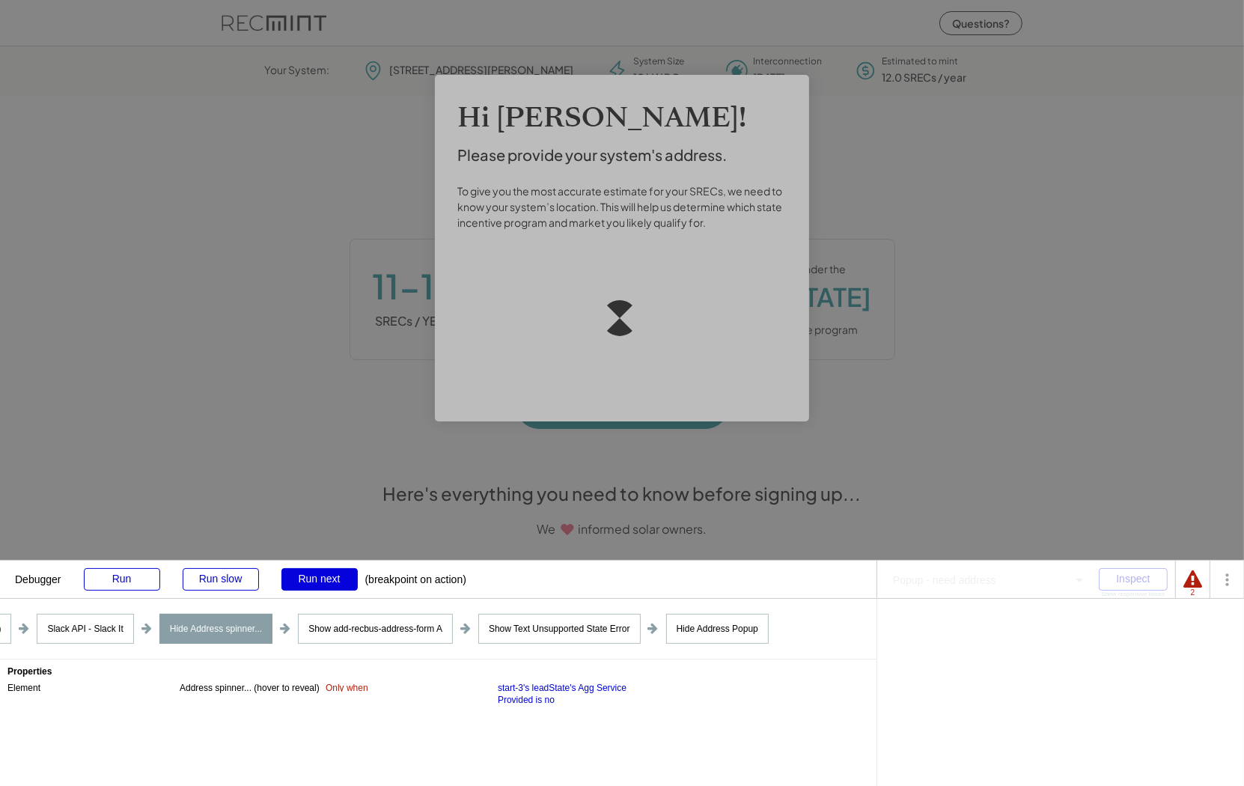
click at [301, 580] on div "Run next" at bounding box center [319, 579] width 76 height 22
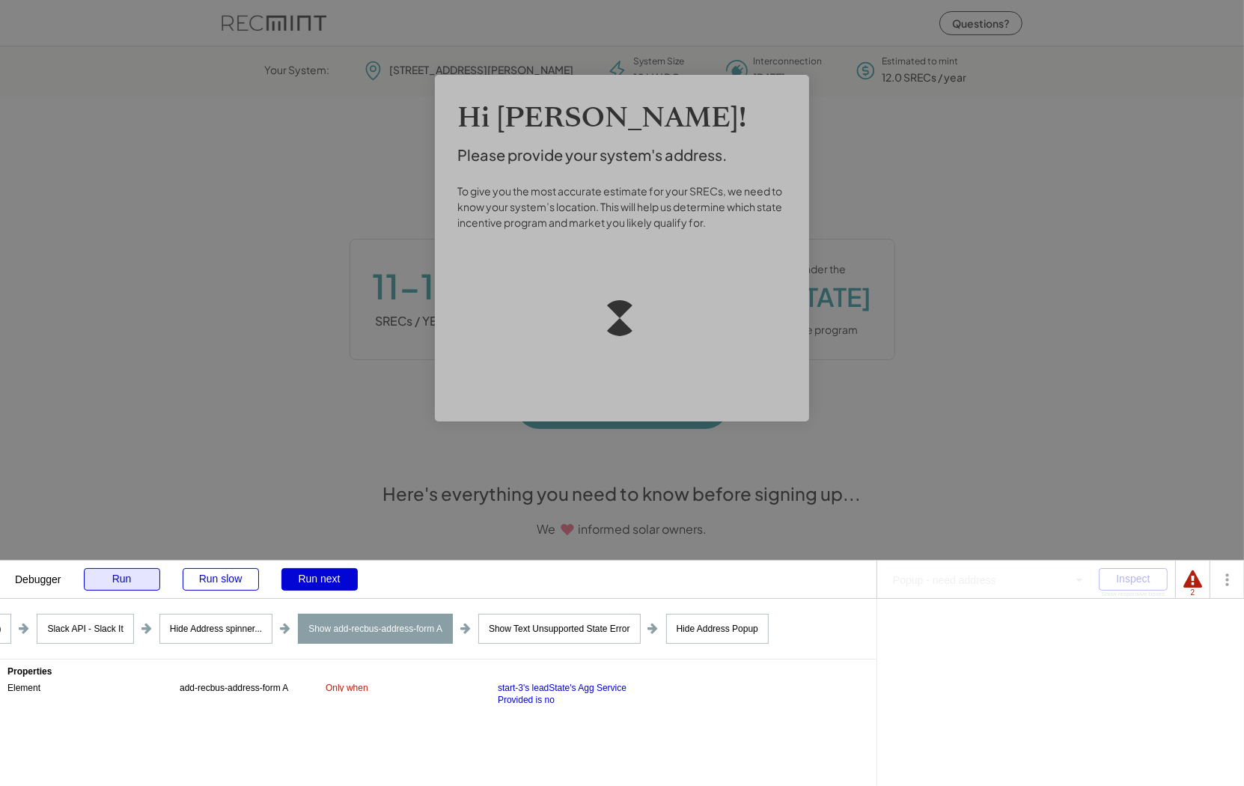
click at [99, 584] on div "Run" at bounding box center [122, 579] width 76 height 22
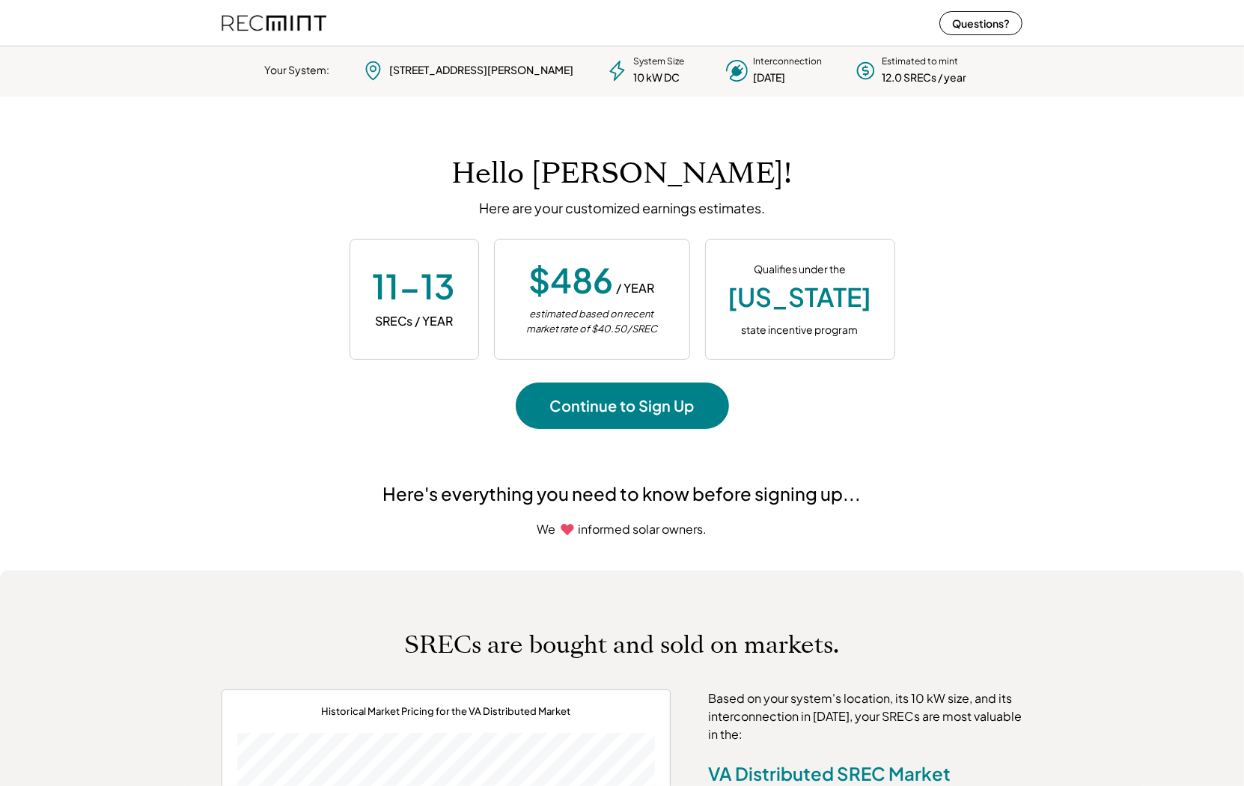
scroll to position [210, 417]
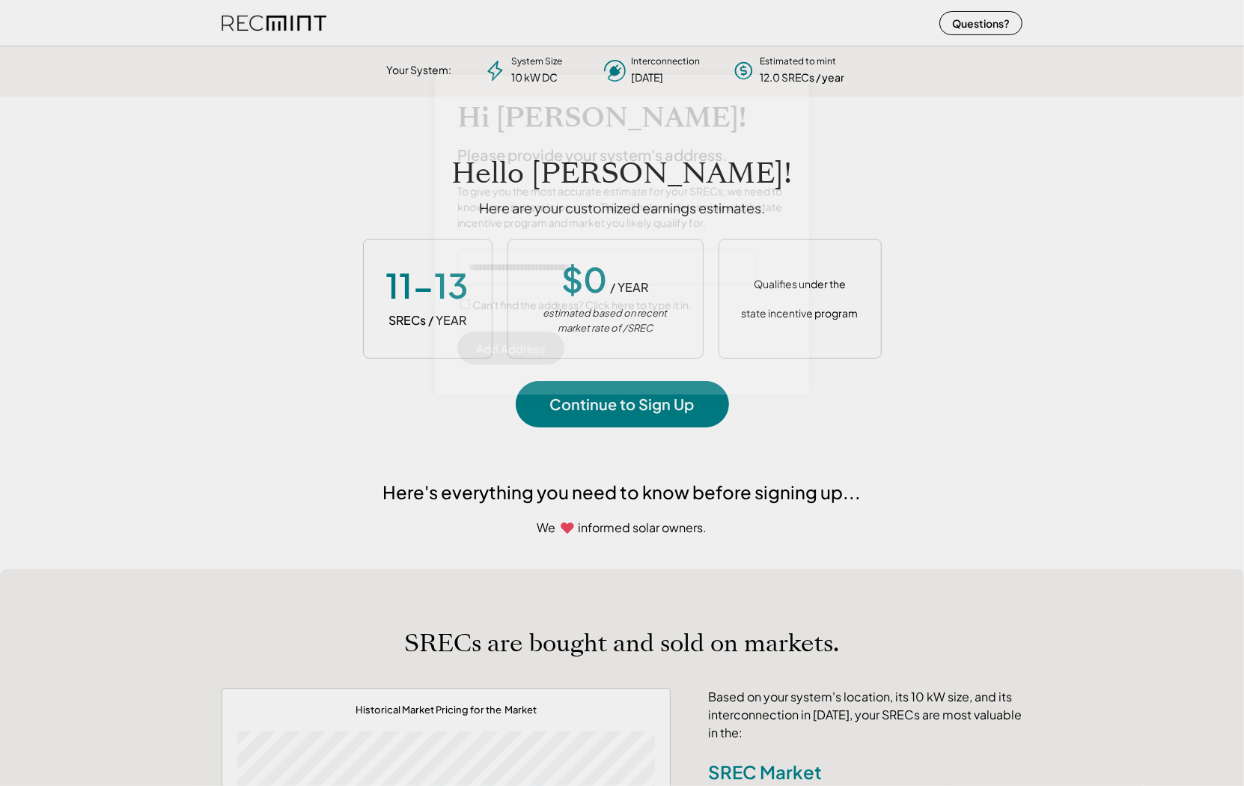
scroll to position [210, 417]
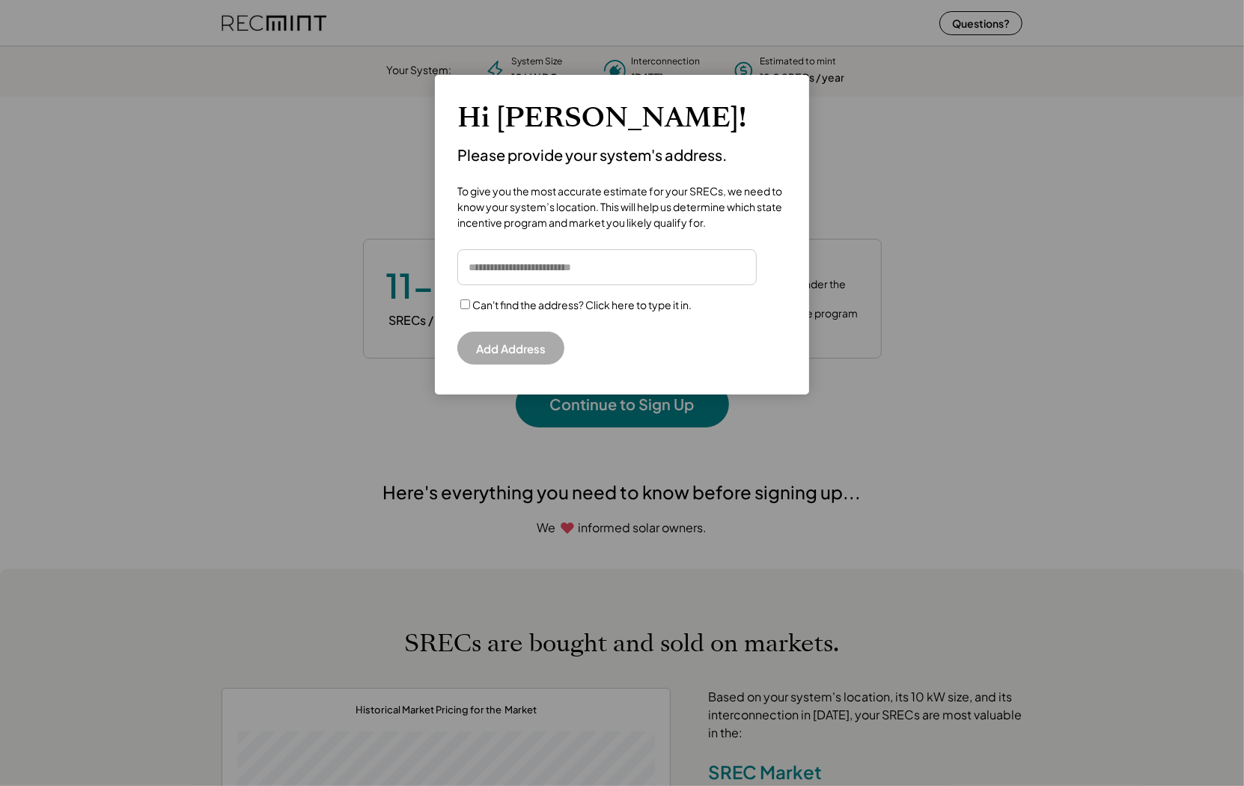
click at [525, 271] on input "input" at bounding box center [606, 267] width 299 height 36
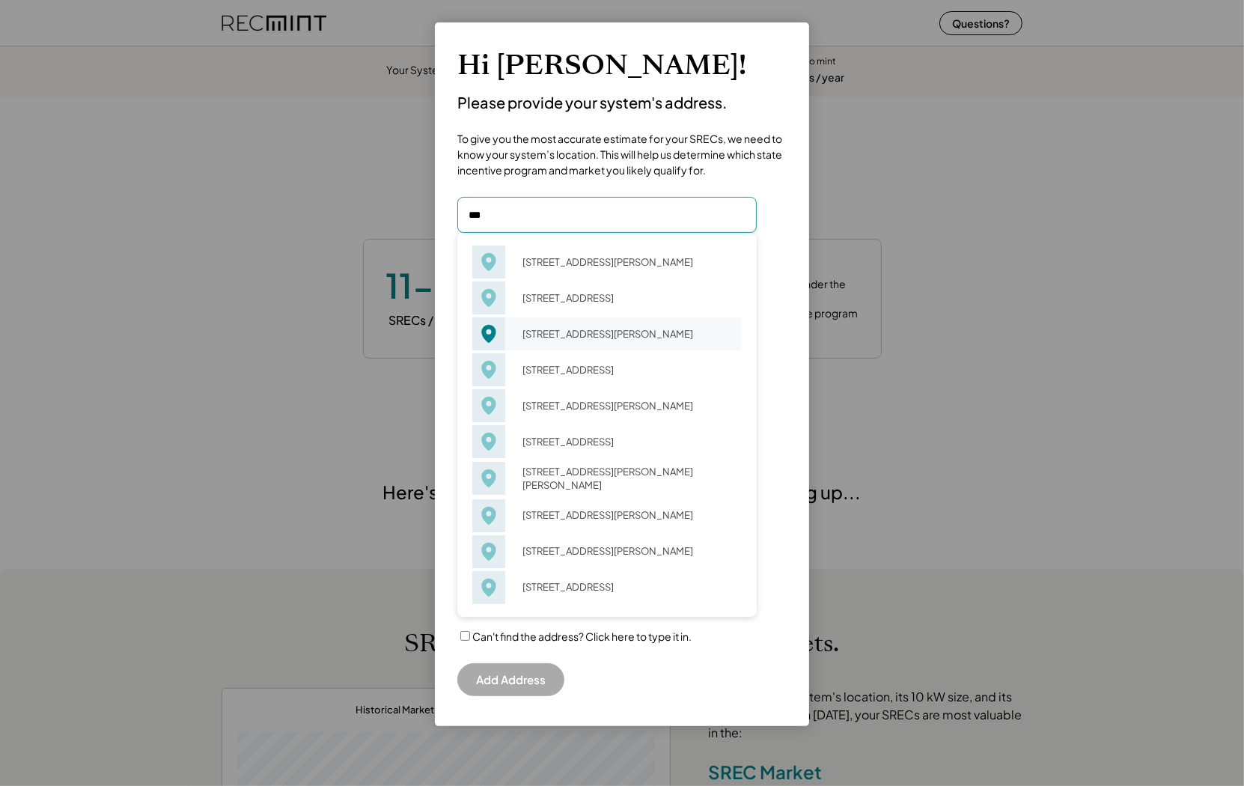
click at [549, 344] on div "[STREET_ADDRESS][PERSON_NAME]" at bounding box center [627, 333] width 229 height 21
type input "**********"
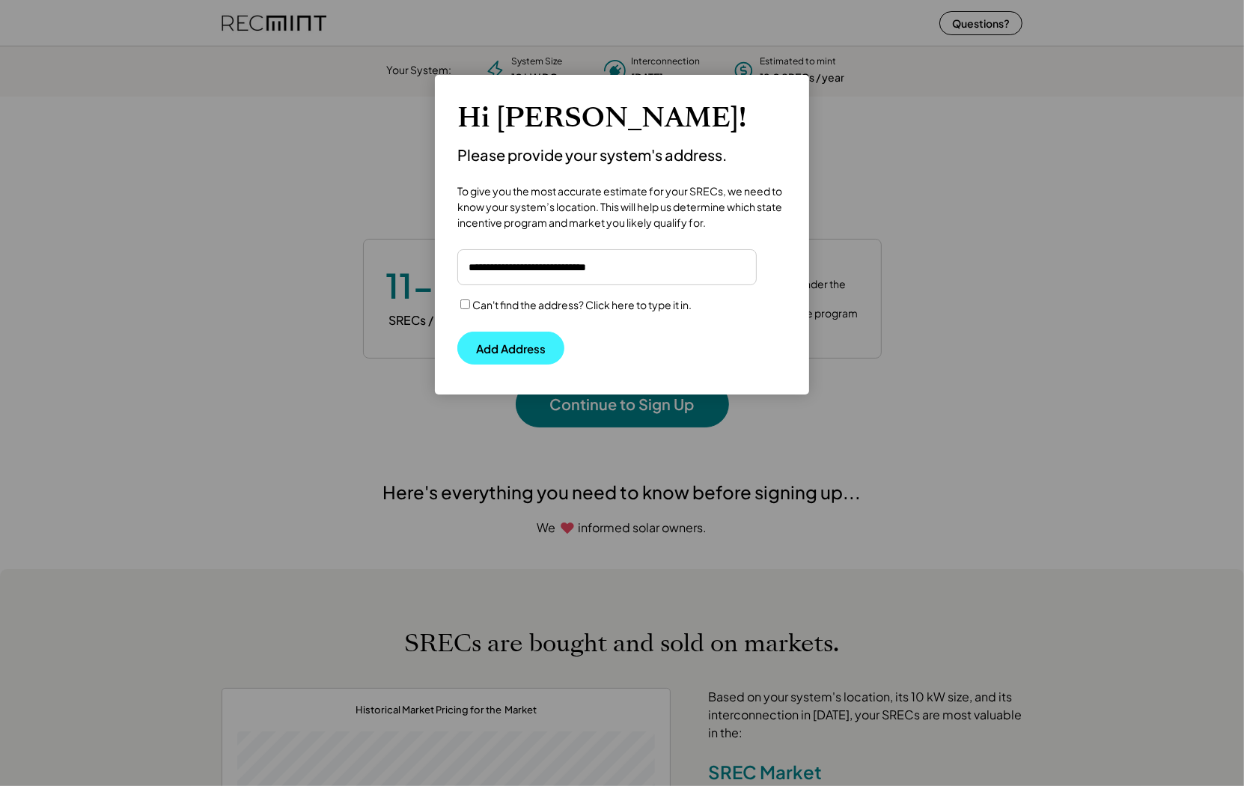
click at [501, 356] on button "Add Address" at bounding box center [510, 348] width 107 height 33
